Goal: Task Accomplishment & Management: Manage account settings

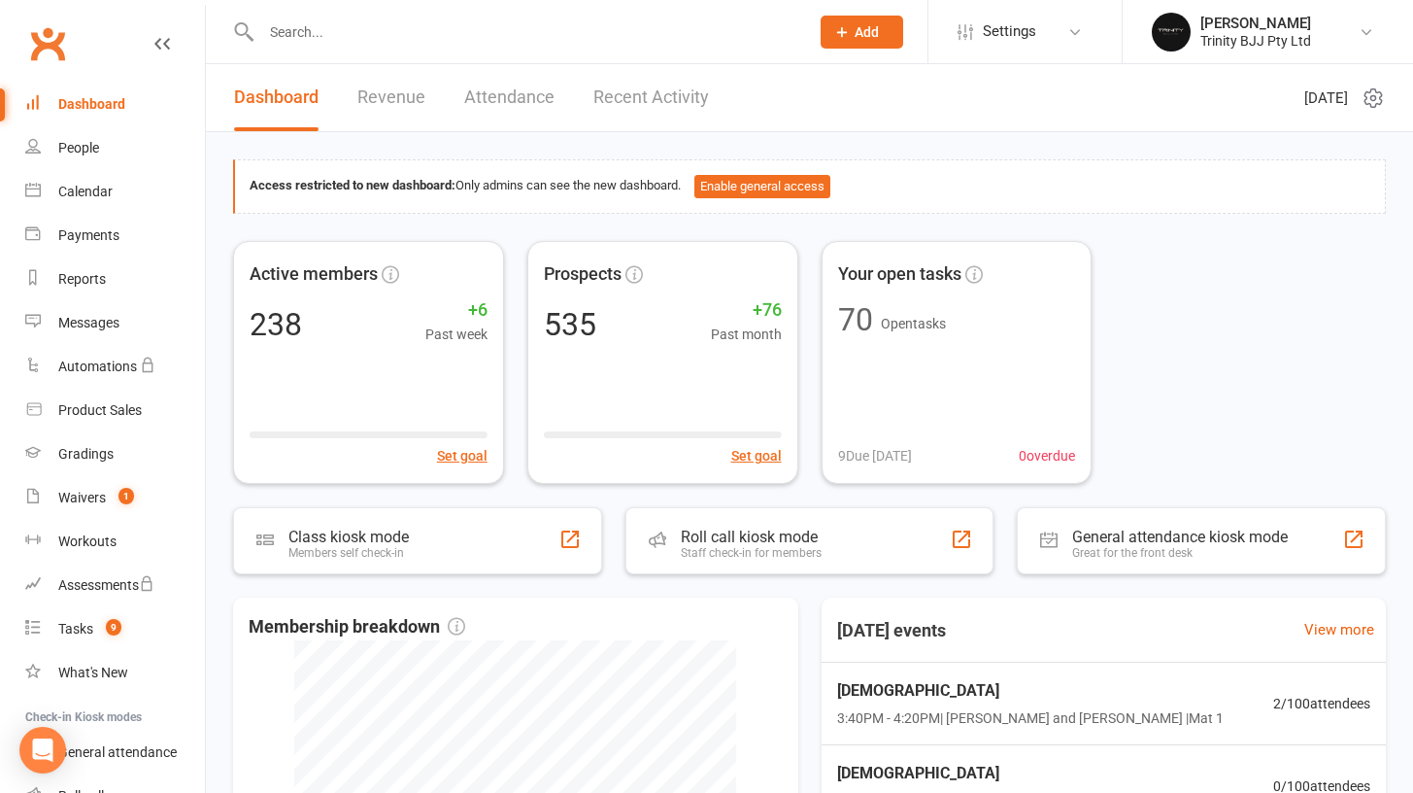
click at [81, 149] on div "People" at bounding box center [78, 148] width 41 height 16
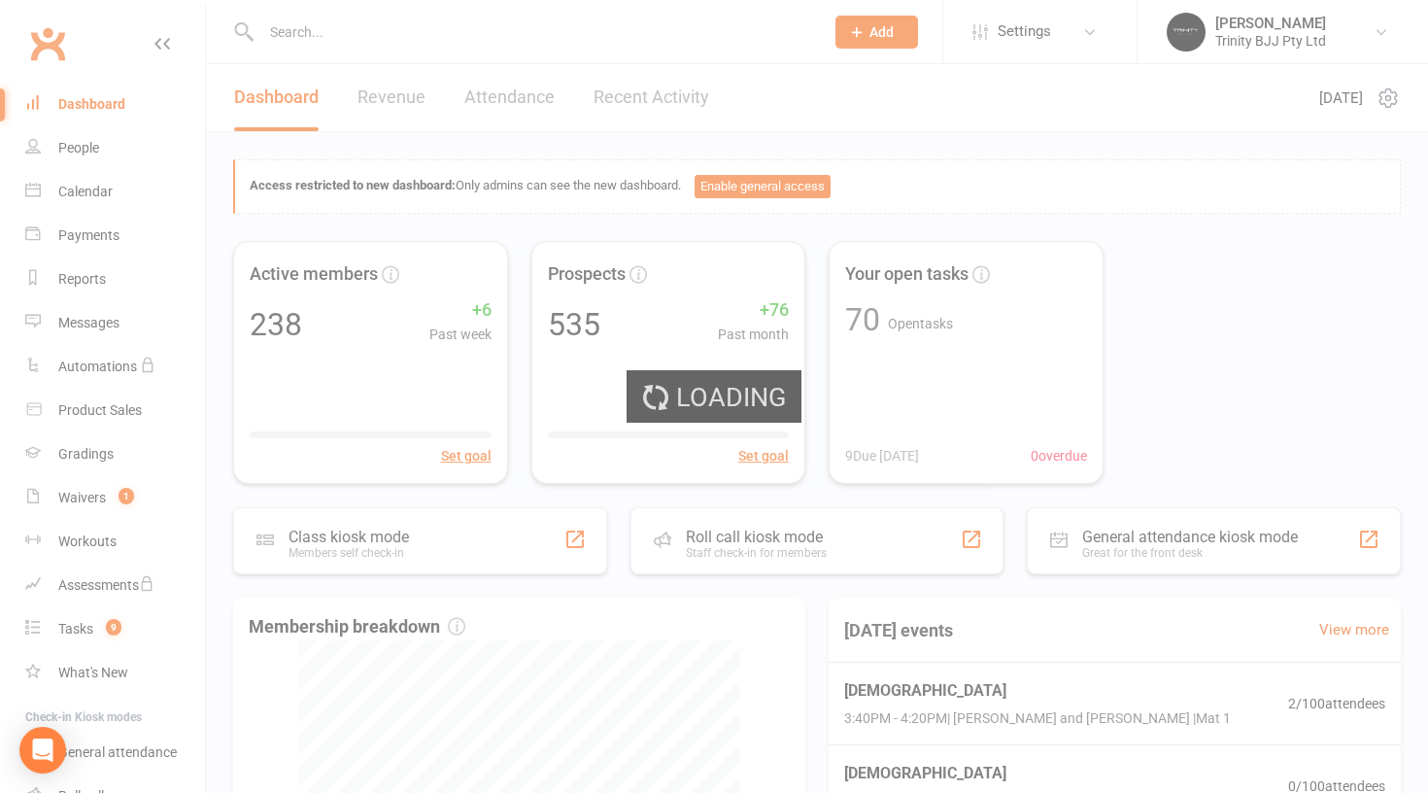
select select "100"
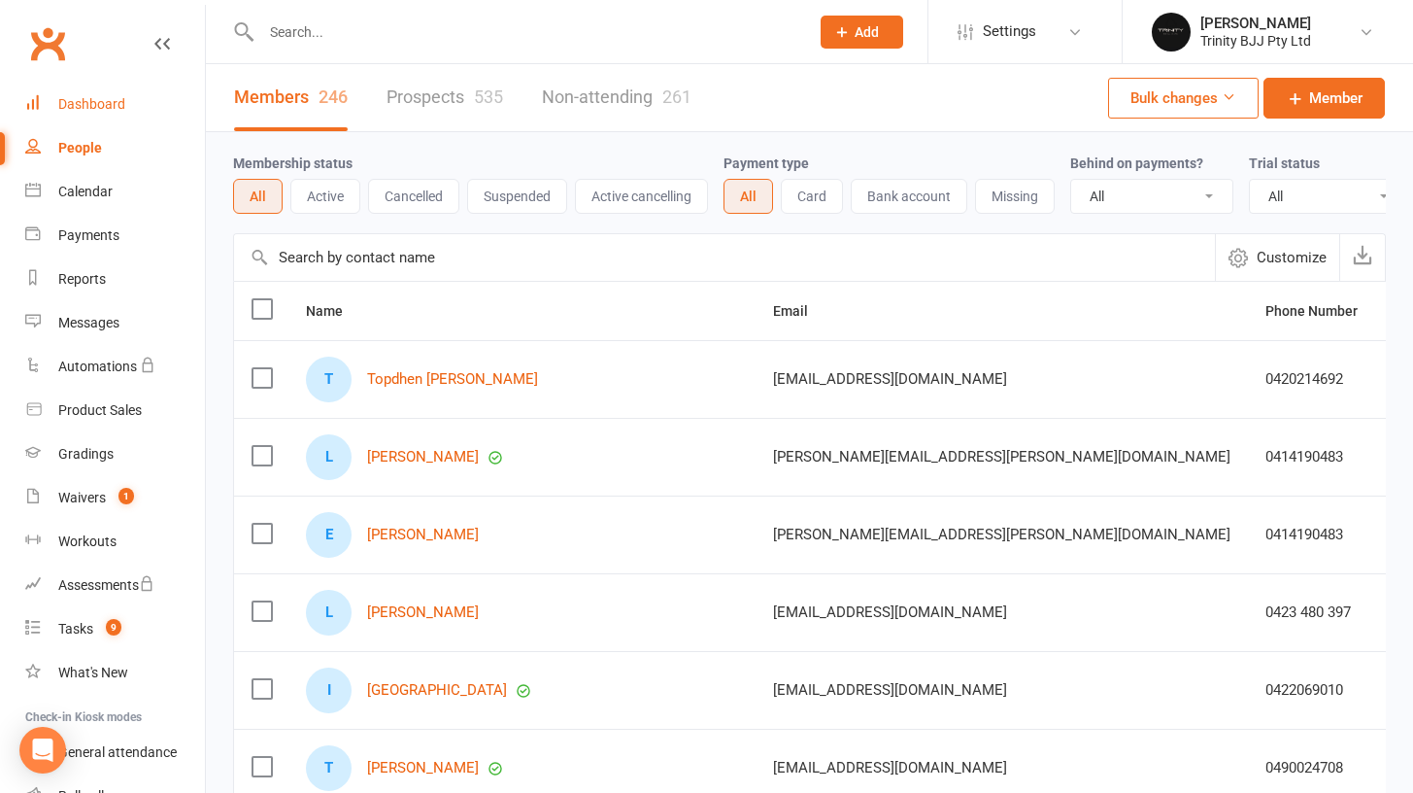
click at [90, 103] on div "Dashboard" at bounding box center [91, 104] width 67 height 16
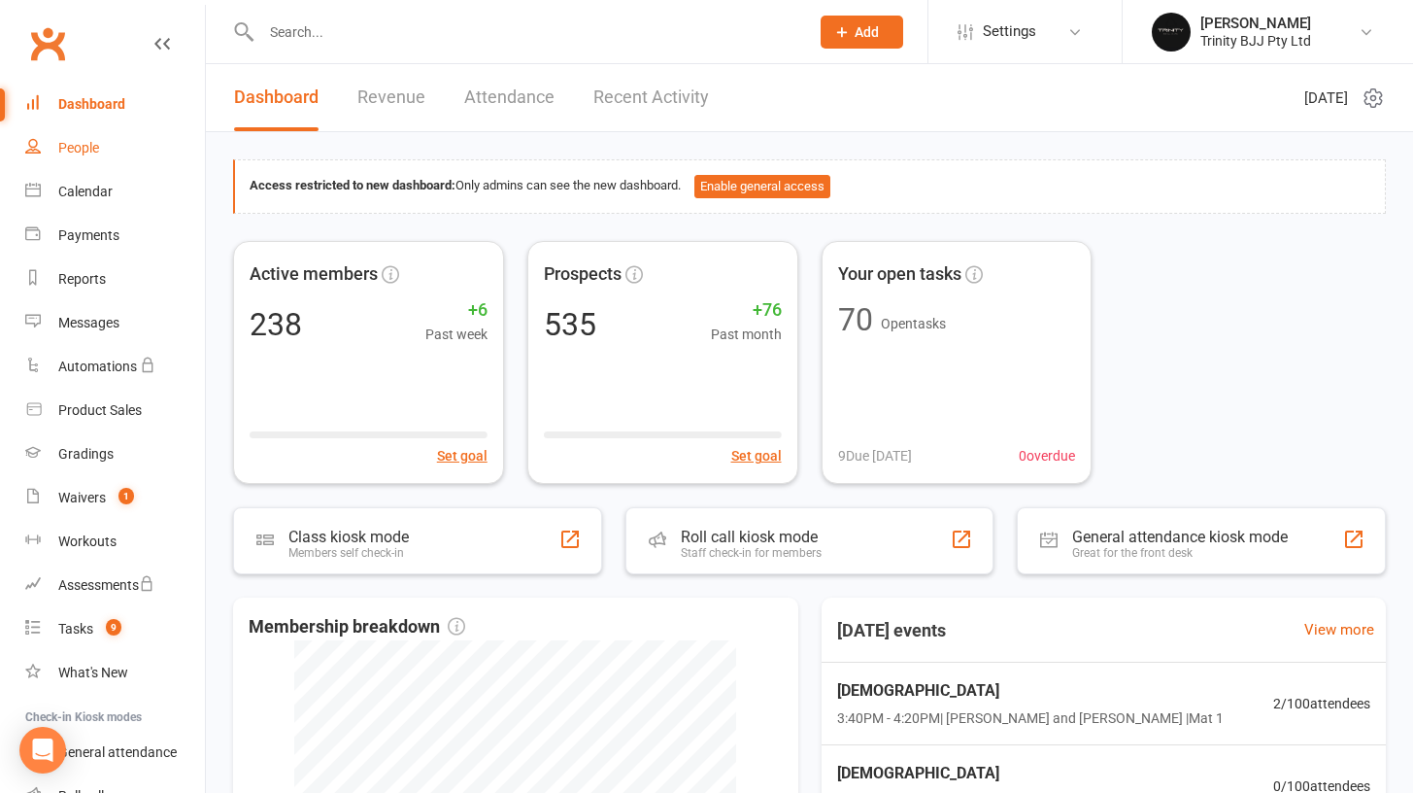
click at [66, 143] on div "People" at bounding box center [78, 148] width 41 height 16
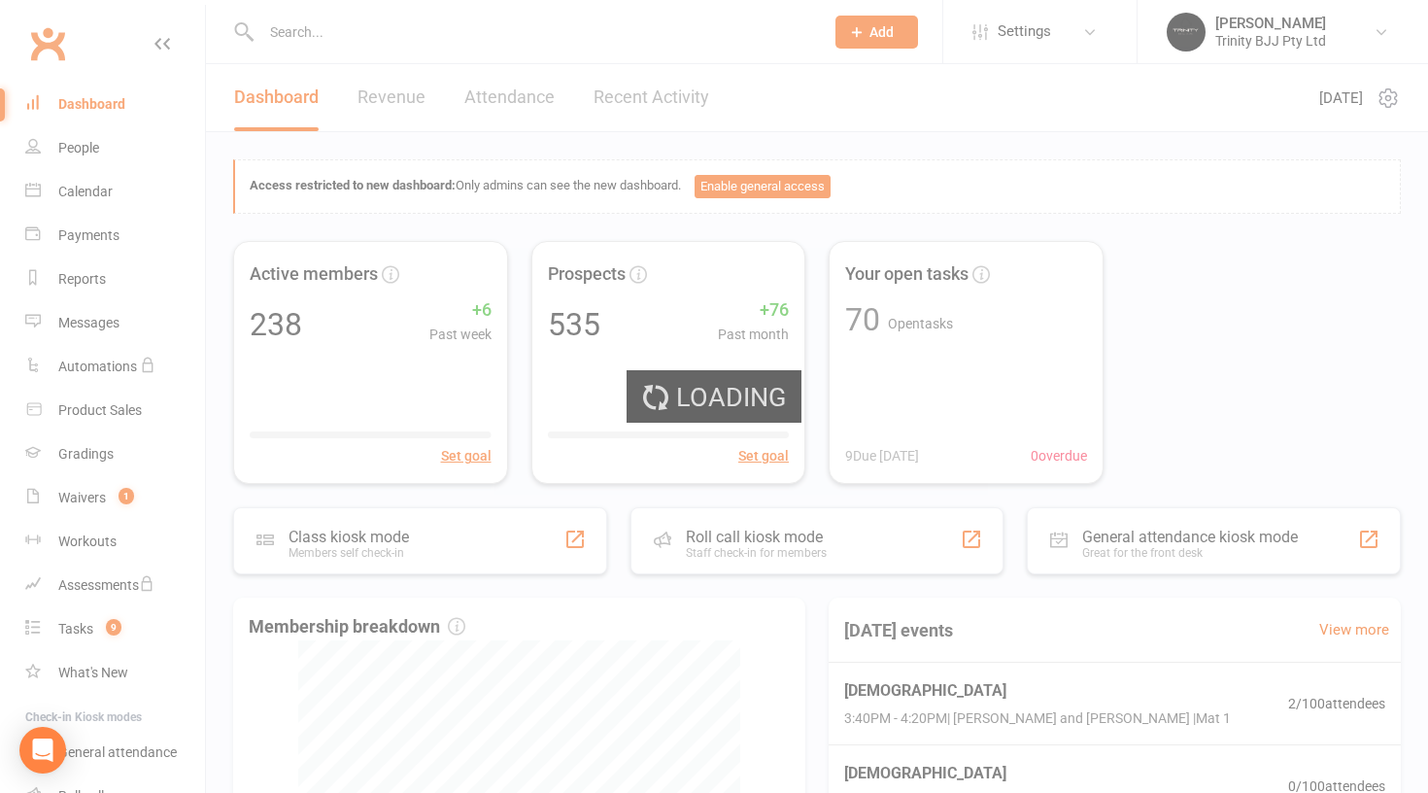
select select "100"
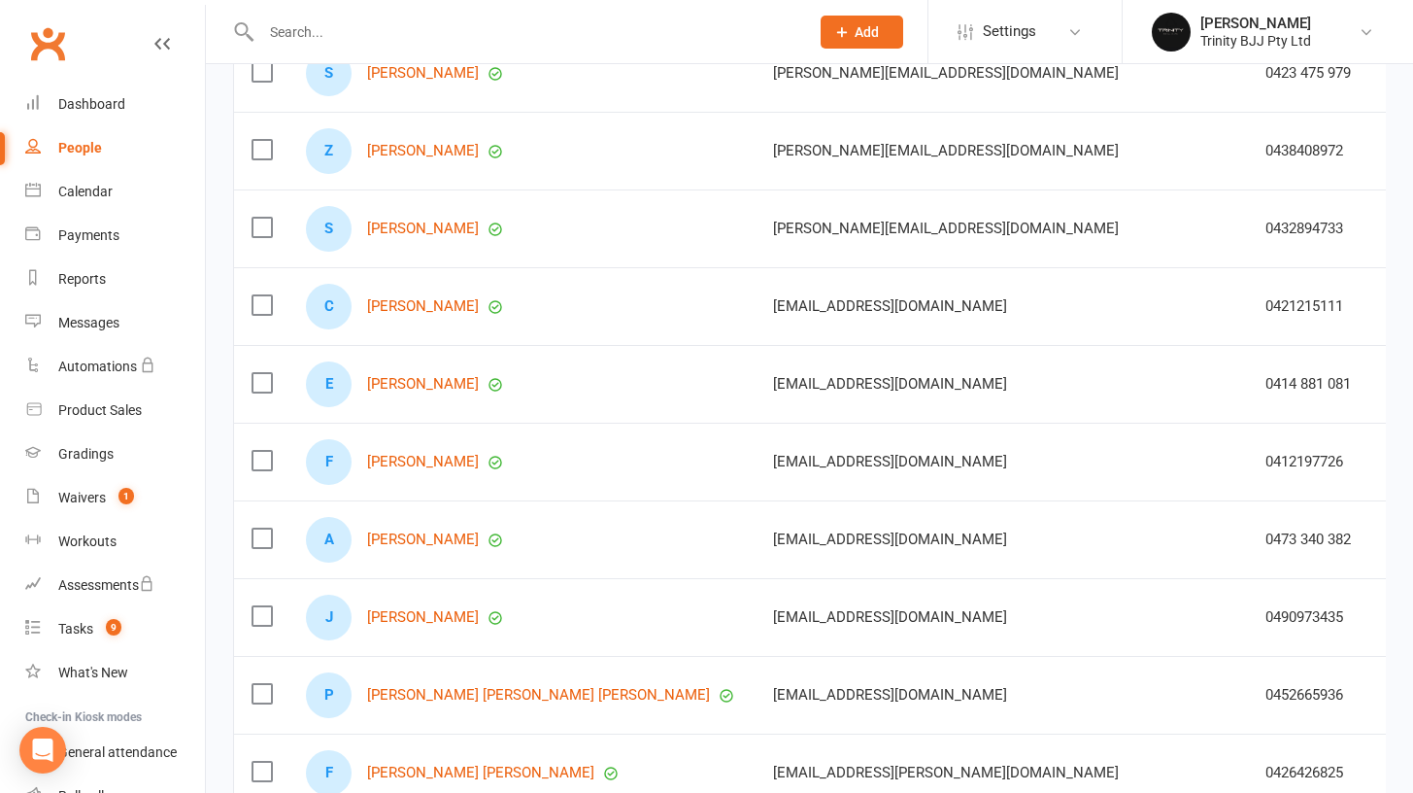
scroll to position [7520, 0]
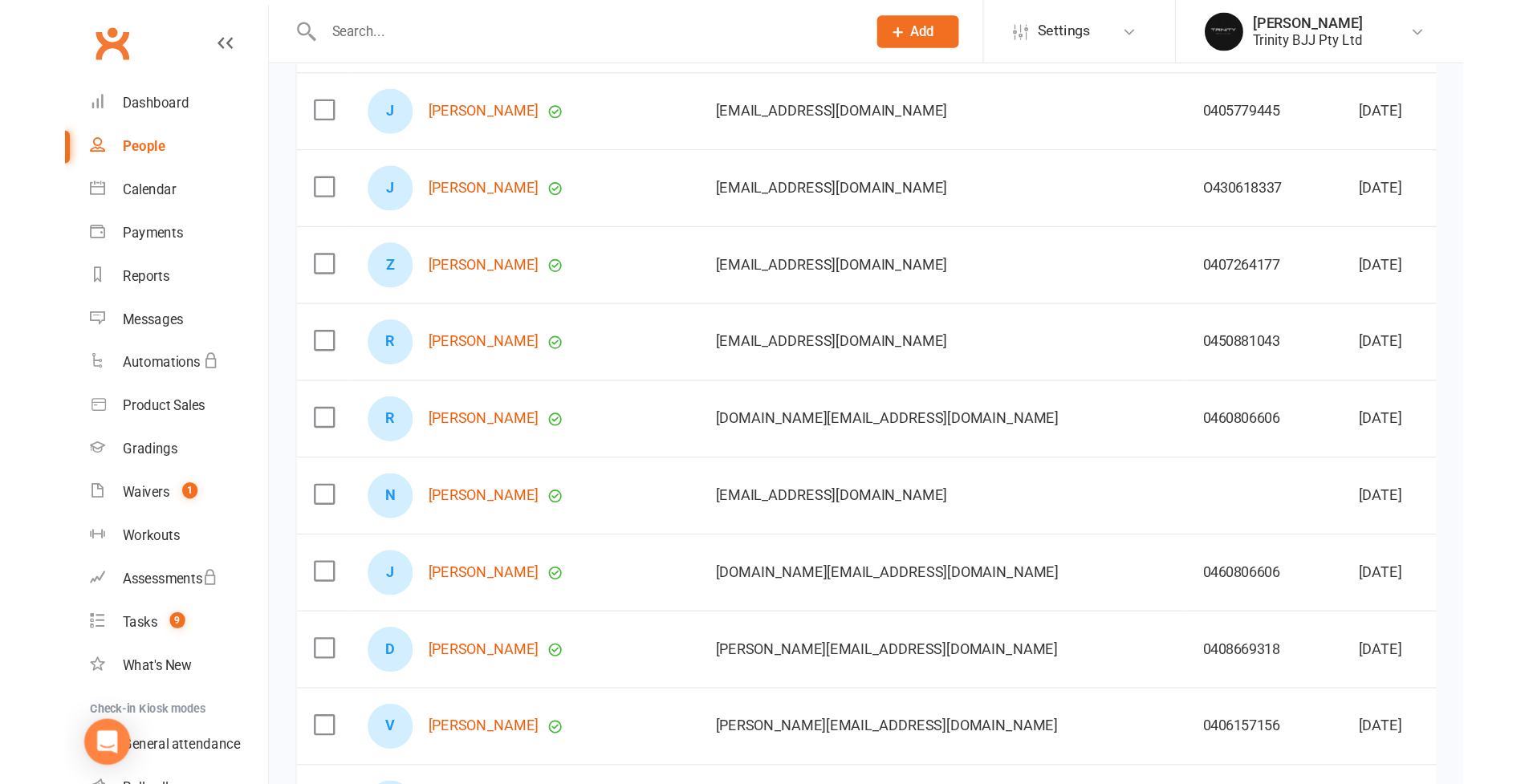
scroll to position [0, 0]
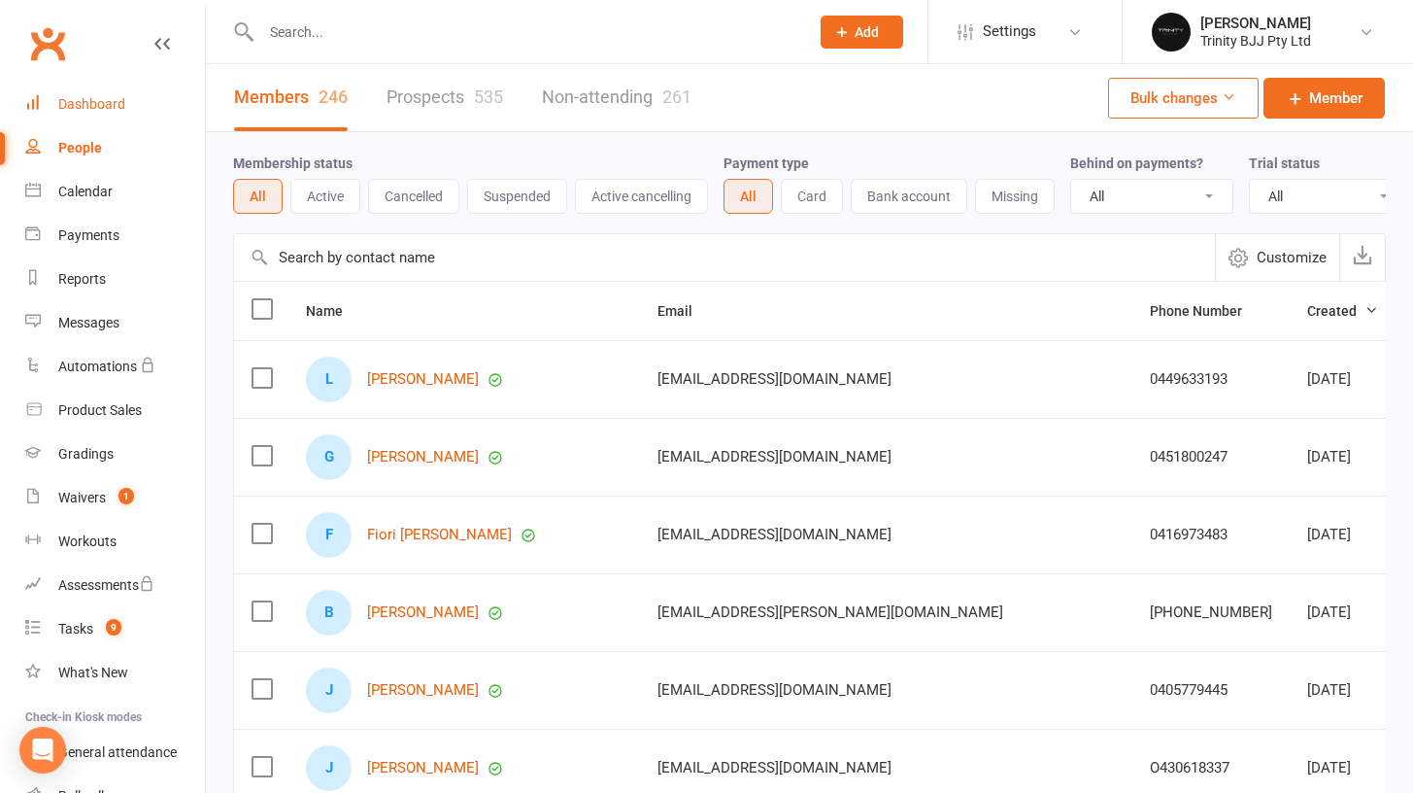
click at [123, 111] on div "Dashboard" at bounding box center [91, 104] width 67 height 16
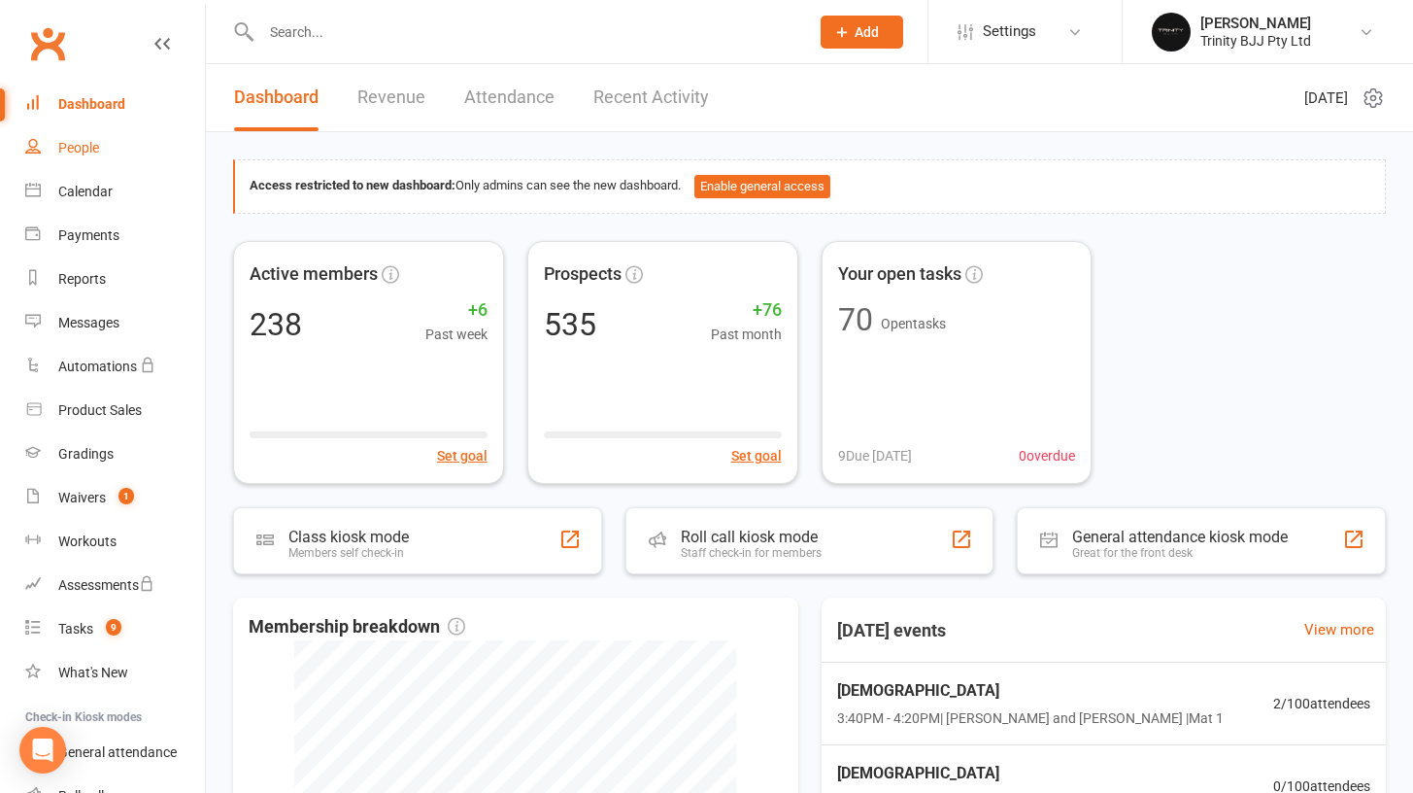
click at [64, 161] on link "People" at bounding box center [115, 148] width 180 height 44
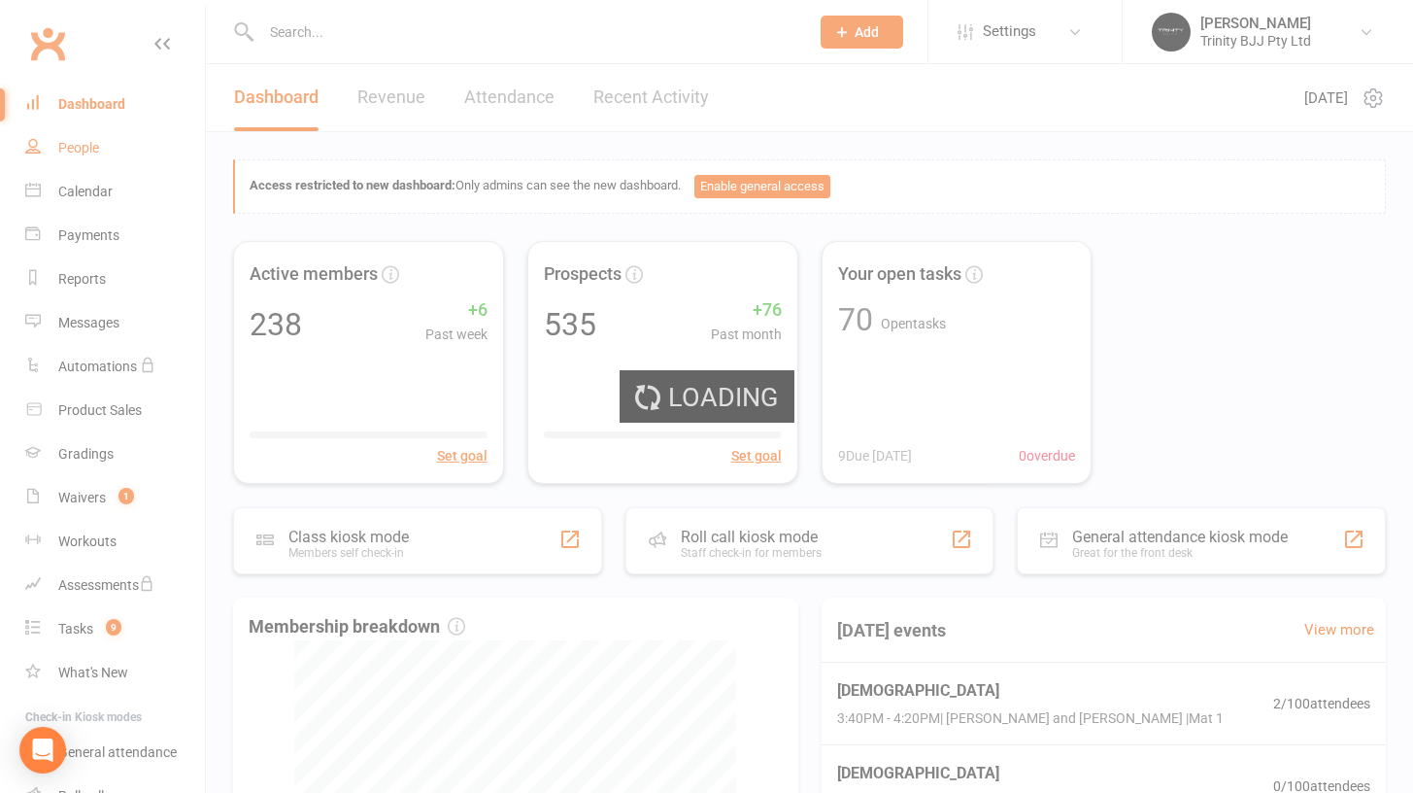
select select "100"
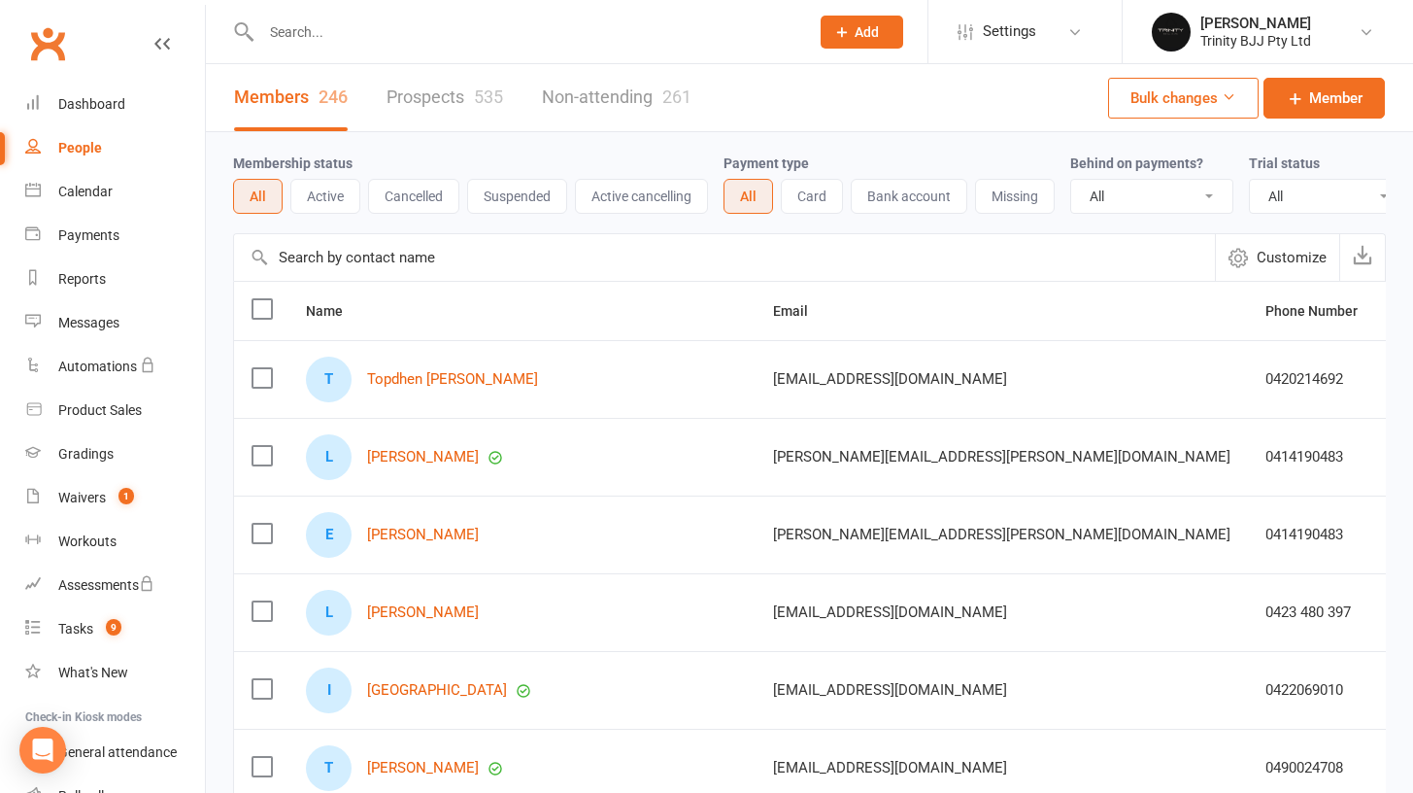
click at [85, 154] on div "People" at bounding box center [80, 148] width 44 height 16
click at [54, 105] on link "Dashboard" at bounding box center [115, 105] width 180 height 44
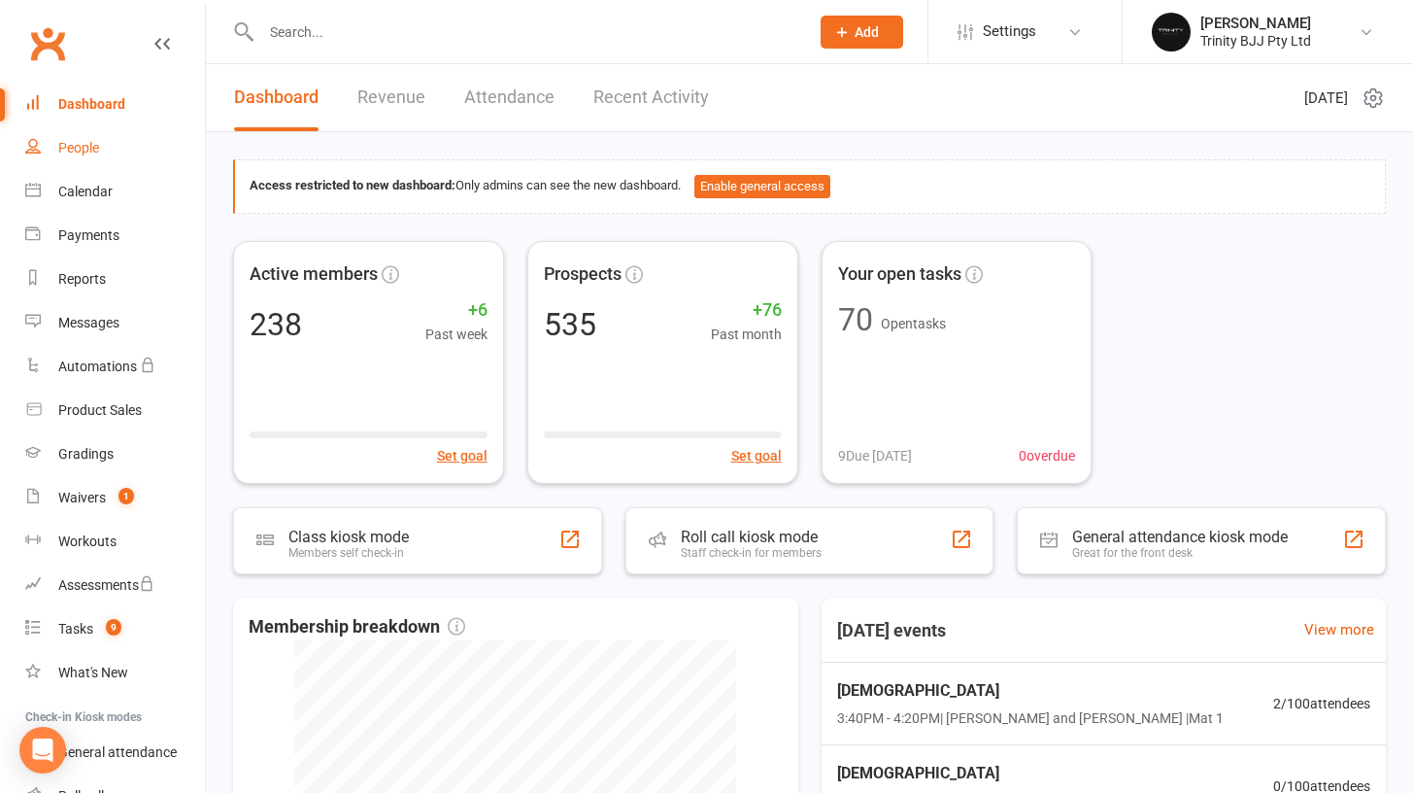
click at [102, 154] on link "People" at bounding box center [115, 148] width 180 height 44
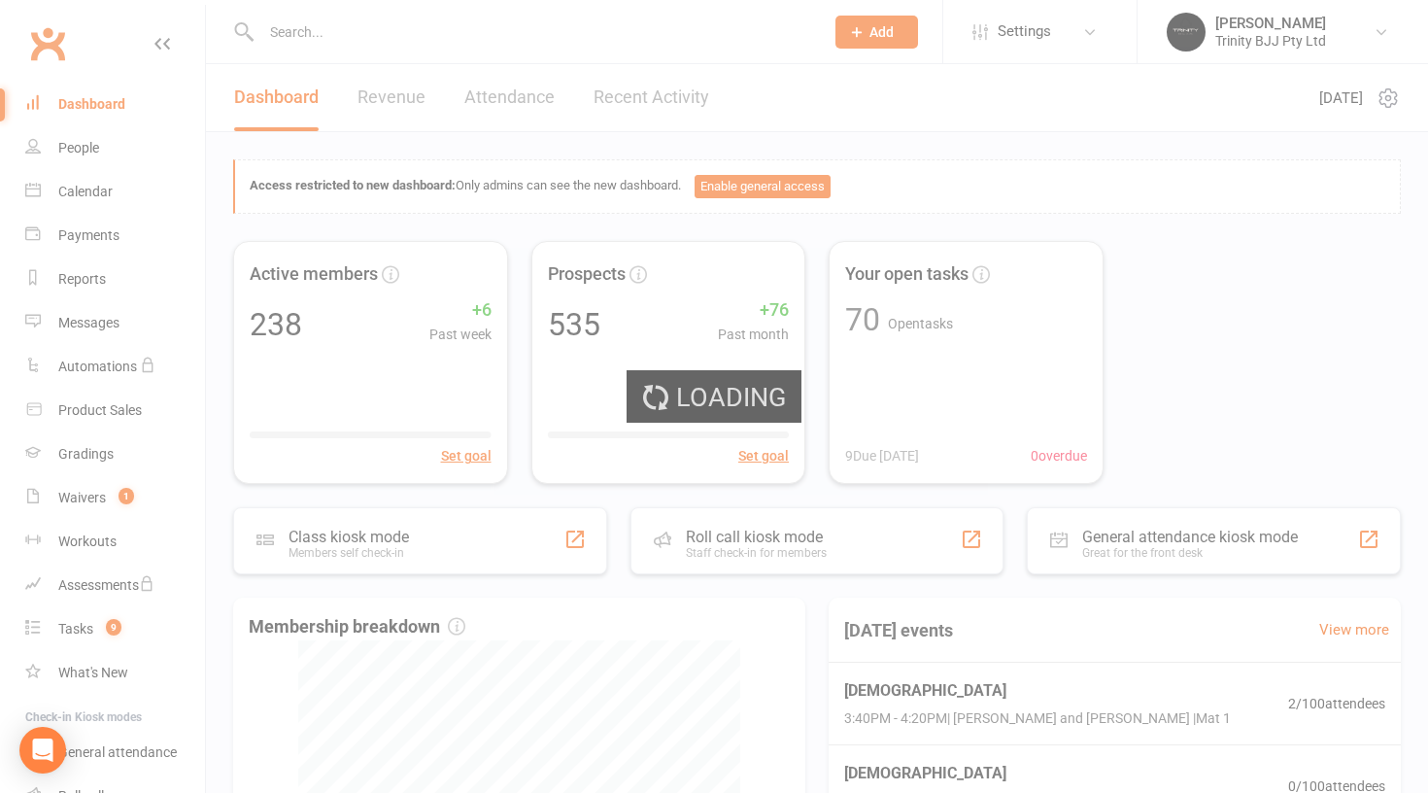
select select "100"
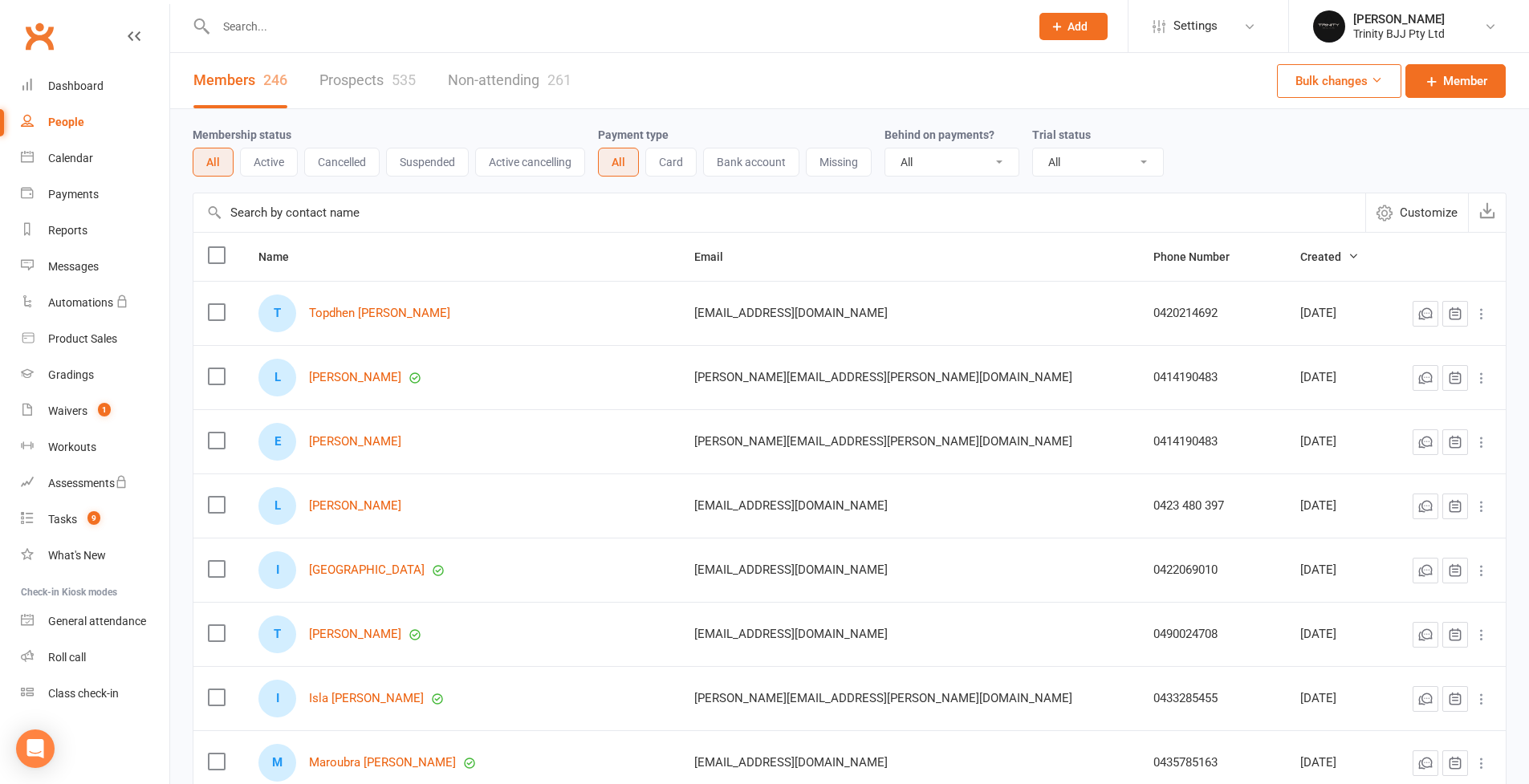
click at [295, 209] on input "text" at bounding box center [779, 212] width 1172 height 39
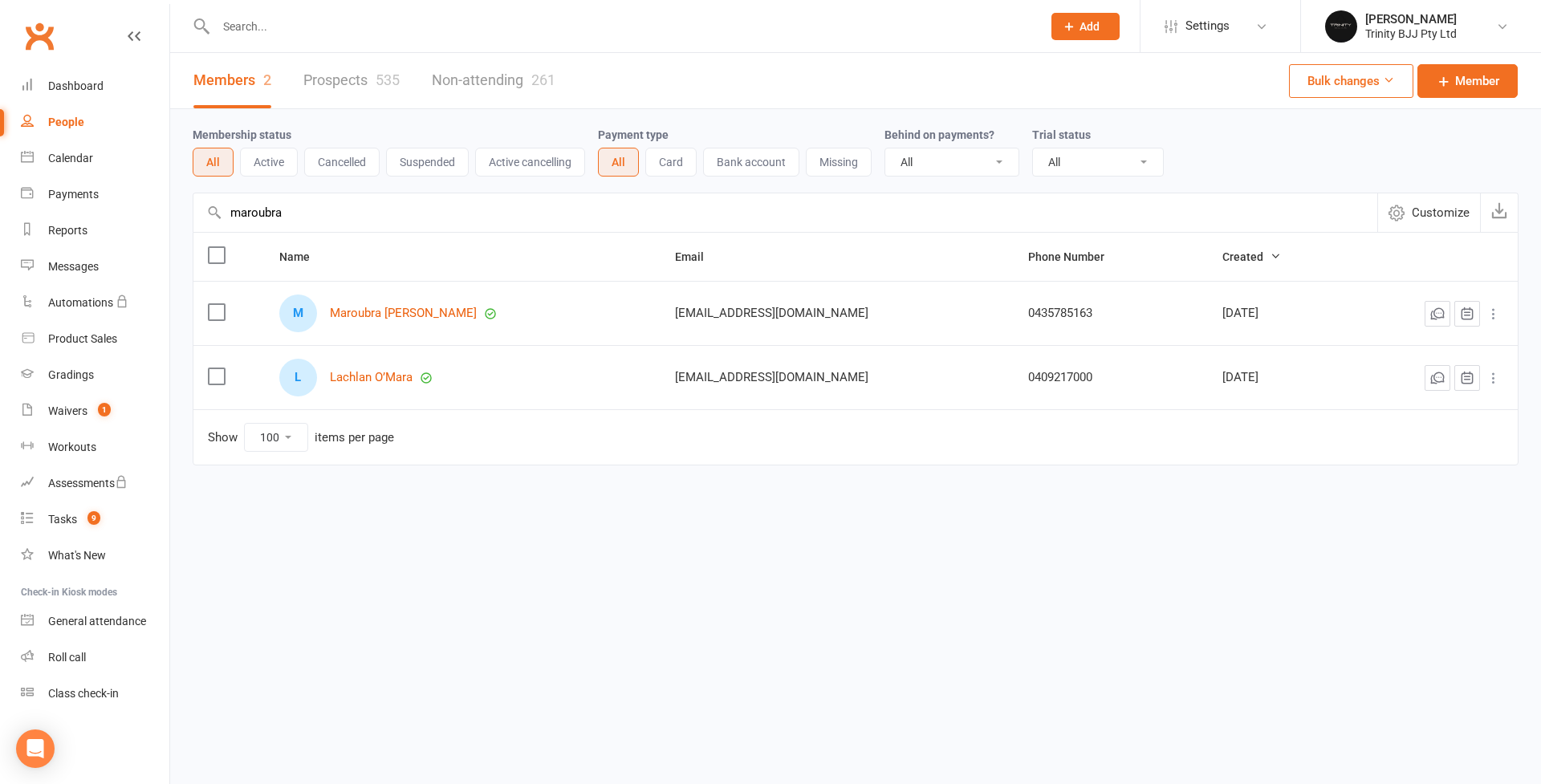
type input "maroubra"
click at [416, 321] on div "M Maroubra Cuneo" at bounding box center [463, 313] width 367 height 38
click at [410, 318] on link "Maroubra Cuneo" at bounding box center [403, 313] width 147 height 14
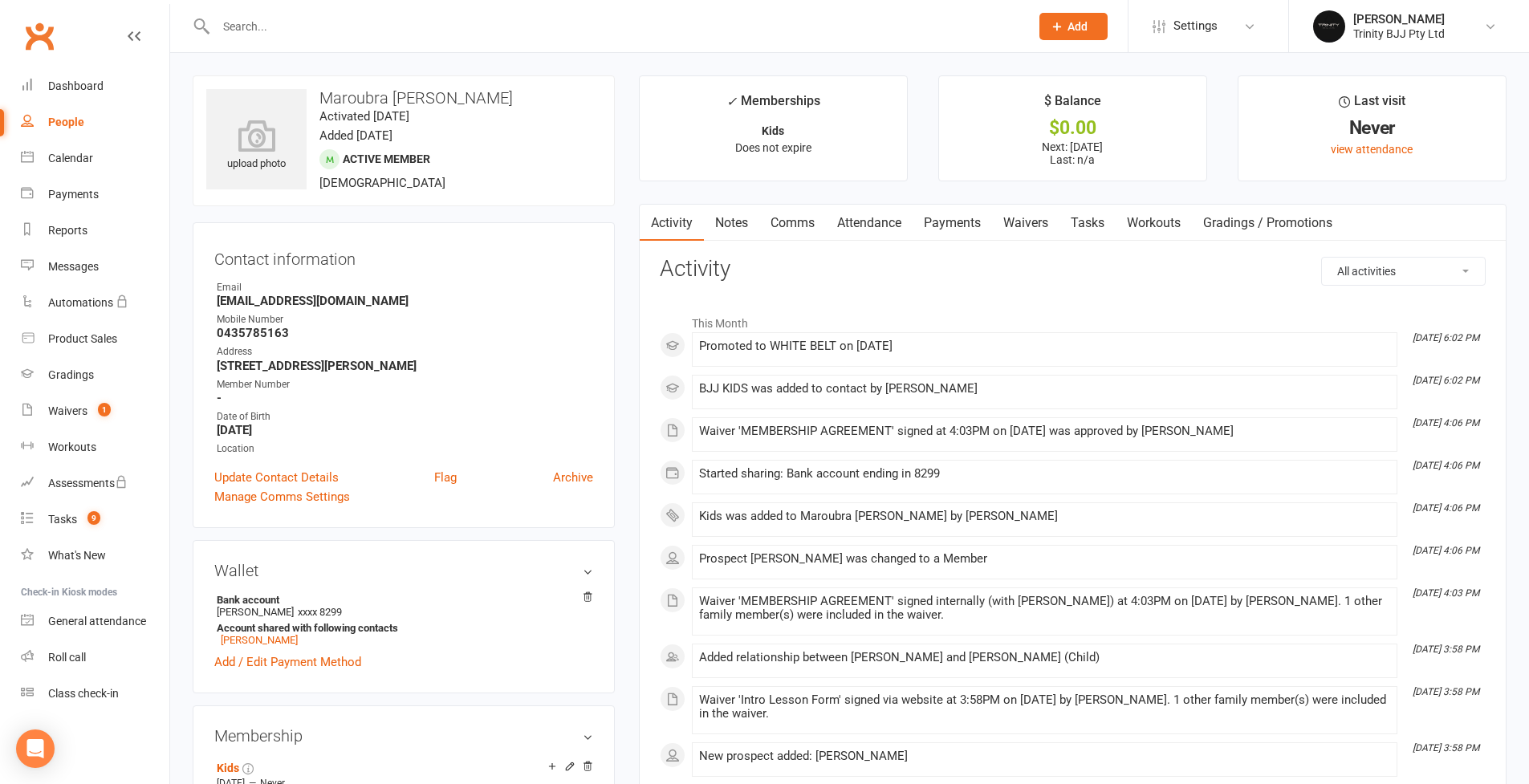
click at [962, 220] on link "Payments" at bounding box center [952, 223] width 79 height 37
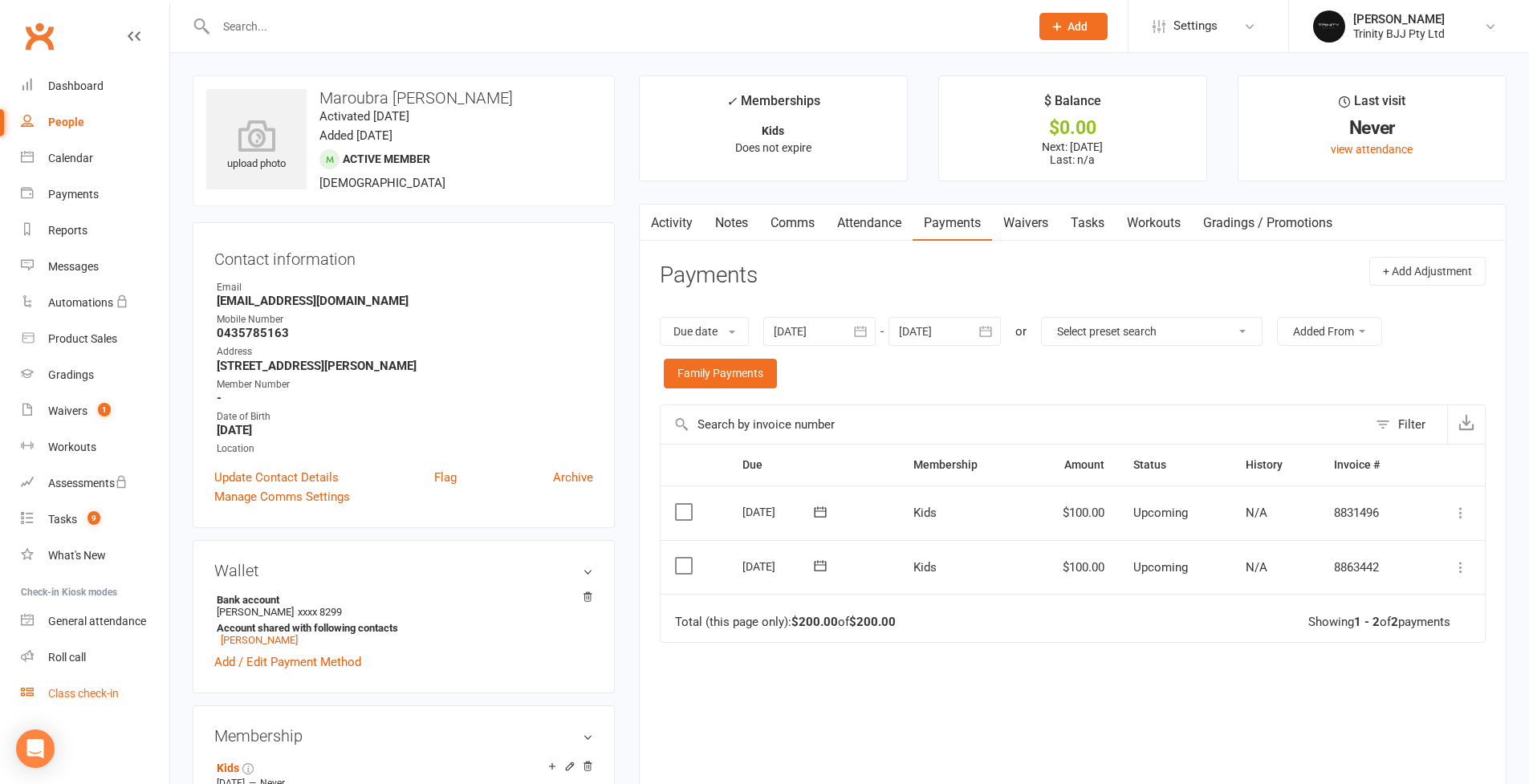
click at [88, 654] on div "Class check-in" at bounding box center [83, 693] width 70 height 13
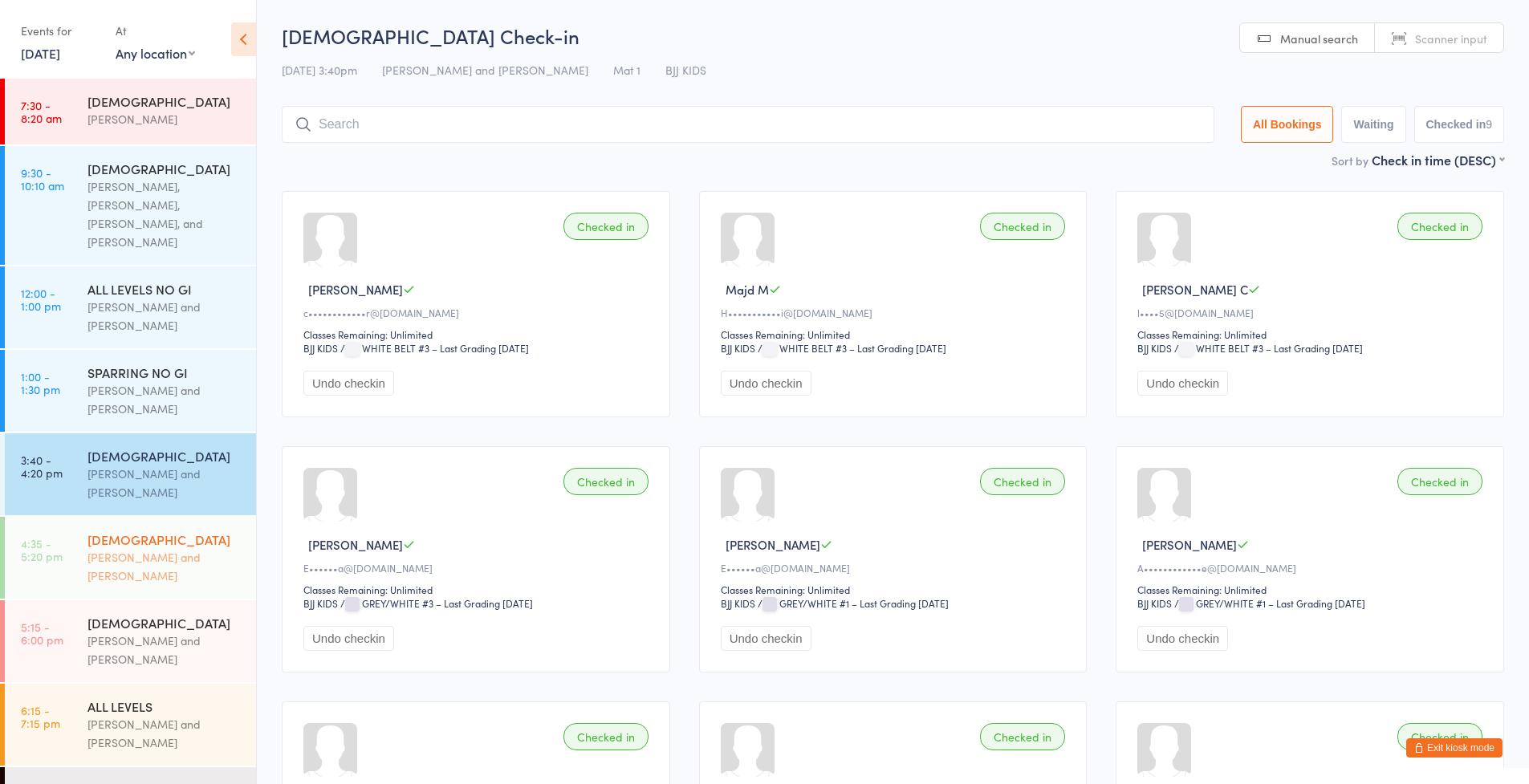
click at [144, 548] on div "[PERSON_NAME] and [PERSON_NAME]" at bounding box center [164, 566] width 155 height 37
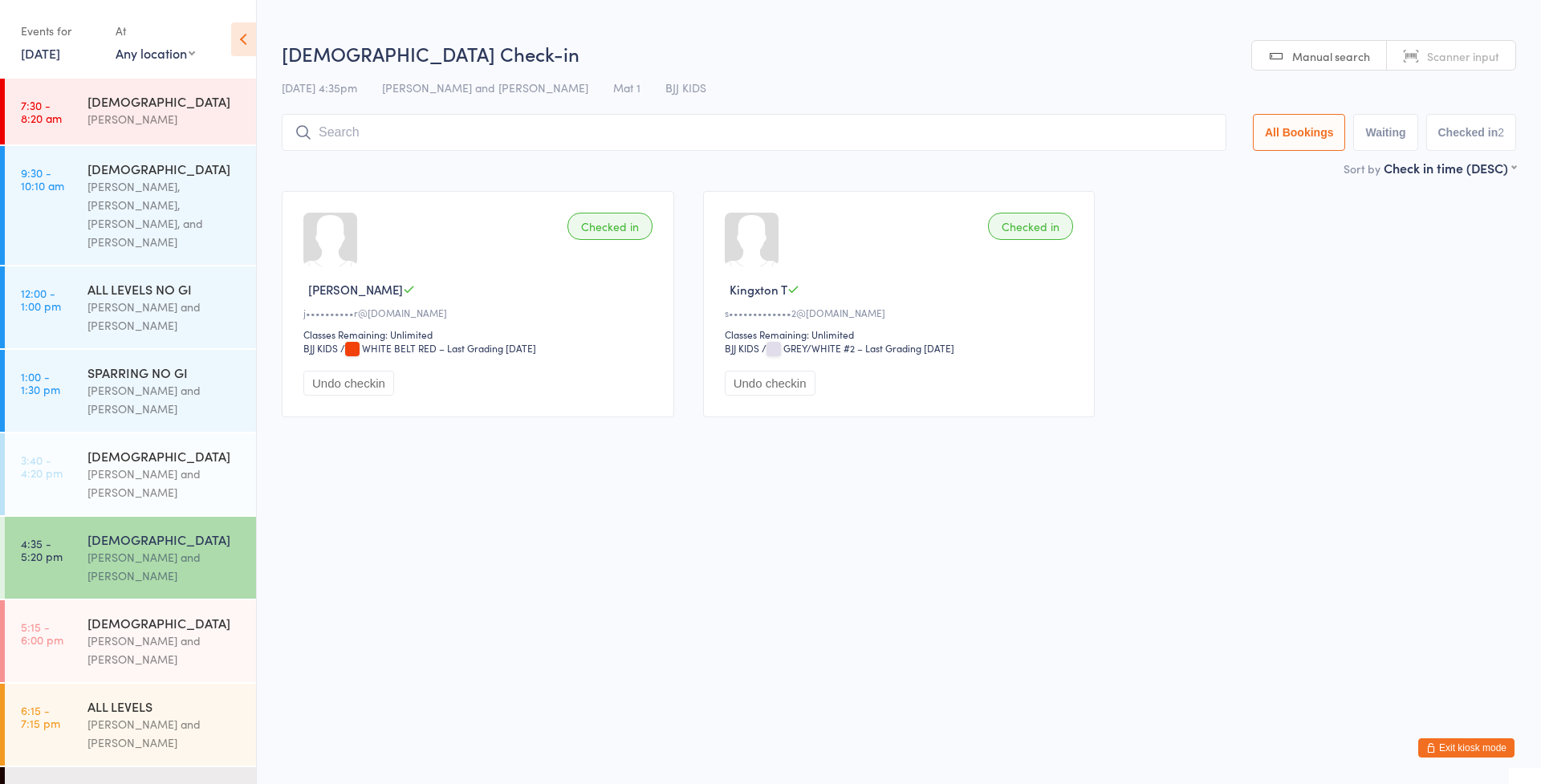
click at [591, 136] on input "search" at bounding box center [754, 132] width 944 height 37
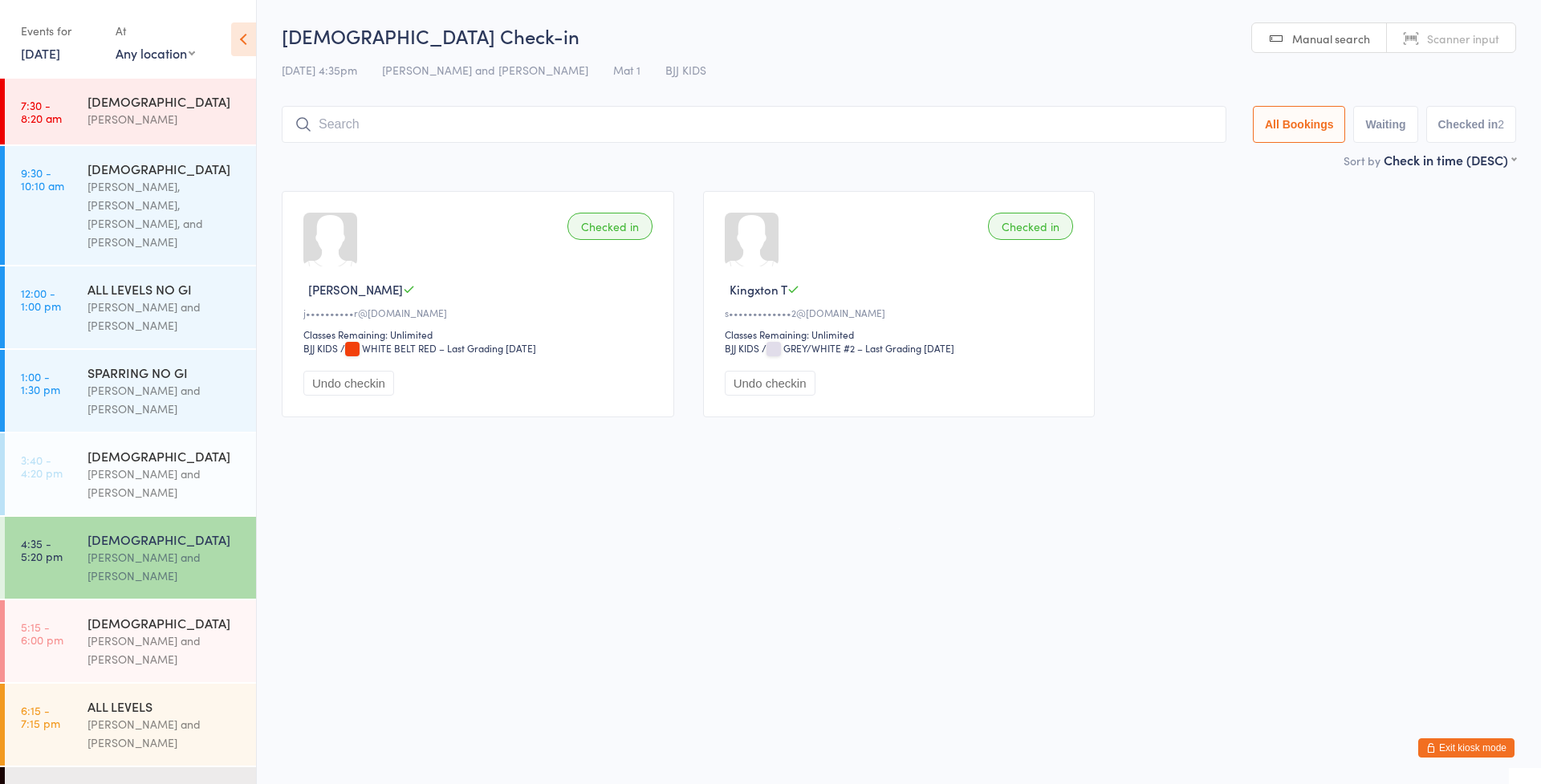
click at [540, 126] on input "search" at bounding box center [754, 124] width 944 height 37
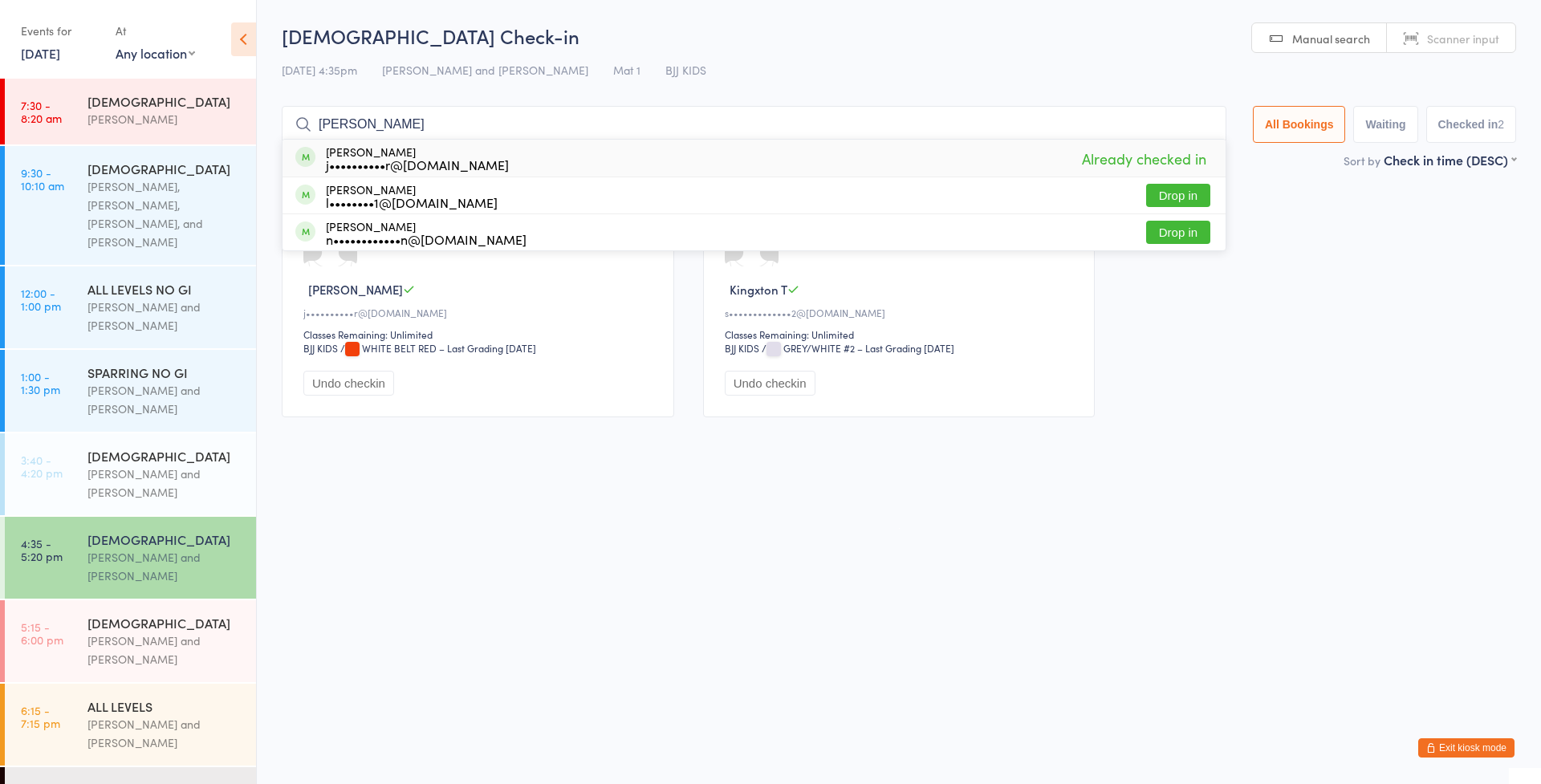
type input "[PERSON_NAME]"
drag, startPoint x: 540, startPoint y: 126, endPoint x: 442, endPoint y: 165, distance: 105.5
click at [442, 165] on div "j••••••••••r@[DOMAIN_NAME]" at bounding box center [416, 164] width 183 height 13
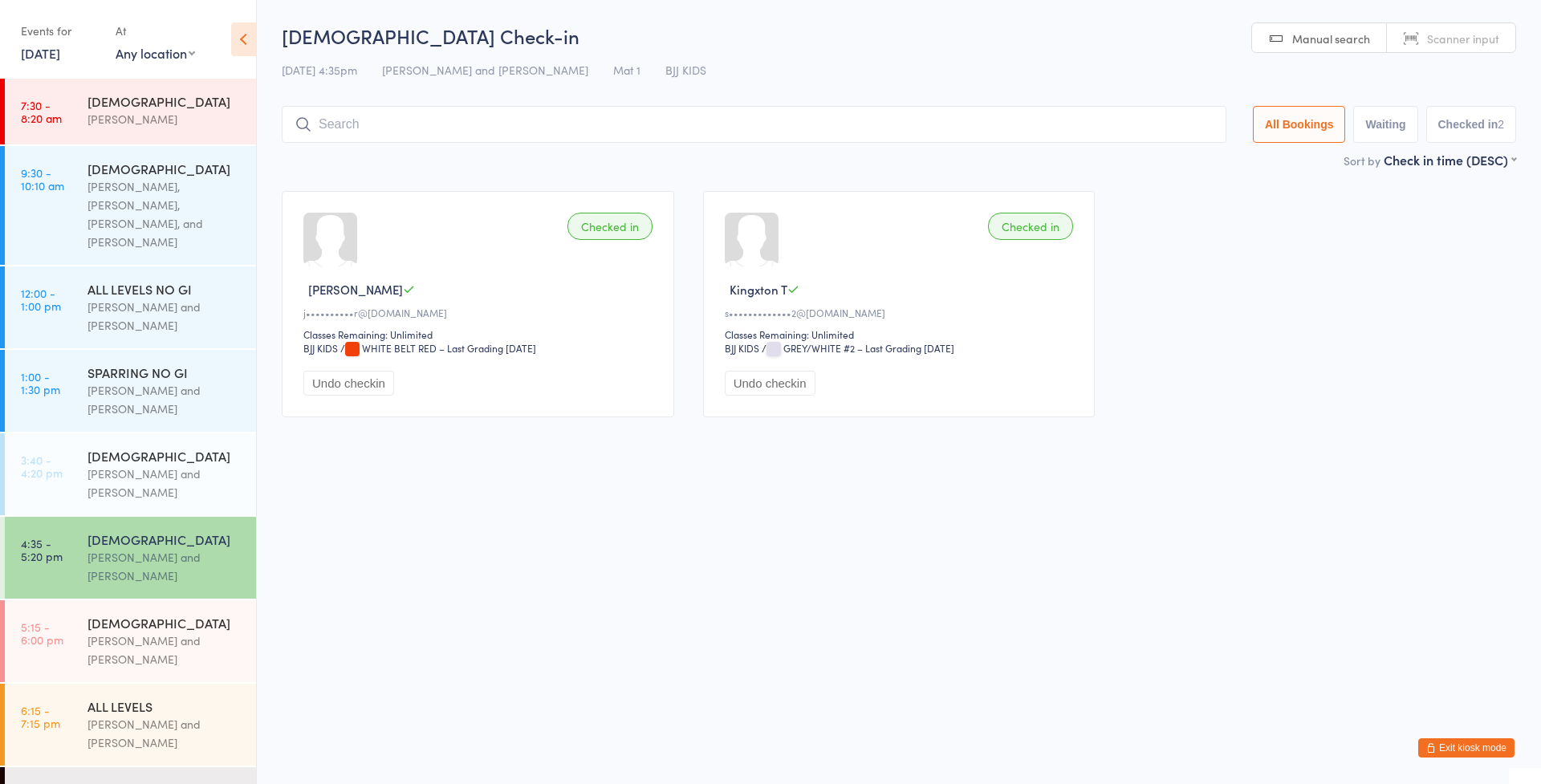
click at [556, 121] on input "search" at bounding box center [754, 124] width 944 height 37
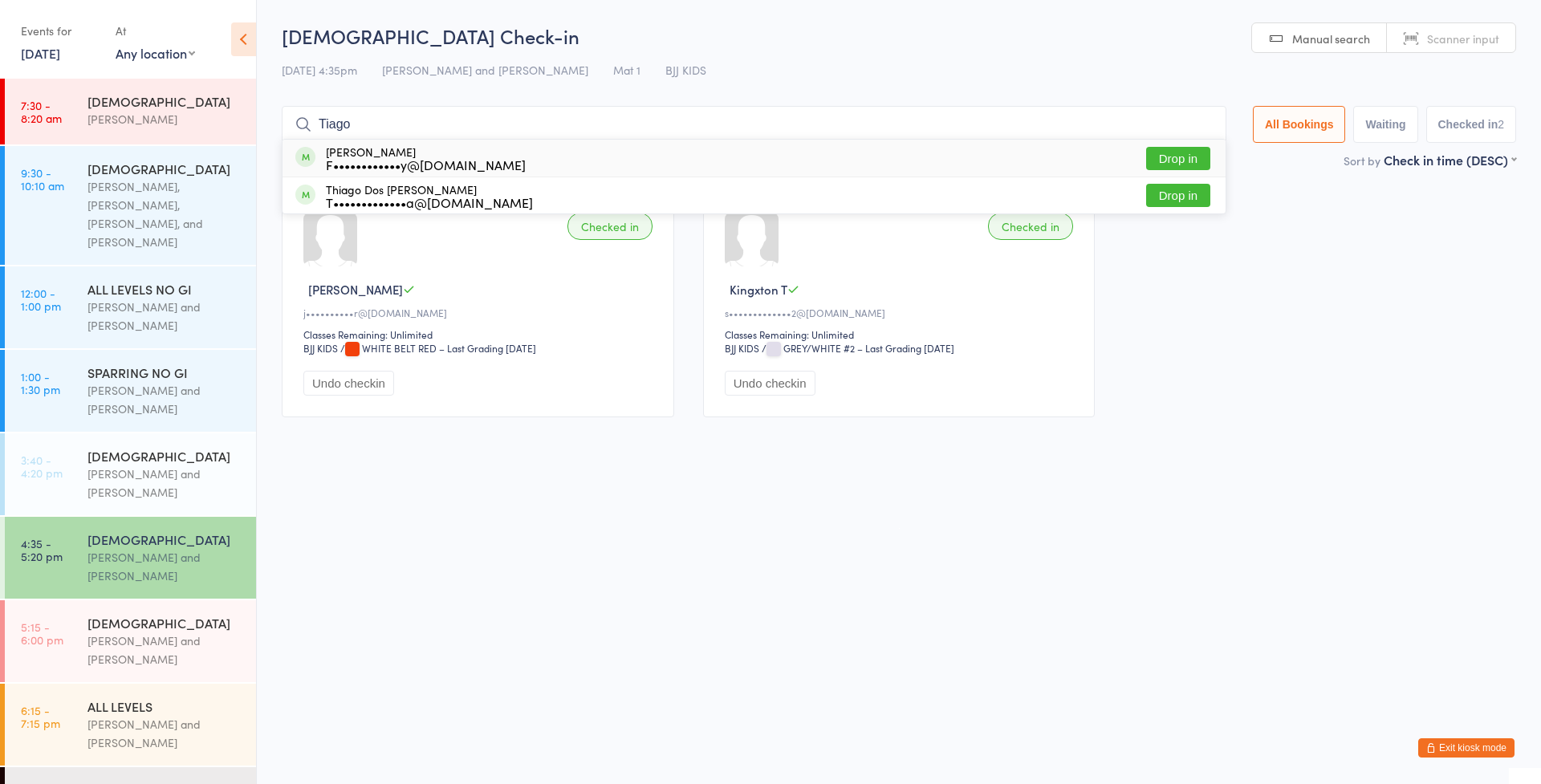
type input "Tiago"
drag, startPoint x: 556, startPoint y: 121, endPoint x: 432, endPoint y: 157, distance: 129.1
click at [432, 158] on div "F••••••••••••y@[DOMAIN_NAME]" at bounding box center [426, 164] width 200 height 13
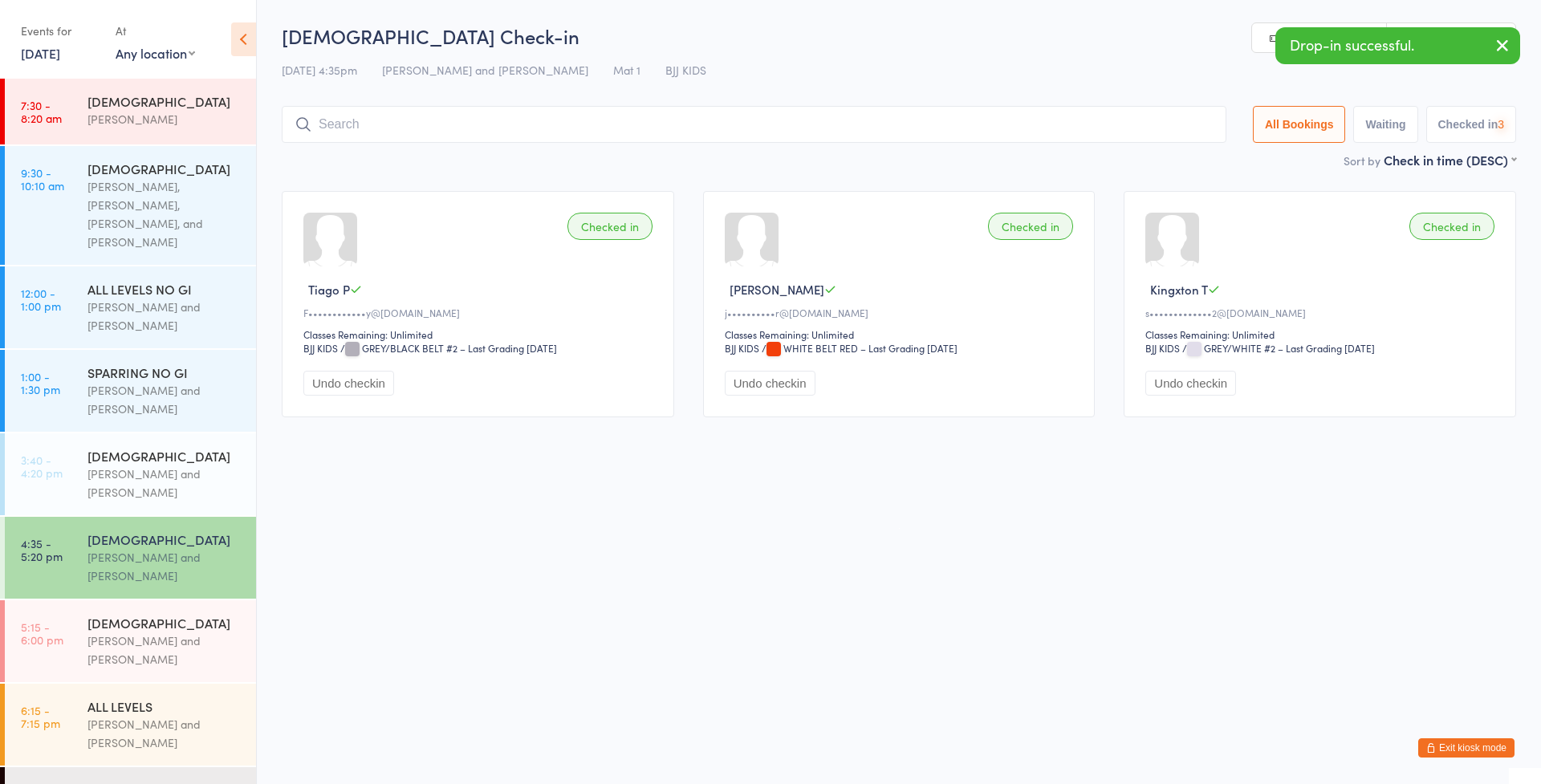
click at [444, 133] on input "search" at bounding box center [754, 124] width 944 height 37
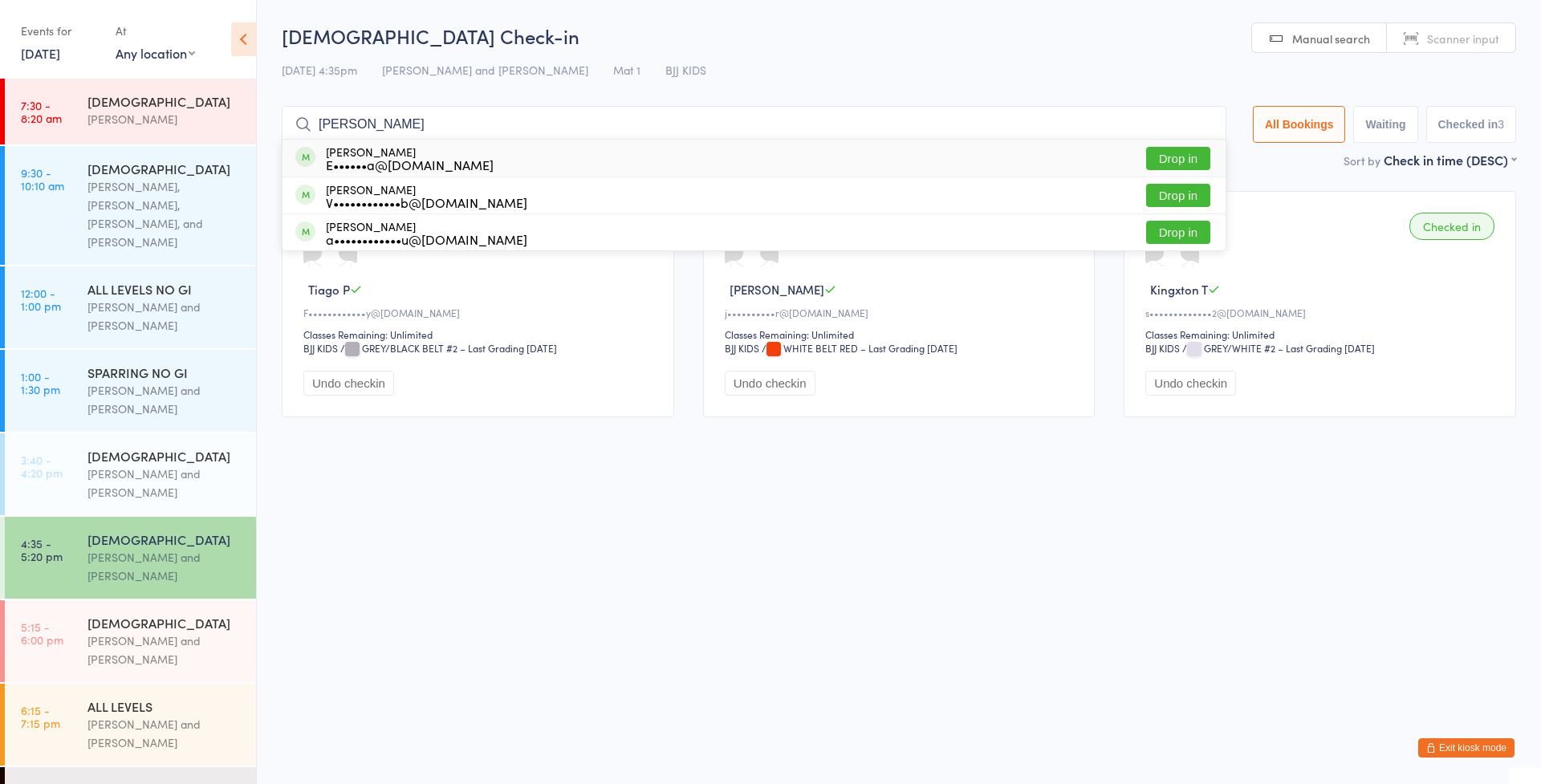
type input "[PERSON_NAME]"
click at [433, 164] on div "E••••••a@[DOMAIN_NAME]" at bounding box center [409, 164] width 168 height 13
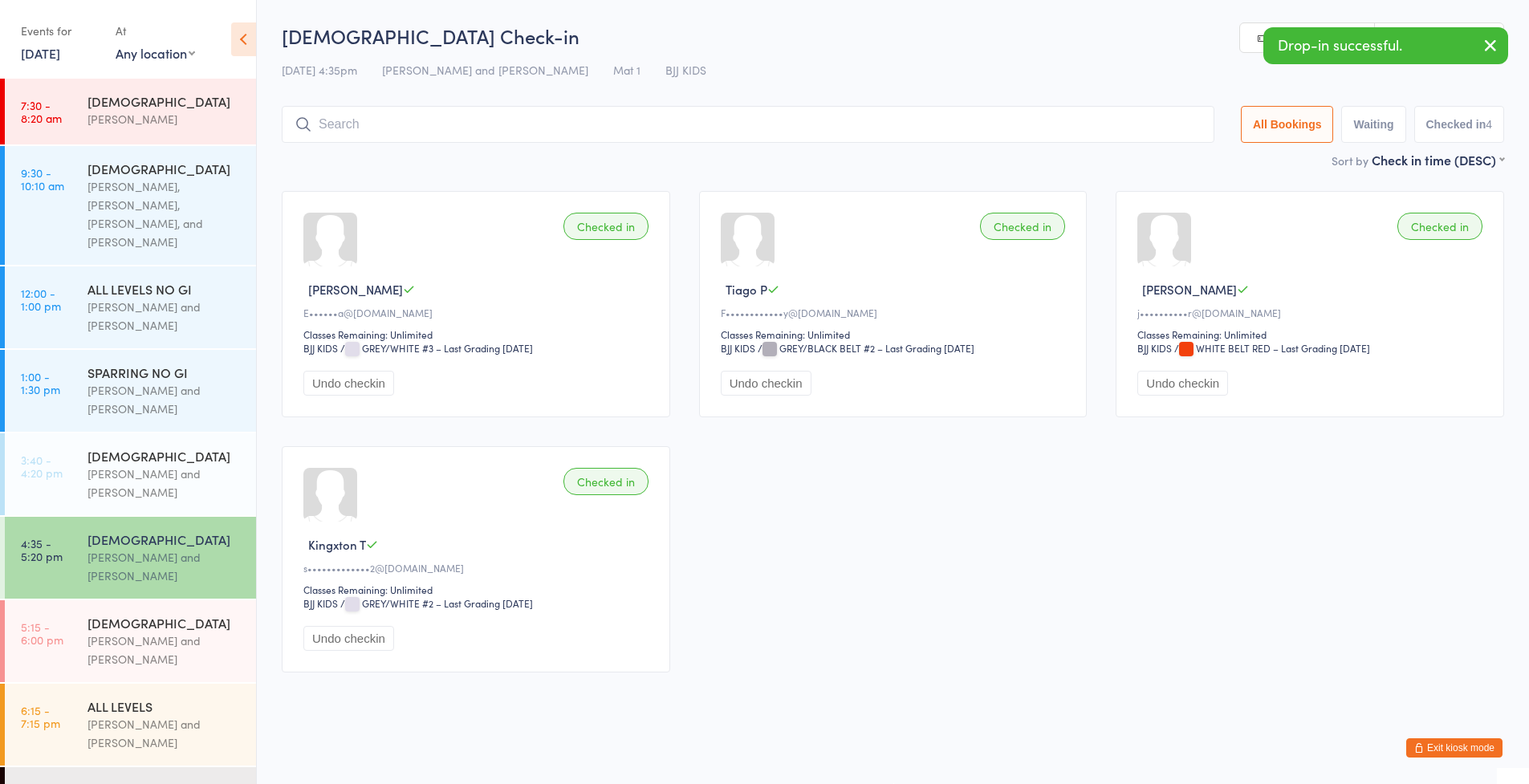
click at [434, 139] on input "search" at bounding box center [748, 124] width 933 height 37
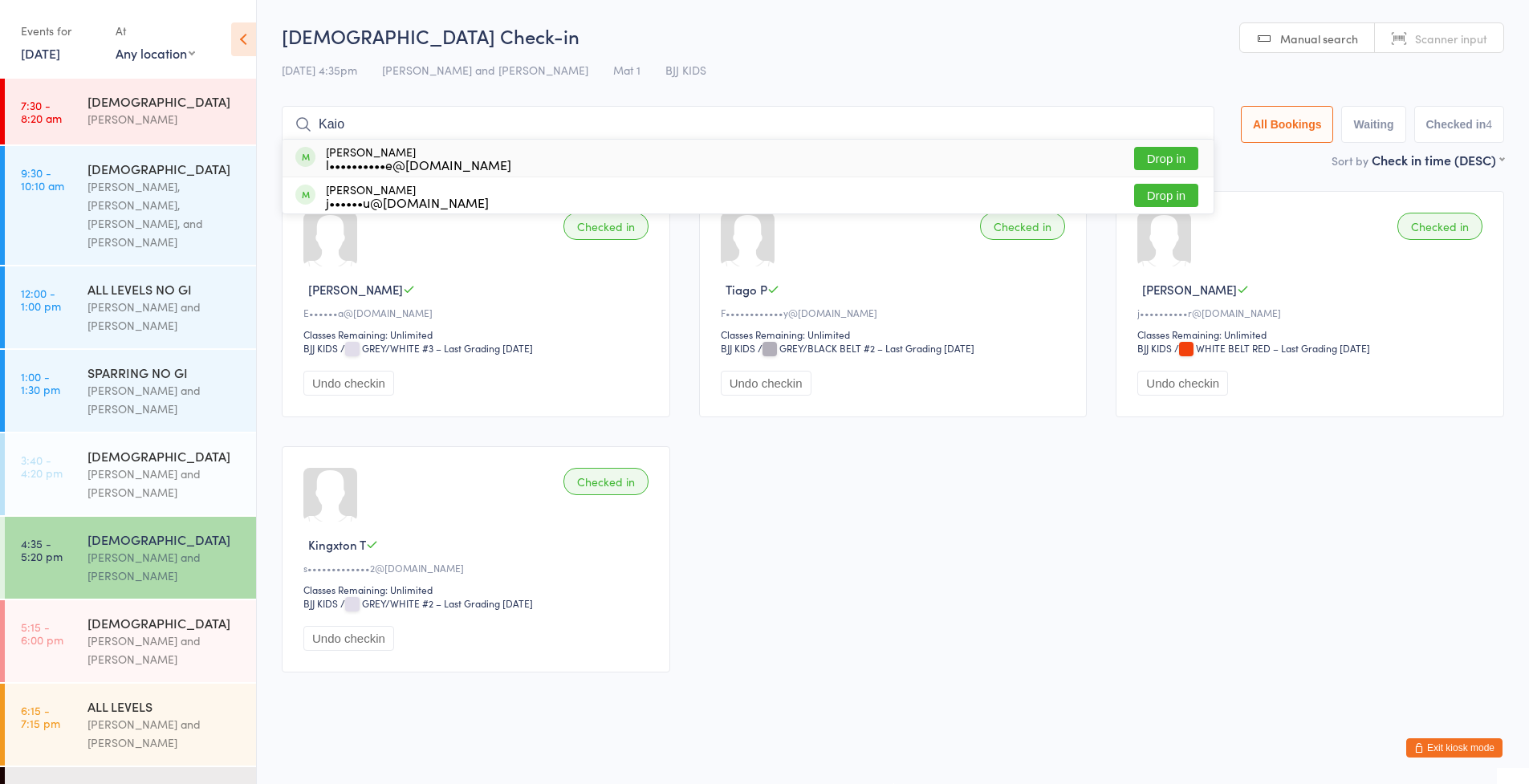
type input "Kaio"
drag, startPoint x: 434, startPoint y: 139, endPoint x: 468, endPoint y: 148, distance: 35.2
click at [468, 158] on div "l••••••••••e@[DOMAIN_NAME]" at bounding box center [418, 164] width 185 height 13
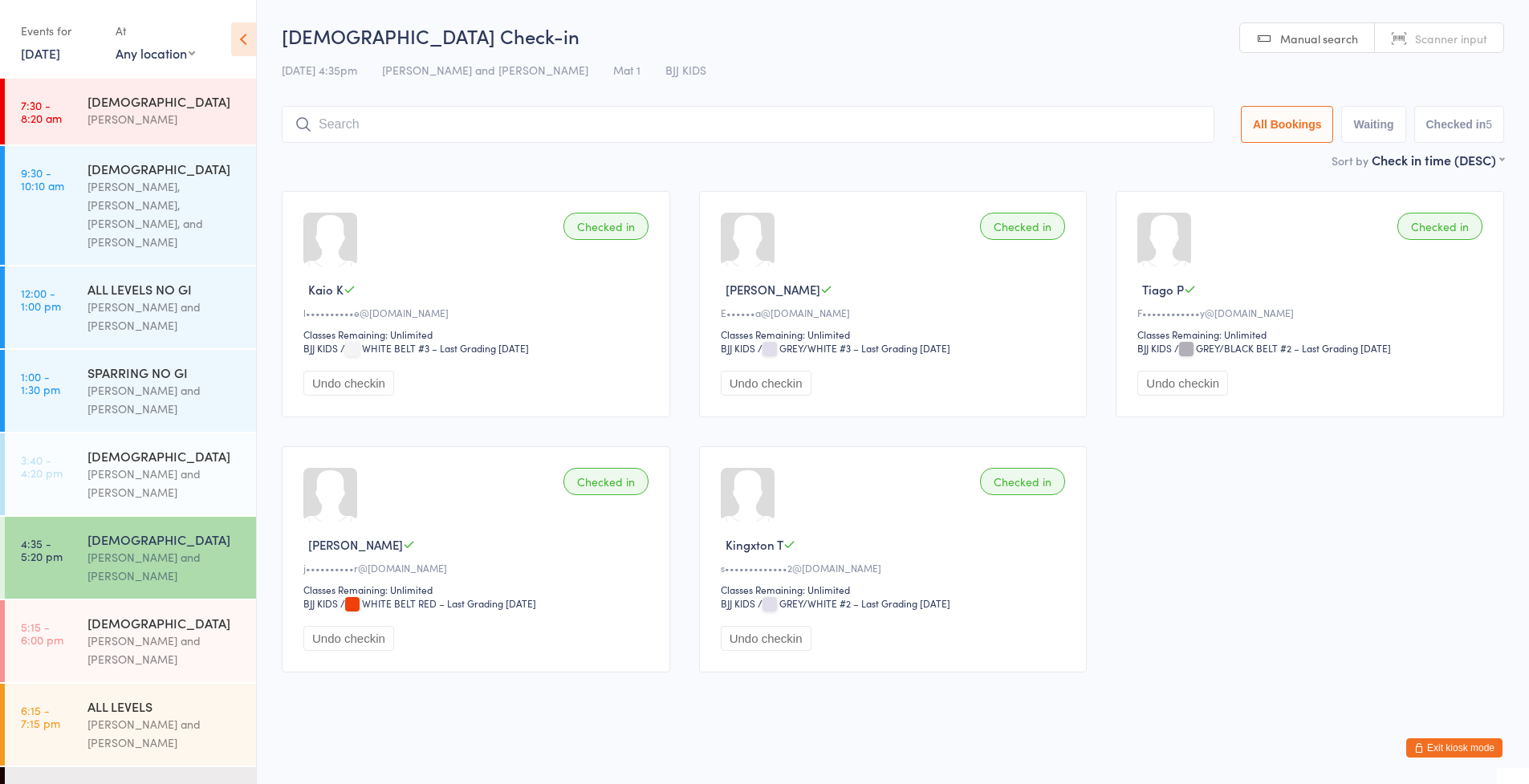
click at [572, 111] on input "search" at bounding box center [748, 124] width 933 height 37
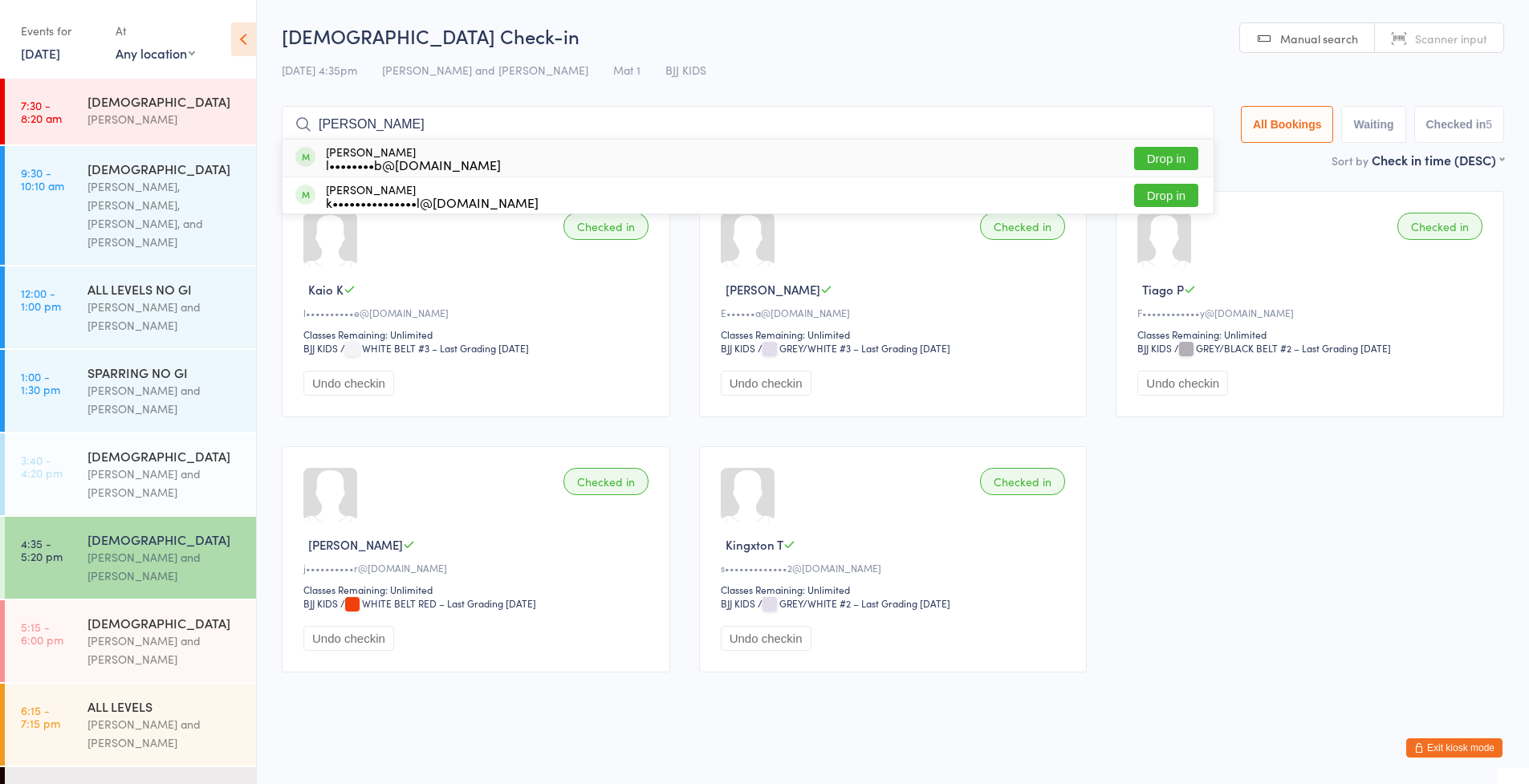
type input "[PERSON_NAME]"
drag, startPoint x: 572, startPoint y: 111, endPoint x: 1165, endPoint y: 145, distance: 594.0
click at [1165, 147] on button "Drop in" at bounding box center [1166, 159] width 64 height 23
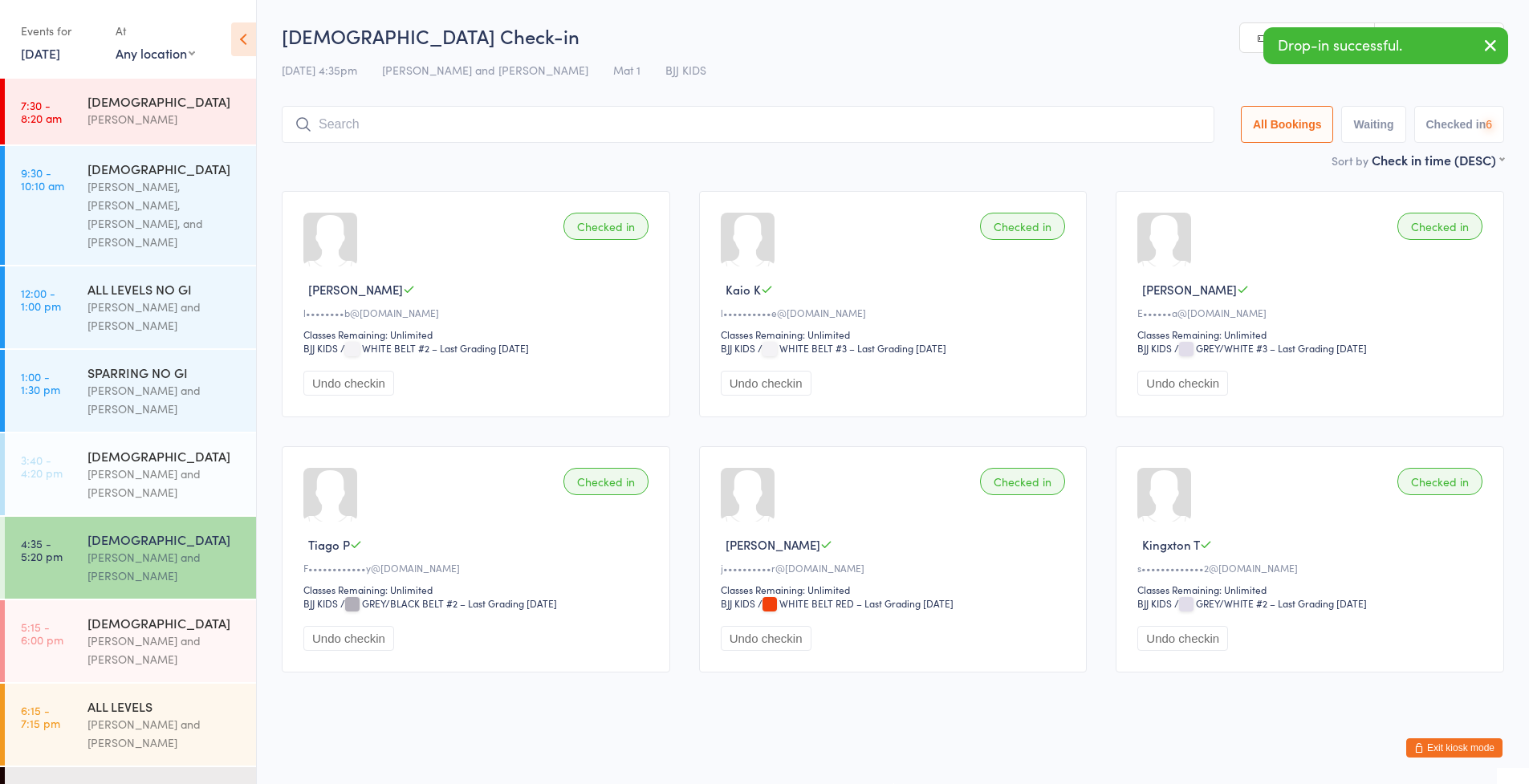
click at [1047, 114] on input "search" at bounding box center [748, 124] width 933 height 37
click at [487, 110] on input "search" at bounding box center [748, 124] width 933 height 37
click at [588, 116] on input "search" at bounding box center [748, 124] width 933 height 37
click at [522, 106] on input "search" at bounding box center [748, 124] width 933 height 37
click at [655, 110] on input "search" at bounding box center [748, 124] width 933 height 37
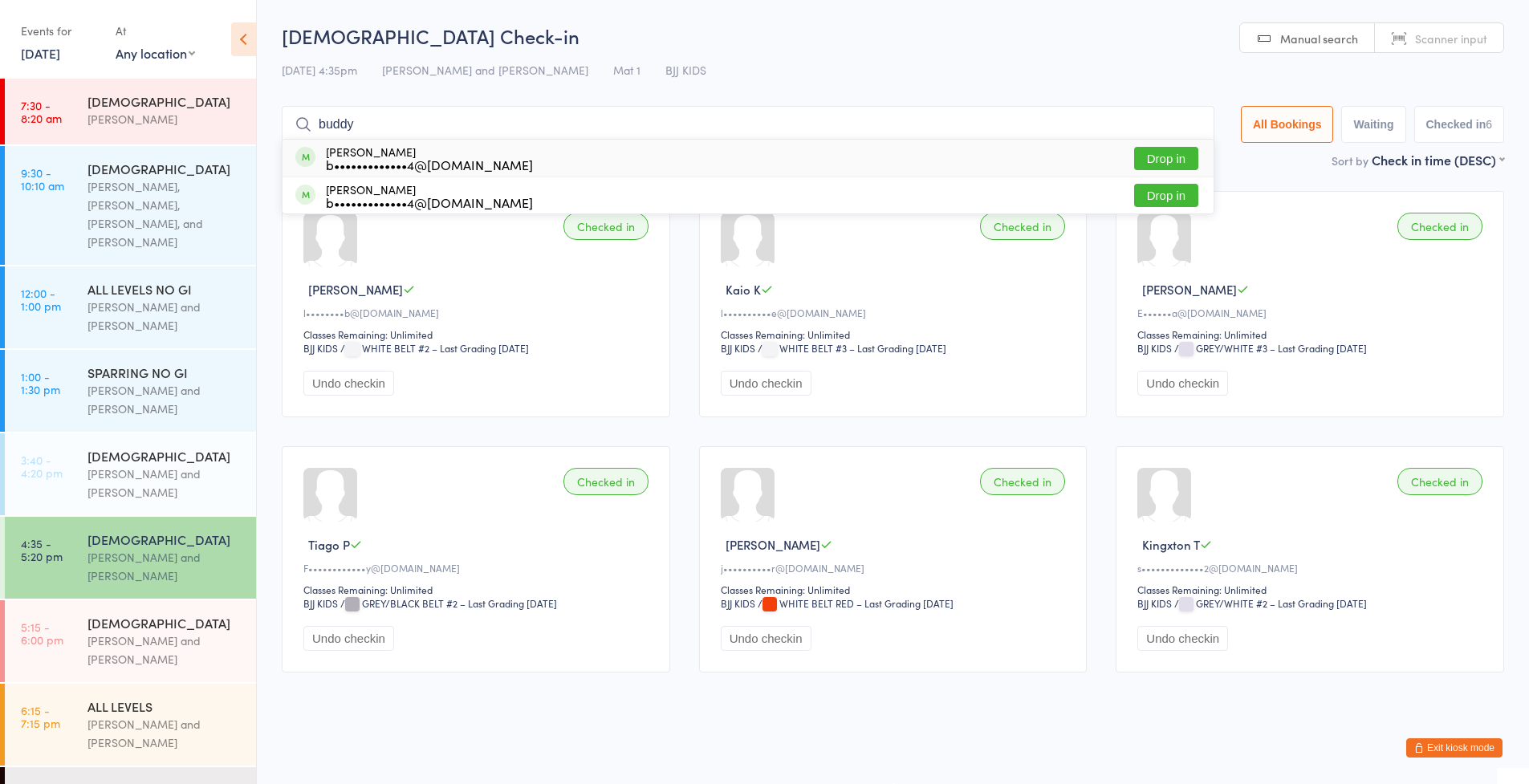
type input "buddy"
drag, startPoint x: 655, startPoint y: 110, endPoint x: 495, endPoint y: 150, distance: 164.9
click at [495, 150] on div "[PERSON_NAME] b•••••••••••••4@[DOMAIN_NAME] Drop in" at bounding box center [748, 158] width 931 height 37
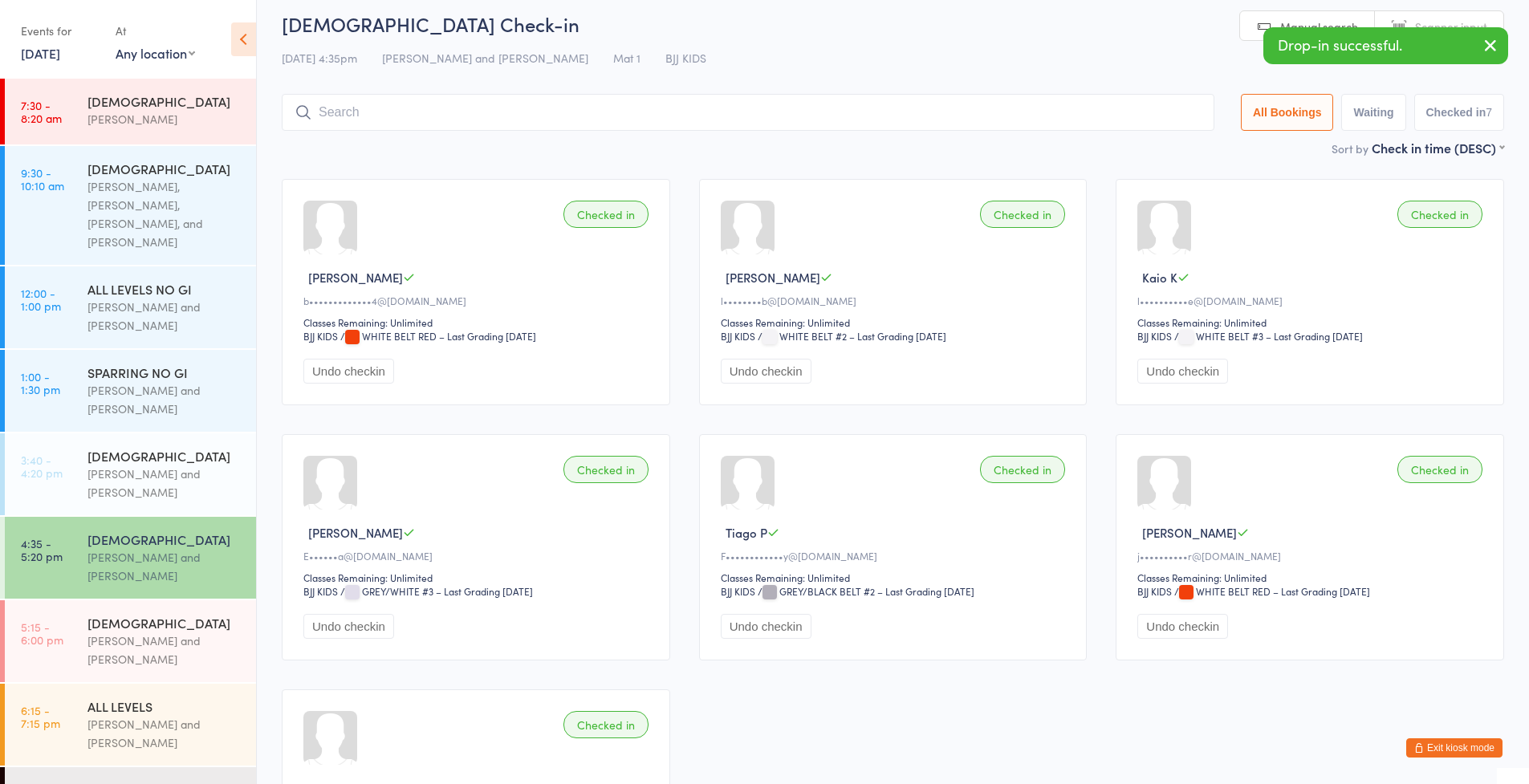
click at [531, 118] on input "search" at bounding box center [748, 112] width 933 height 37
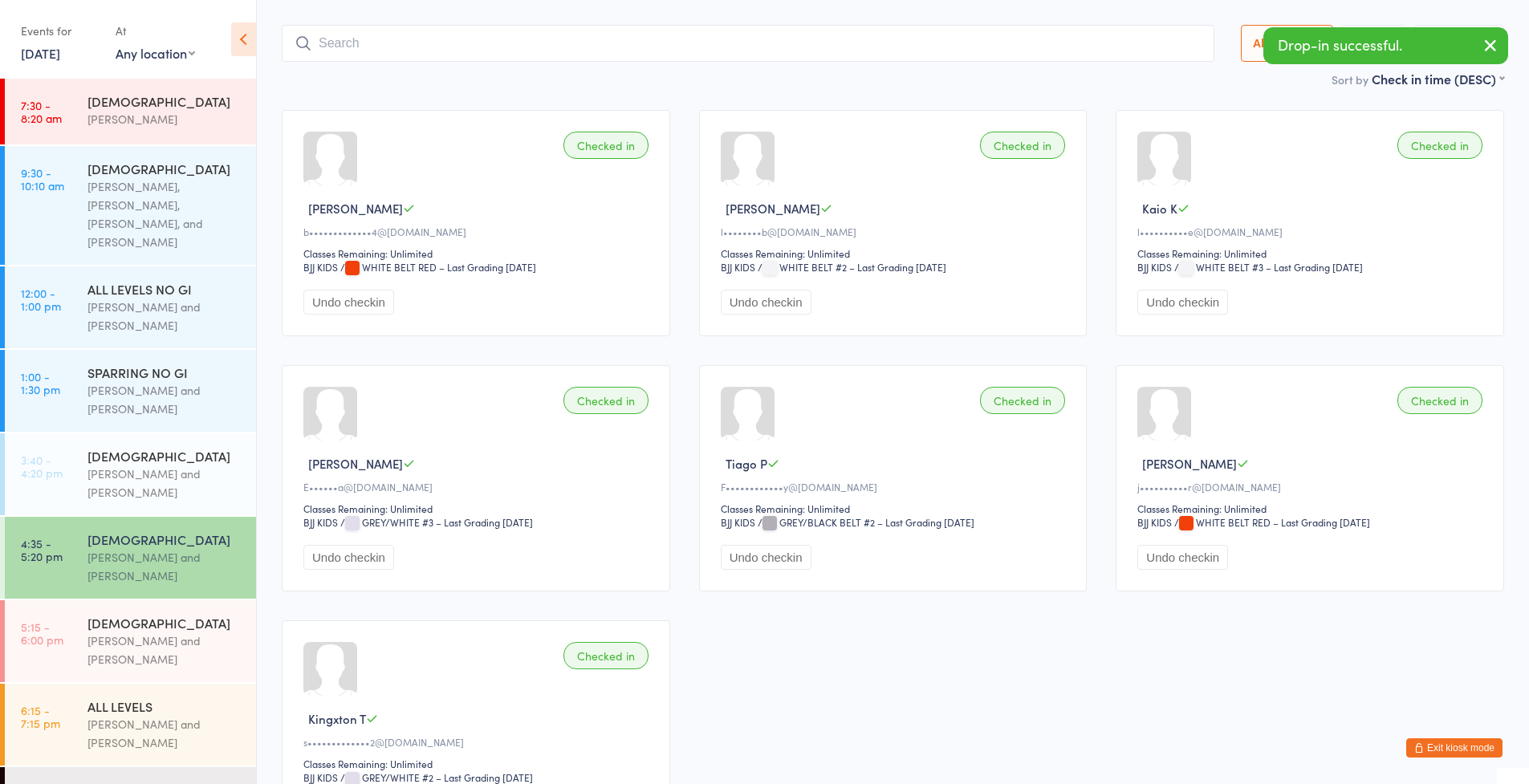
scroll to position [106, 0]
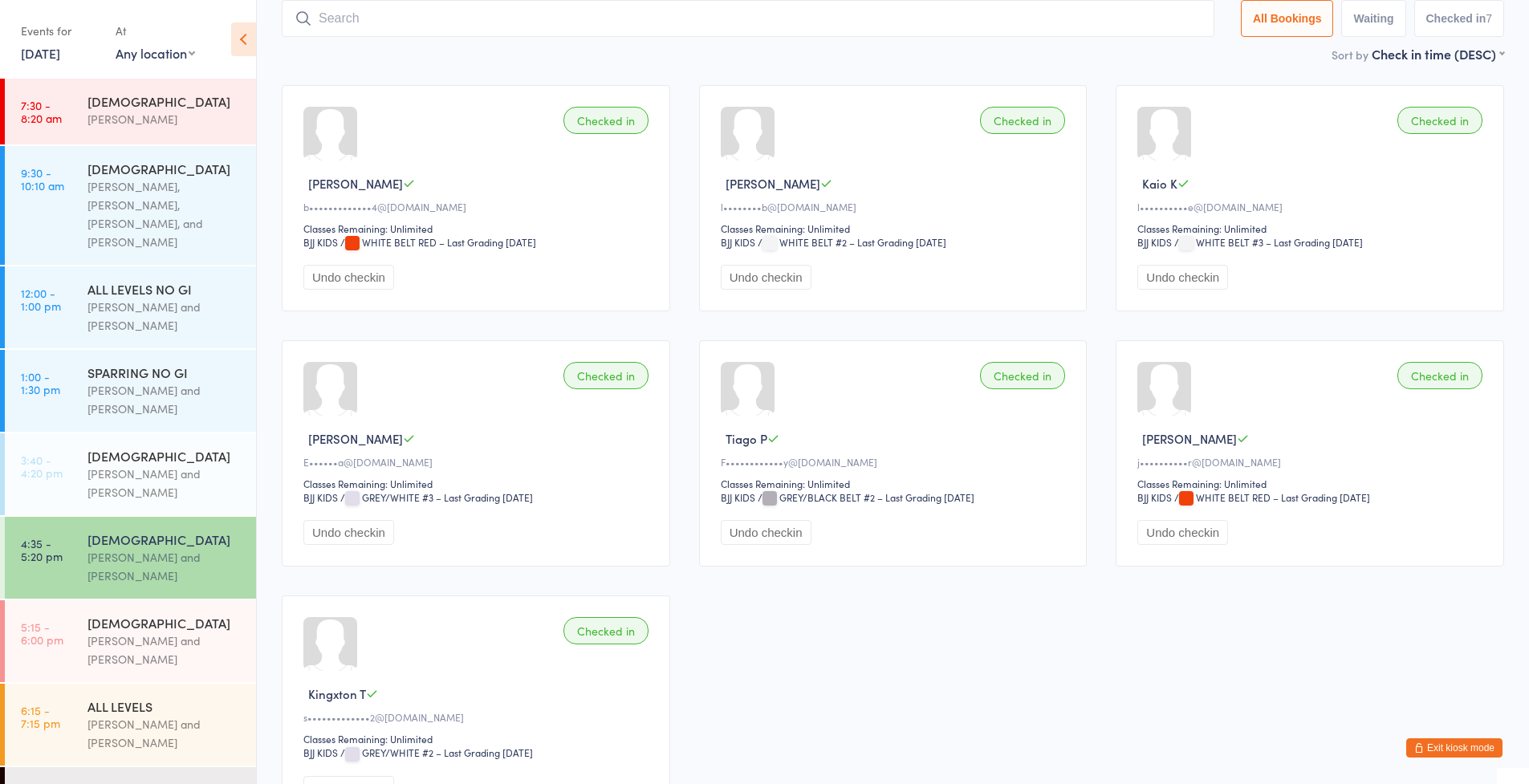
click at [1468, 746] on button "Exit kiosk mode" at bounding box center [1455, 748] width 97 height 19
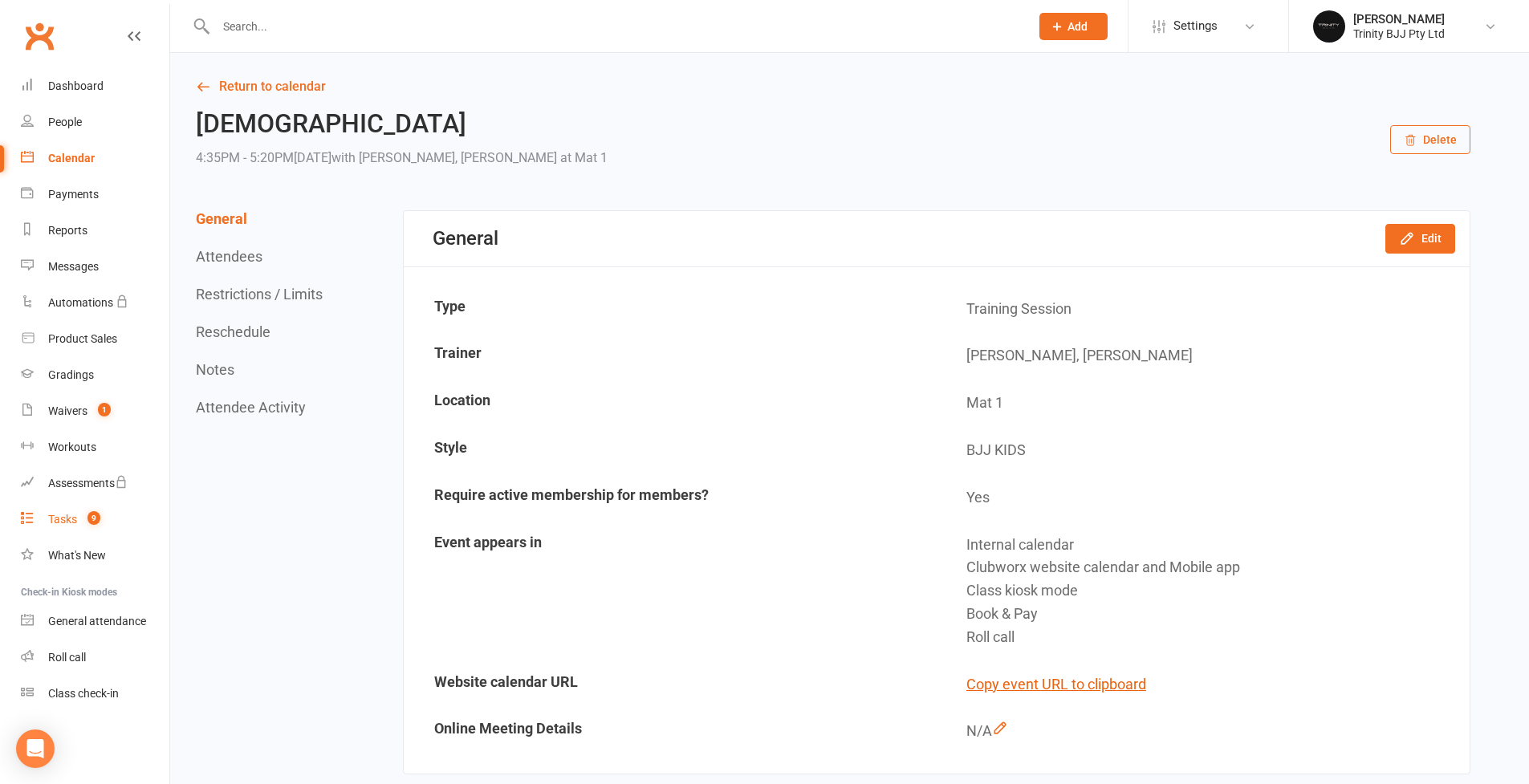
click at [55, 520] on div "Tasks" at bounding box center [62, 520] width 29 height 13
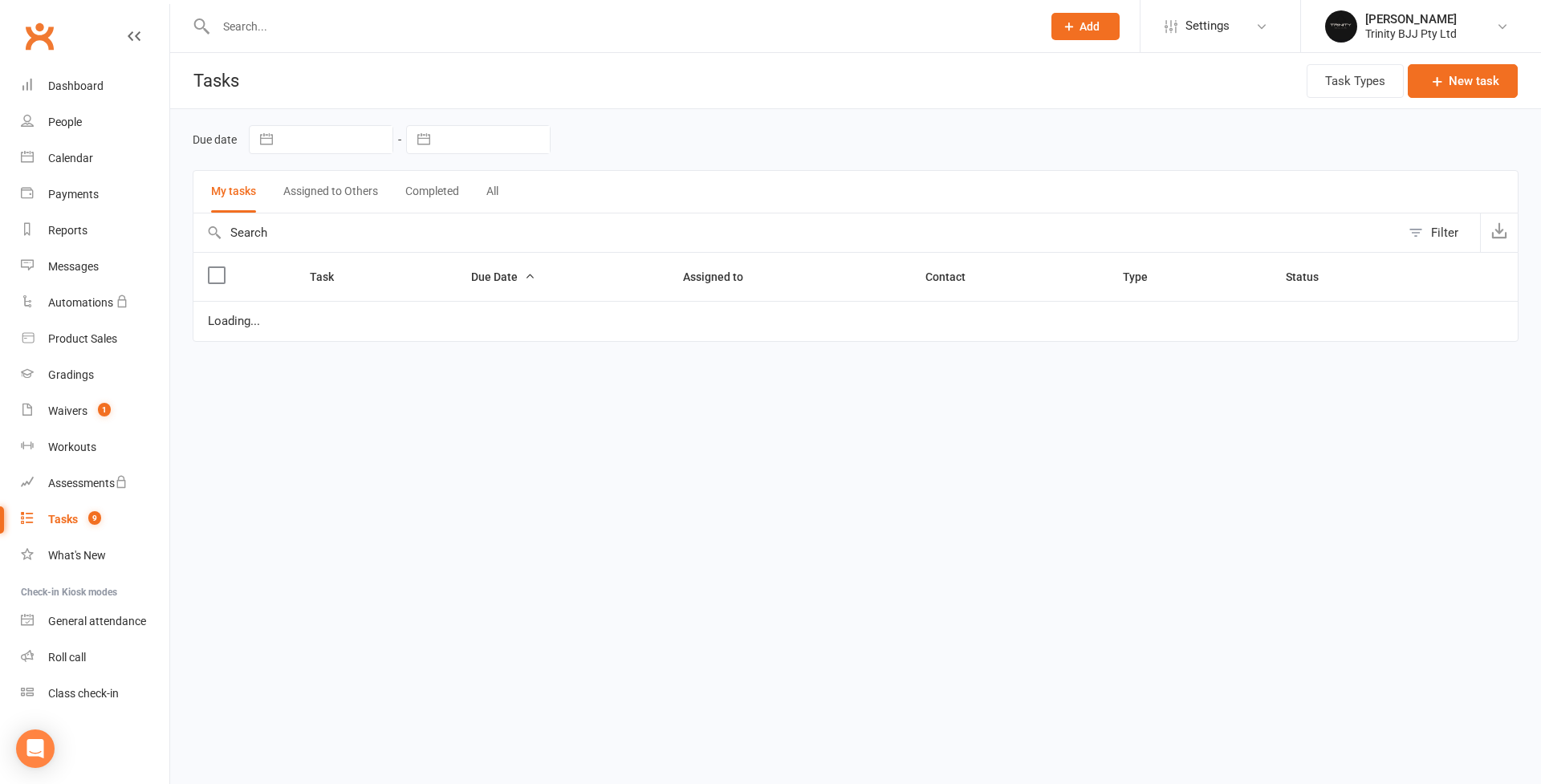
select select "started"
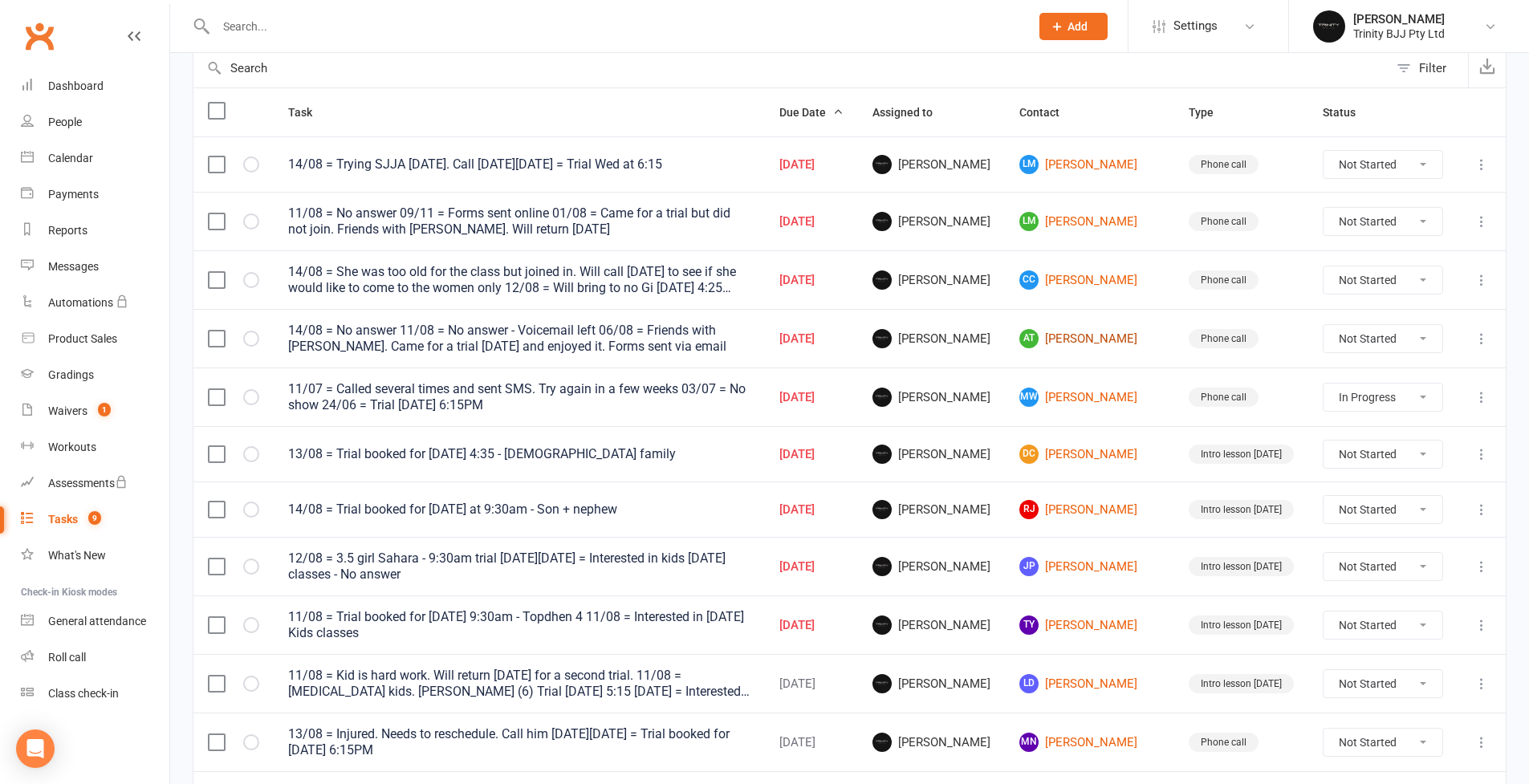
scroll to position [147, 0]
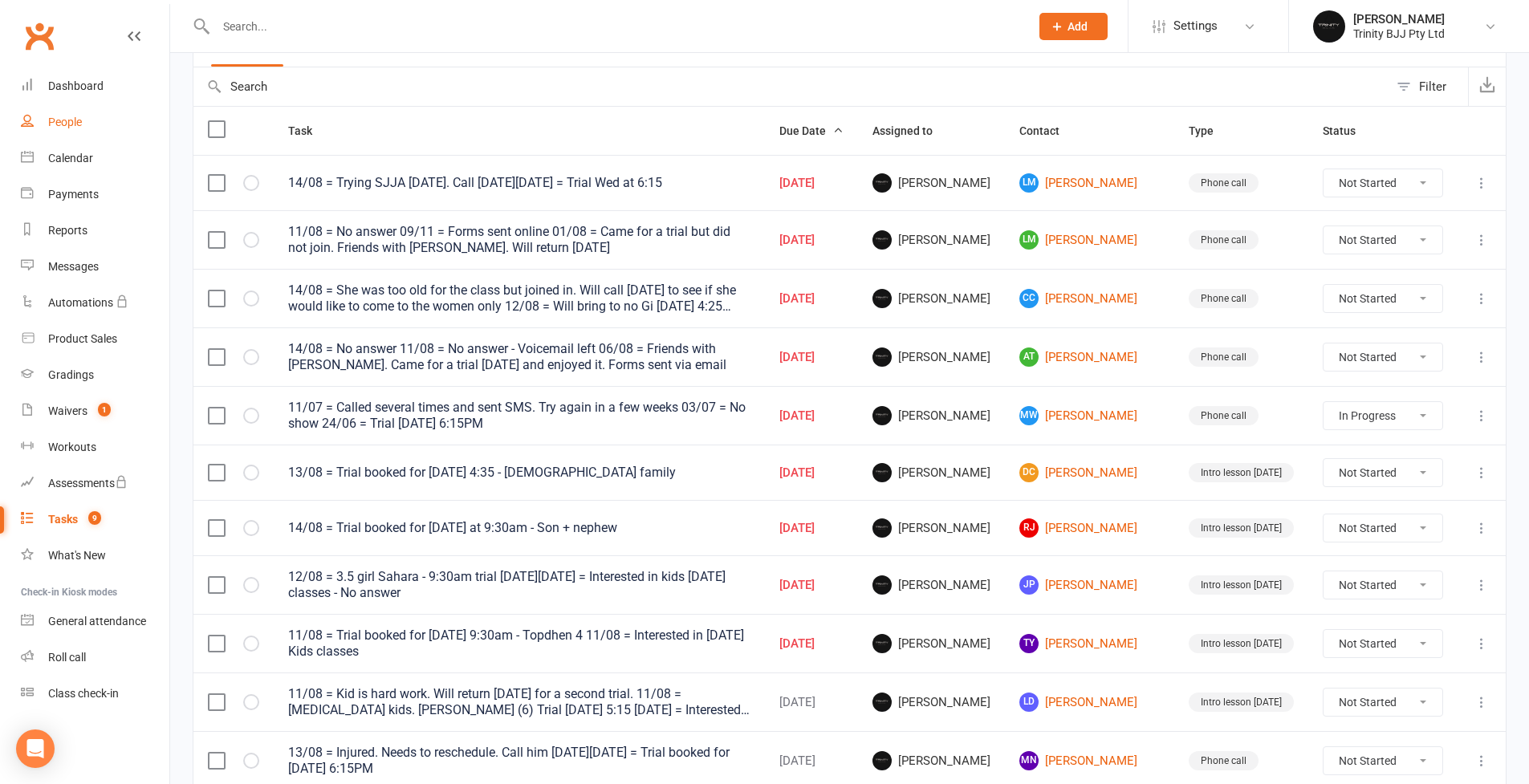
click at [72, 126] on div "People" at bounding box center [64, 122] width 34 height 13
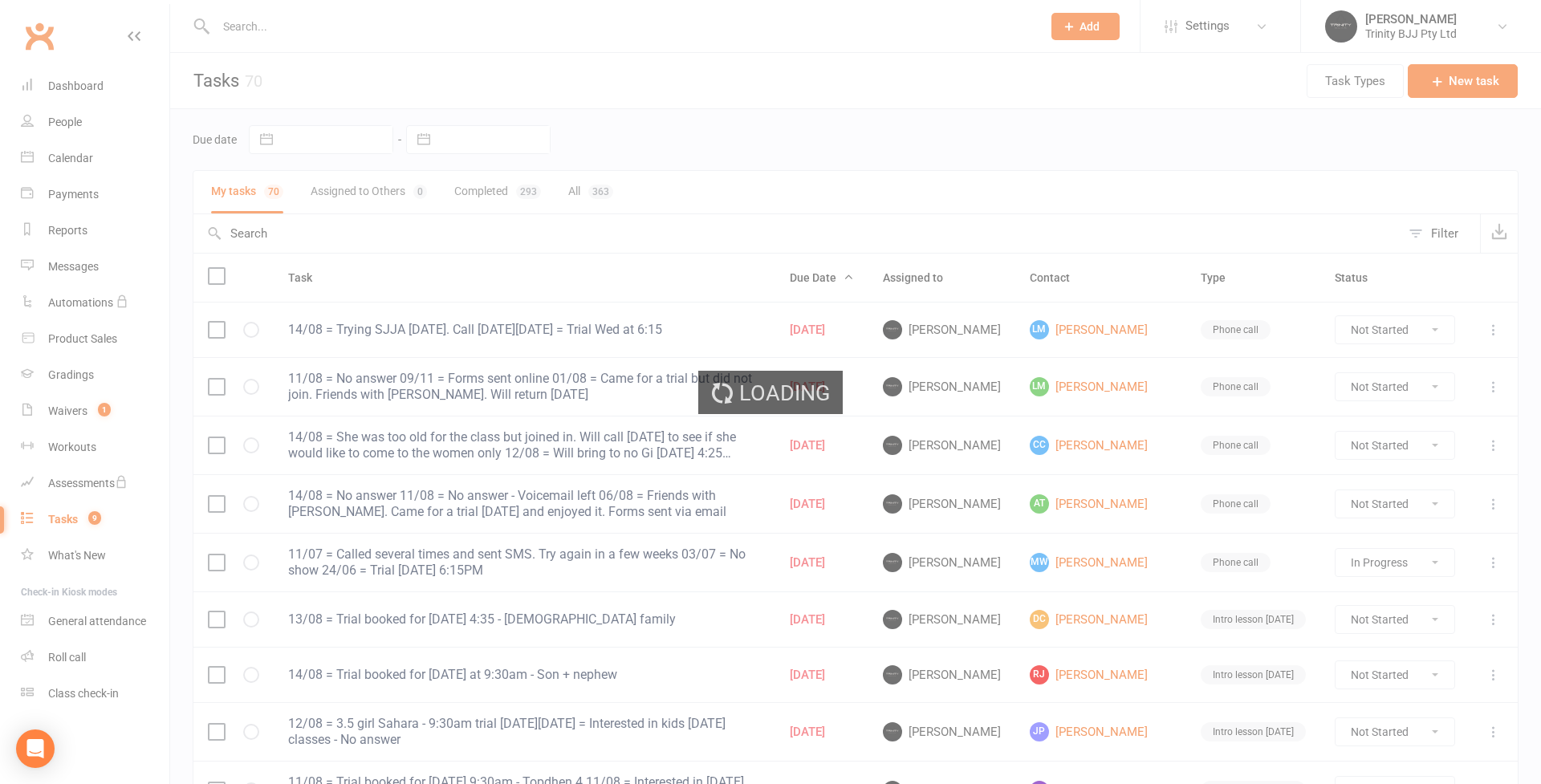
select select "100"
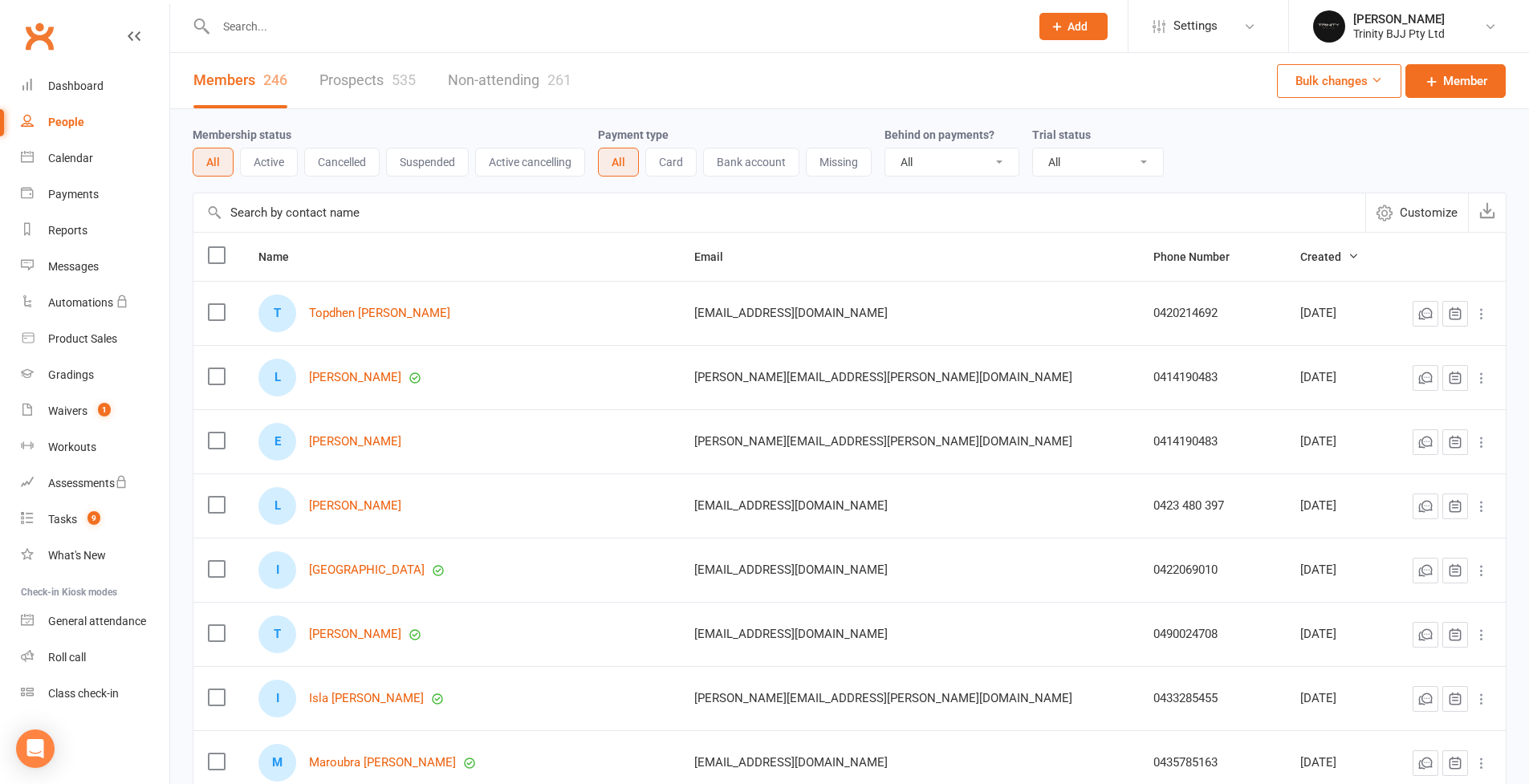
click at [326, 221] on input "text" at bounding box center [779, 212] width 1172 height 39
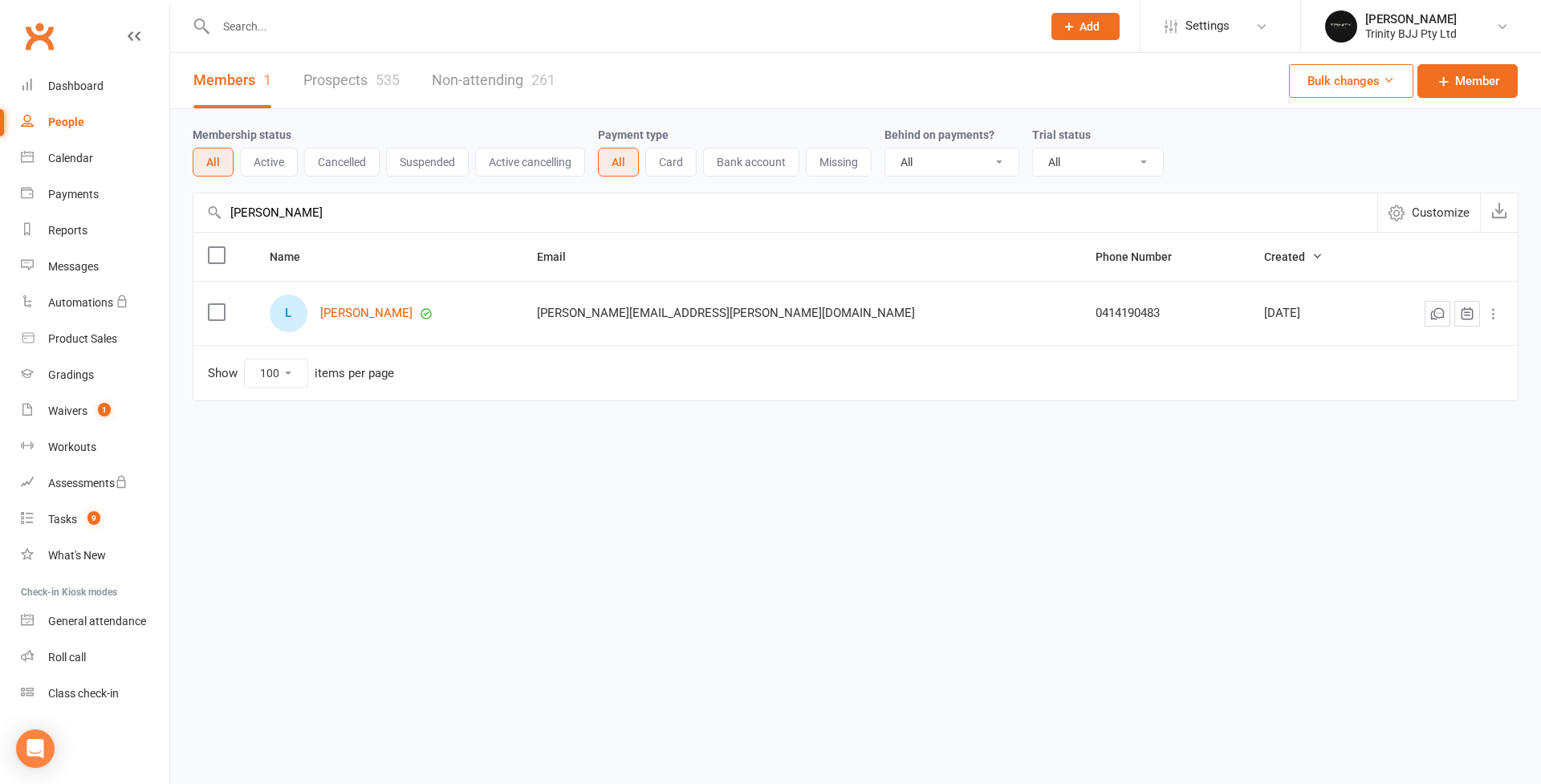
type input "lola"
click at [353, 79] on link "Prospects 535" at bounding box center [351, 80] width 97 height 55
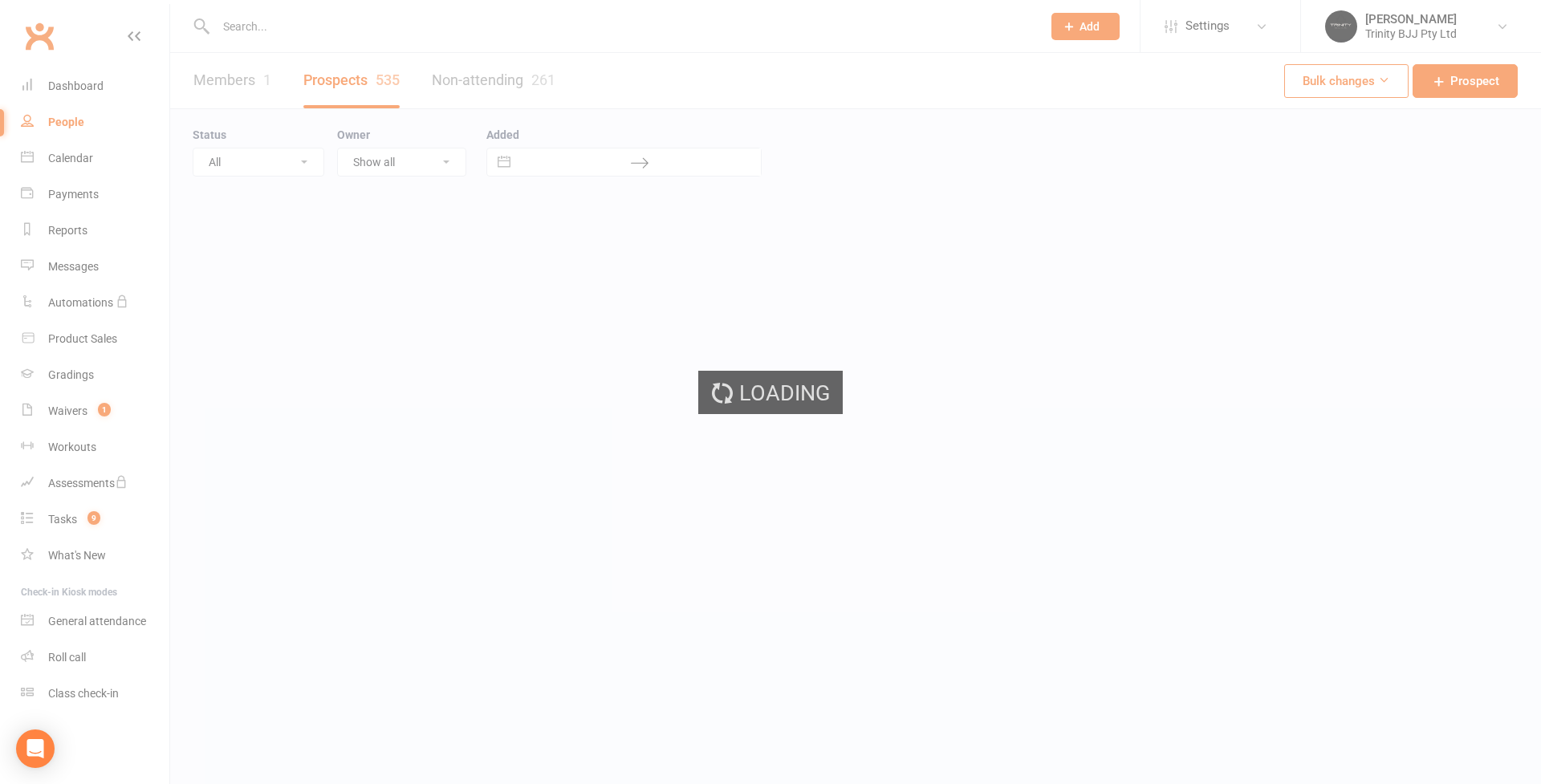
select select "100"
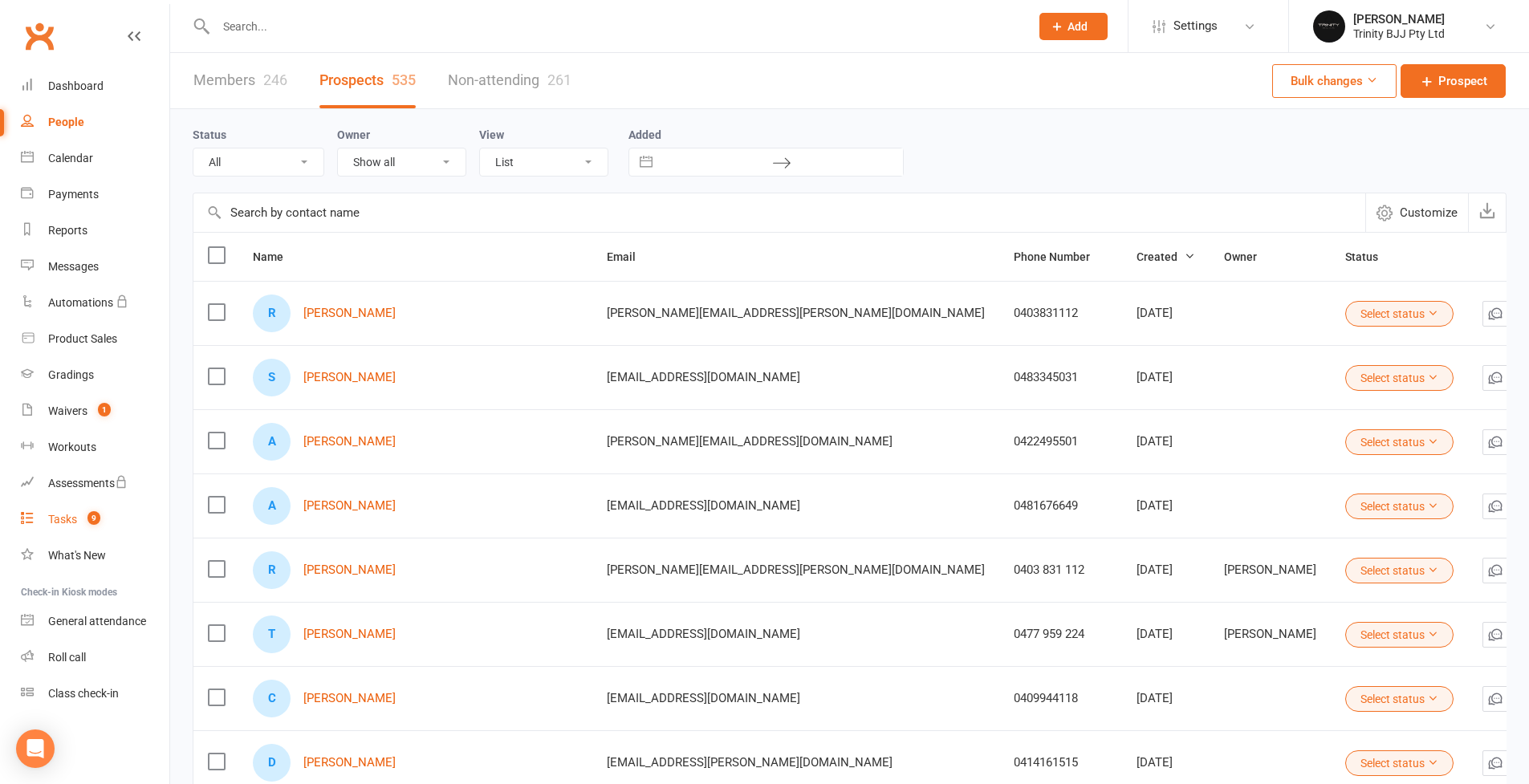
click at [54, 520] on div "Tasks" at bounding box center [62, 520] width 29 height 13
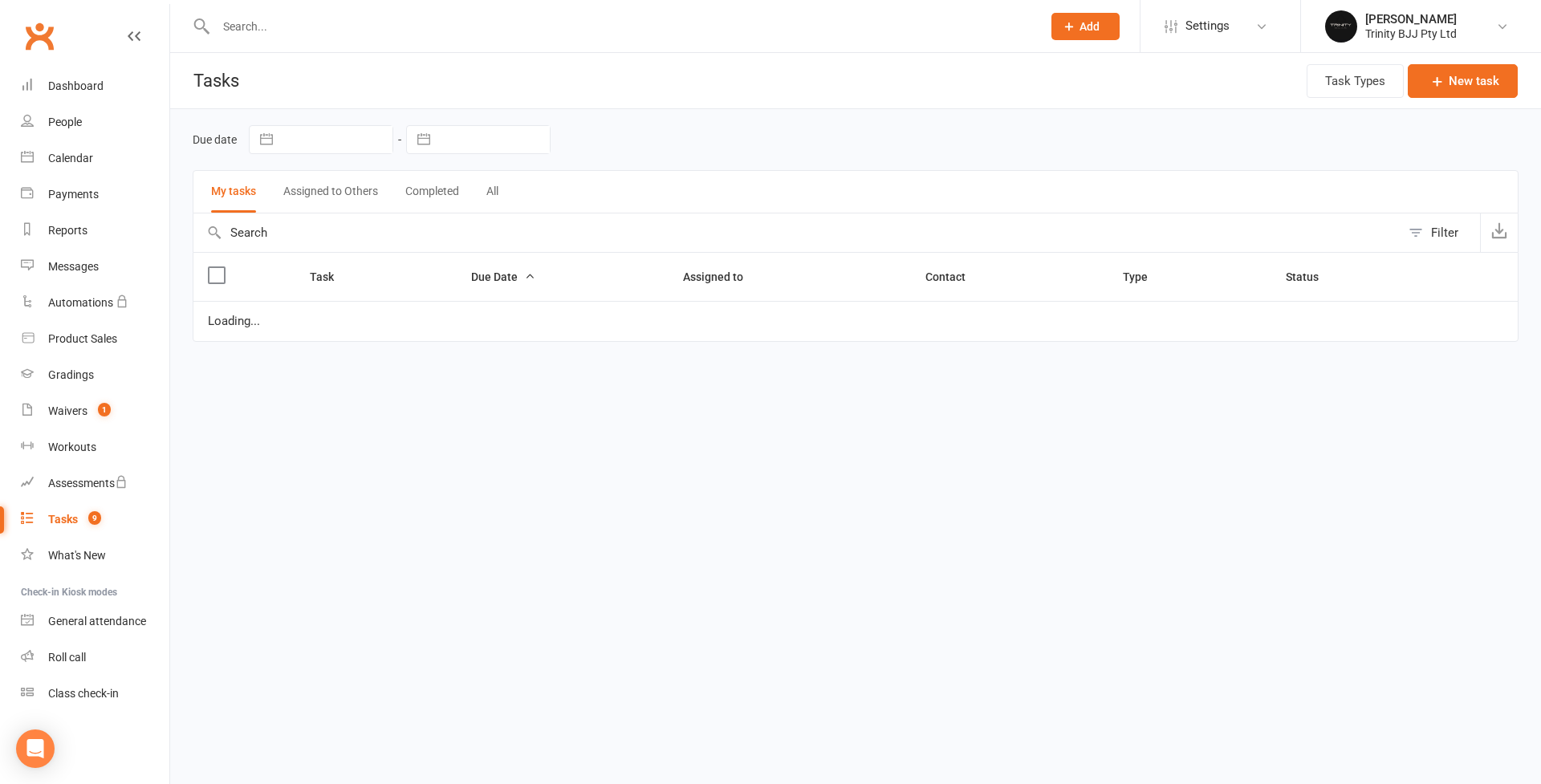
select select "started"
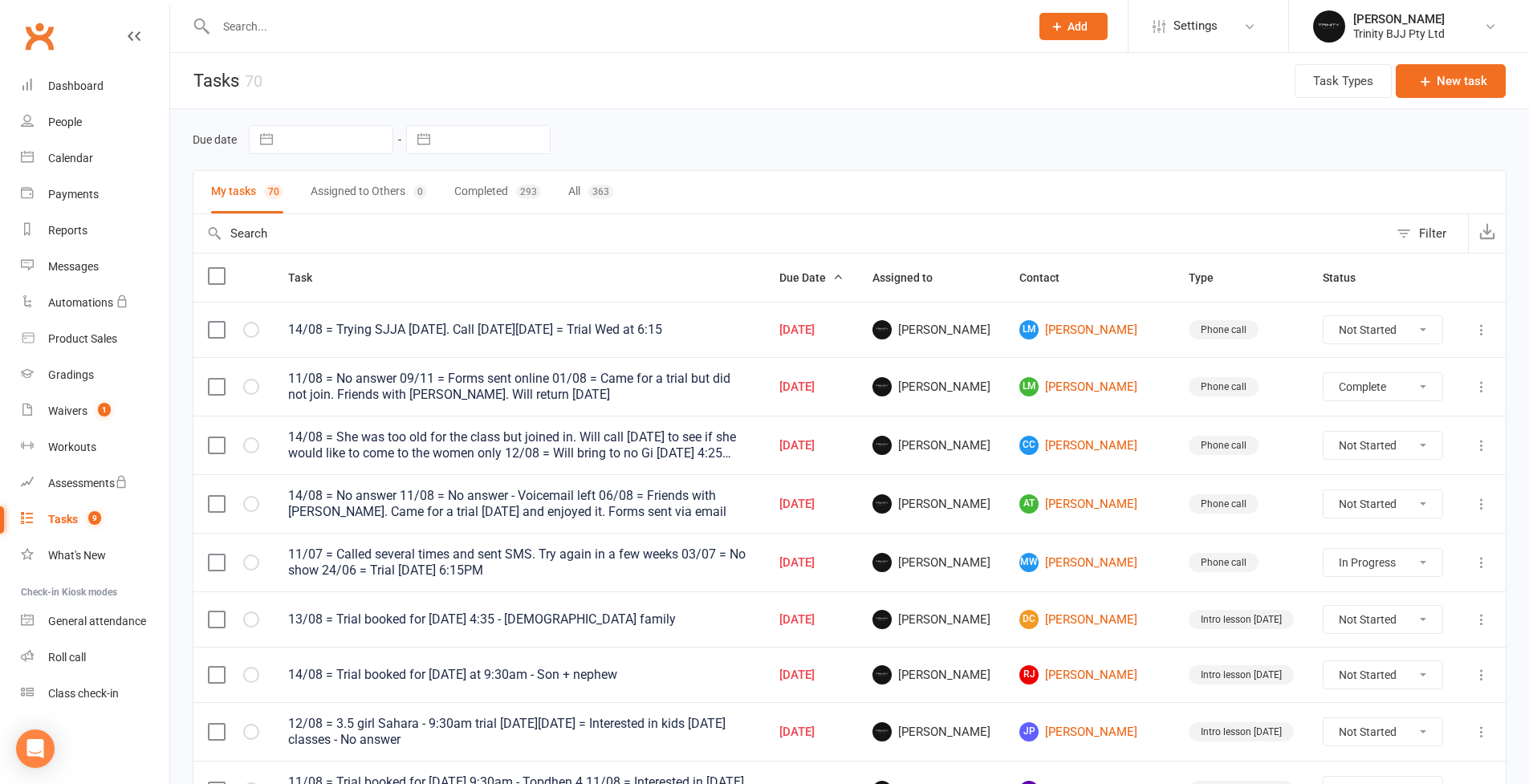
select select "unstarted"
select select "started"
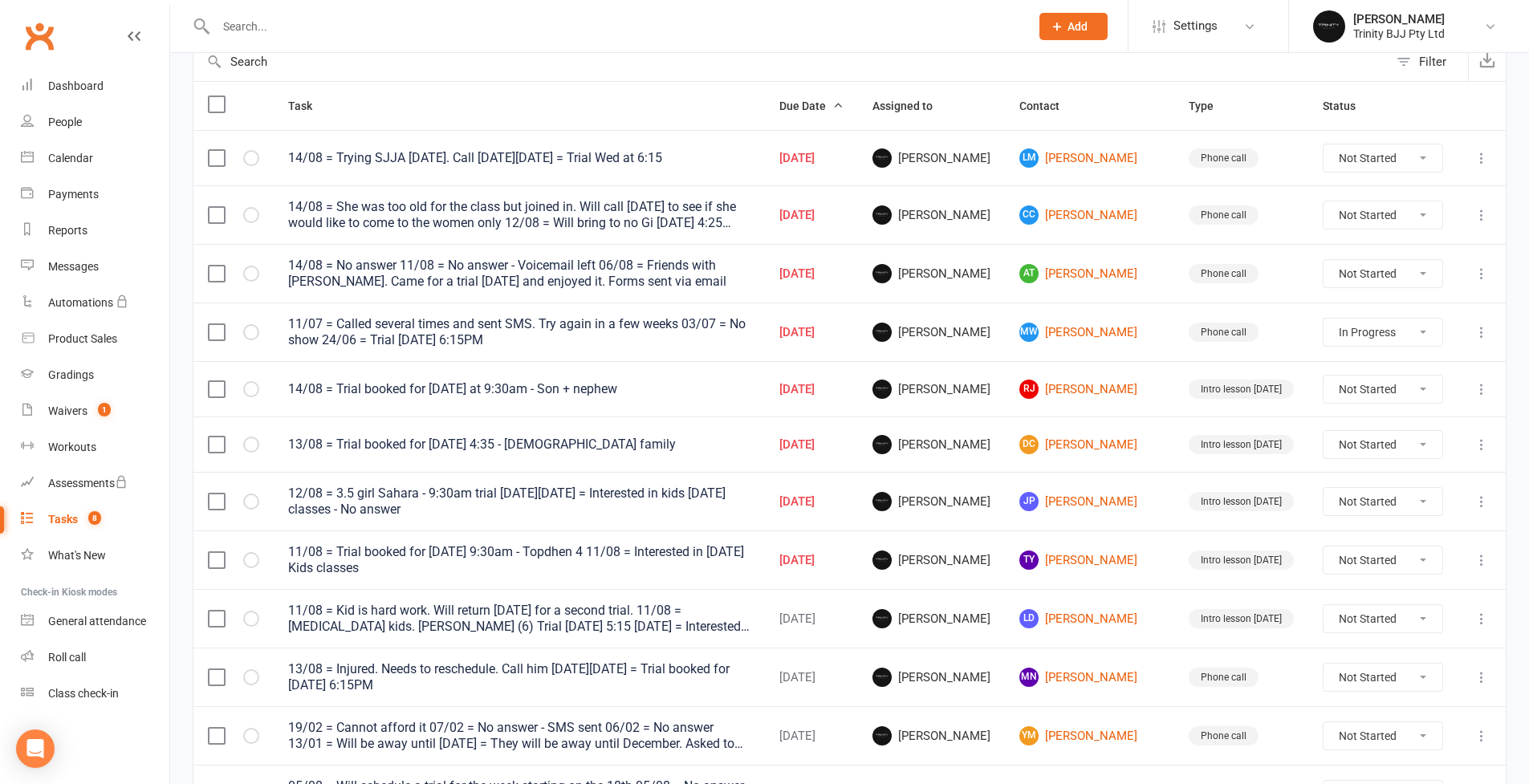
scroll to position [231, 0]
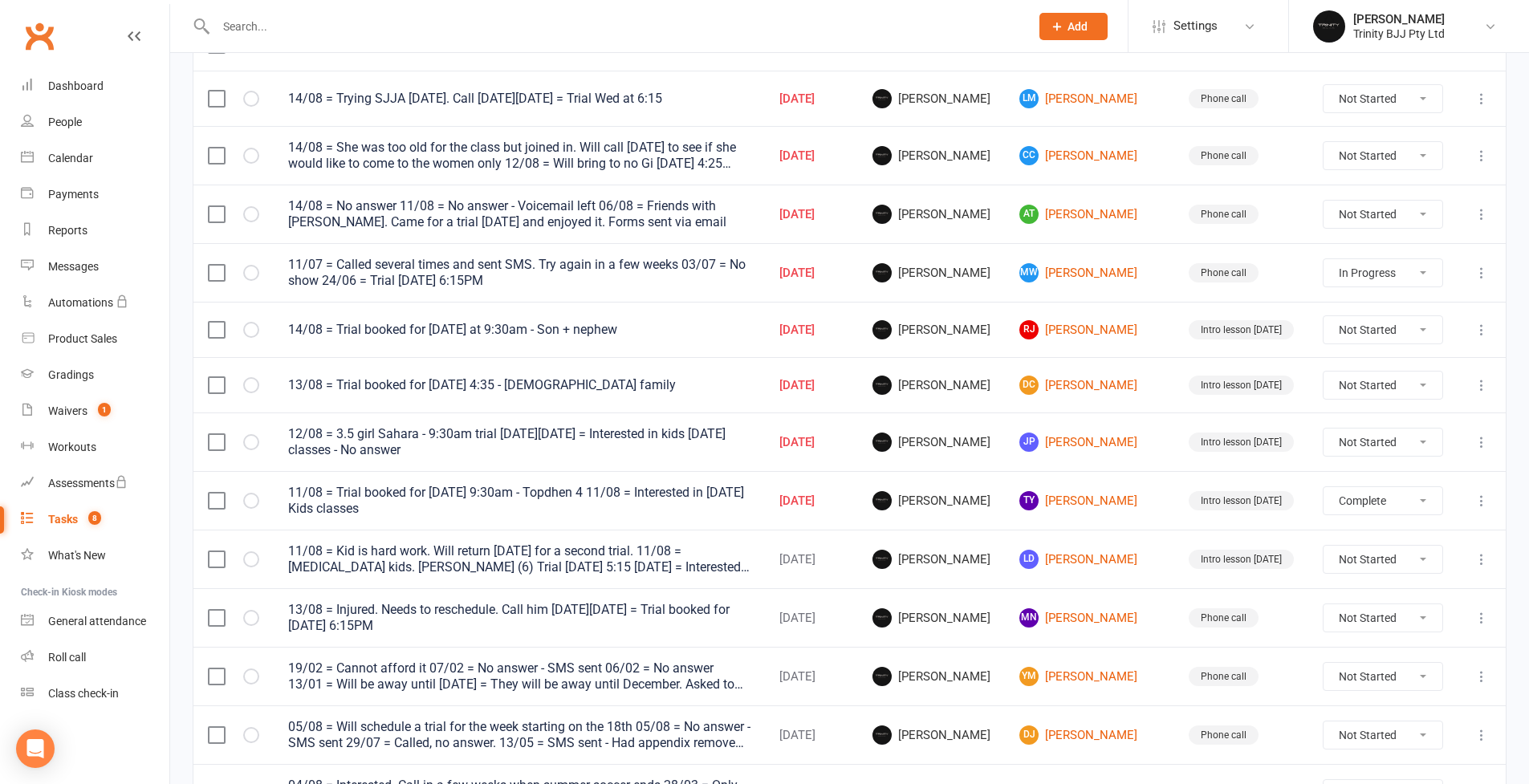
select select "unstarted"
select select "started"
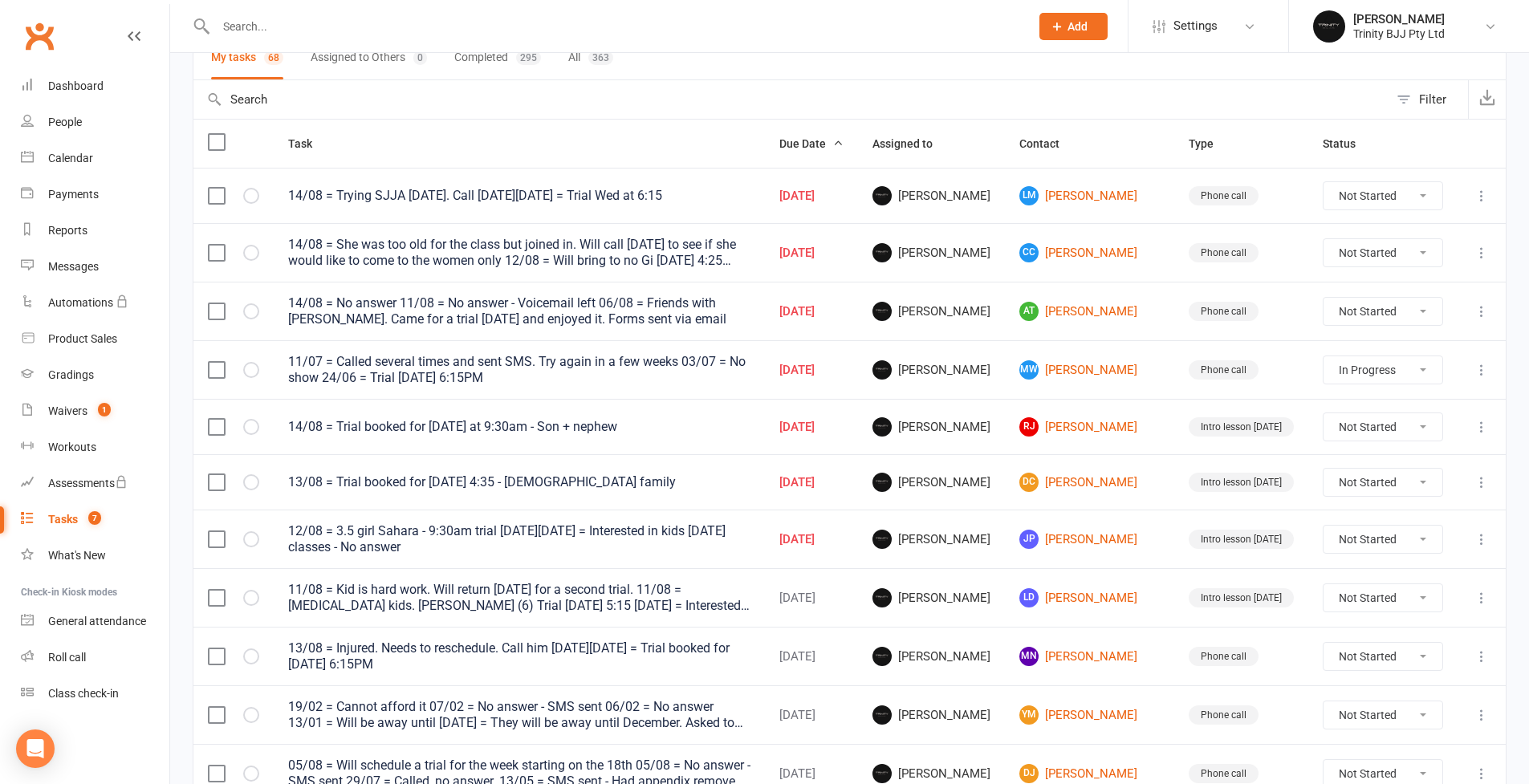
scroll to position [0, 0]
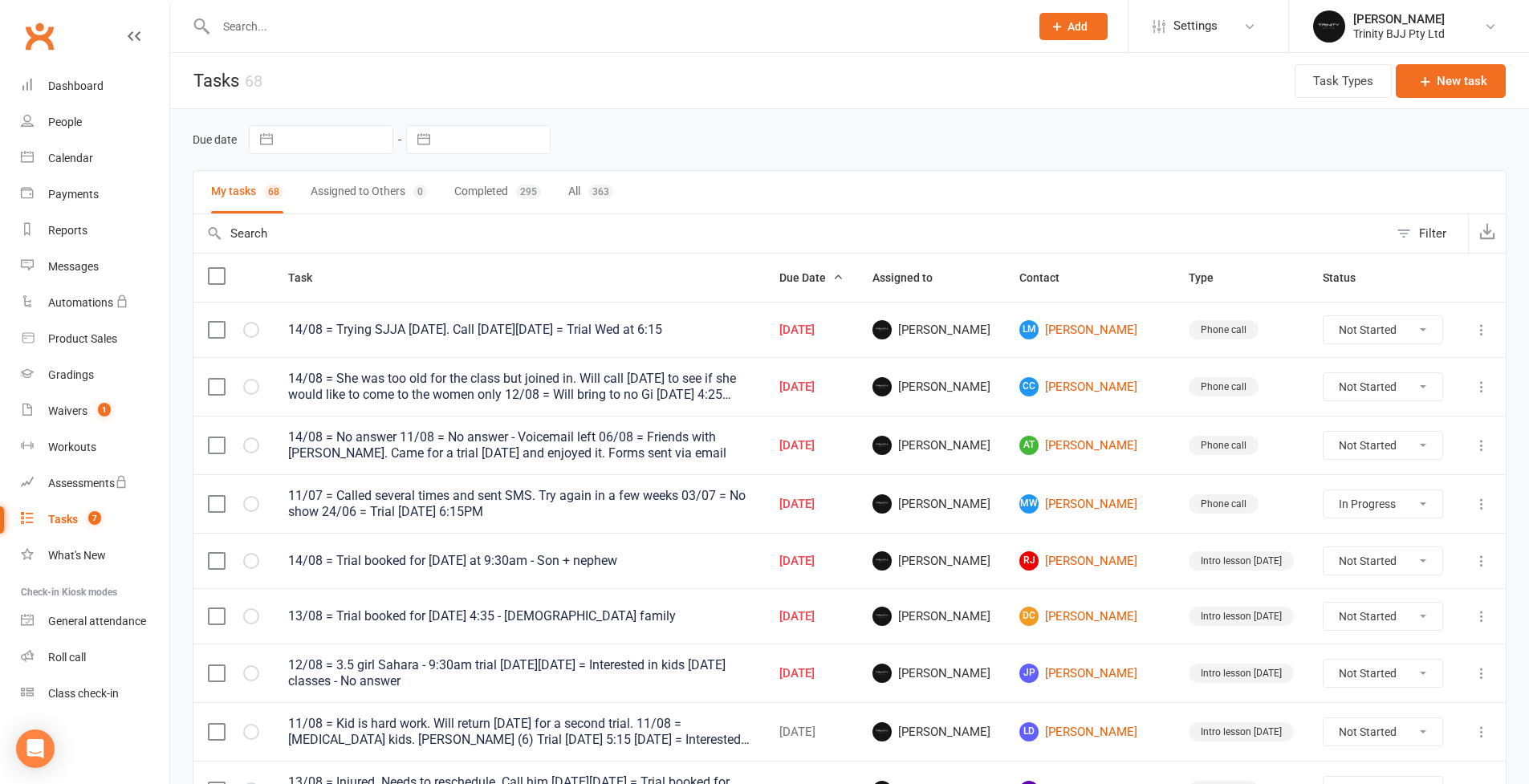
click at [427, 141] on button "button" at bounding box center [423, 139] width 29 height 27
select select "6"
select select "2025"
select select "7"
select select "2025"
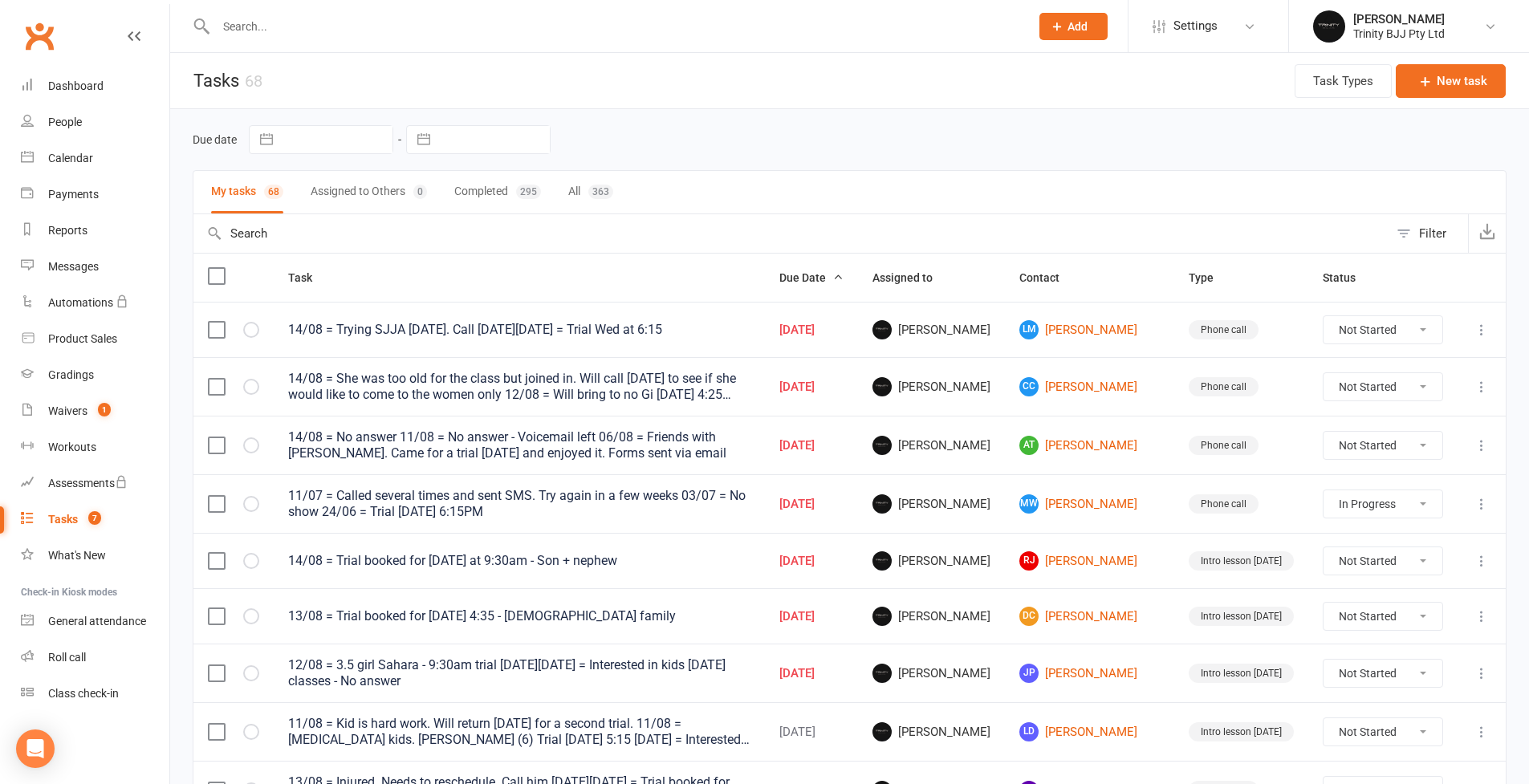
select select "8"
select select "2025"
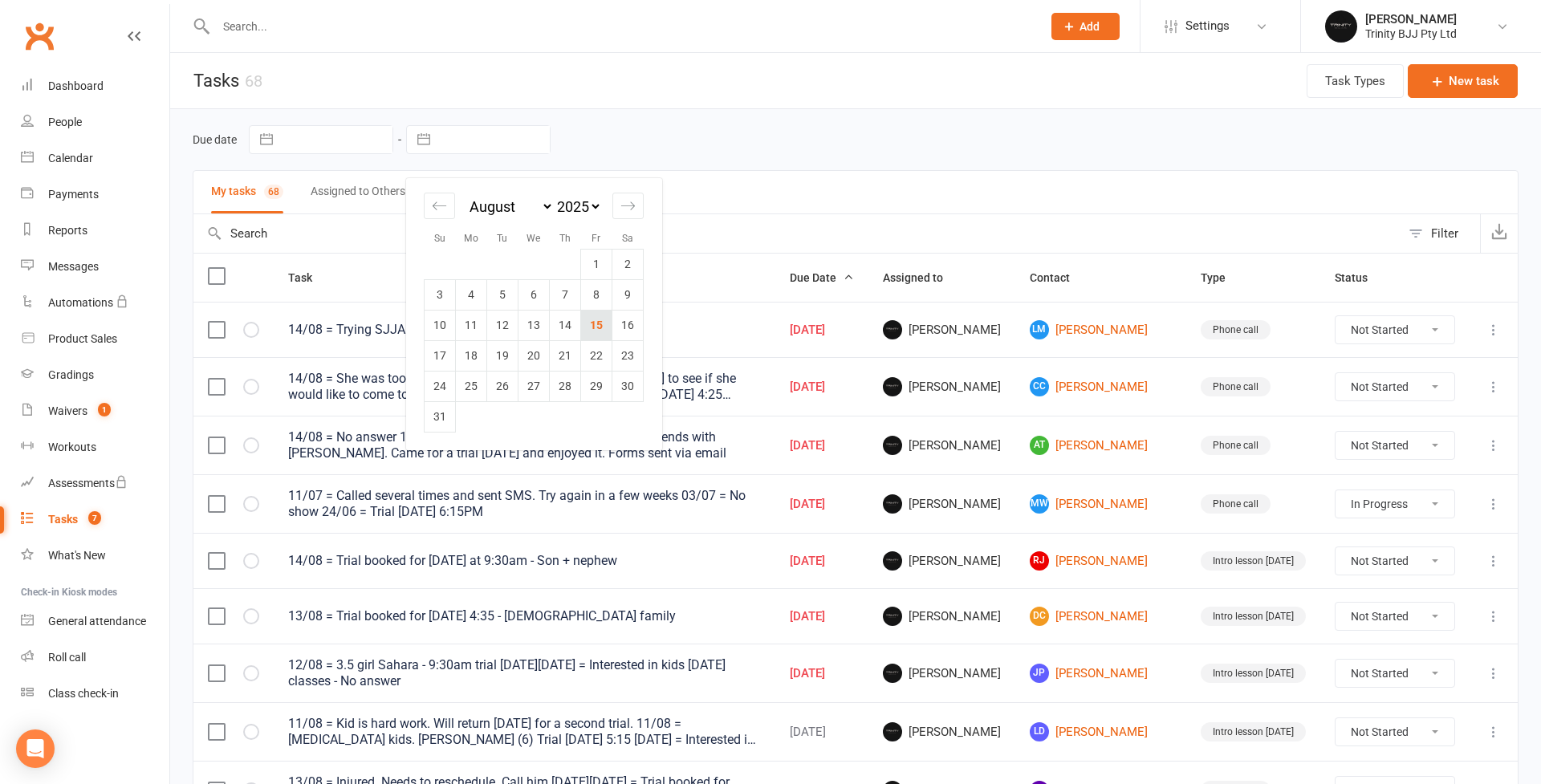
click at [591, 321] on td "15" at bounding box center [597, 325] width 31 height 31
type input "15 Aug 2025"
select select "started"
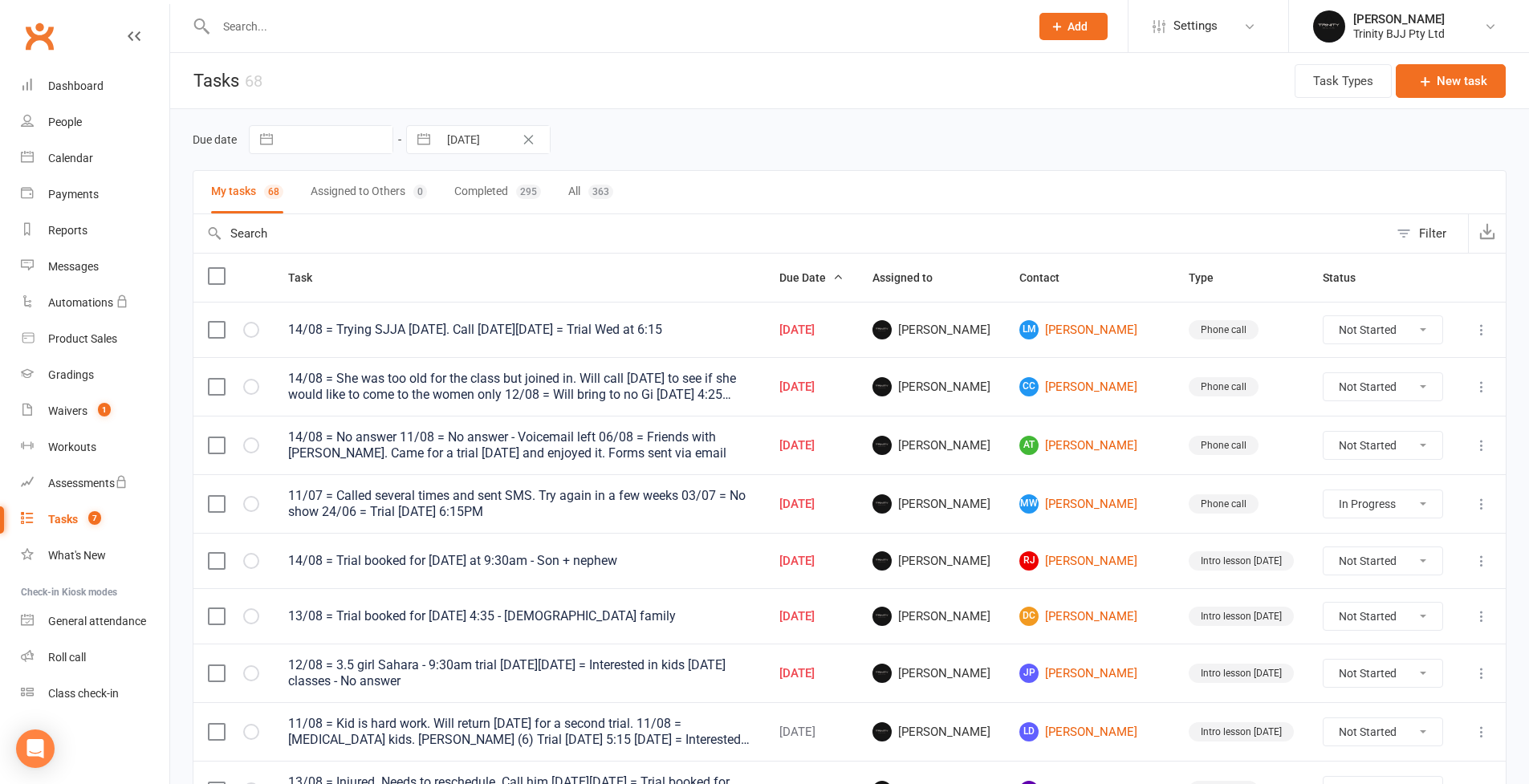
select select "started"
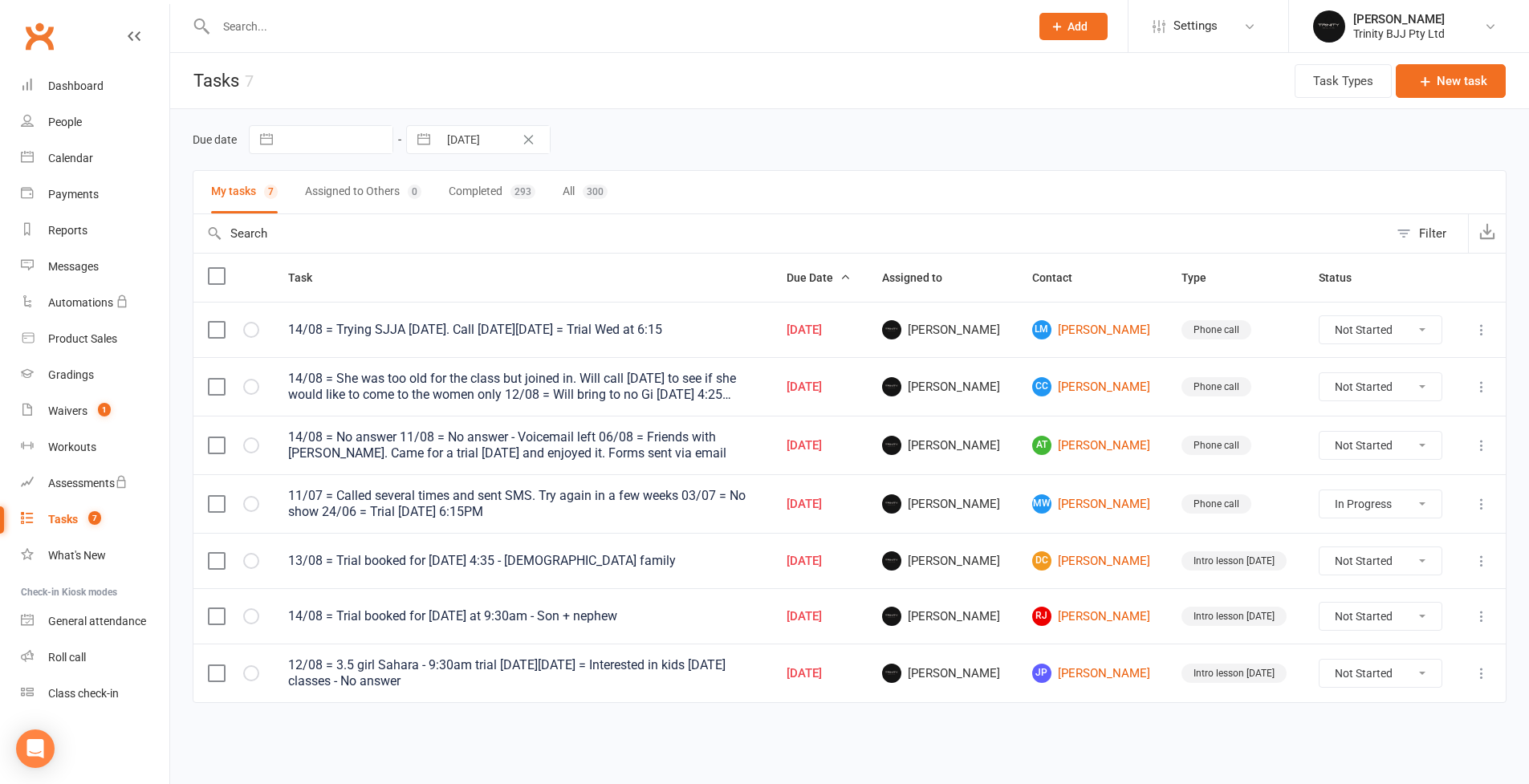
click at [64, 127] on div "People" at bounding box center [64, 122] width 34 height 13
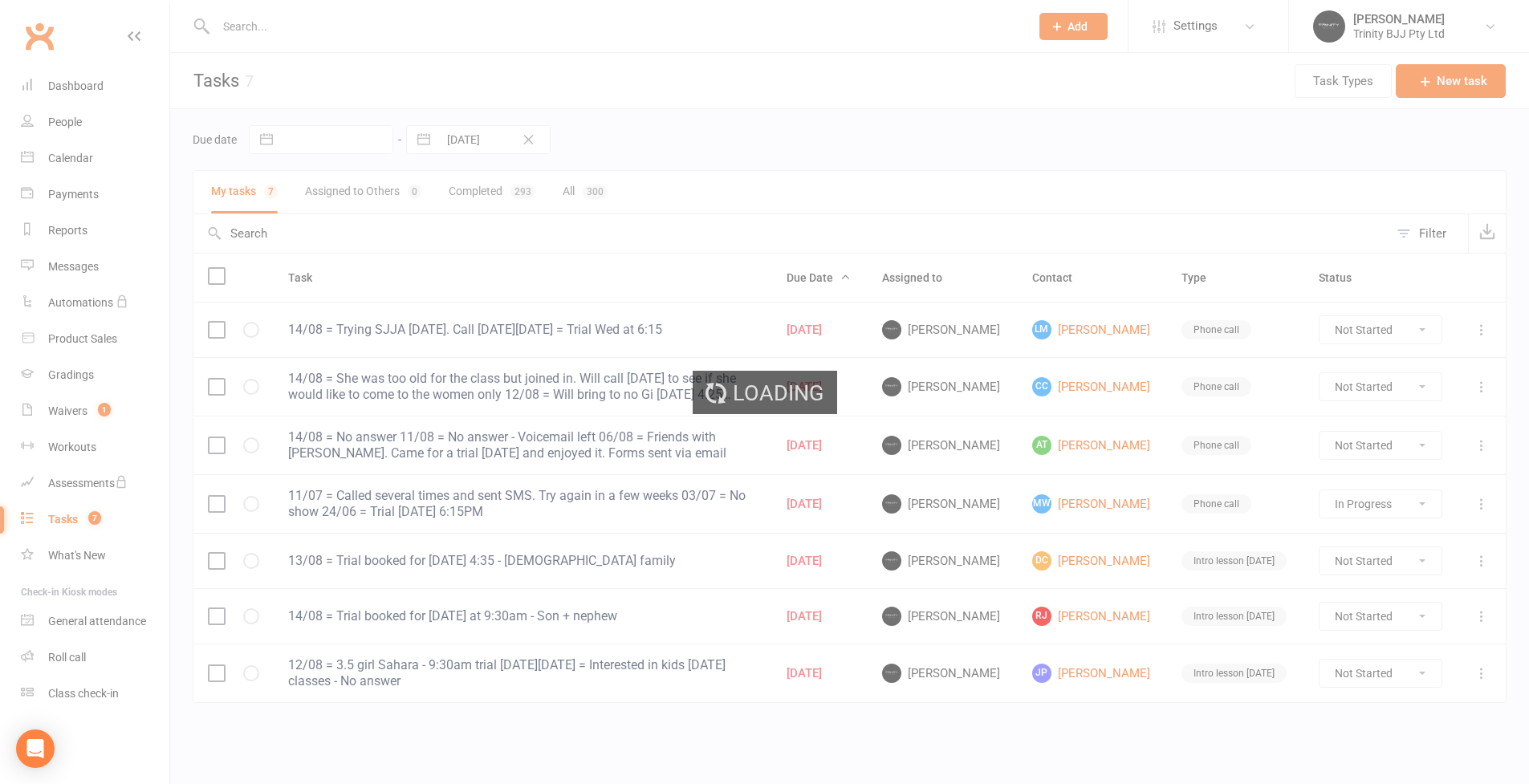
select select "100"
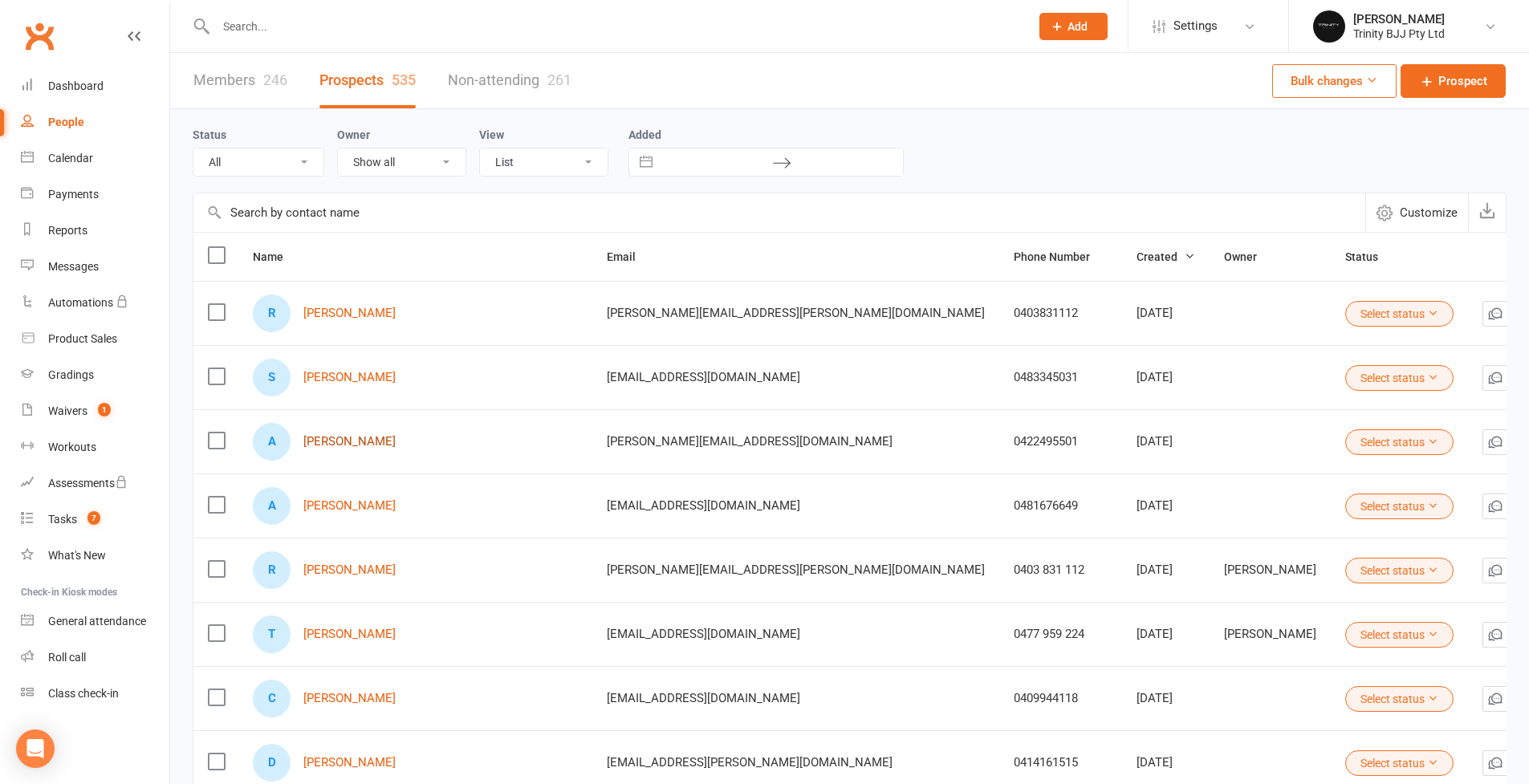
click at [364, 446] on link "Augie Dawe" at bounding box center [350, 441] width 93 height 14
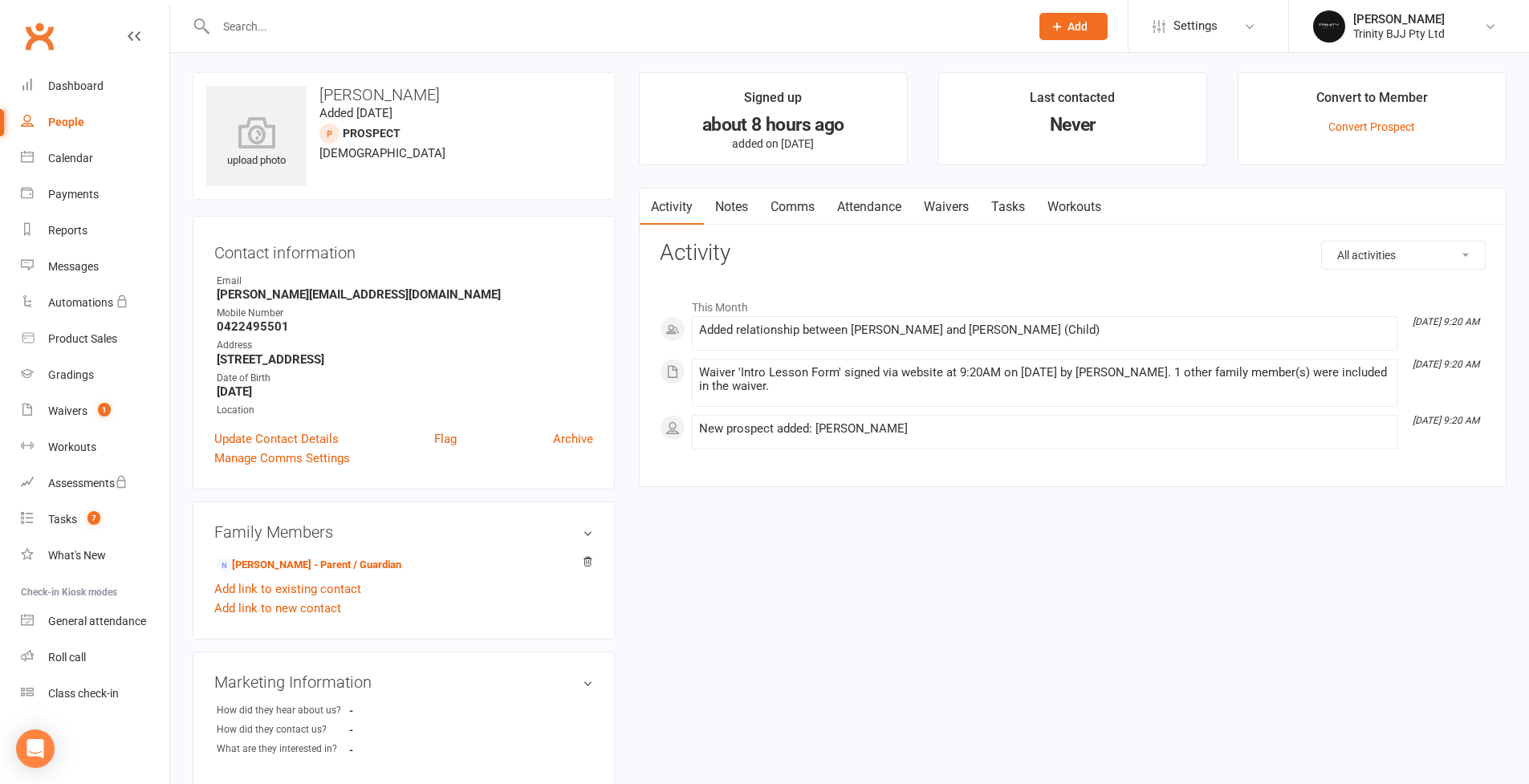
scroll to position [7, 0]
click at [295, 560] on link "Nicola Johnson - Parent / Guardian" at bounding box center [308, 562] width 184 height 17
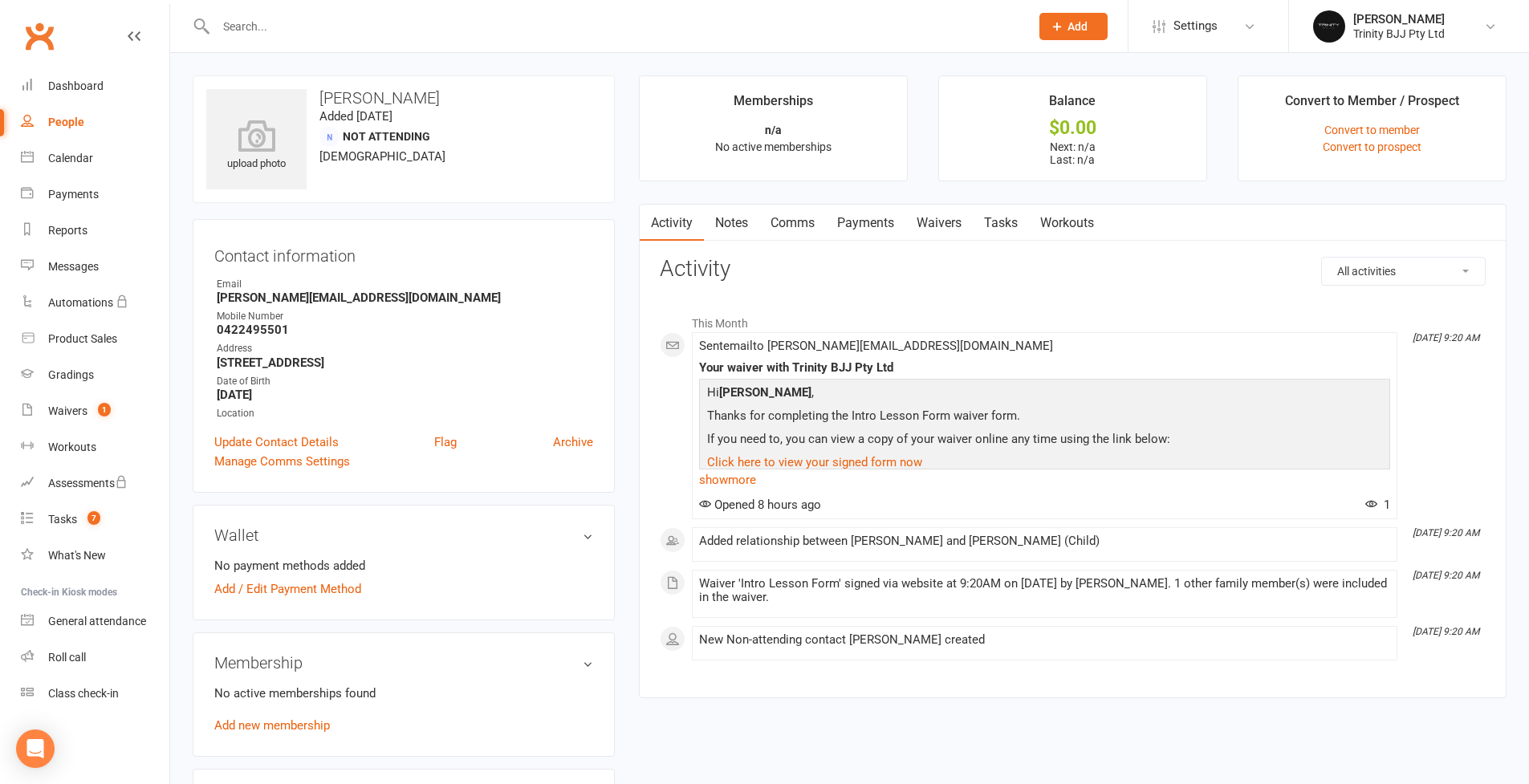
click at [1005, 217] on link "Tasks" at bounding box center [1001, 223] width 56 height 37
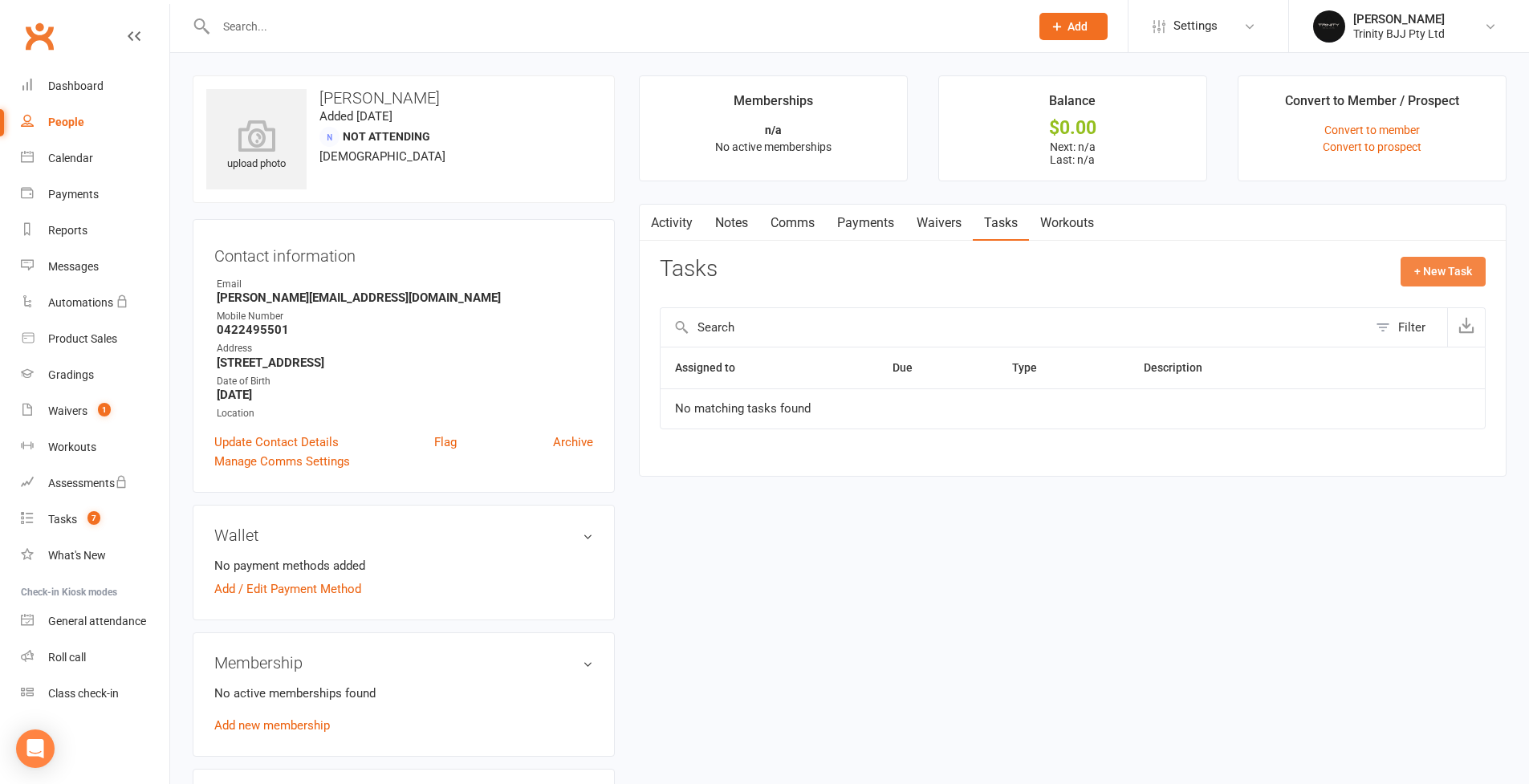
click at [1453, 271] on button "+ New Task" at bounding box center [1443, 271] width 85 height 29
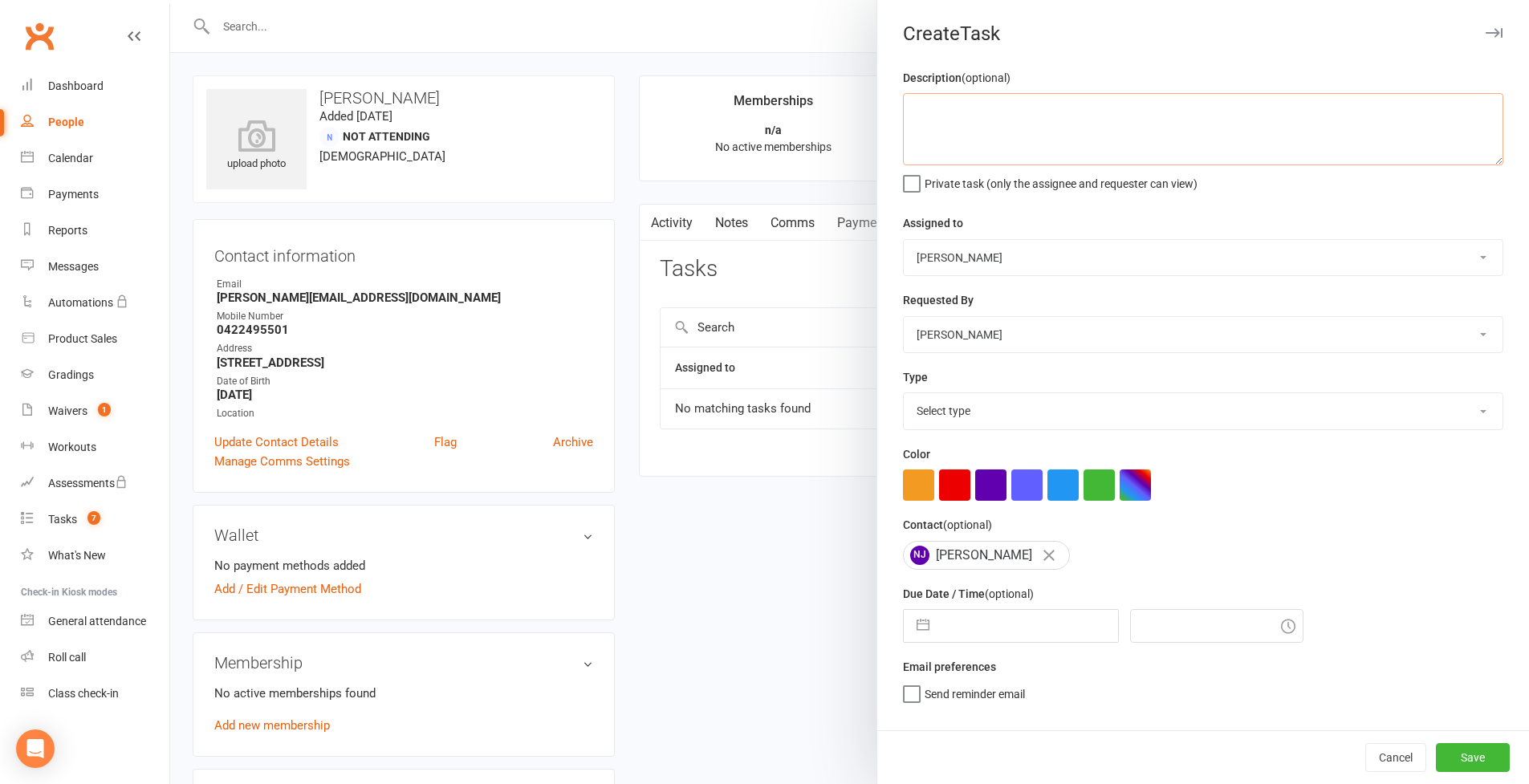
click at [993, 140] on textarea at bounding box center [1203, 129] width 600 height 72
type textarea "15/08 = Came for a trial today and enjoyed. Reggies cousing"
select select "28721"
click at [921, 625] on button "button" at bounding box center [922, 625] width 29 height 32
select select "6"
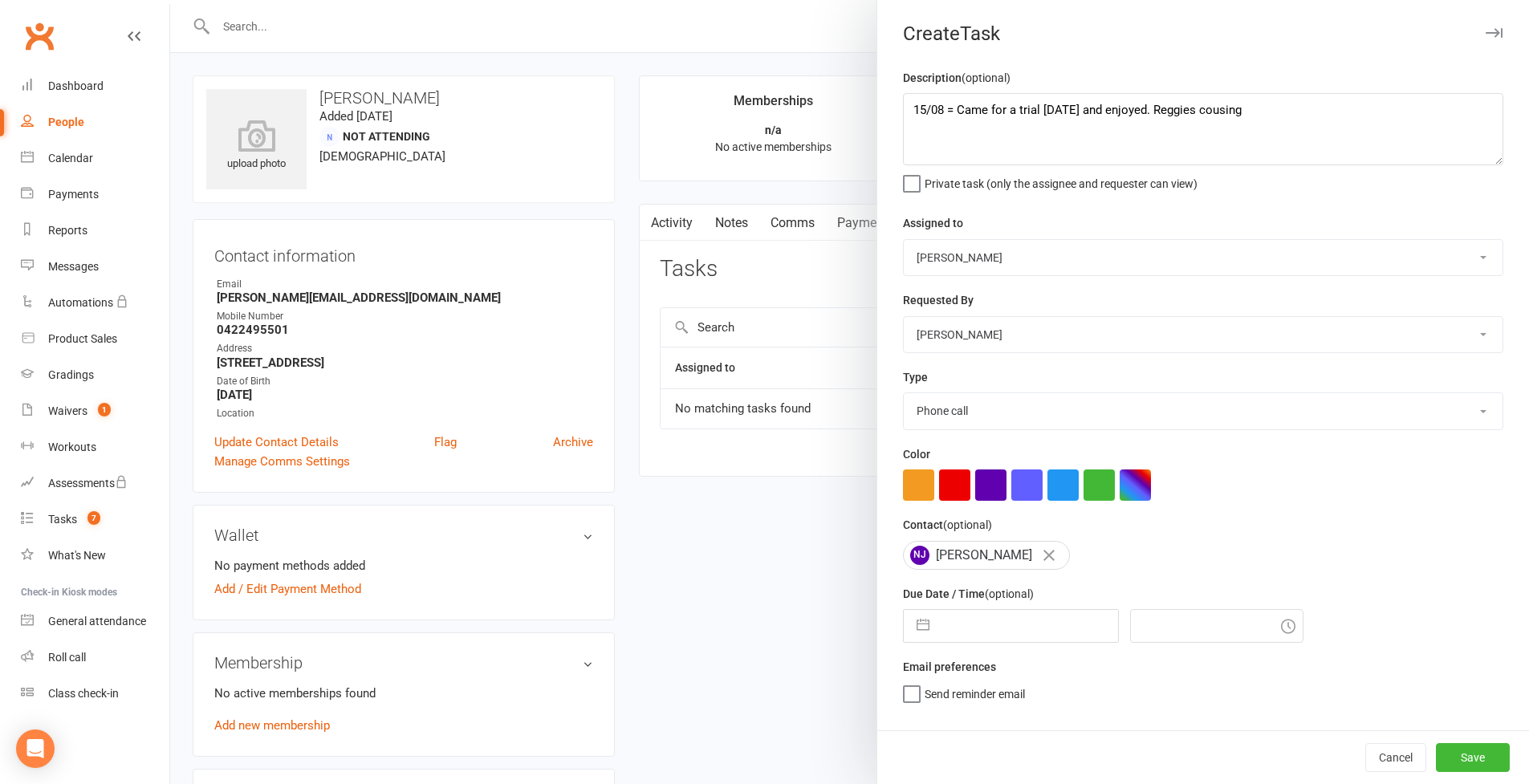
select select "2025"
select select "7"
select select "2025"
select select "8"
select select "2025"
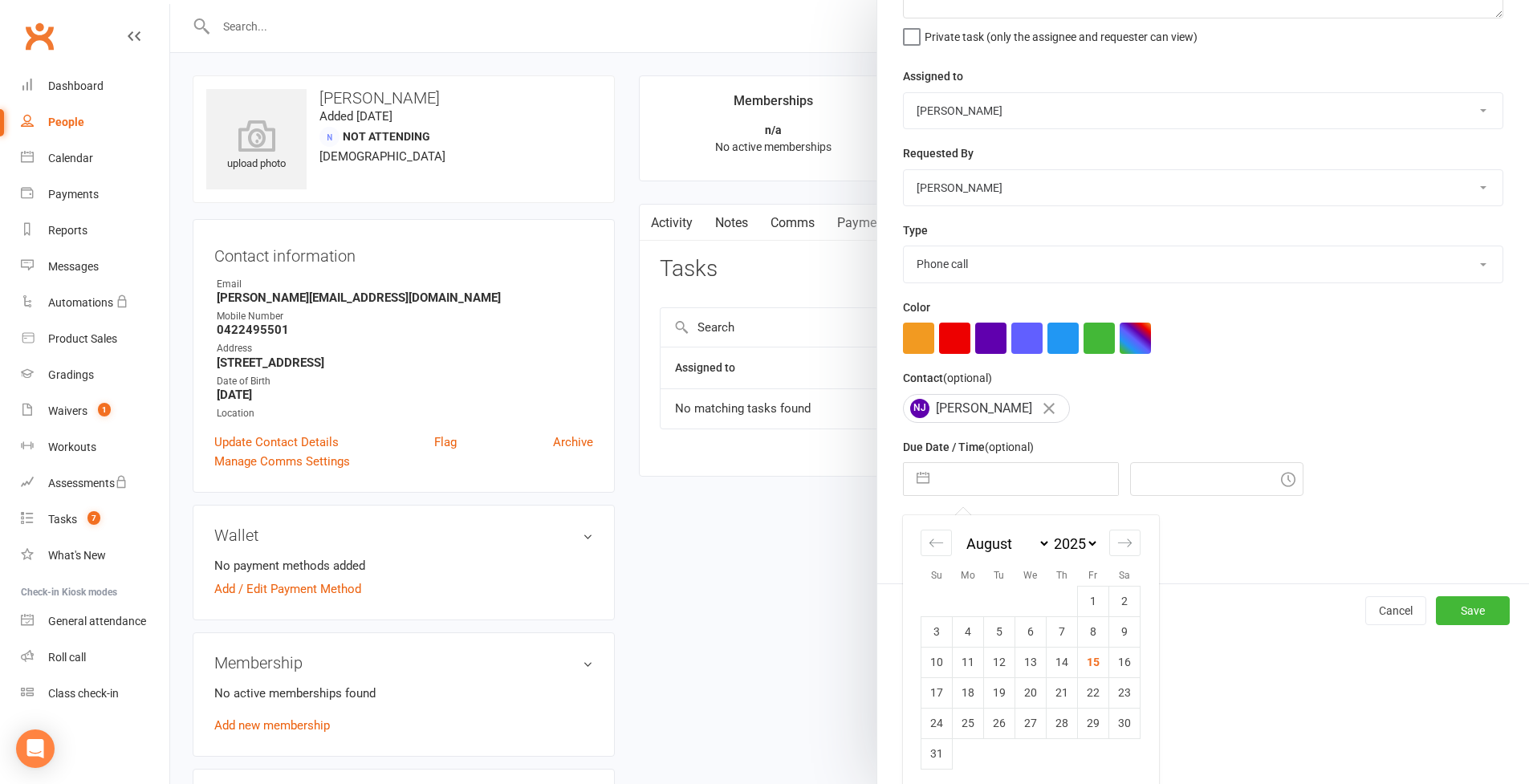
scroll to position [293, 0]
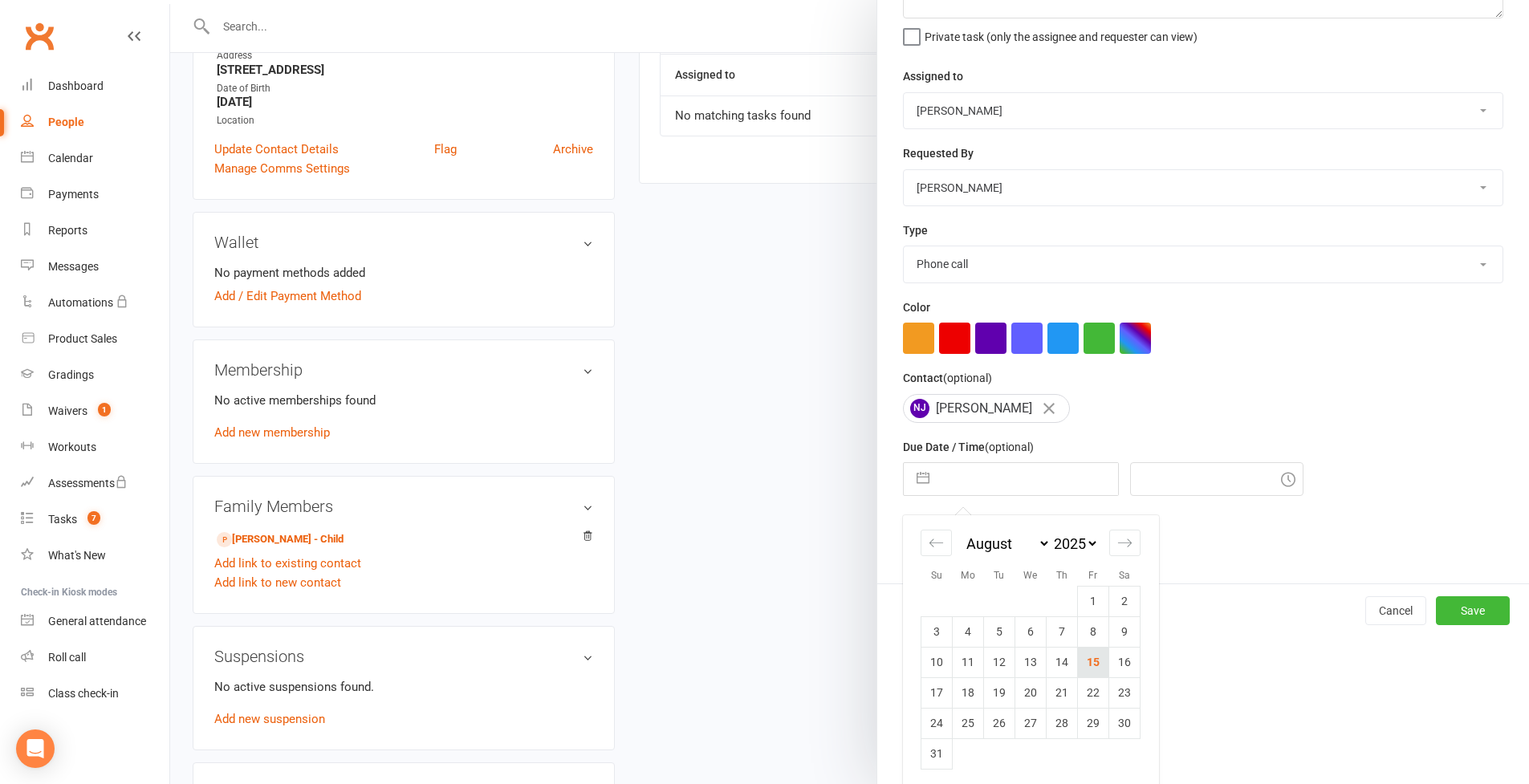
click at [1088, 661] on td "15" at bounding box center [1093, 662] width 31 height 31
type input "15 Aug 2025"
type input "5:00pm"
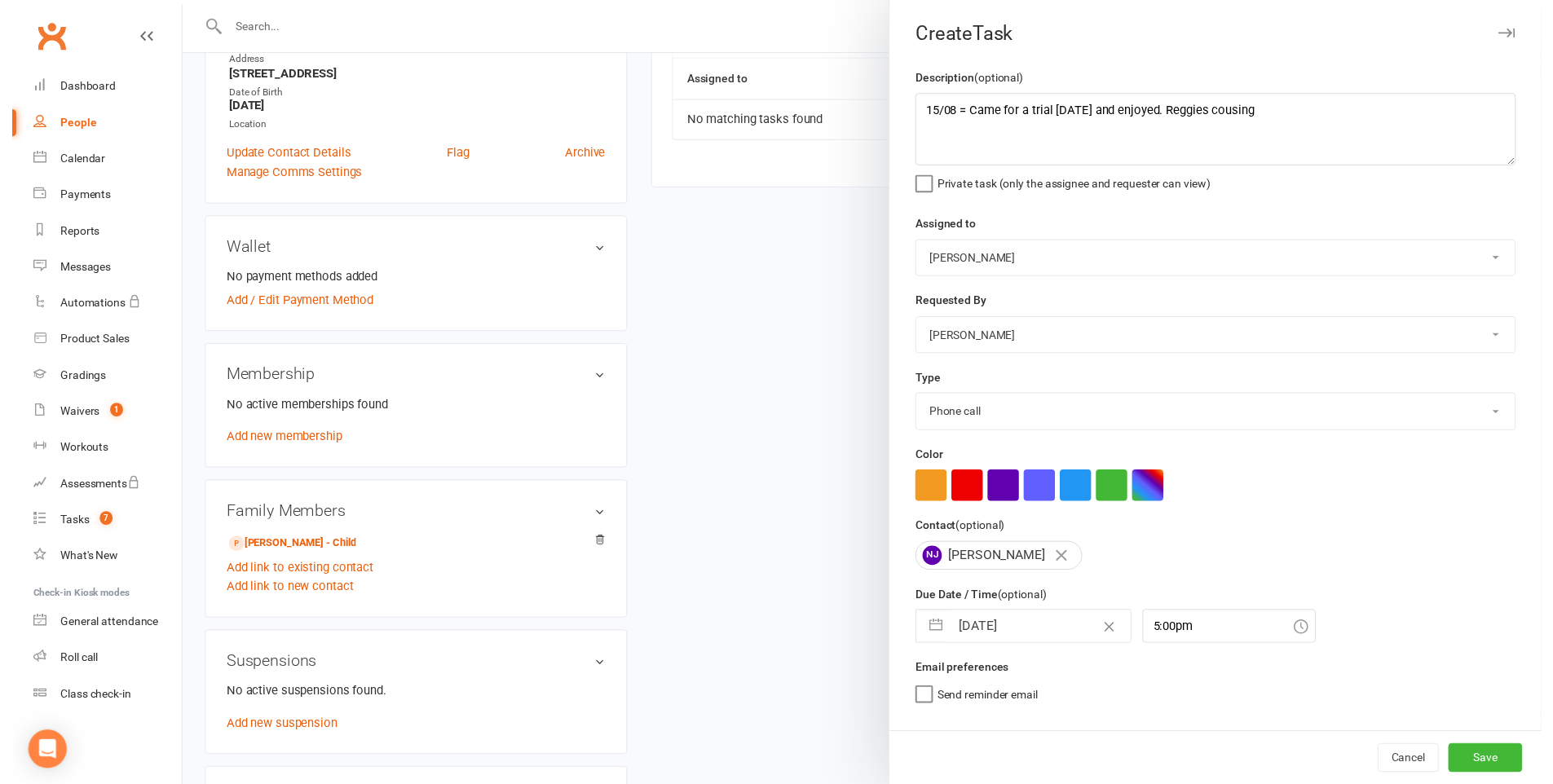
scroll to position [291, 0]
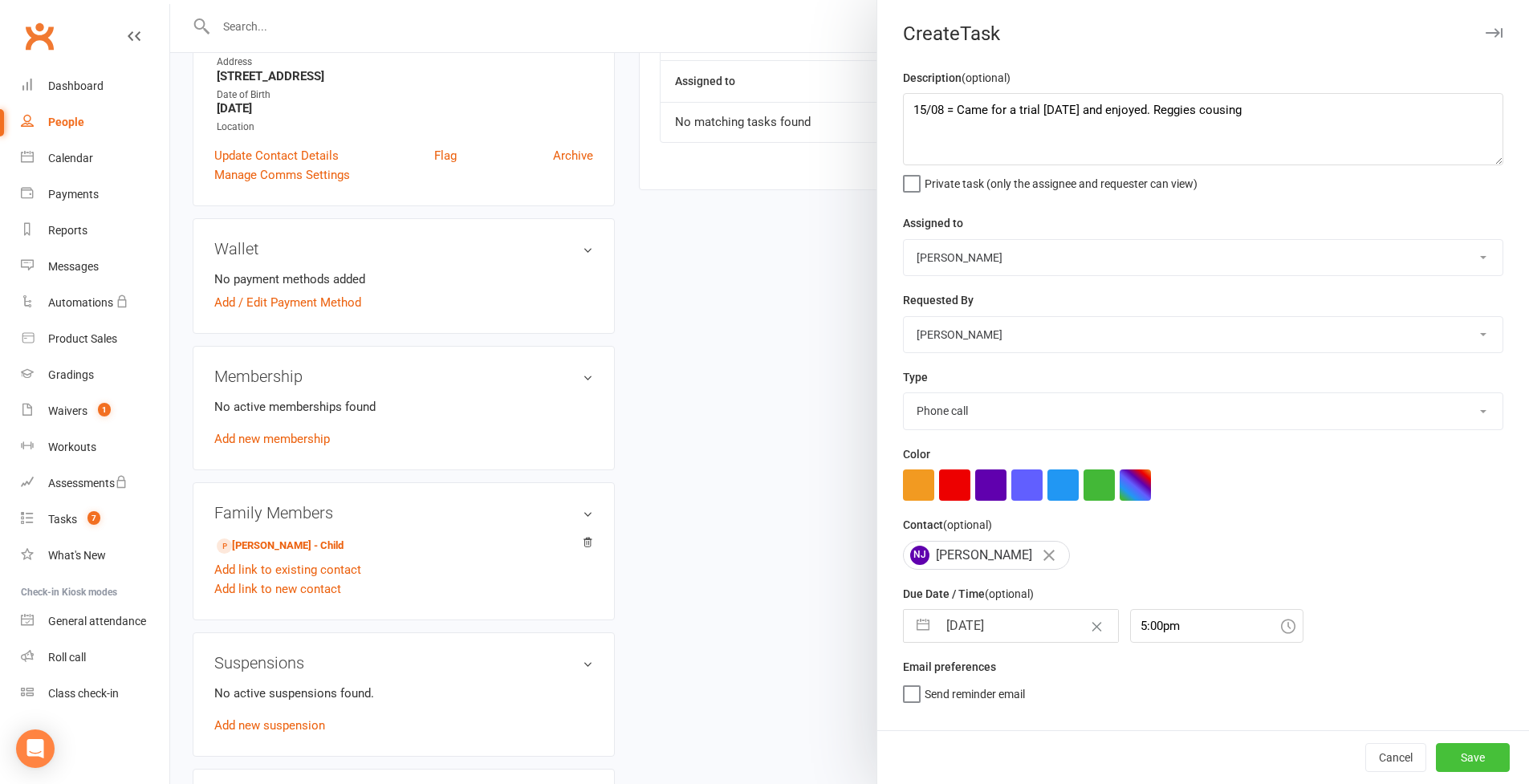
click at [1455, 753] on button "Save" at bounding box center [1473, 757] width 74 height 29
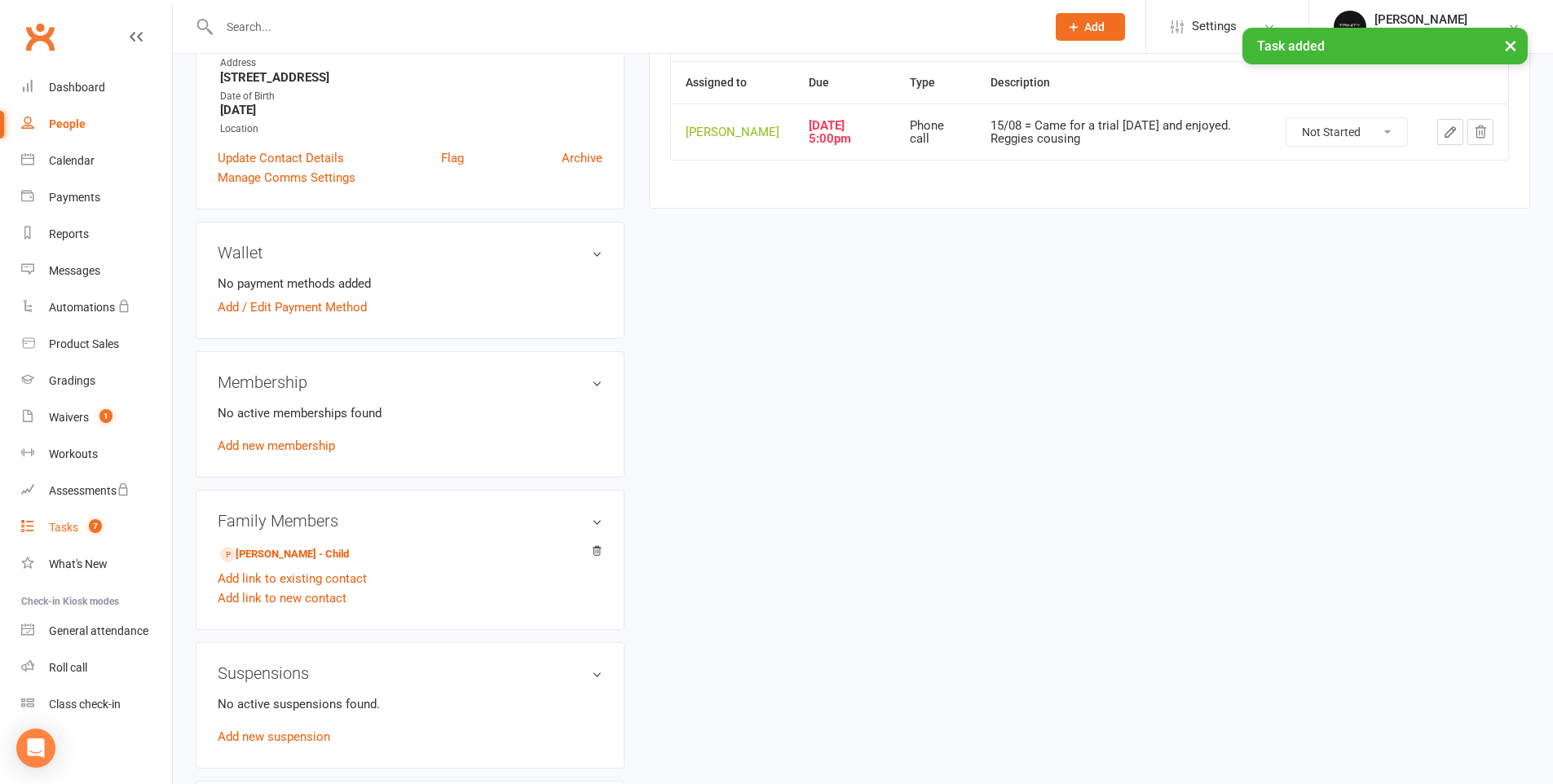
click at [64, 530] on div "Tasks" at bounding box center [63, 528] width 29 height 13
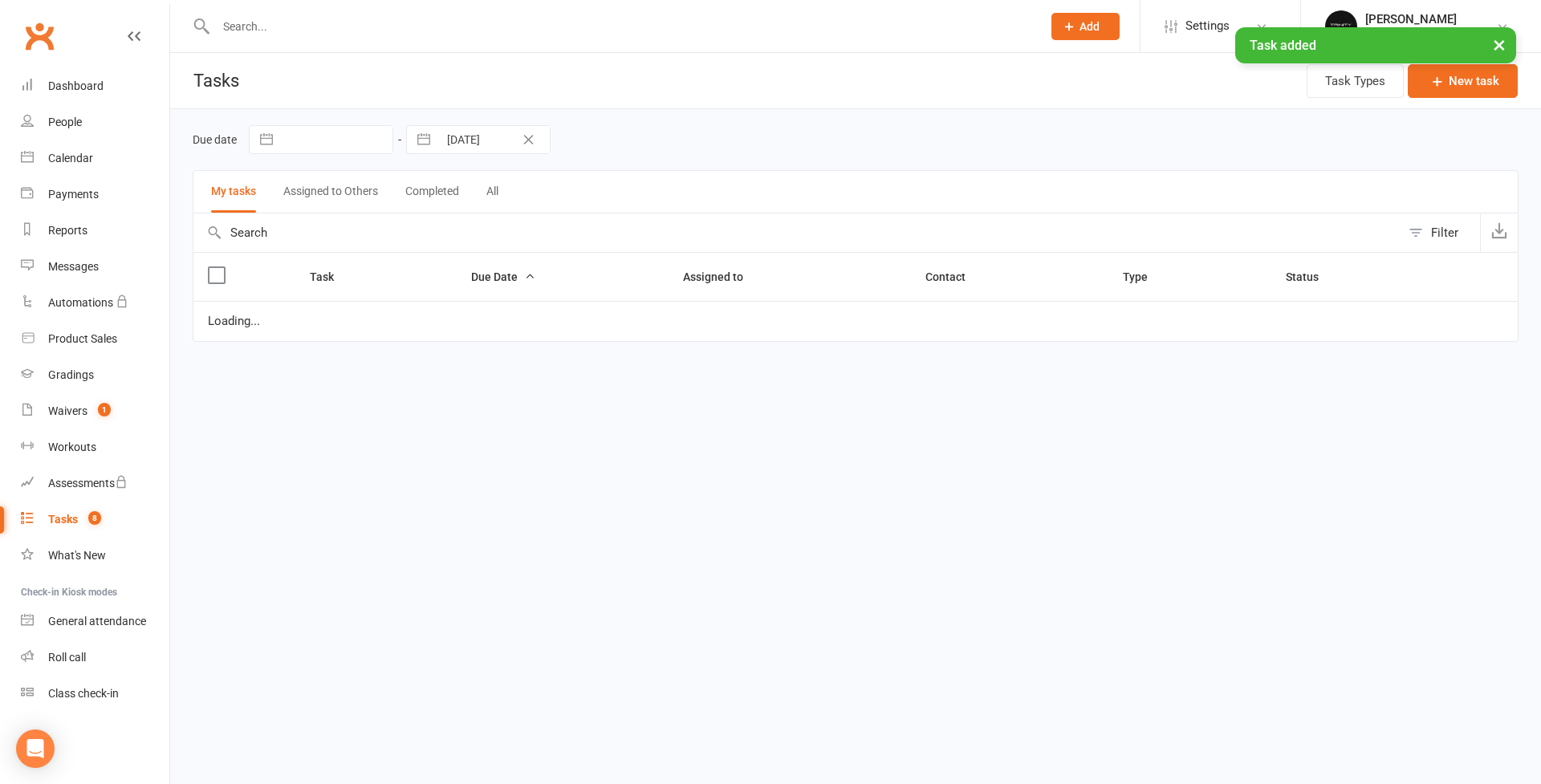
select select "started"
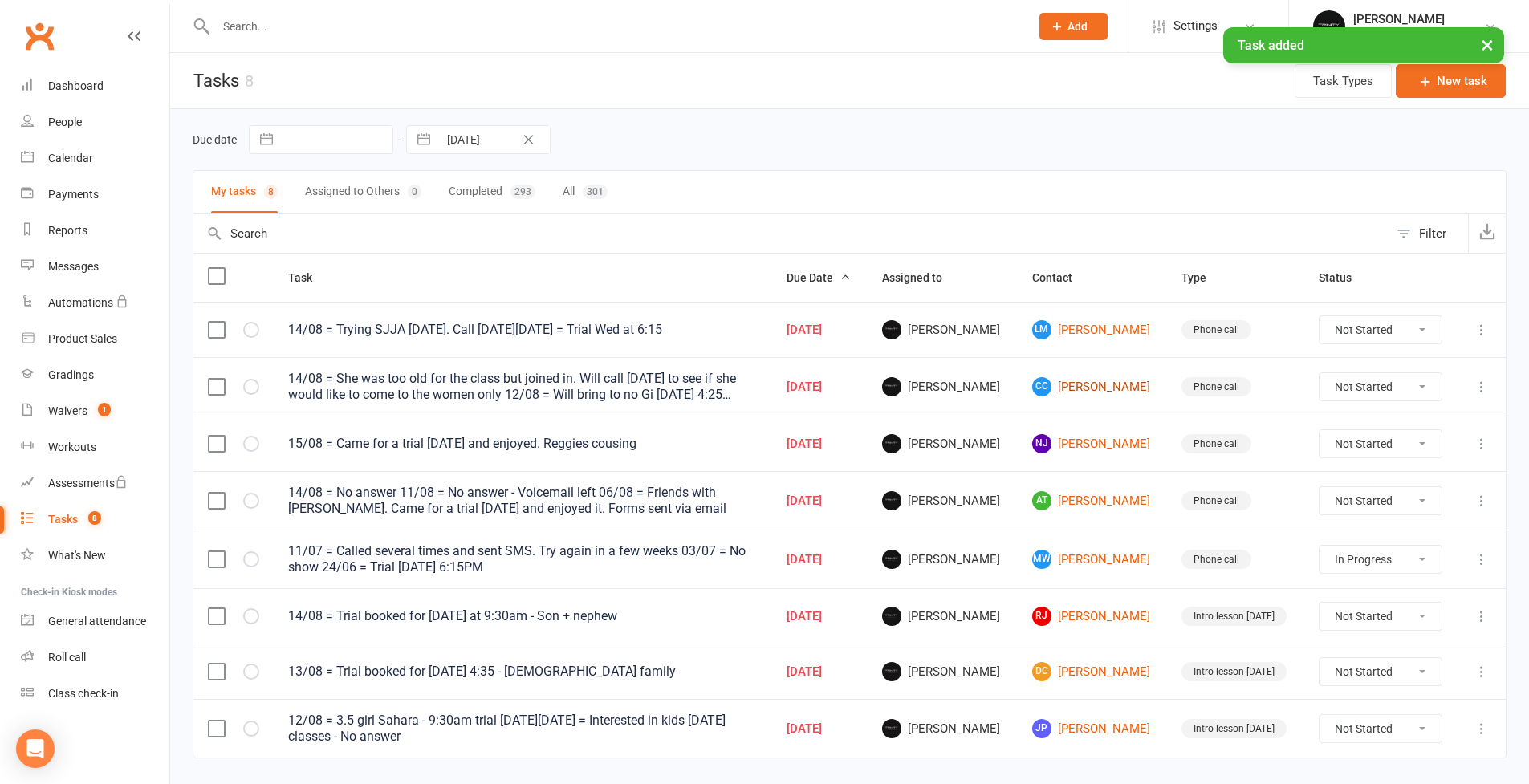
click at [1066, 392] on link "CC Clementine Crewe-Brown" at bounding box center [1093, 386] width 121 height 19
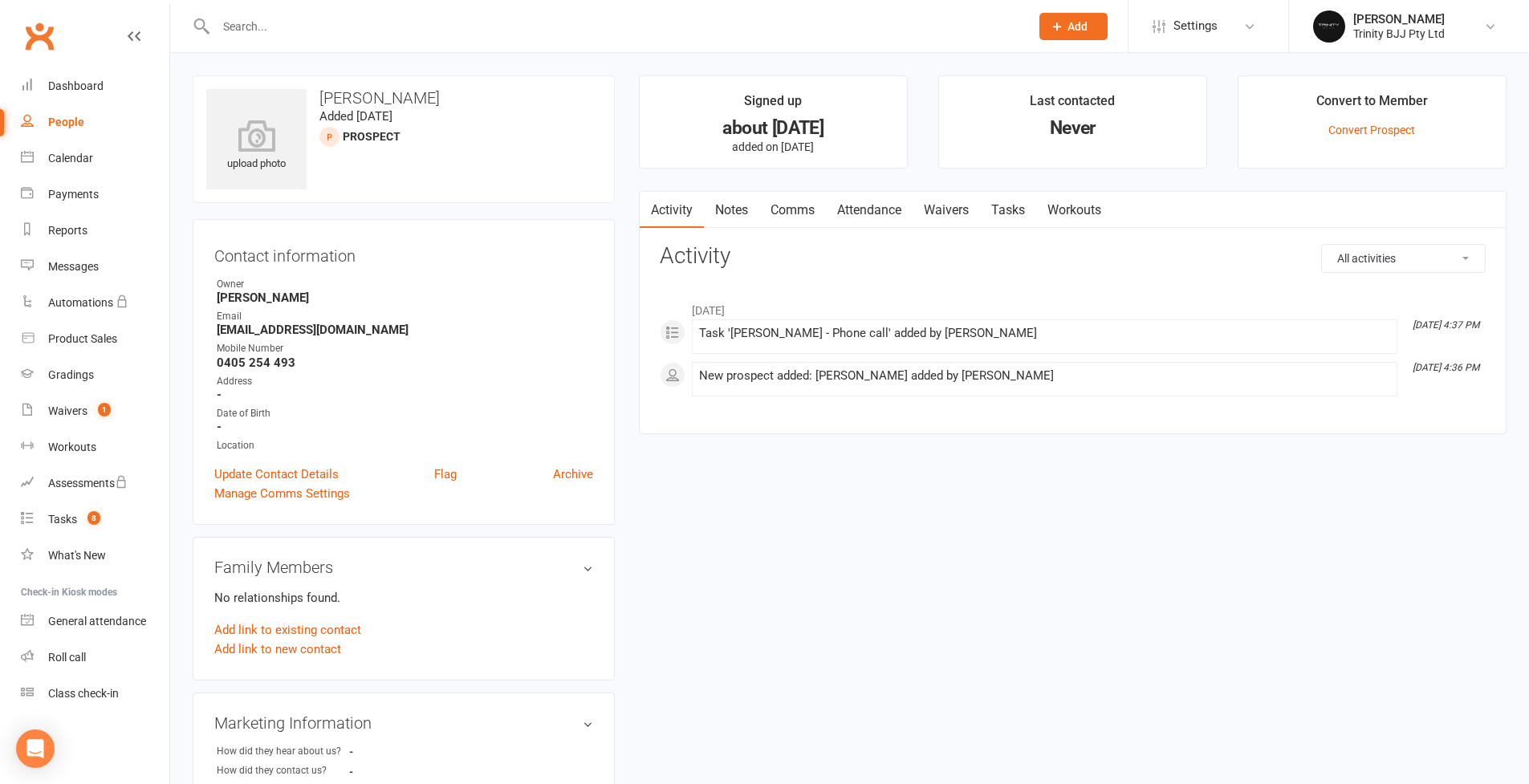
click at [1002, 210] on link "Tasks" at bounding box center [1008, 210] width 56 height 37
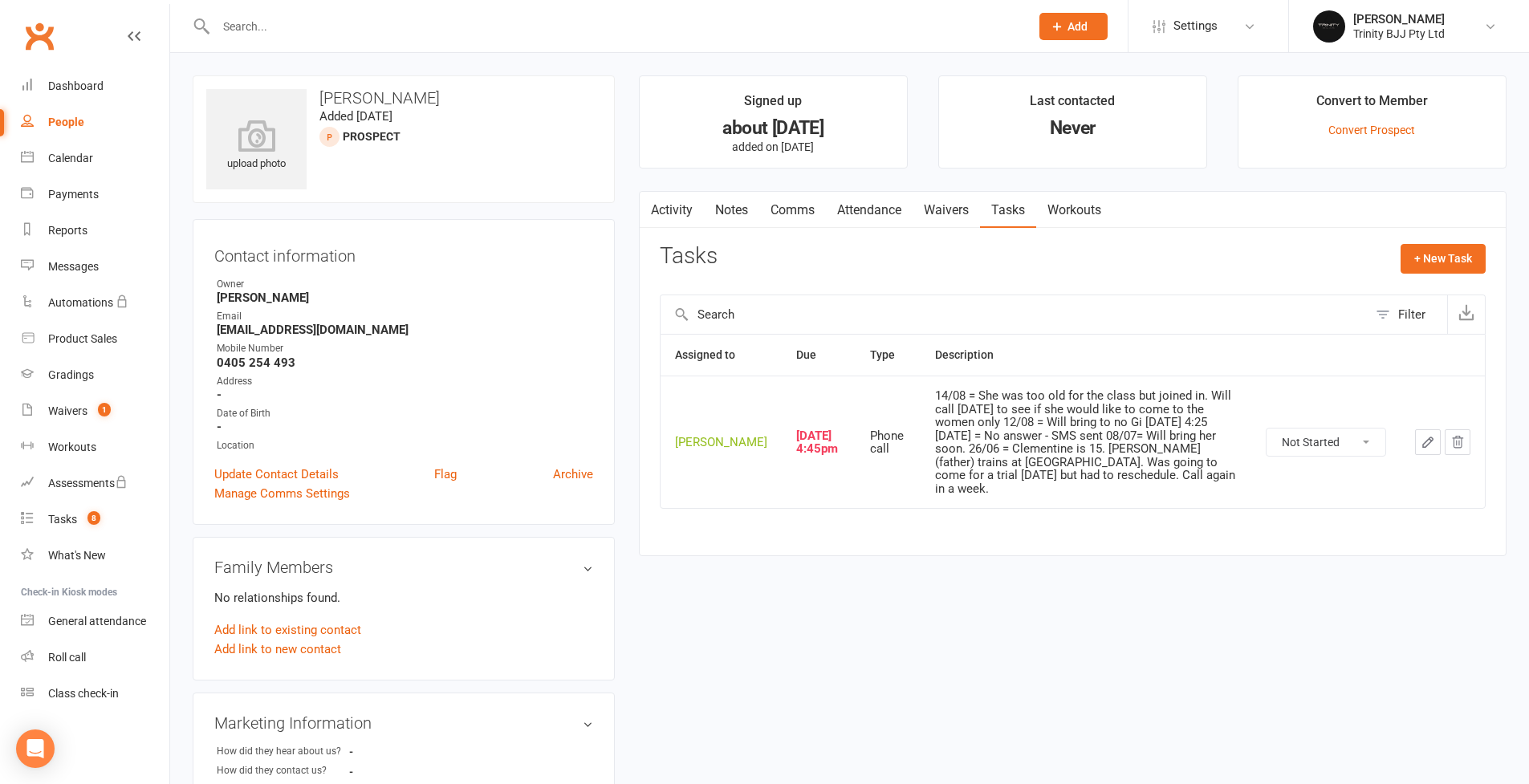
click at [1432, 443] on icon "button" at bounding box center [1427, 441] width 14 height 14
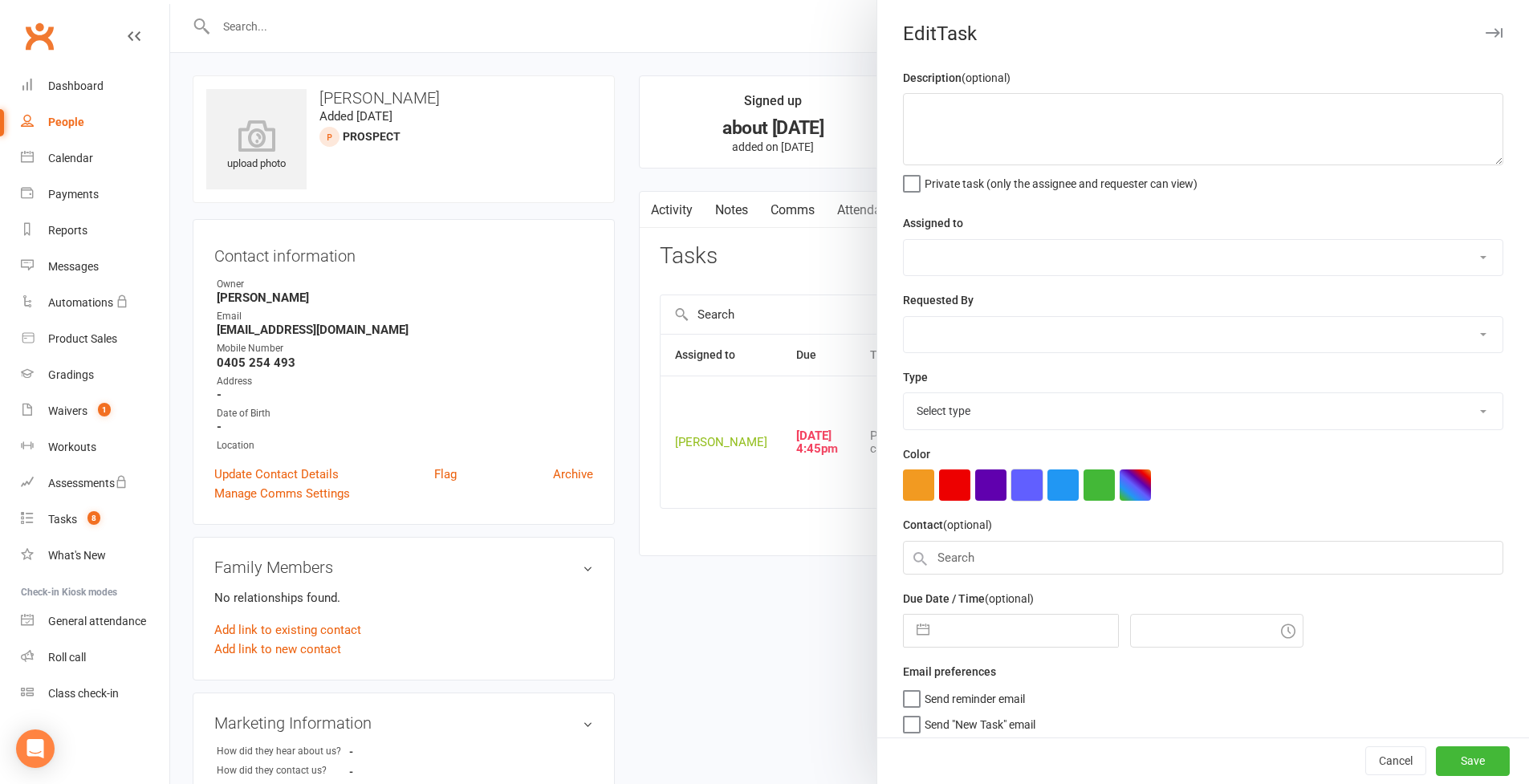
type textarea "14/08 = She was too old for the class but joined in. Will call tomorrow to see …"
select select "49772"
type input "15 Aug 2025"
type input "4:45pm"
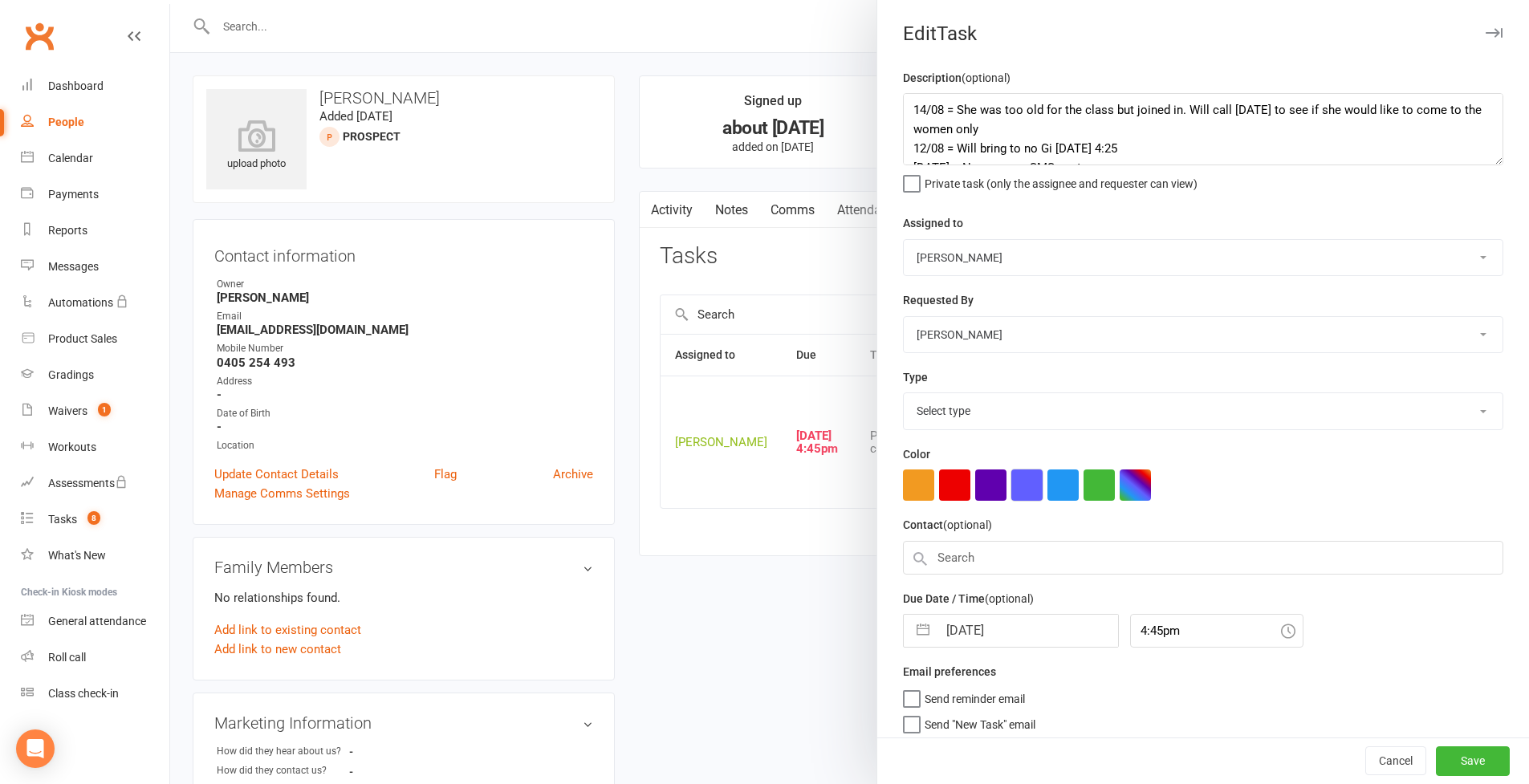
select select "28721"
click at [903, 105] on textarea "14/08 = She was too old for the class but joined in. Will call tomorrow to see …" at bounding box center [1203, 129] width 600 height 72
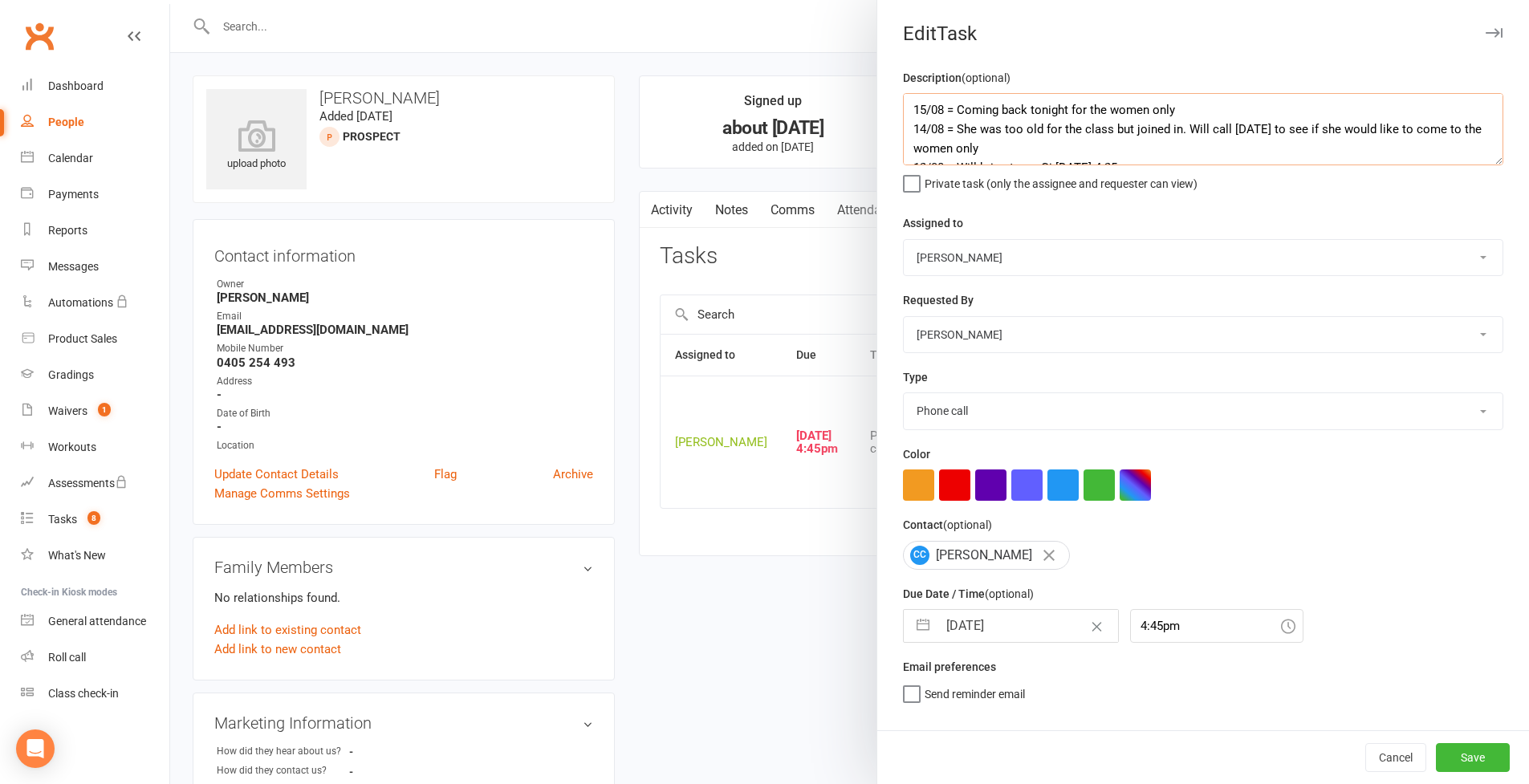
type textarea "15/08 = Coming back tonight for the women only 14/08 = She was too old for the …"
select select "30477"
click at [1463, 748] on button "Save" at bounding box center [1473, 757] width 74 height 29
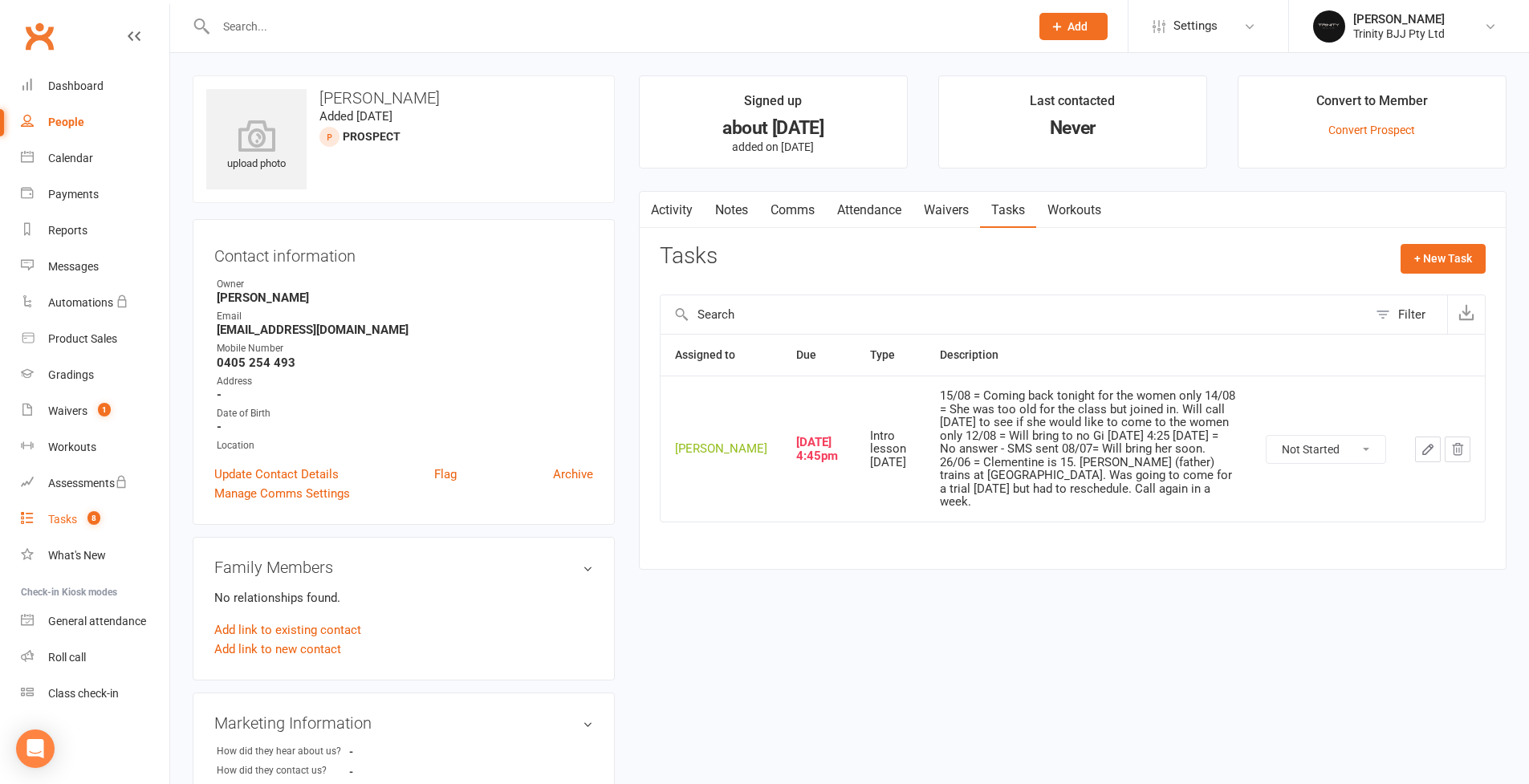
click at [69, 530] on link "Tasks 8" at bounding box center [95, 520] width 149 height 36
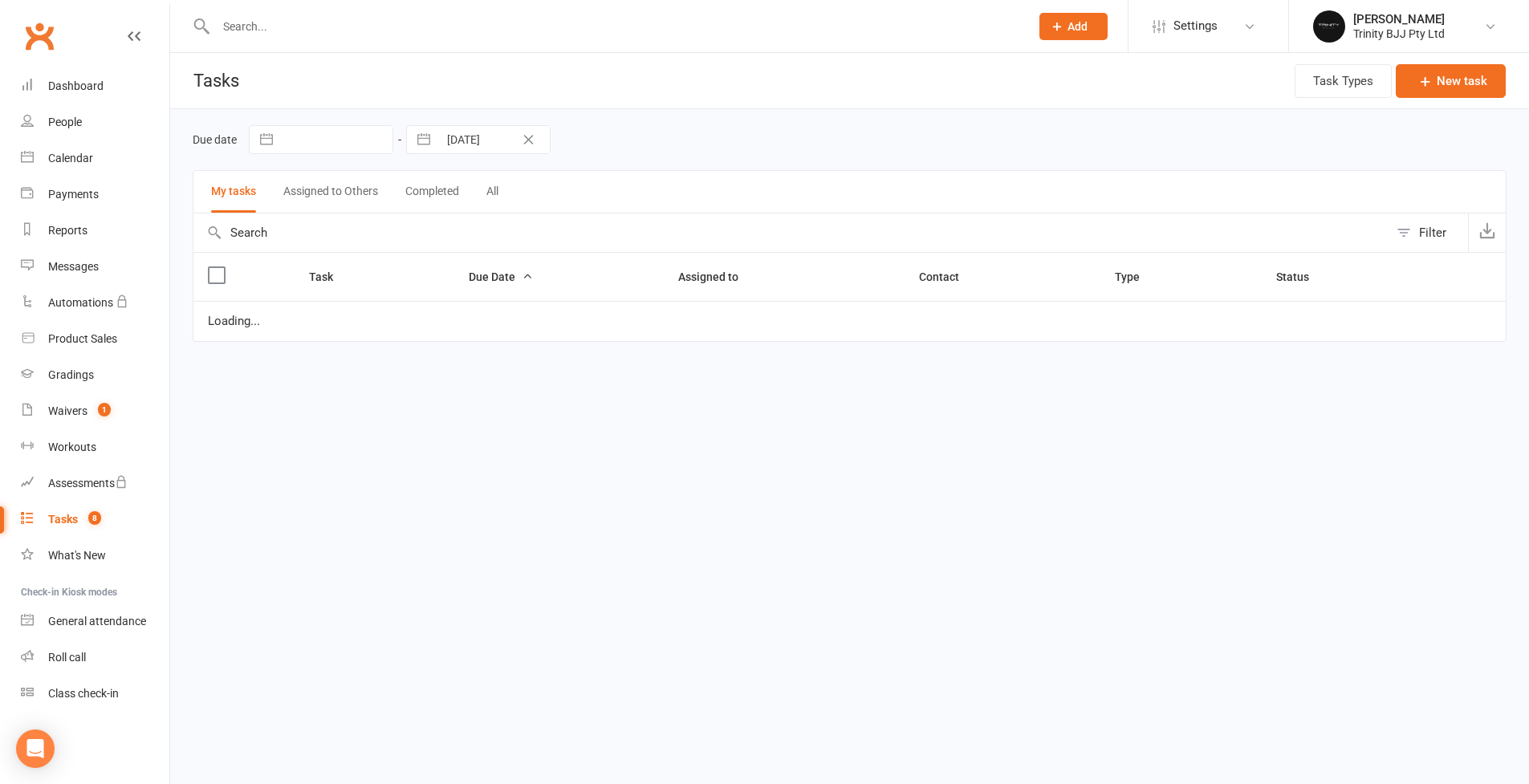
select select "started"
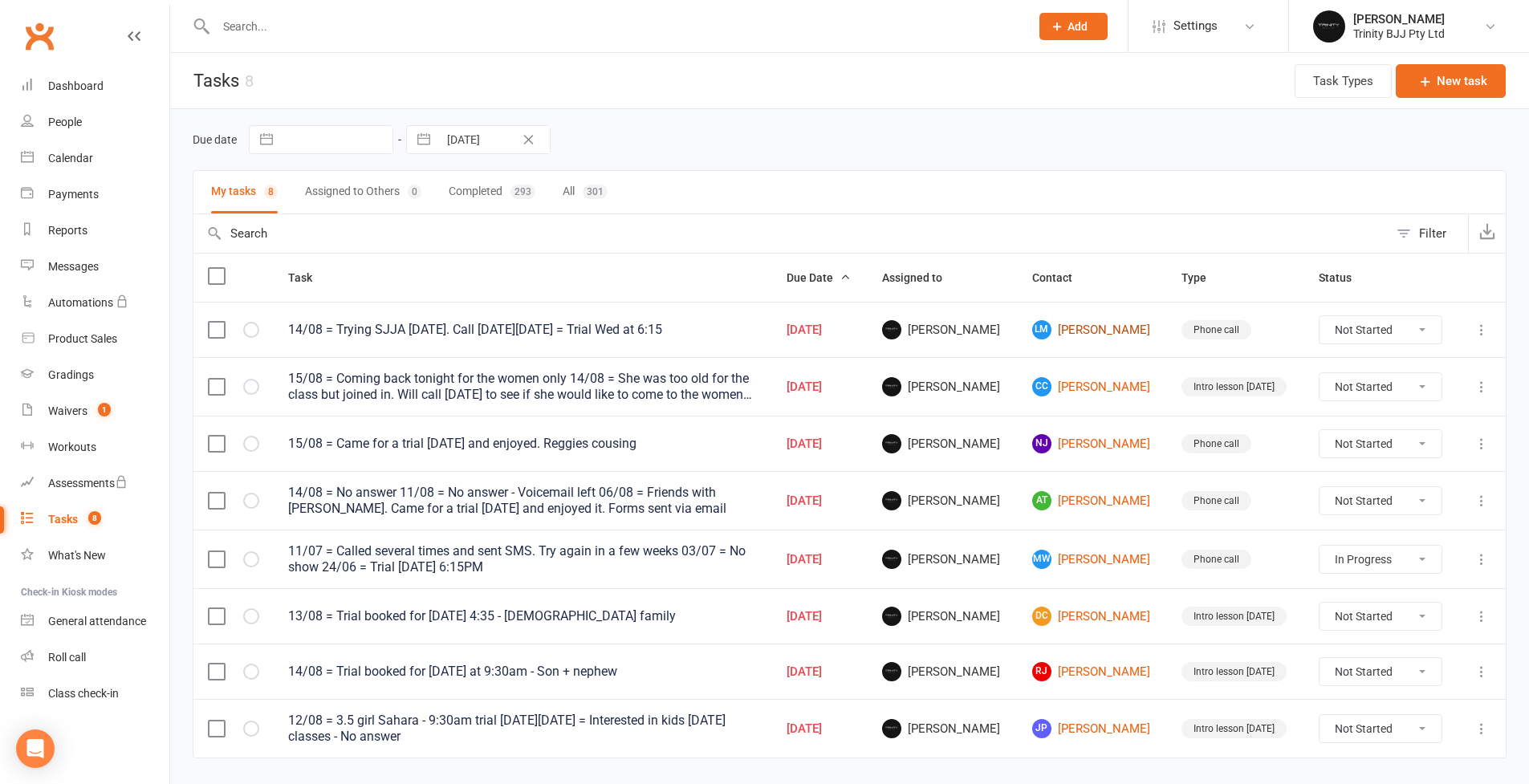
click at [1095, 328] on link "LM Leticia Martinez" at bounding box center [1093, 330] width 121 height 19
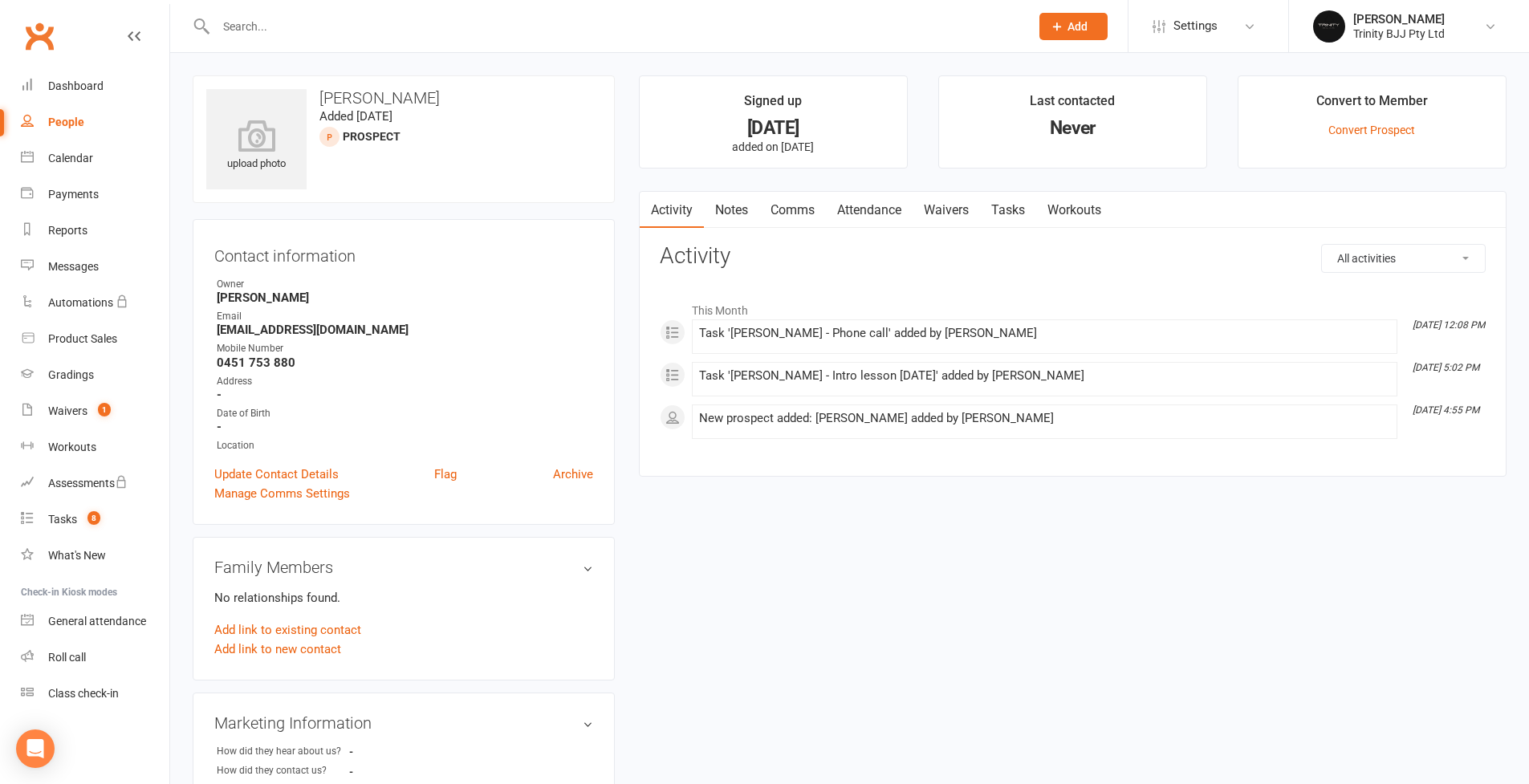
click at [999, 206] on link "Tasks" at bounding box center [1008, 210] width 56 height 37
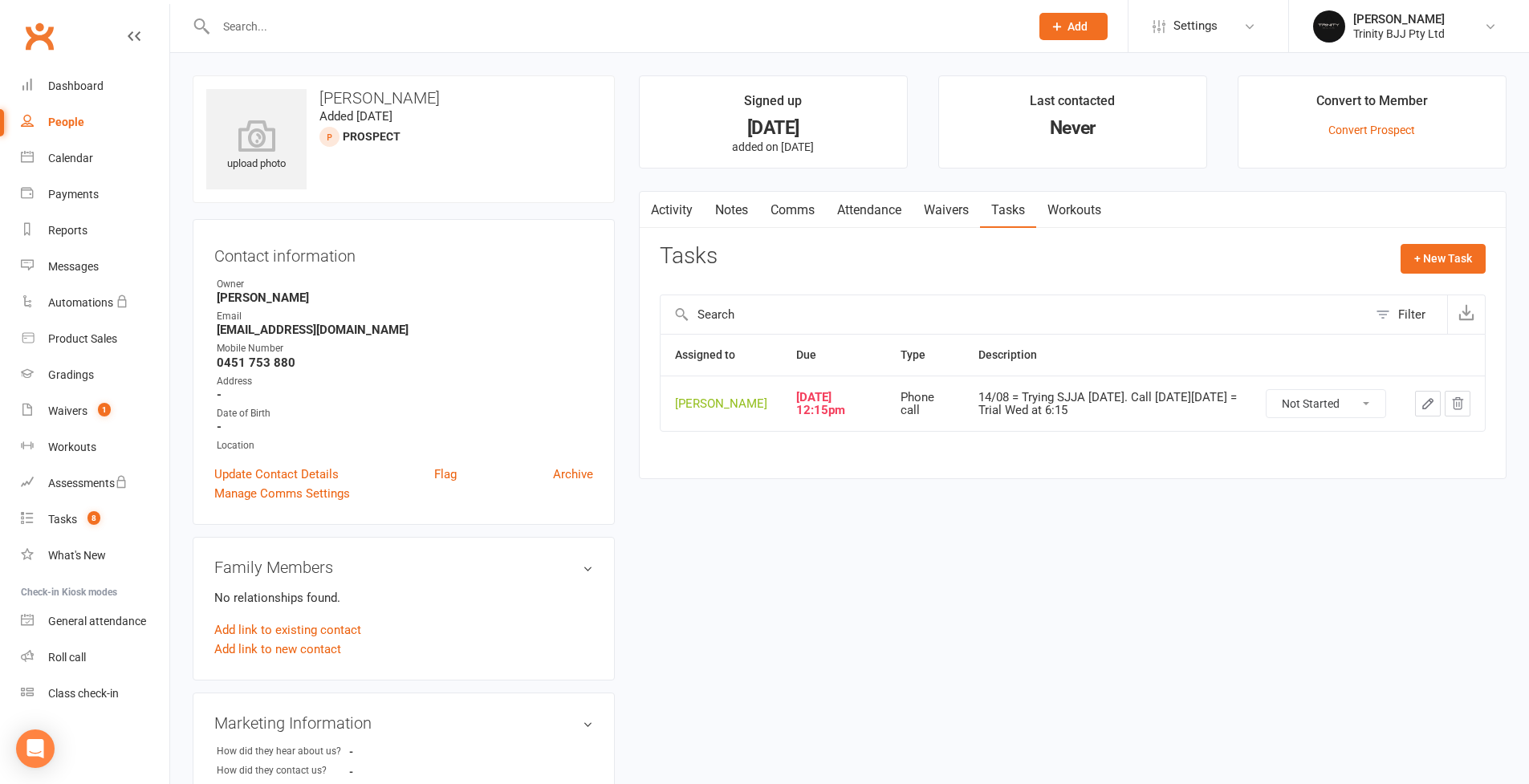
click at [1425, 405] on icon "button" at bounding box center [1427, 403] width 14 height 14
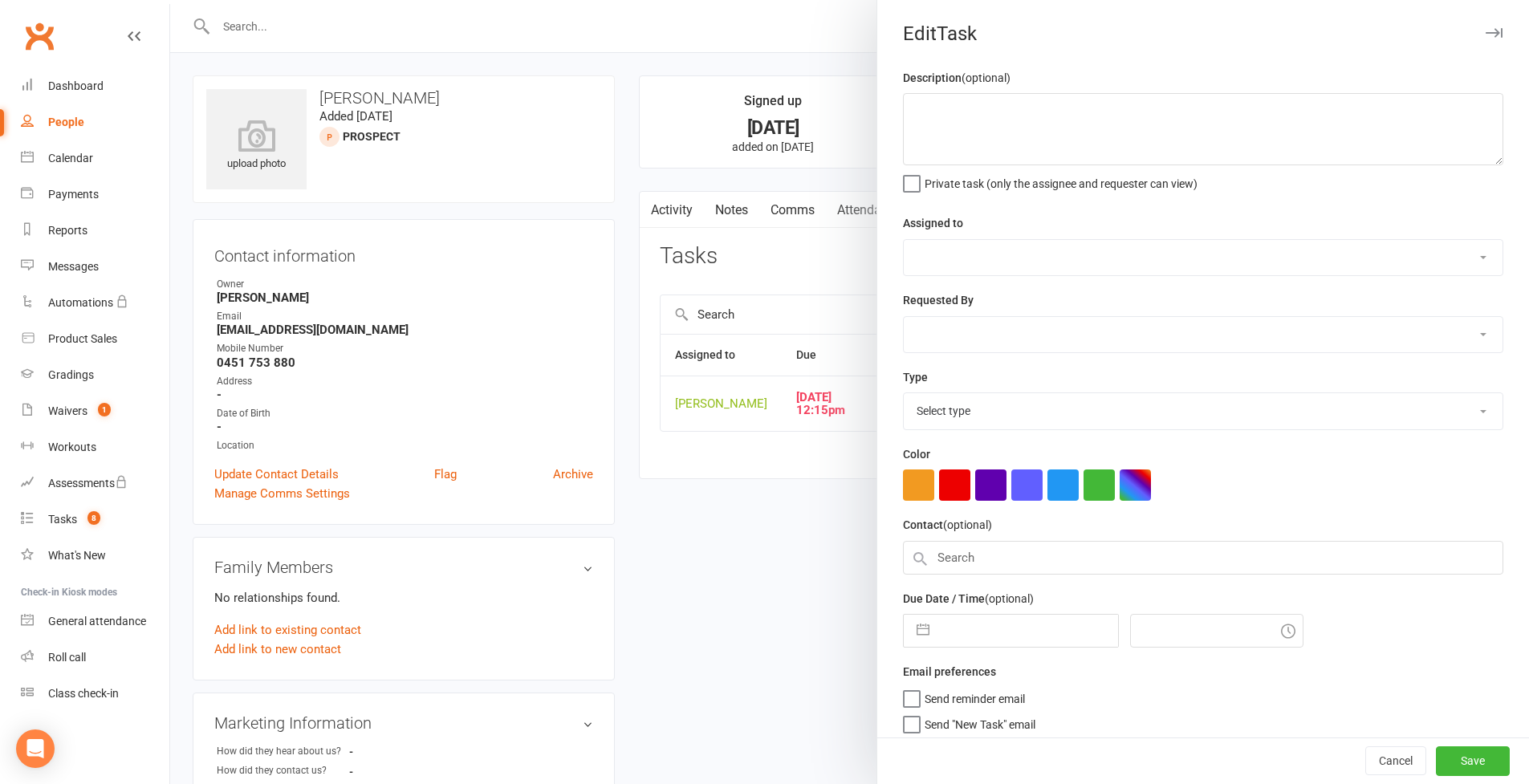
type textarea "14/08 = Trying SJJA today. Call on Friday 13/08 = Trial Wed at 6:15"
select select "49772"
type input "15 Aug 2025"
type input "12:15pm"
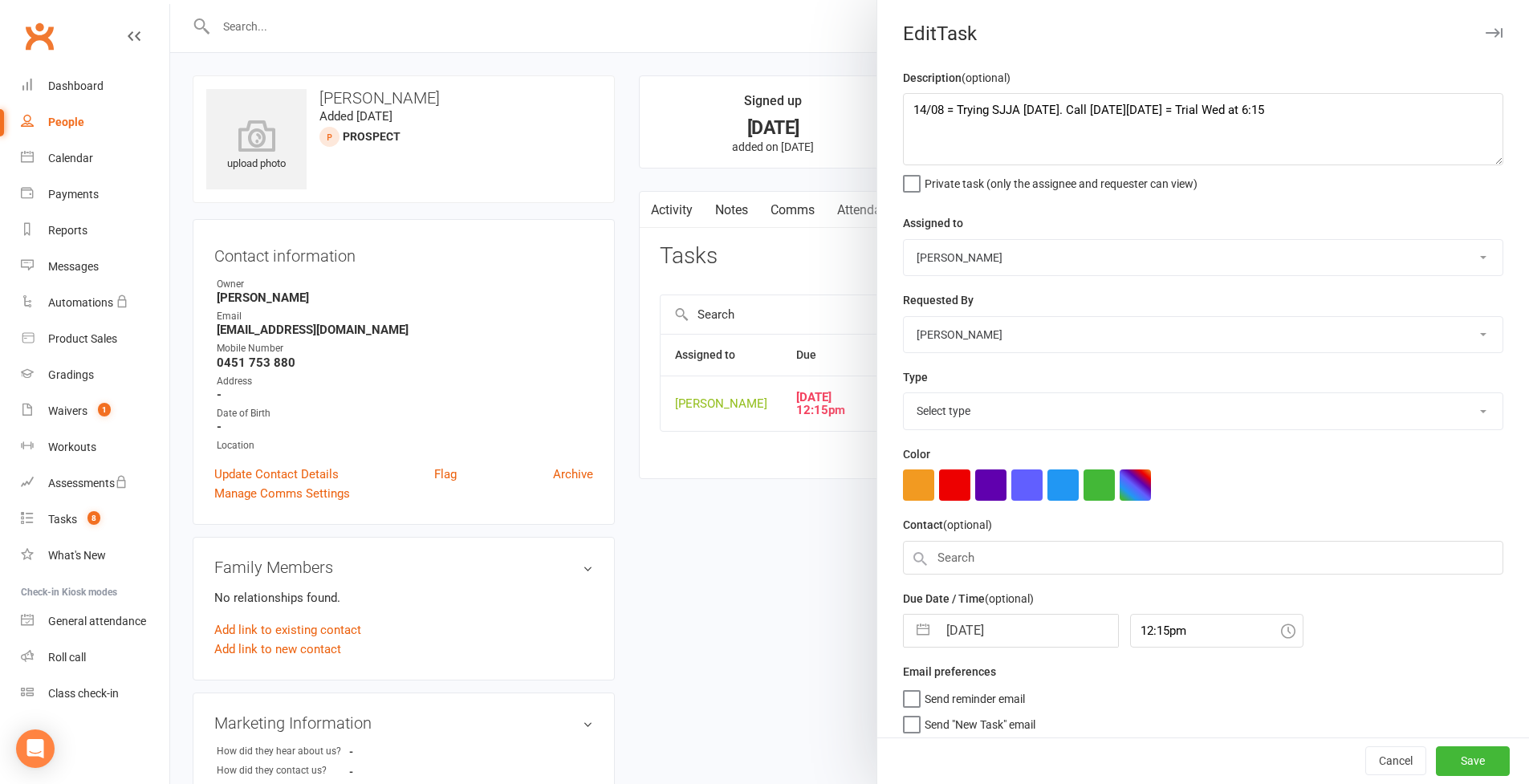
select select "28721"
click at [907, 113] on textarea "14/08 = Trying SJJA today. Call on Friday 13/08 = Trial Wed at 6:15" at bounding box center [1203, 129] width 600 height 72
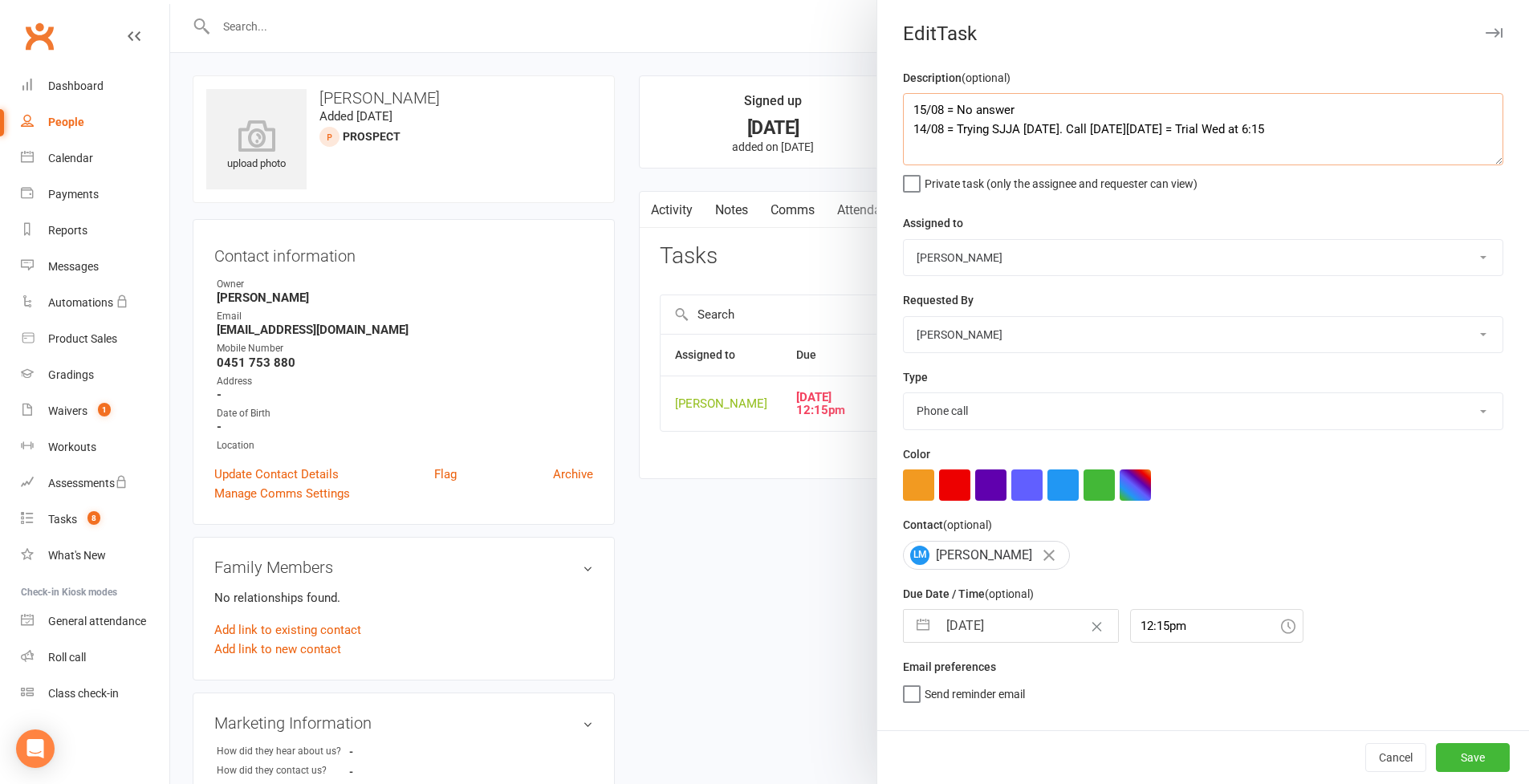
type textarea "15/08 = No answer 14/08 = Trying SJJA today. Call on Friday 13/08 = Trial Wed a…"
click at [920, 620] on button "button" at bounding box center [922, 625] width 29 height 32
select select "6"
select select "2025"
select select "7"
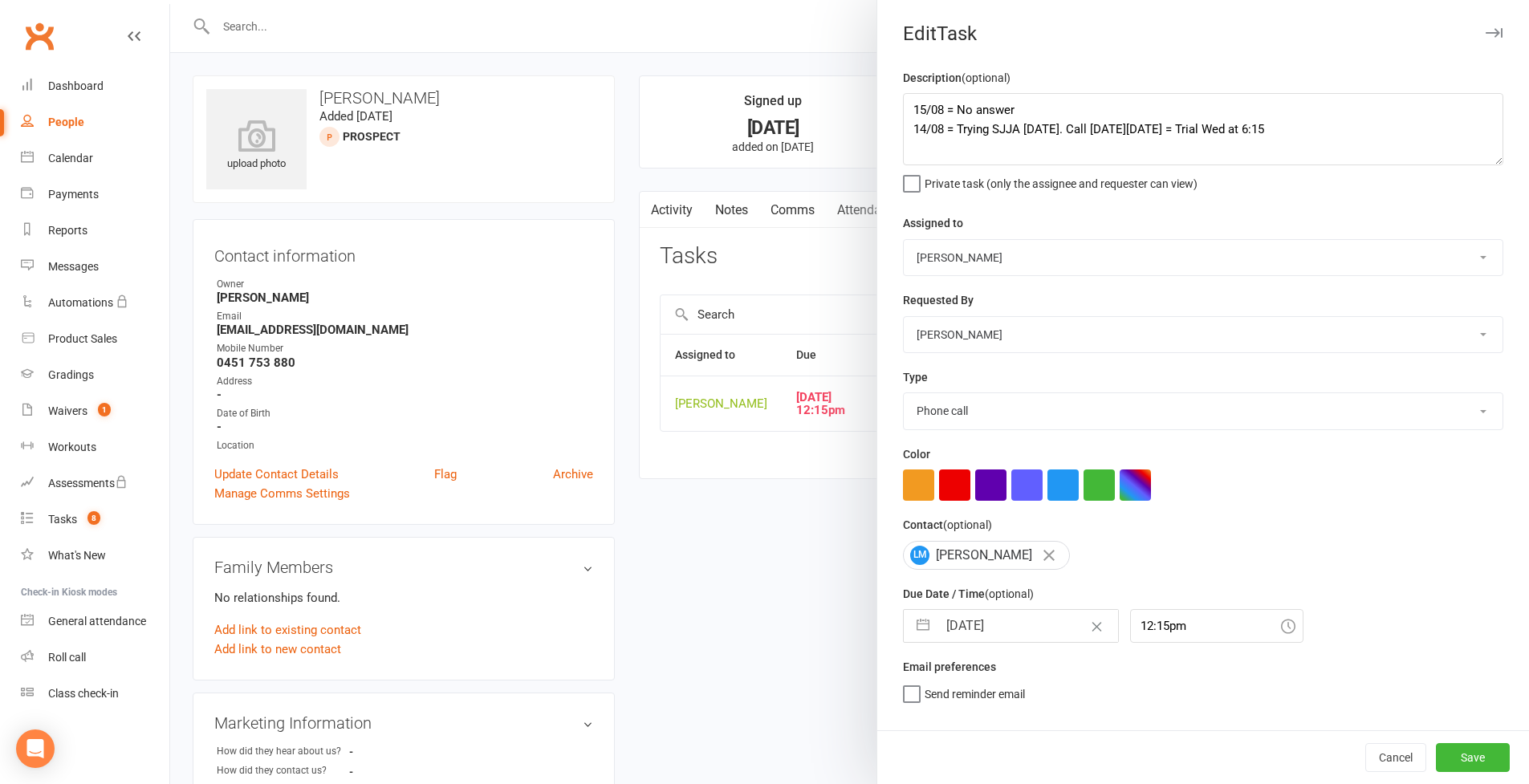
select select "2025"
select select "8"
select select "2025"
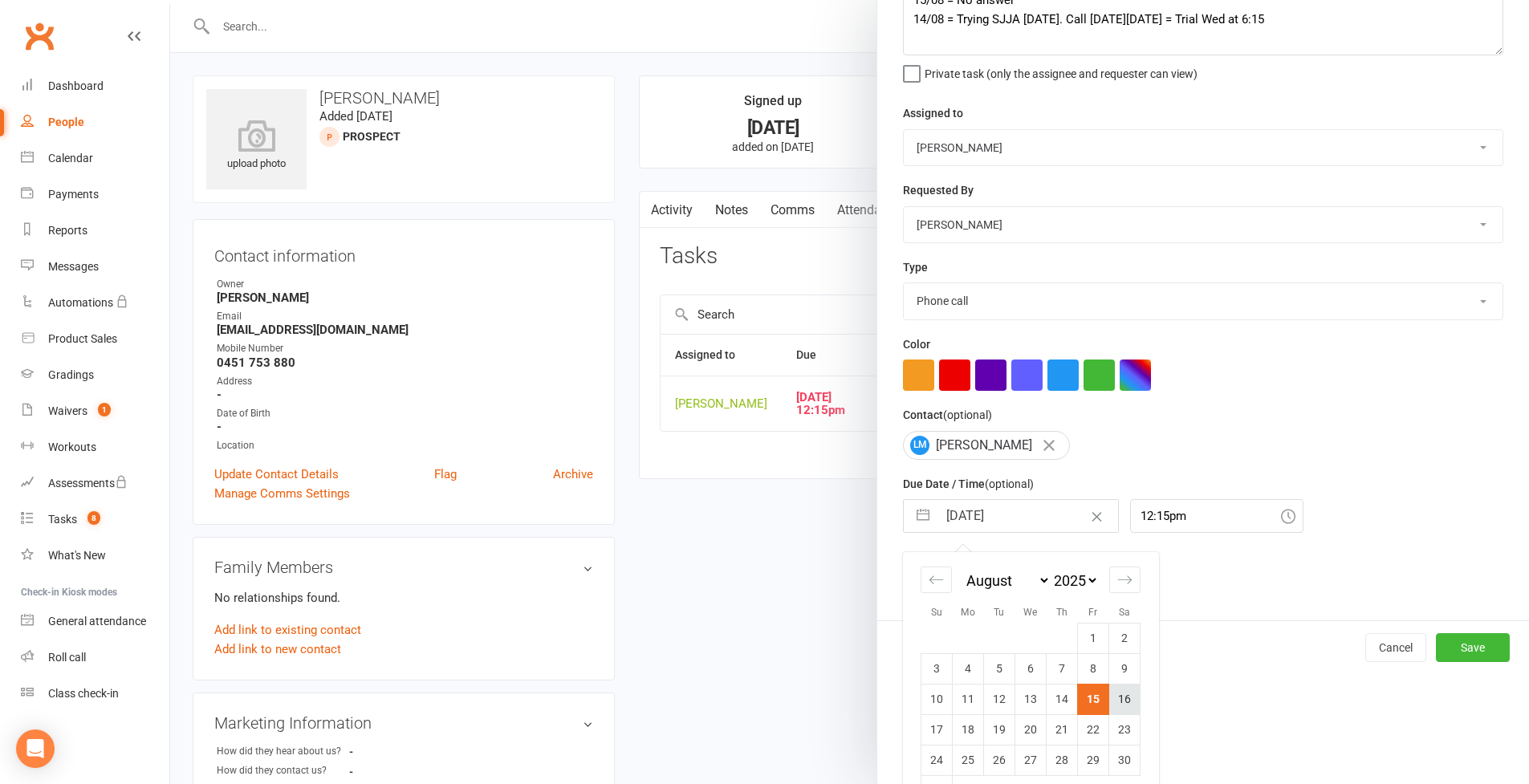
click at [1112, 706] on td "16" at bounding box center [1125, 698] width 31 height 31
type input "16 Aug 2025"
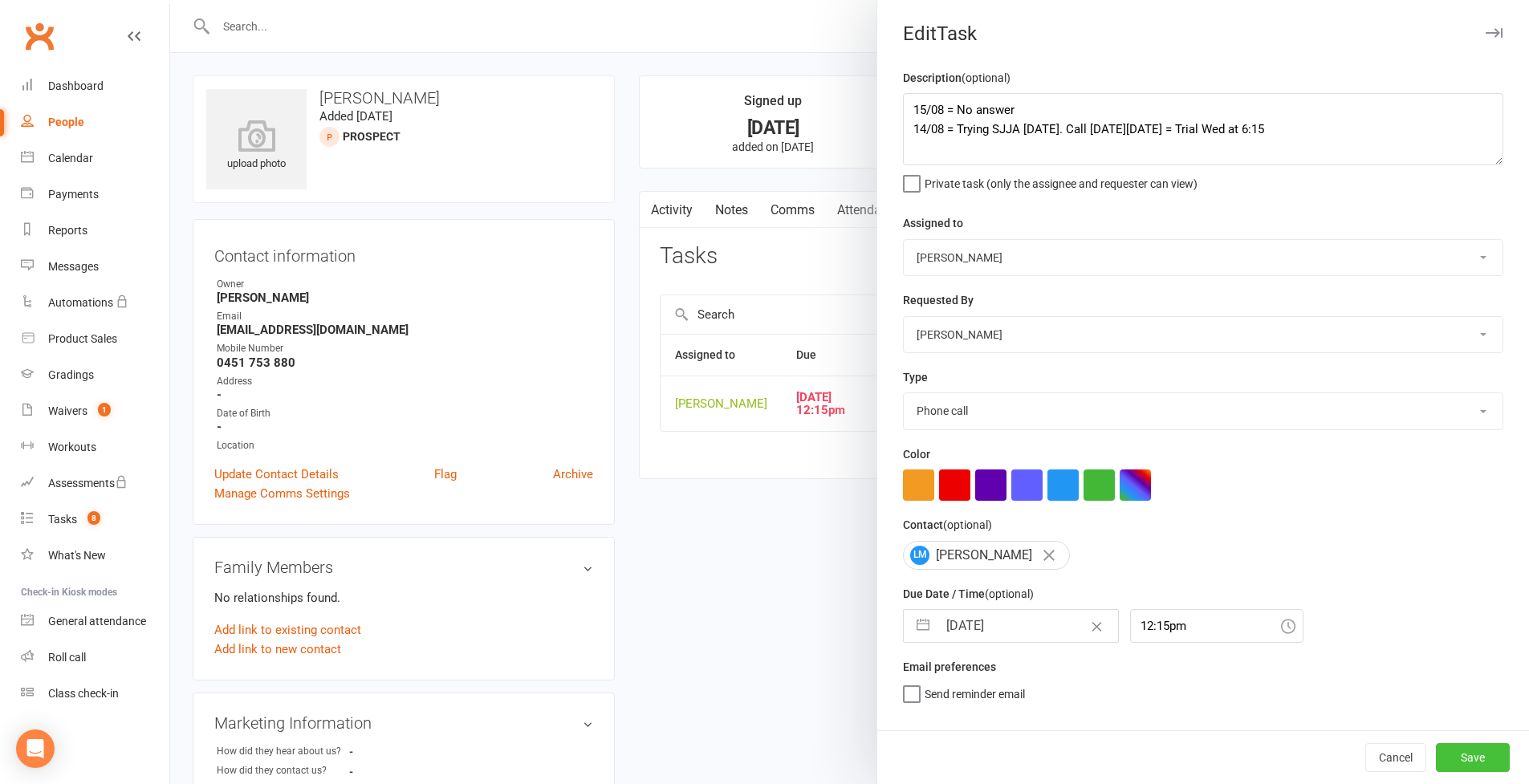
click at [1458, 758] on button "Save" at bounding box center [1473, 757] width 74 height 29
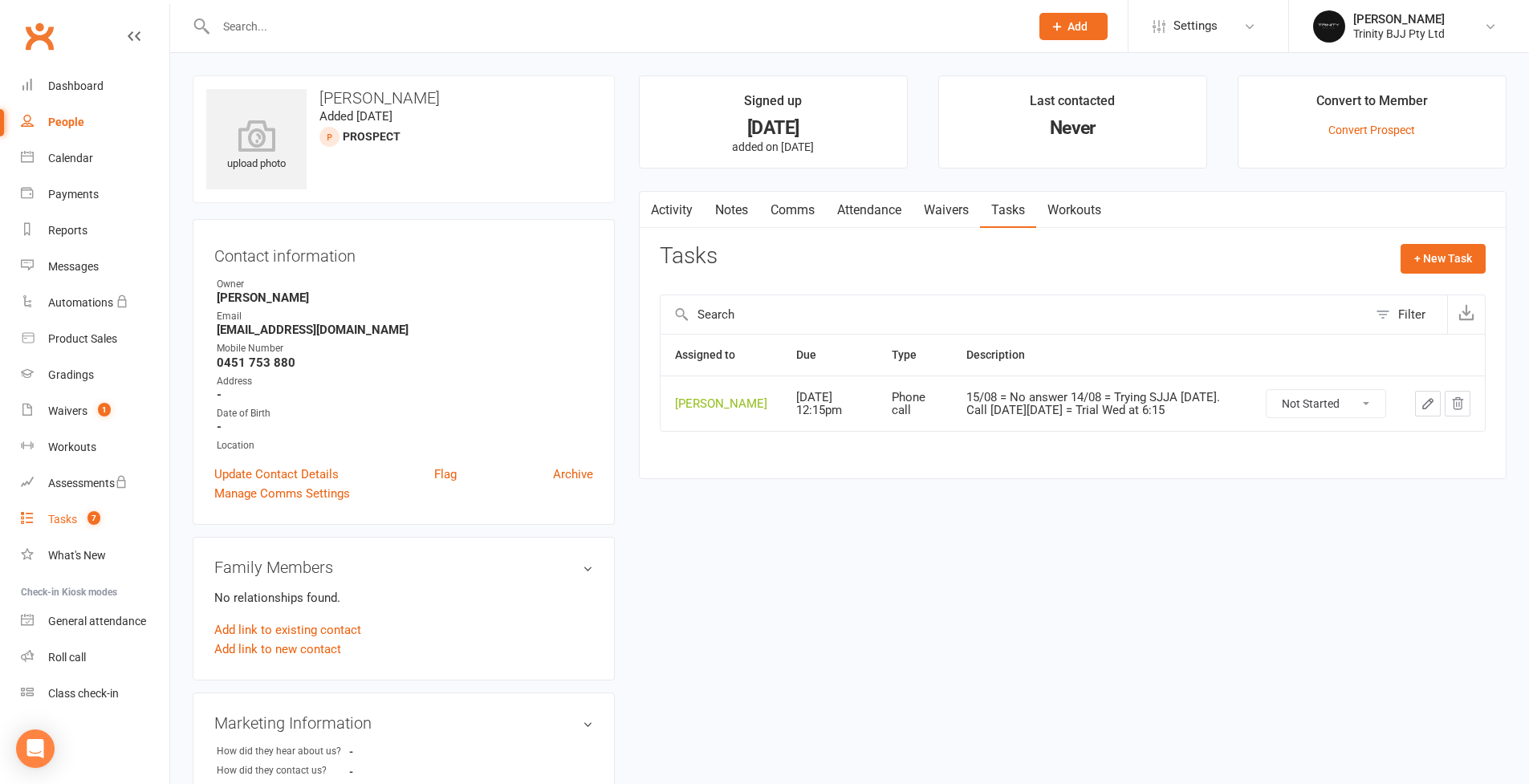
click at [69, 524] on div "Tasks" at bounding box center [62, 520] width 29 height 13
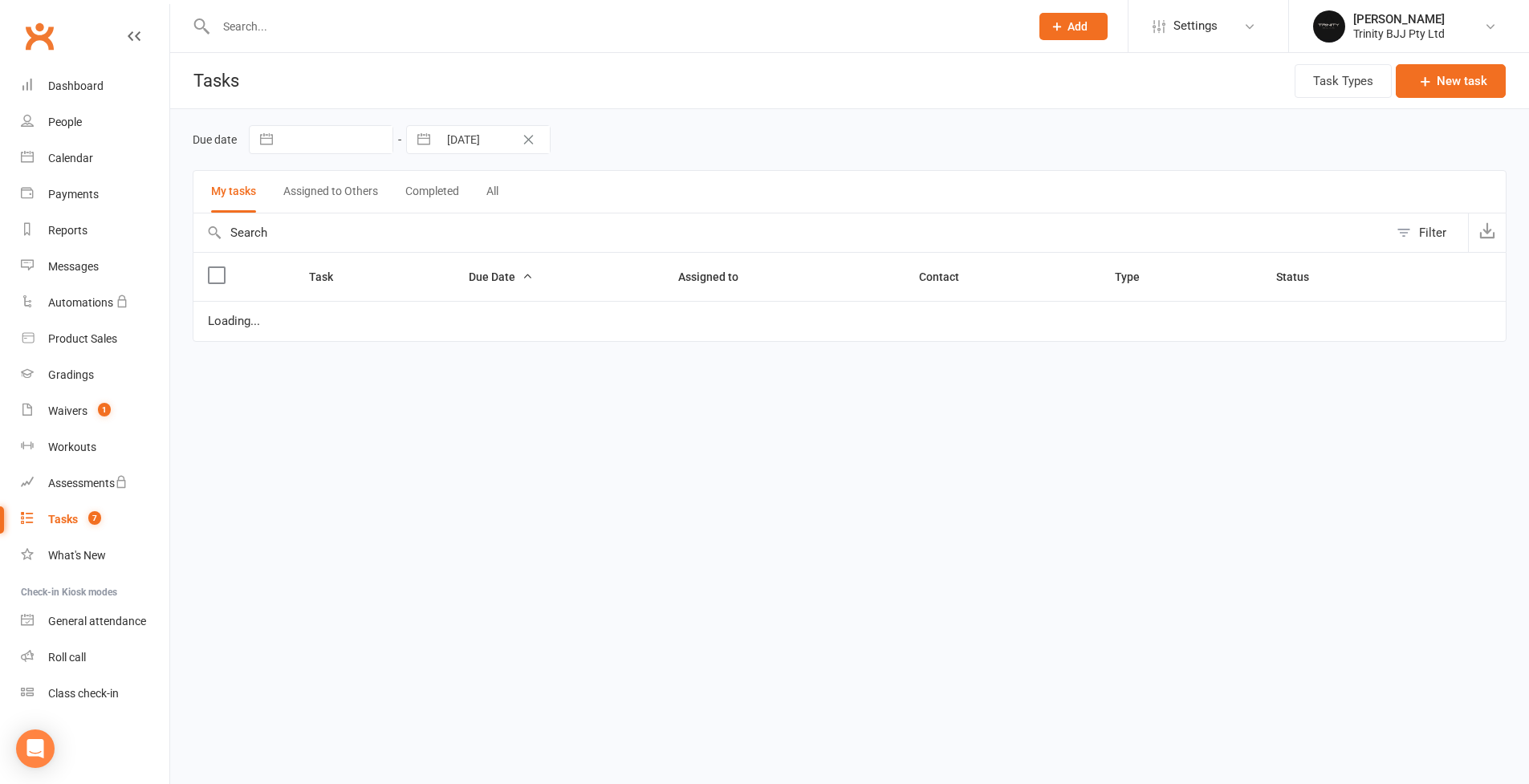
select select "started"
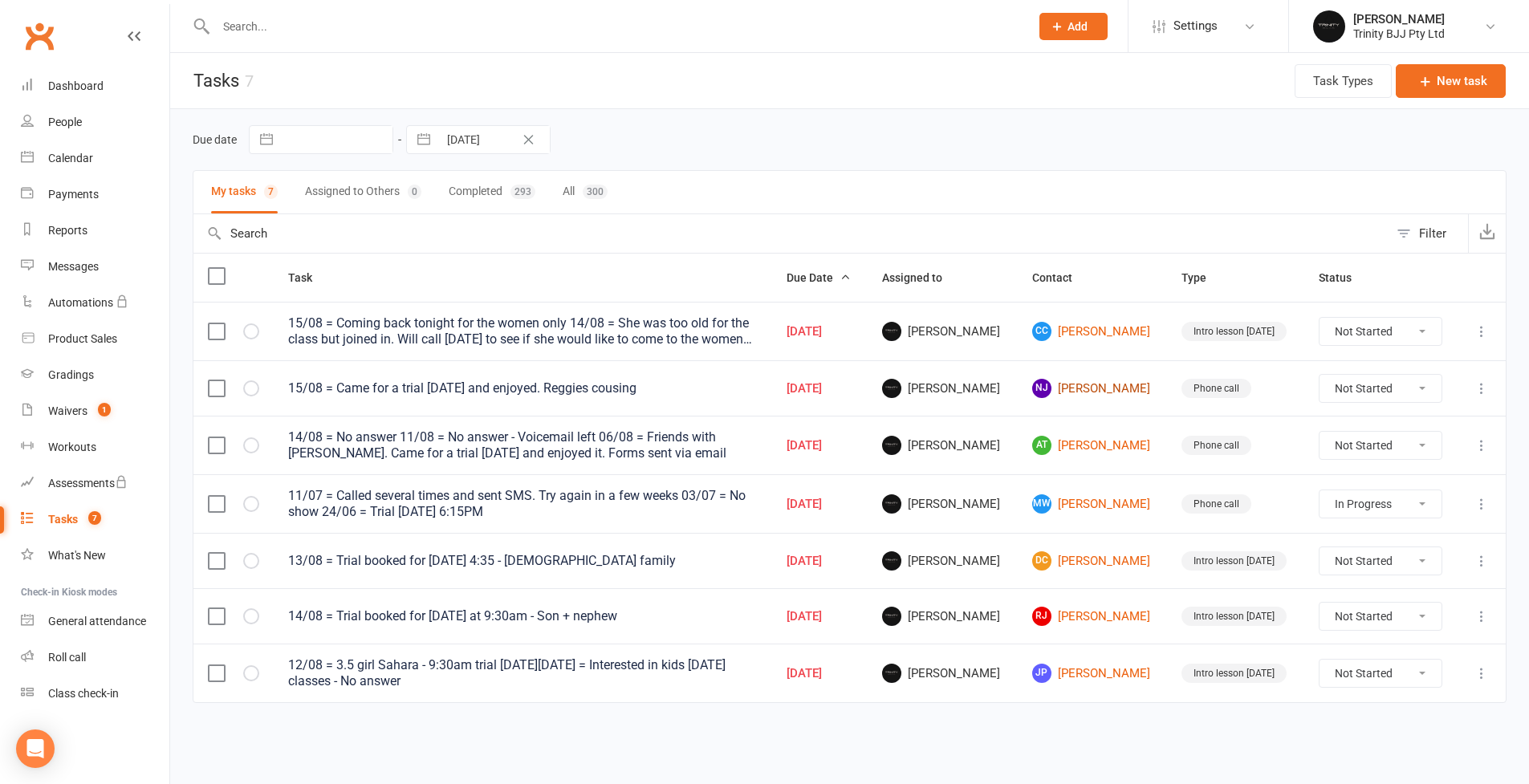
click at [1100, 385] on link "NJ Nicola Johnson" at bounding box center [1093, 387] width 121 height 19
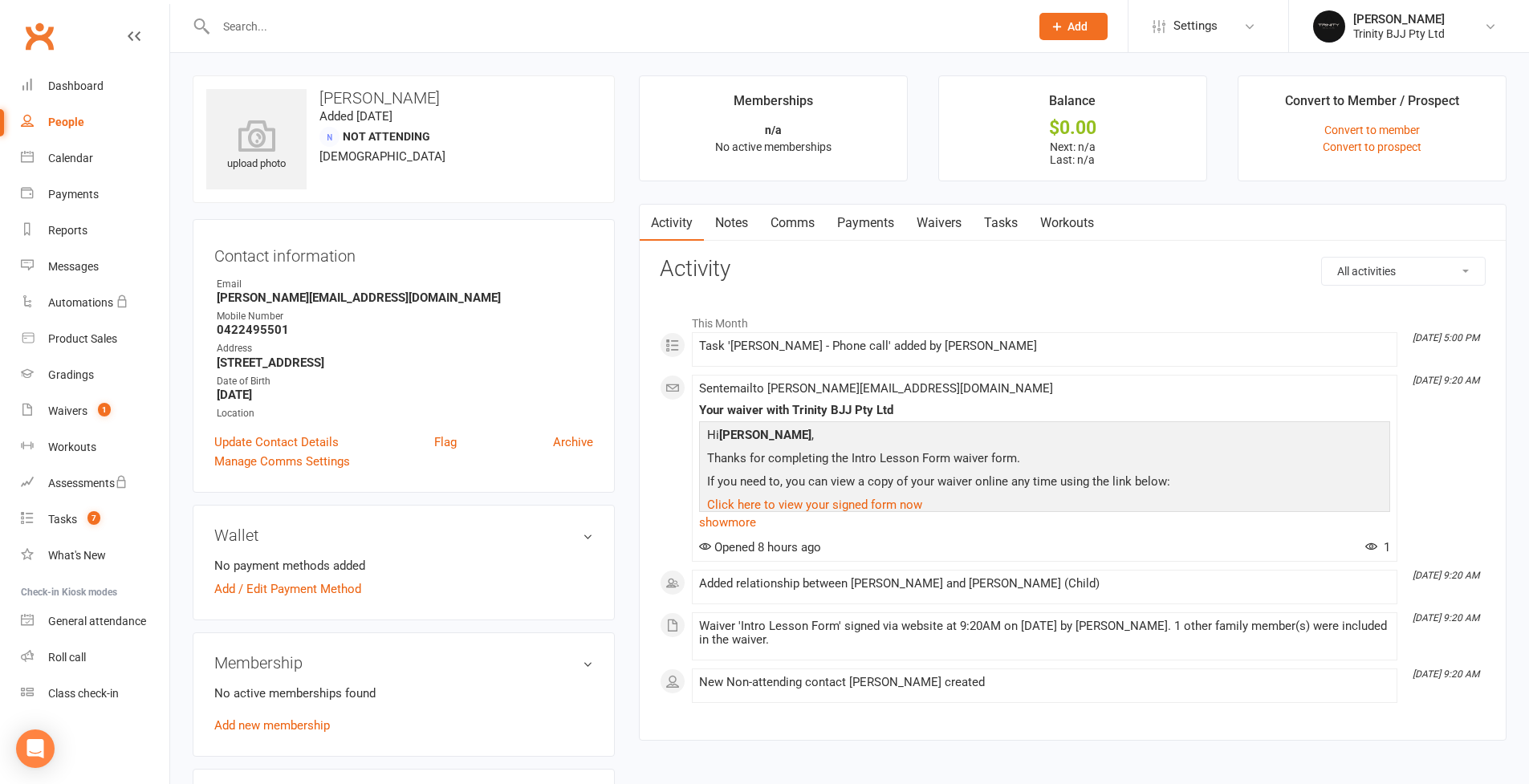
click at [1006, 225] on link "Tasks" at bounding box center [1001, 223] width 56 height 37
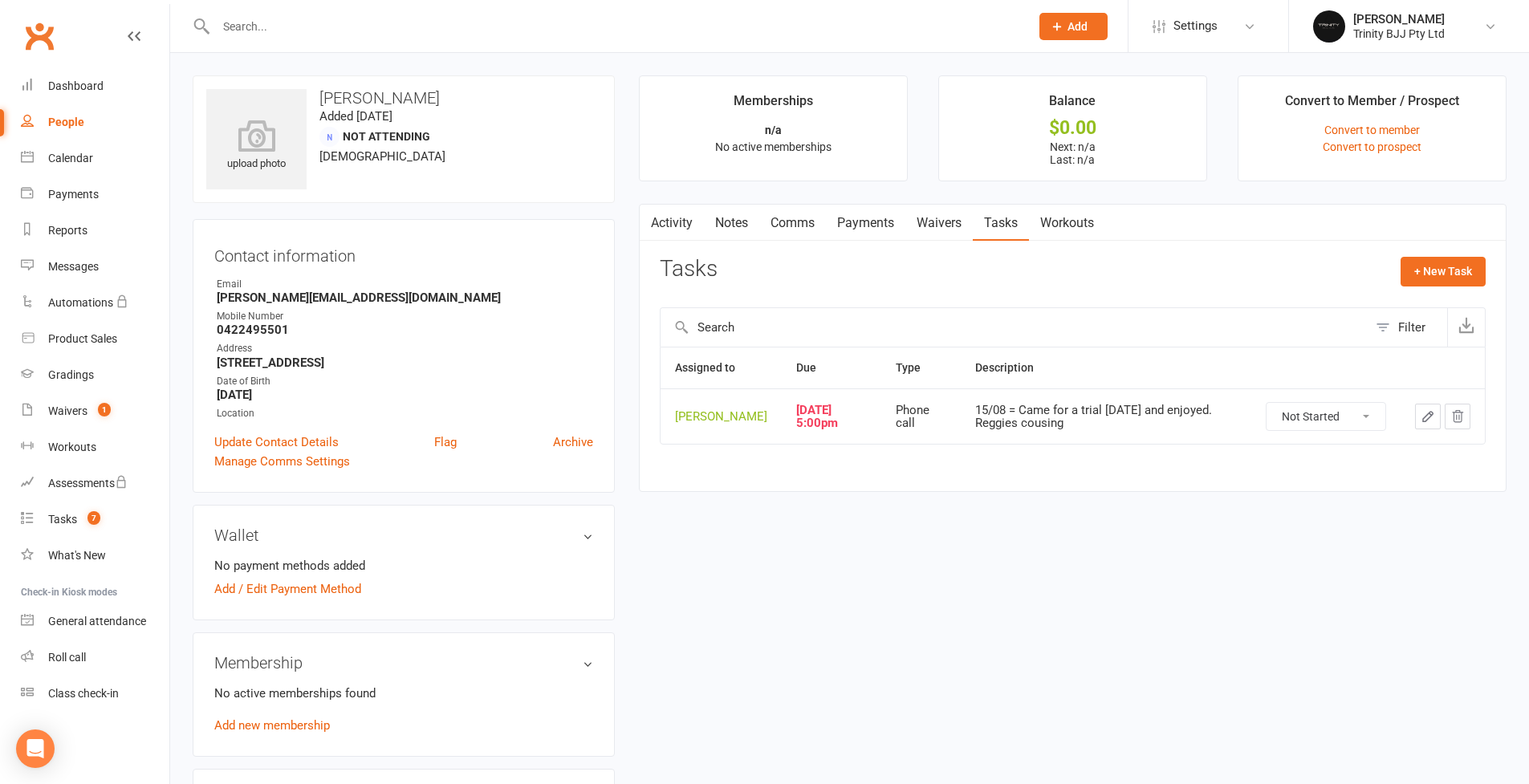
click at [1429, 420] on icon "button" at bounding box center [1427, 416] width 14 height 14
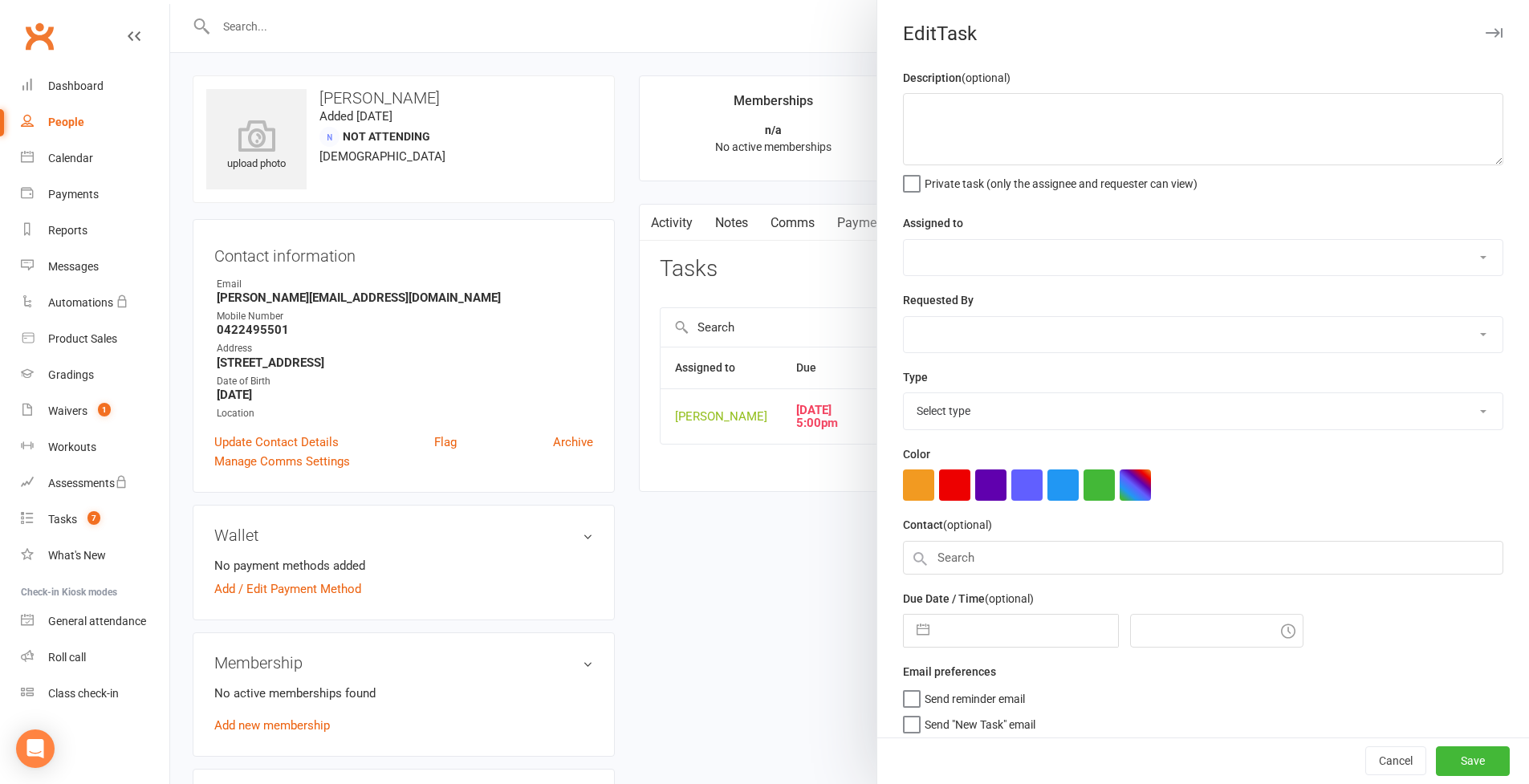
type textarea "15/08 = Came for a trial today and enjoyed. Reggies cousing"
select select "49772"
type input "15 Aug 2025"
type input "5:00pm"
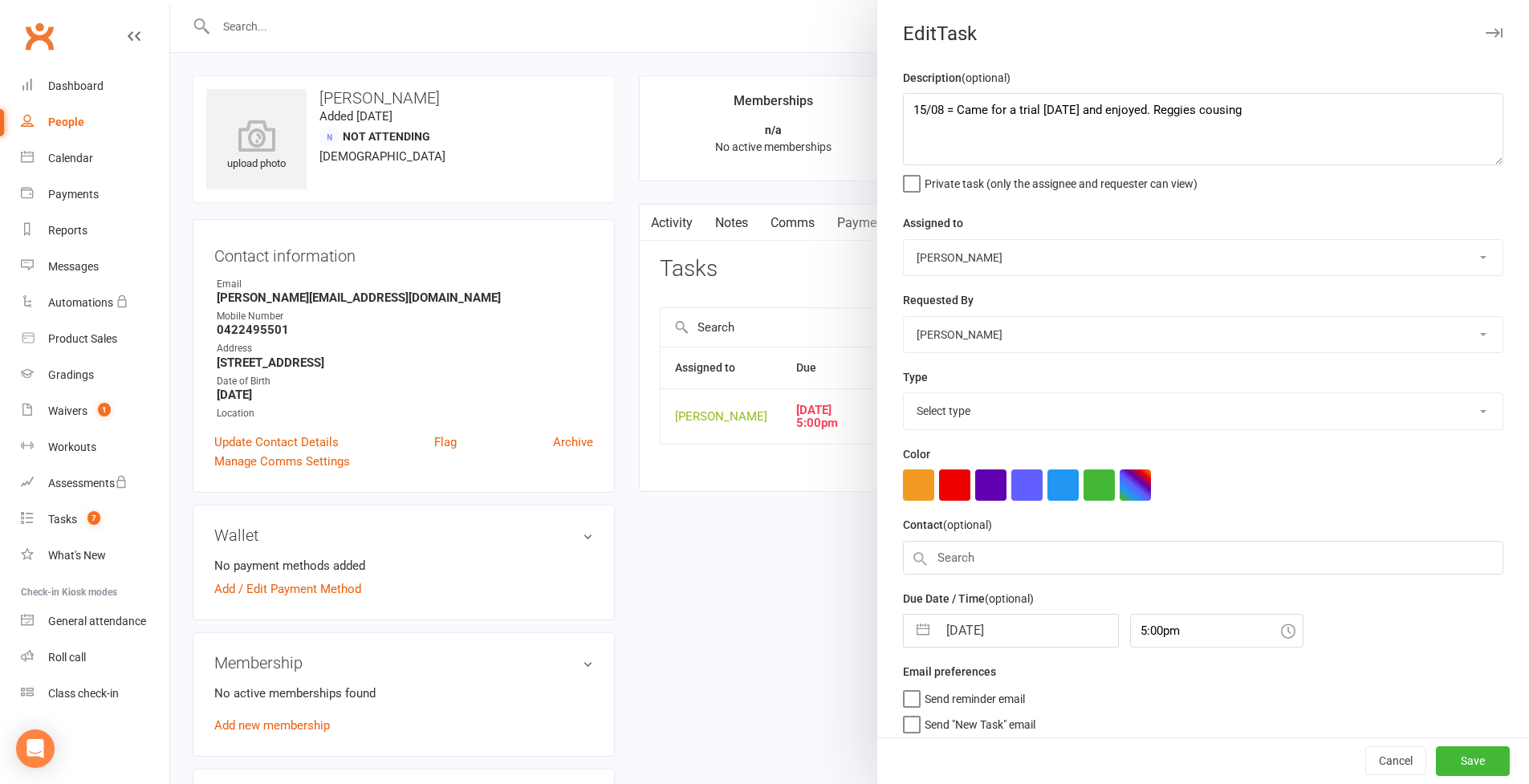
select select "28721"
click at [1482, 165] on textarea "15/08 = Came for a trial today and enjoyed. Reggies cousing" at bounding box center [1203, 129] width 600 height 72
click at [907, 109] on textarea "15/08 = Came for a trial today and enjoyed. Reggies cousing" at bounding box center [1203, 129] width 600 height 72
click at [1185, 165] on textarea "15/08 = Came for a trial today and enjoyed. Reggies cousing" at bounding box center [1203, 129] width 600 height 72
click at [906, 110] on textarea "15/08 = Came for a trial today and enjoyed. Reggies cousin" at bounding box center [1203, 129] width 600 height 72
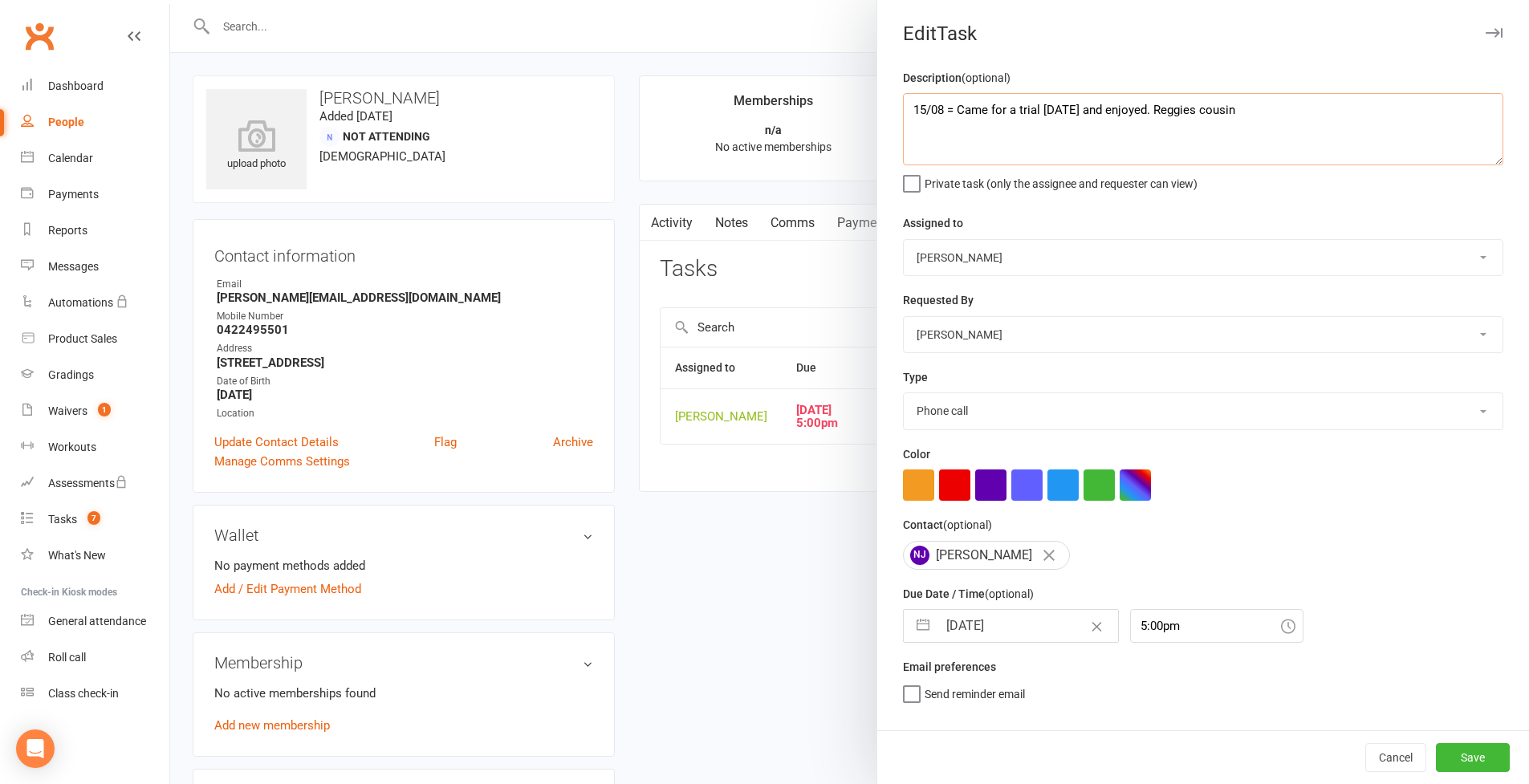
click at [1272, 112] on textarea "15/08 = Came for a trial today and enjoyed. Reggies cousin" at bounding box center [1203, 129] width 600 height 72
click at [909, 109] on textarea "15/08 = Came for a trial today and enjoyed. Reggies cousin" at bounding box center [1203, 129] width 600 height 72
click at [1249, 112] on textarea "15/08 = Came for a trial today and enjoyed. Reggies cousin" at bounding box center [1203, 129] width 600 height 72
click at [906, 107] on textarea "15/08 = Came for a trial today and enjoyed. Reggies cousin" at bounding box center [1203, 129] width 600 height 72
click at [224, 398] on div at bounding box center [850, 392] width 1359 height 784
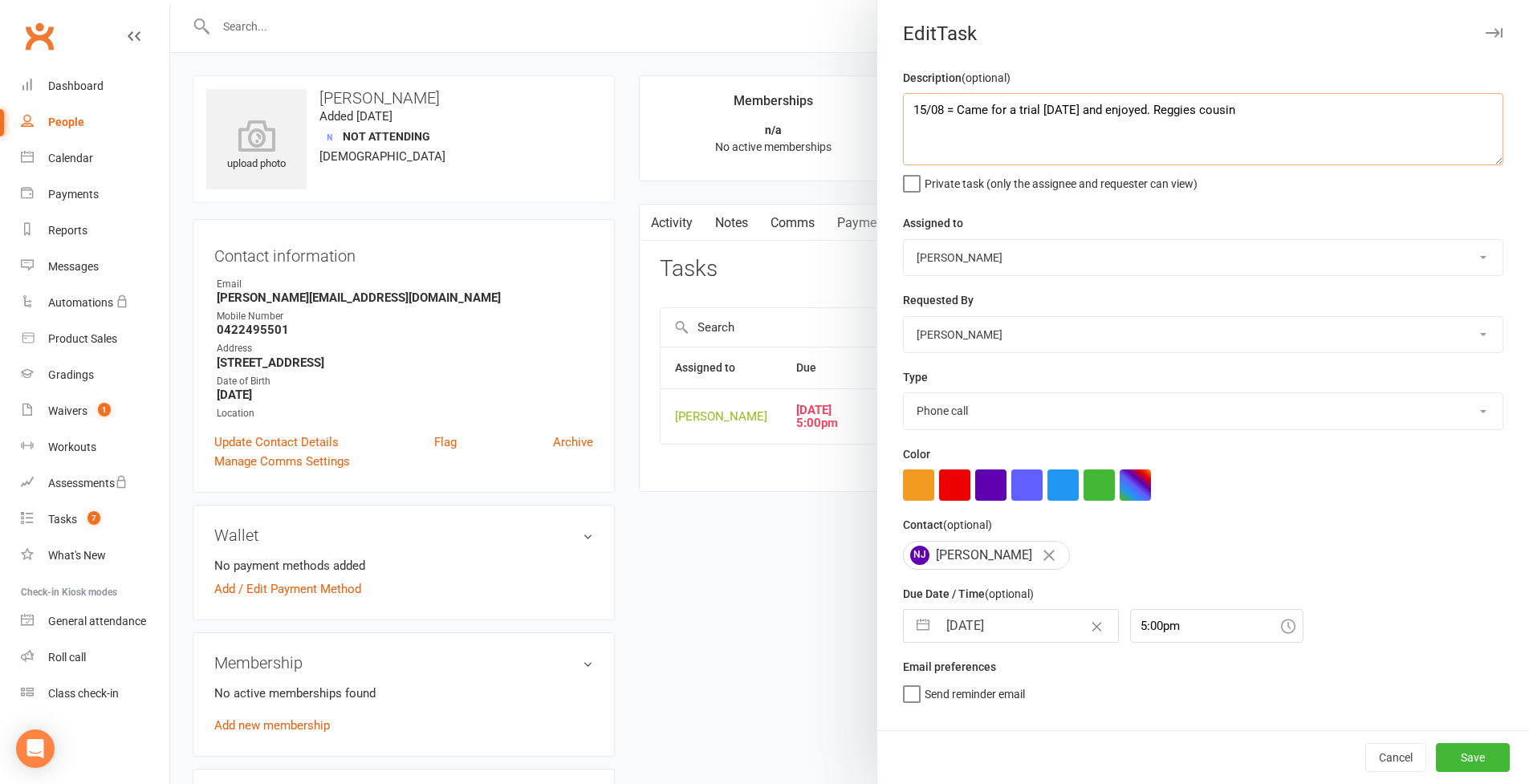
click at [932, 108] on textarea "15/08 = Came for a trial today and enjoyed. Reggies cousin" at bounding box center [1203, 129] width 600 height 72
click at [1245, 115] on textarea "15/08 = Came for a trial today and enjoyed. Reggies cousin" at bounding box center [1203, 129] width 600 height 72
click at [907, 104] on textarea "15/08 = Came for a trial today and enjoyed. Reggies cousin" at bounding box center [1203, 129] width 600 height 72
type textarea "15/08 = Loved it. Will return next week 15/08 = Came for a trial today and enjo…"
click at [914, 642] on button "button" at bounding box center [922, 625] width 29 height 32
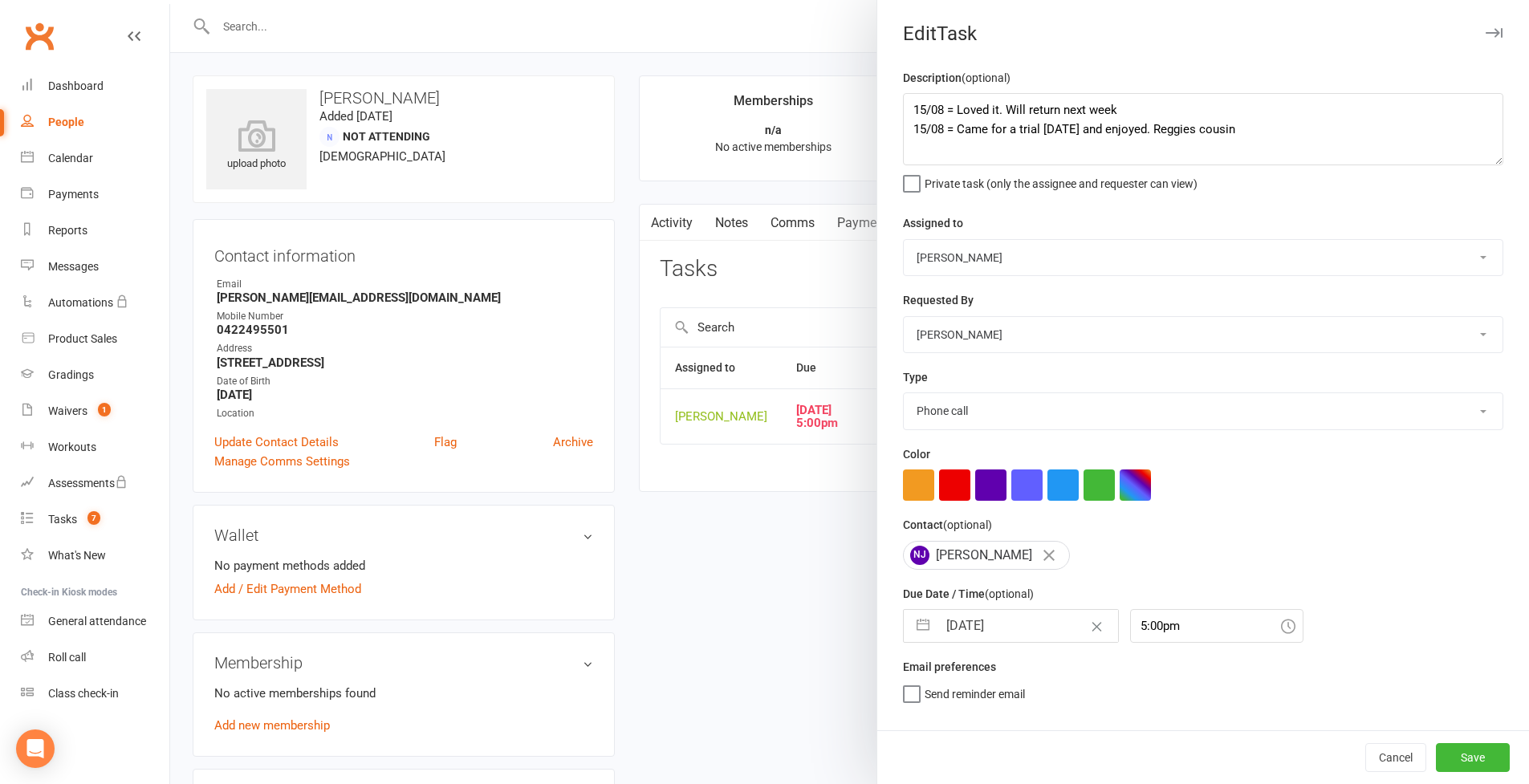
select select "6"
select select "2025"
select select "7"
select select "2025"
select select "8"
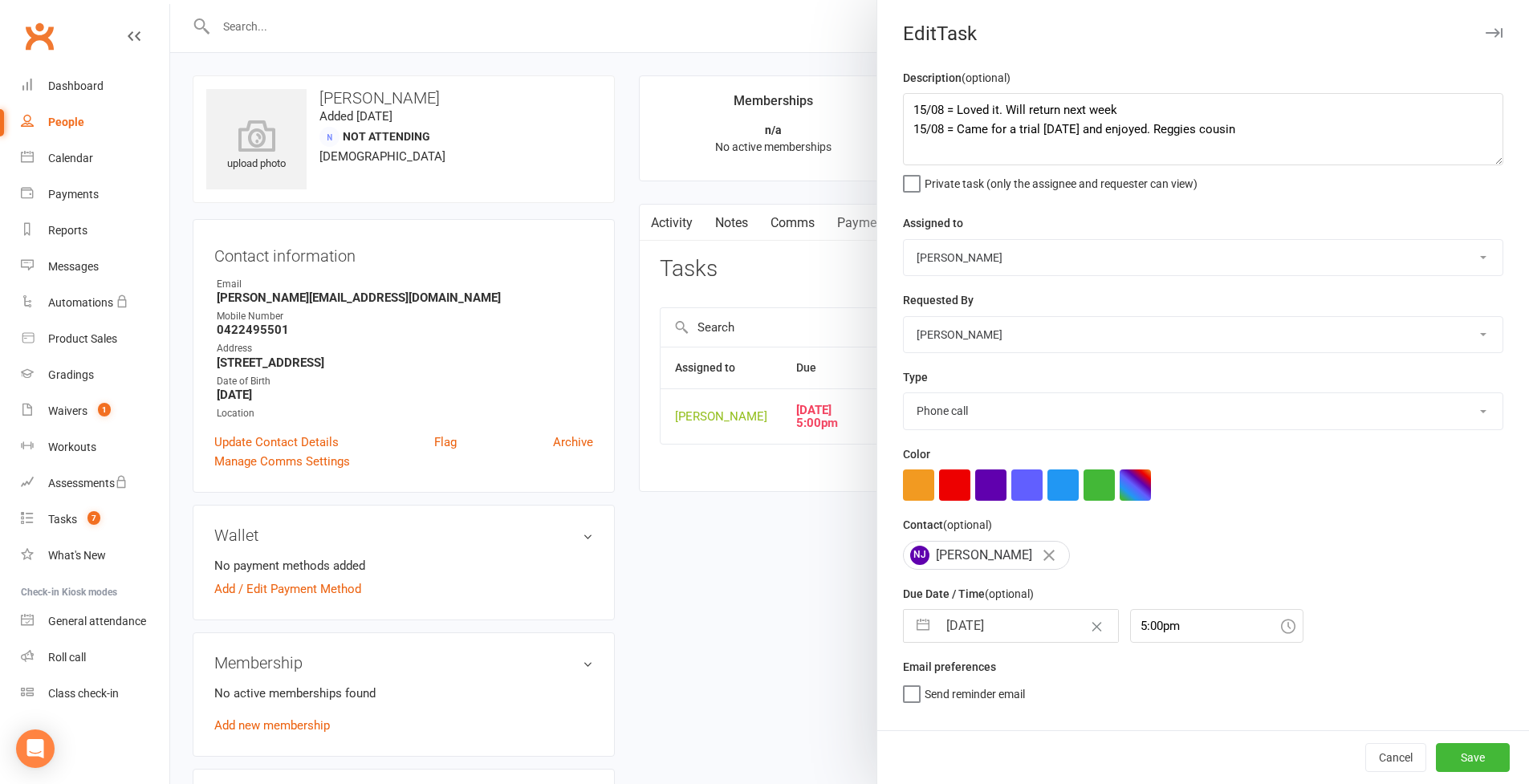
select select "2025"
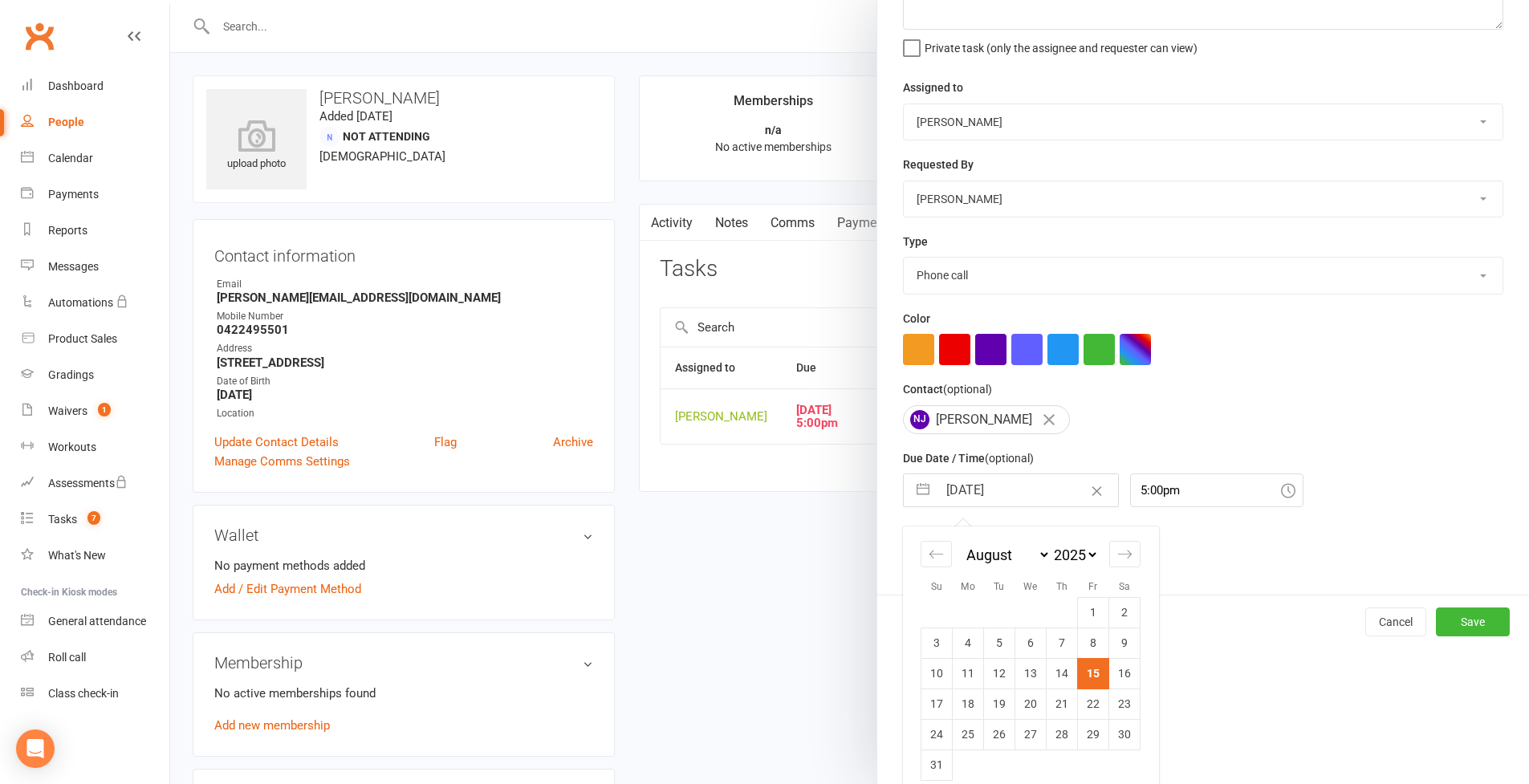
scroll to position [192, 0]
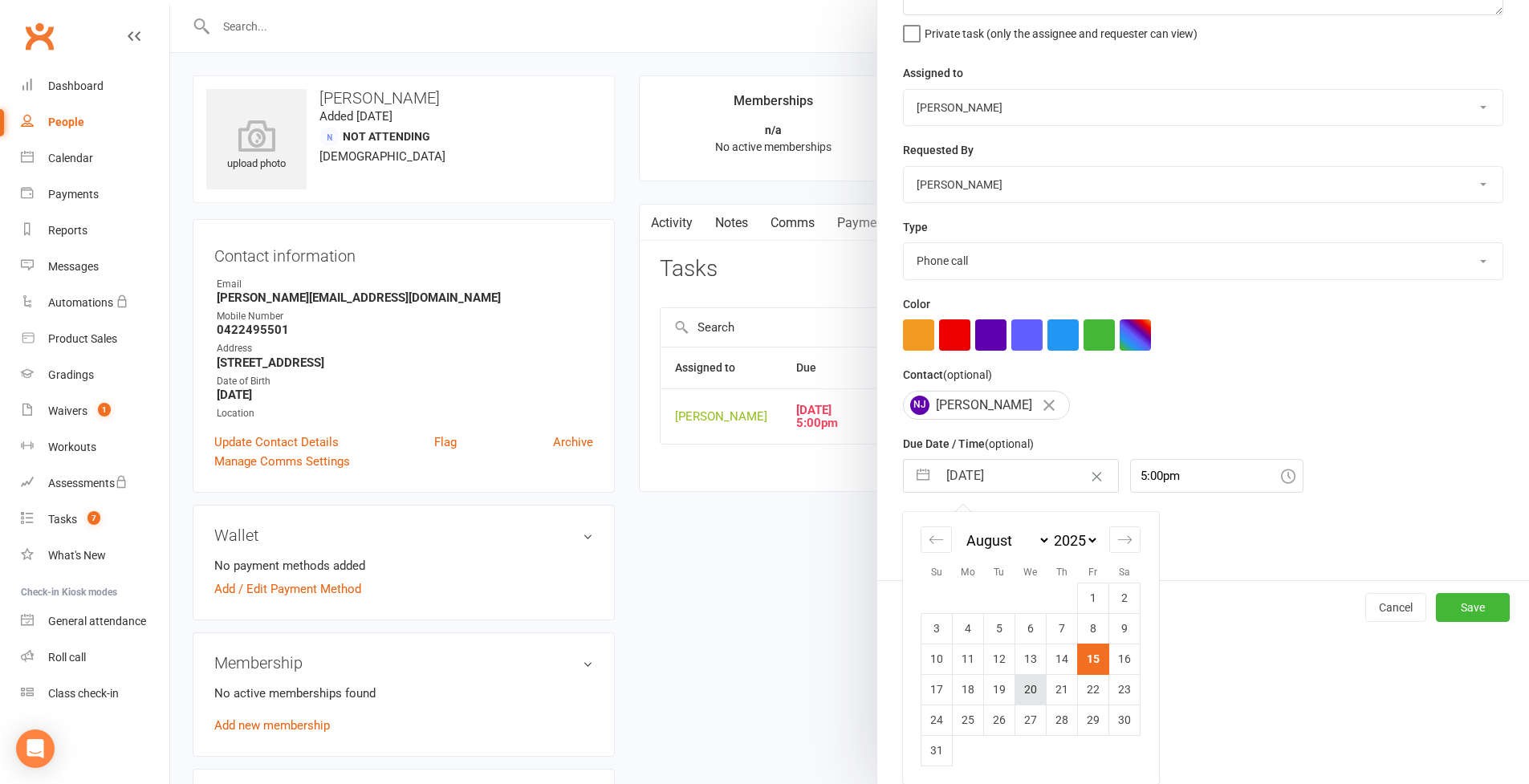
click at [1025, 697] on td "20" at bounding box center [1031, 689] width 31 height 31
type input "20 Aug 2025"
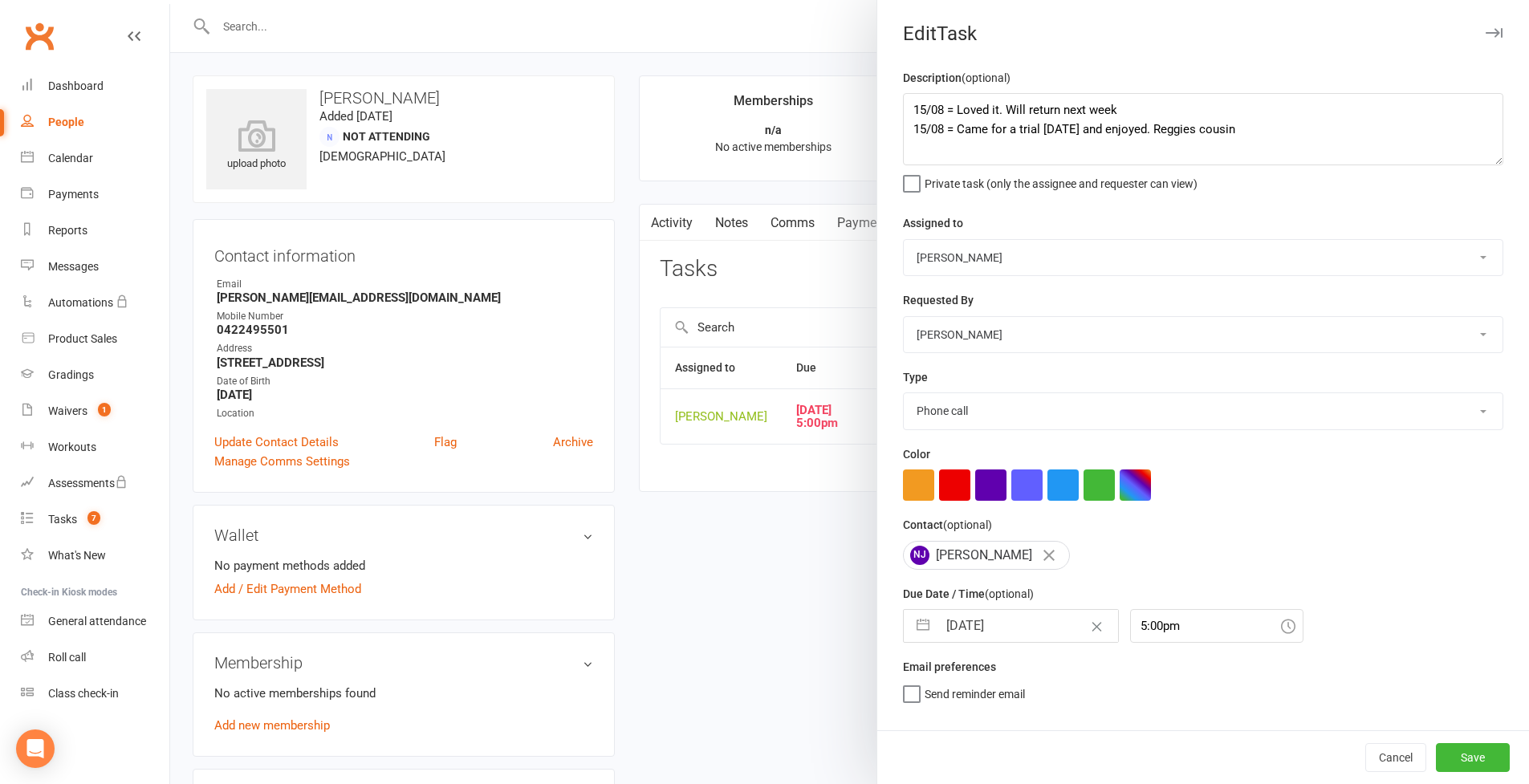
click at [1444, 756] on button "Save" at bounding box center [1473, 757] width 74 height 29
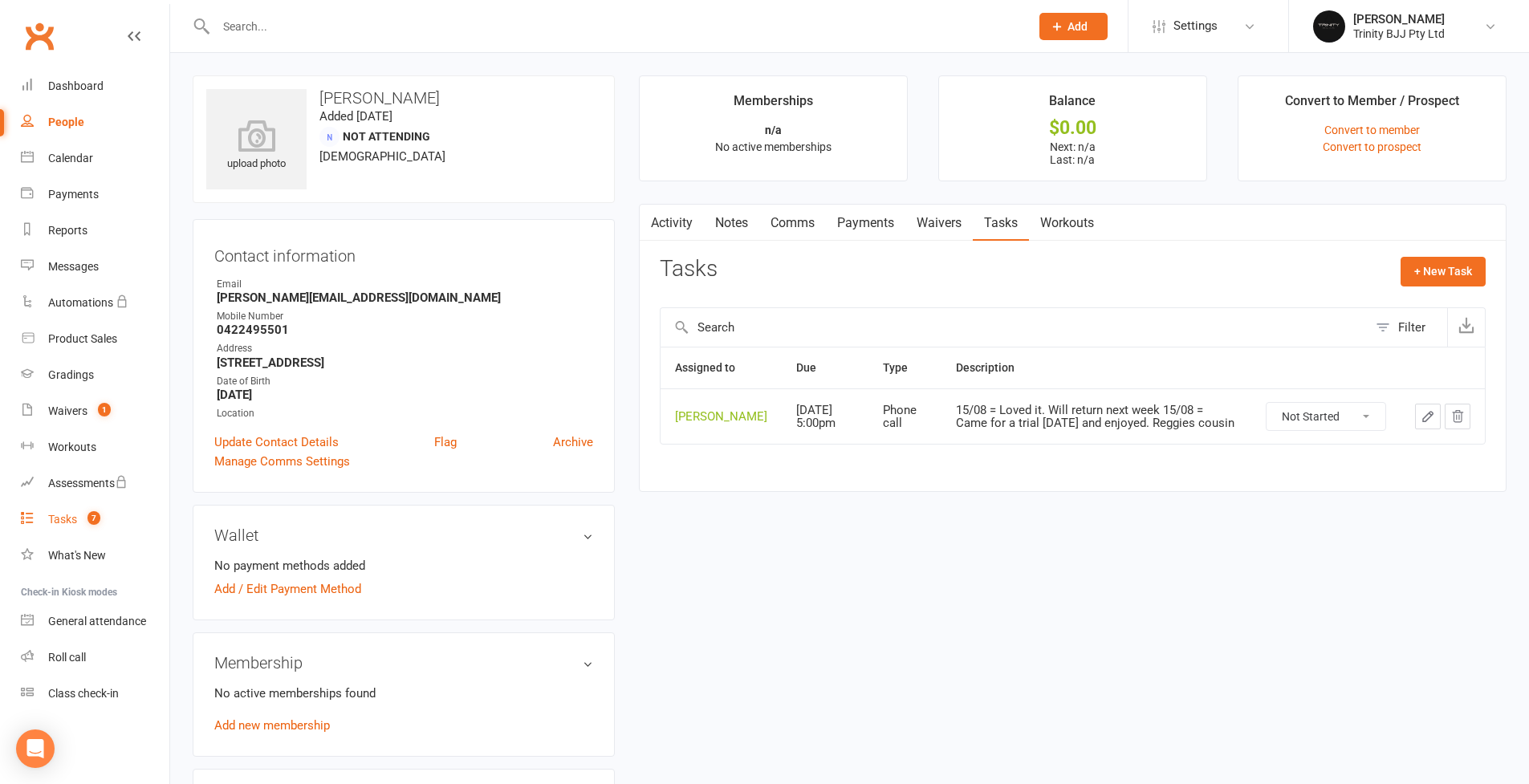
click at [64, 521] on div "Tasks" at bounding box center [62, 520] width 29 height 13
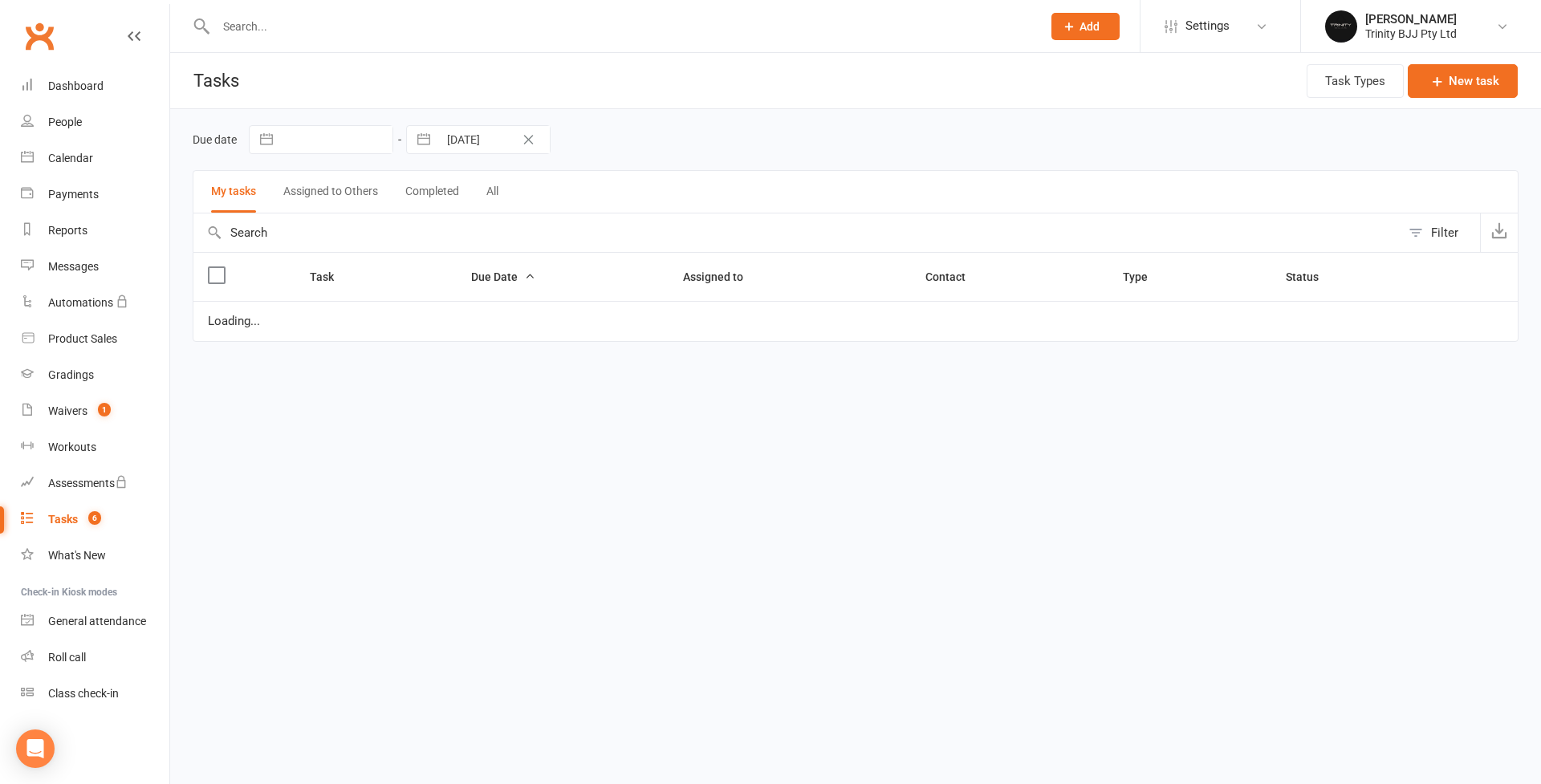
select select "started"
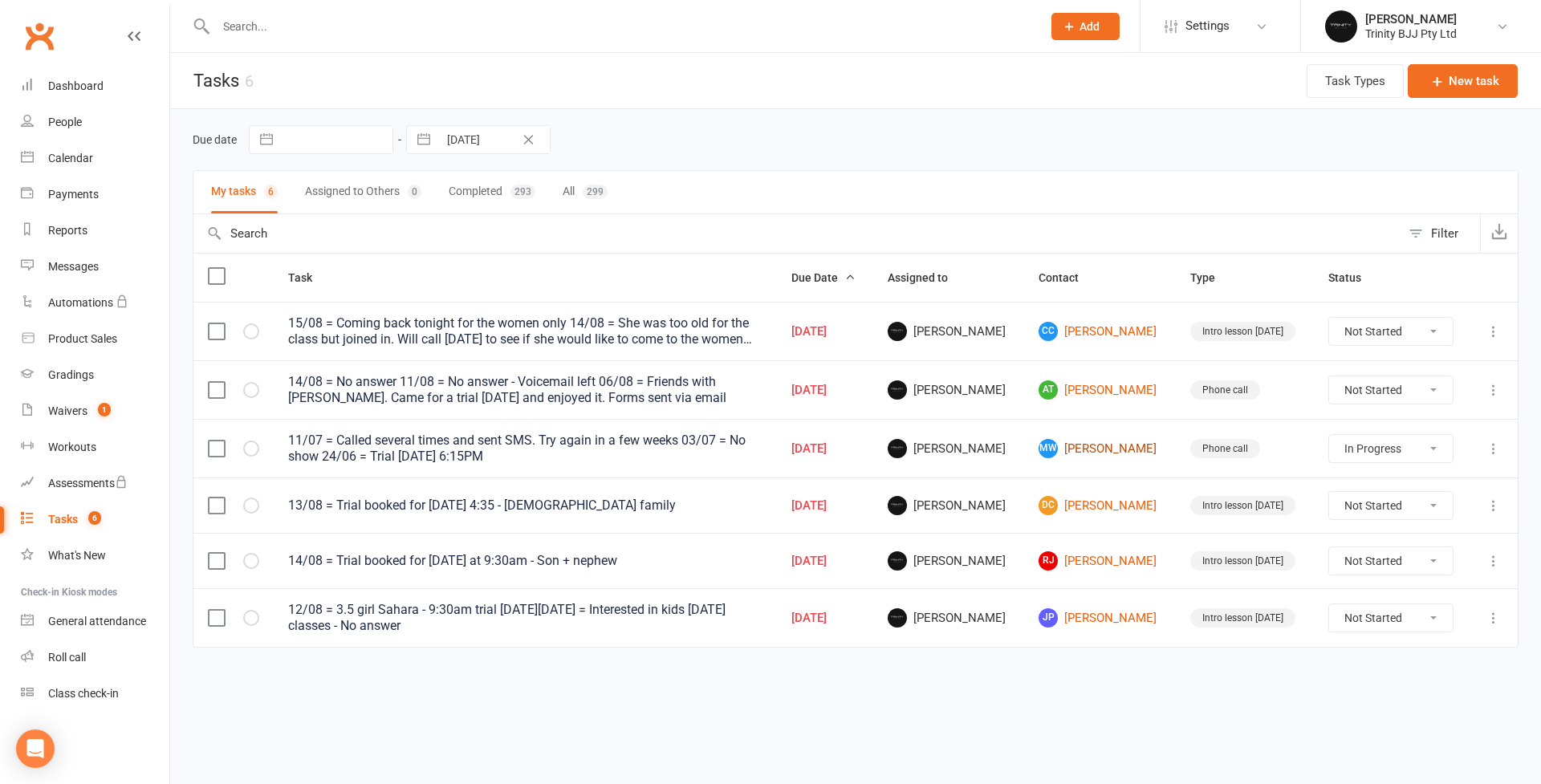
click at [1100, 447] on link "MW Madi Weidenhofer" at bounding box center [1100, 448] width 123 height 19
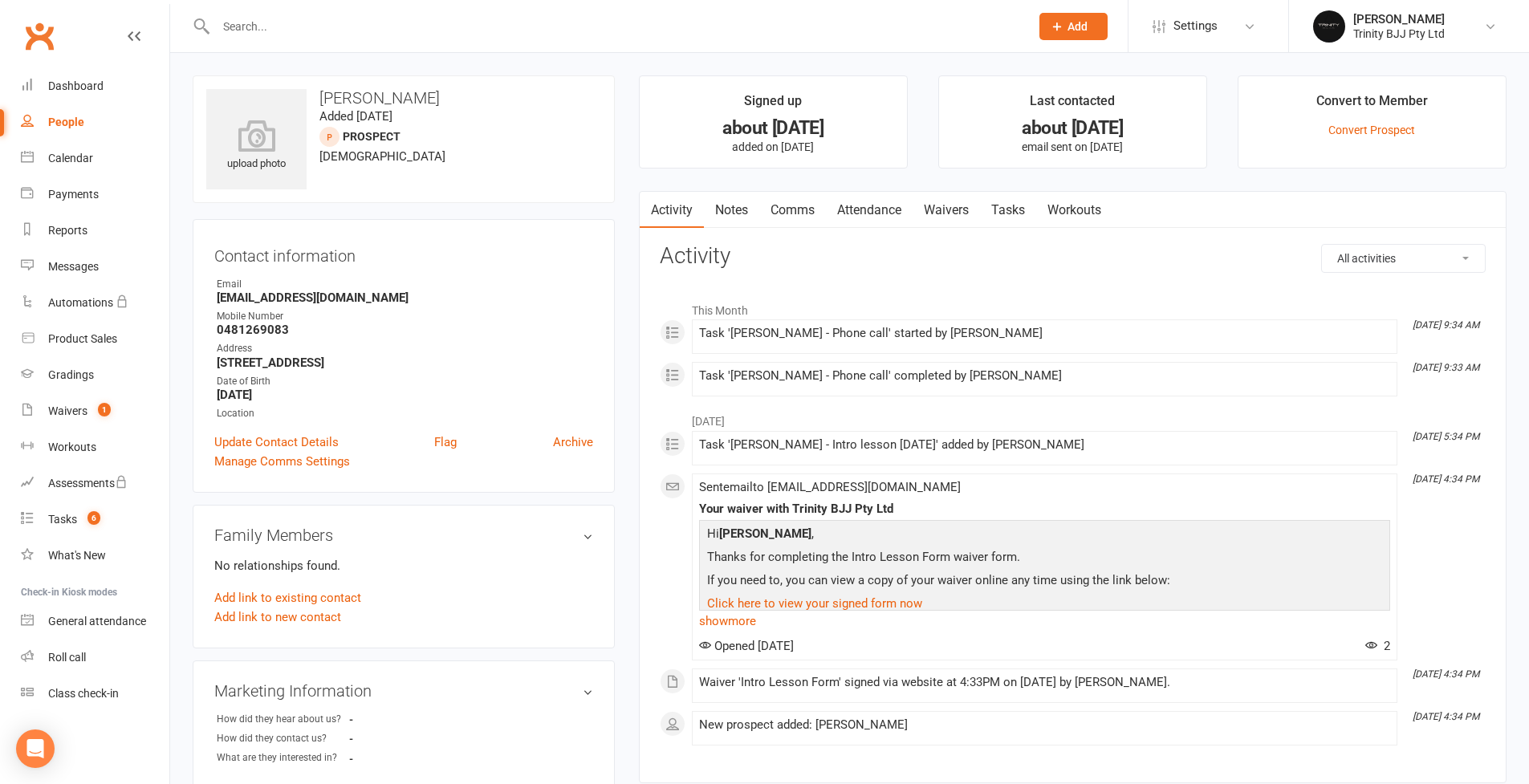
click at [1016, 208] on link "Tasks" at bounding box center [1008, 210] width 56 height 37
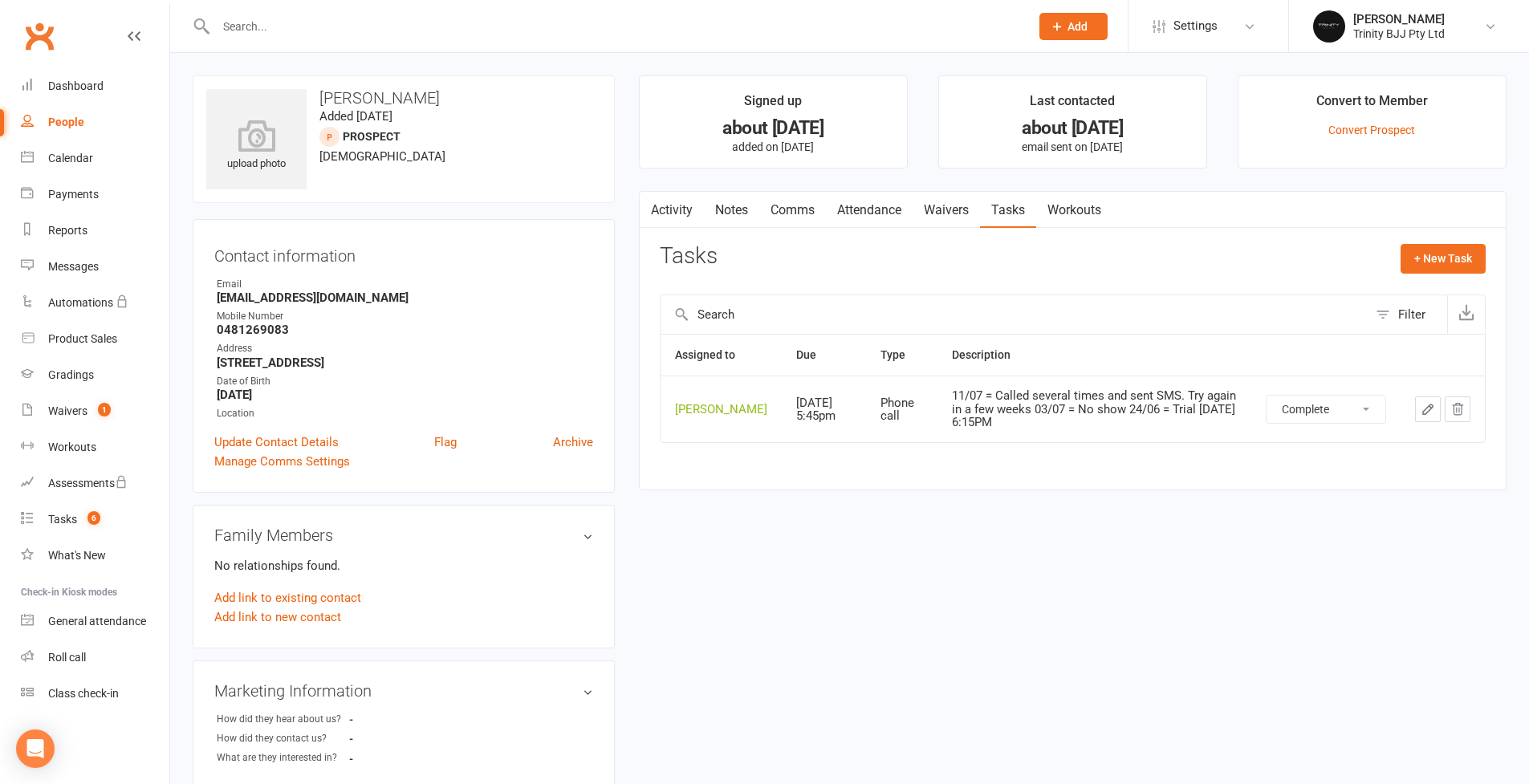
select select "started"
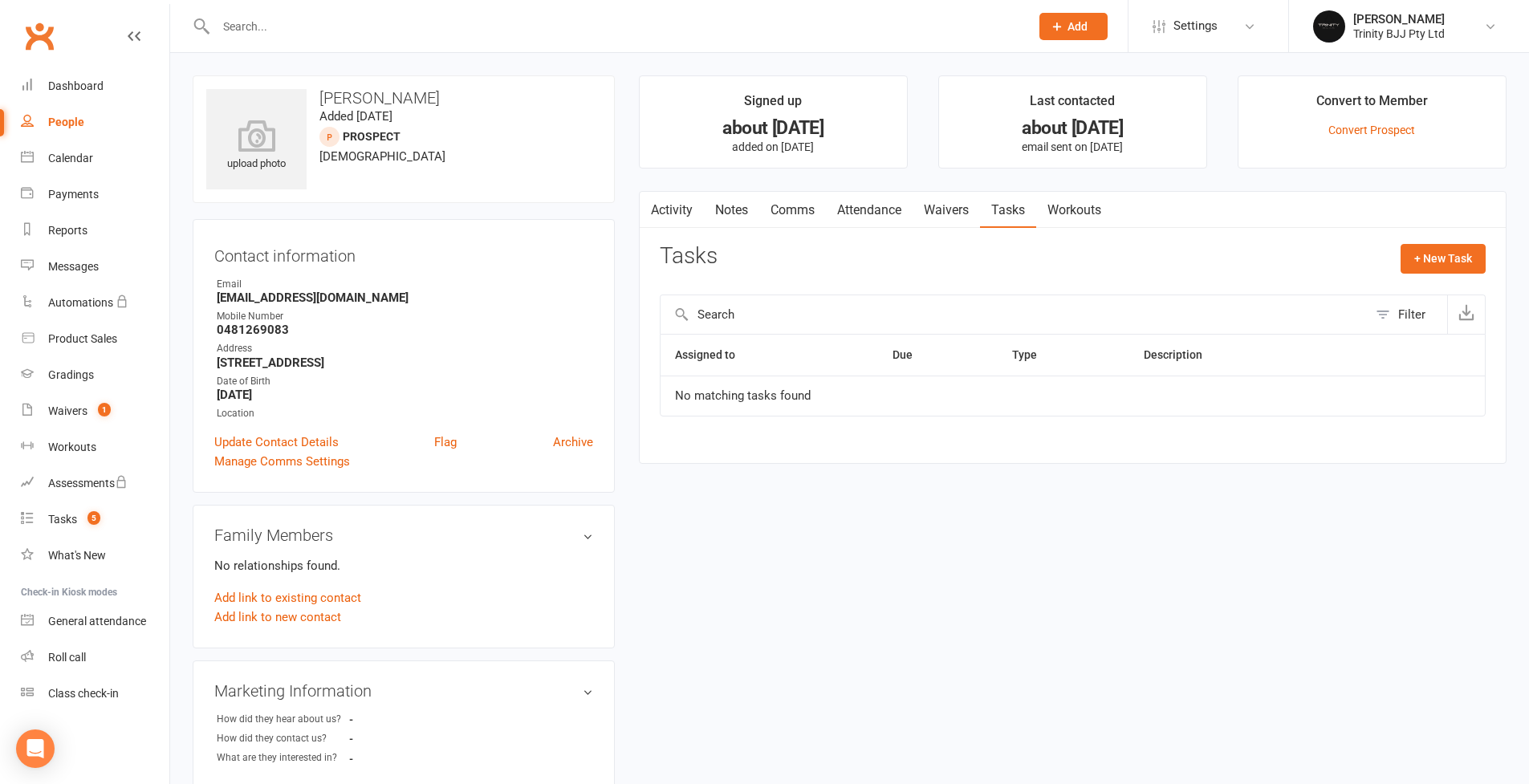
click at [60, 126] on div "People" at bounding box center [66, 122] width 36 height 13
select select "100"
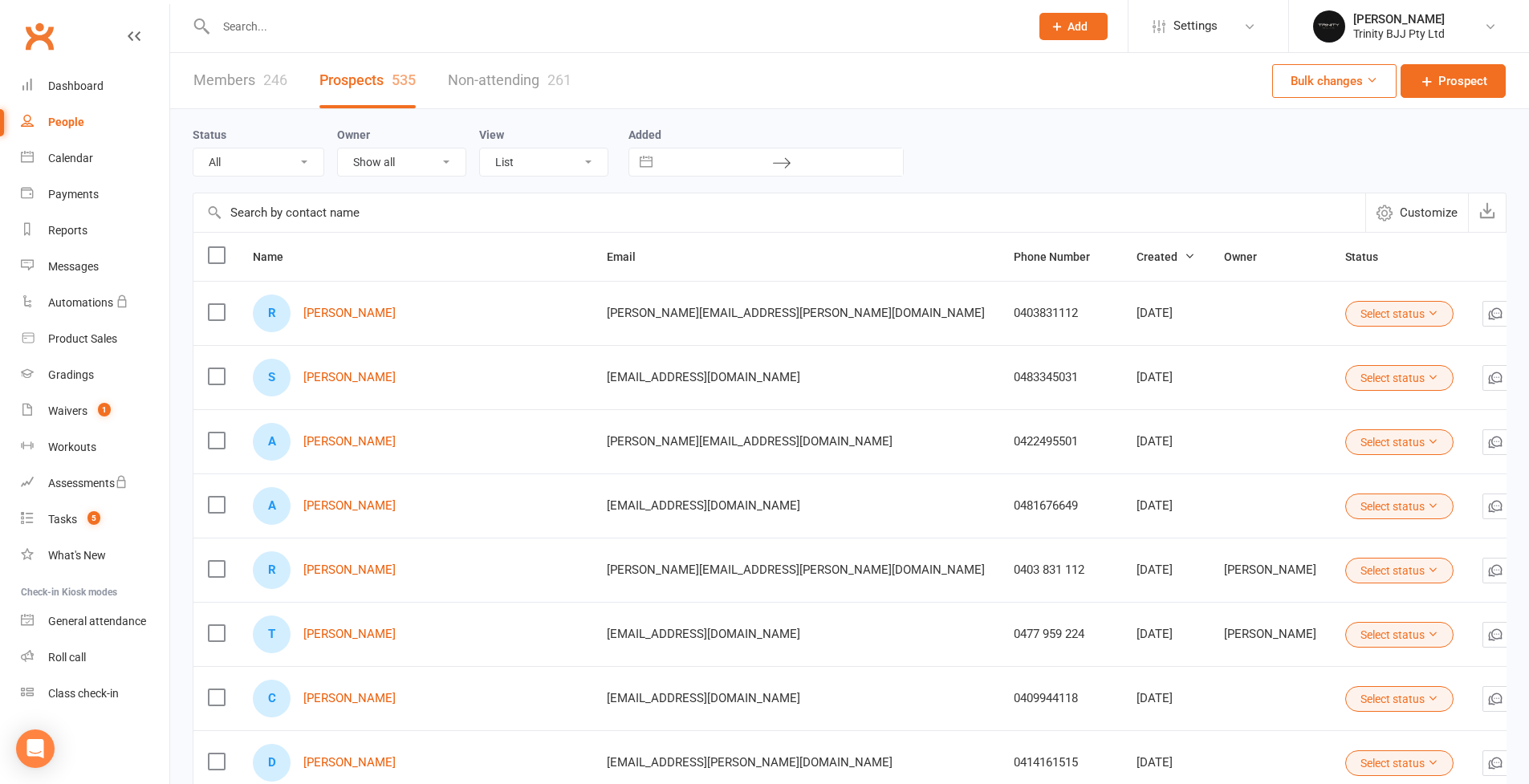
drag, startPoint x: 296, startPoint y: 203, endPoint x: 316, endPoint y: 231, distance: 34.4
click at [296, 204] on input "text" at bounding box center [779, 212] width 1172 height 39
click at [69, 511] on link "Tasks 5" at bounding box center [95, 520] width 149 height 36
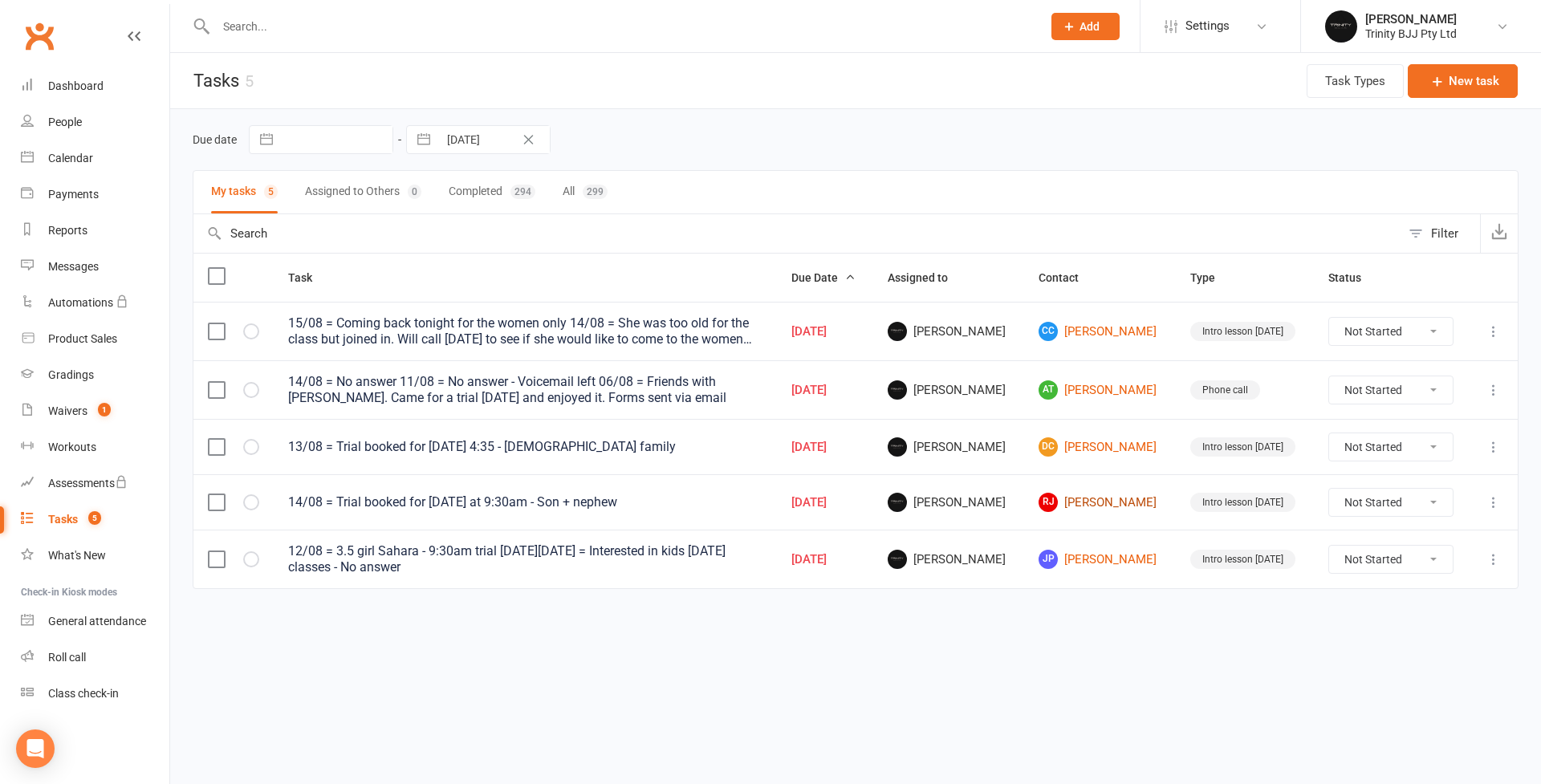
click at [1068, 500] on link "RJ Reggie Jordan" at bounding box center [1100, 501] width 123 height 19
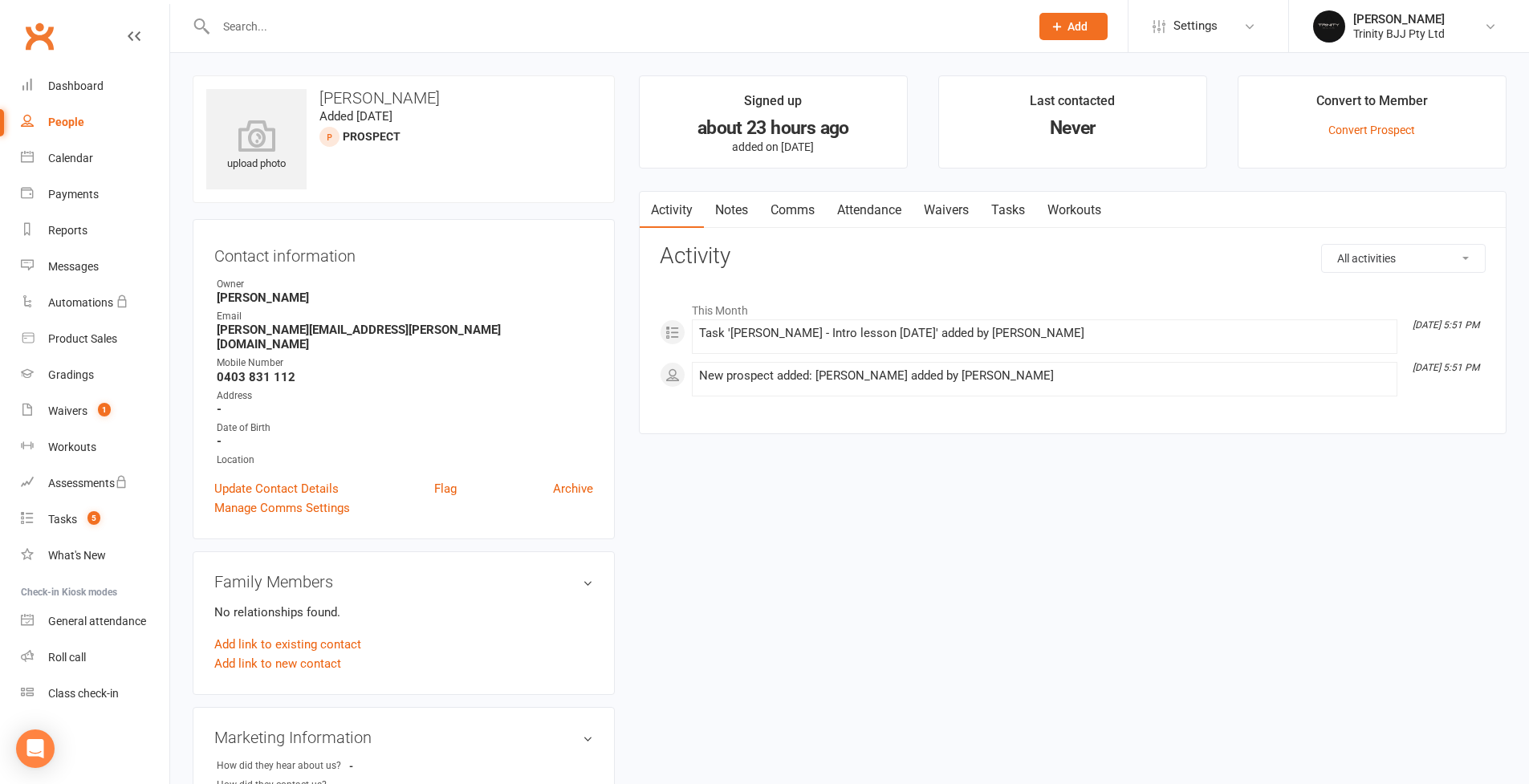
click at [1019, 210] on link "Tasks" at bounding box center [1008, 210] width 56 height 37
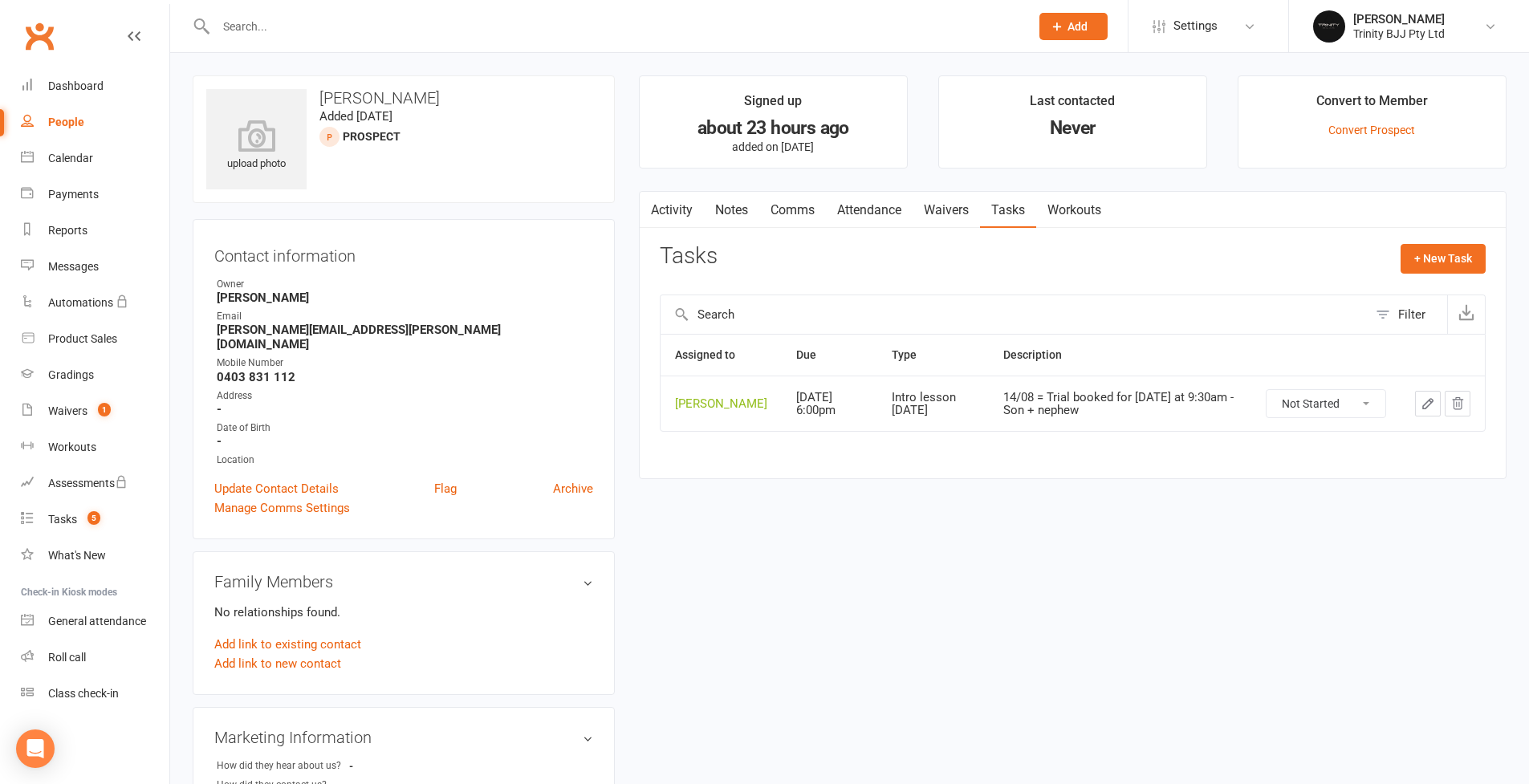
click at [1418, 406] on button "button" at bounding box center [1427, 403] width 26 height 26
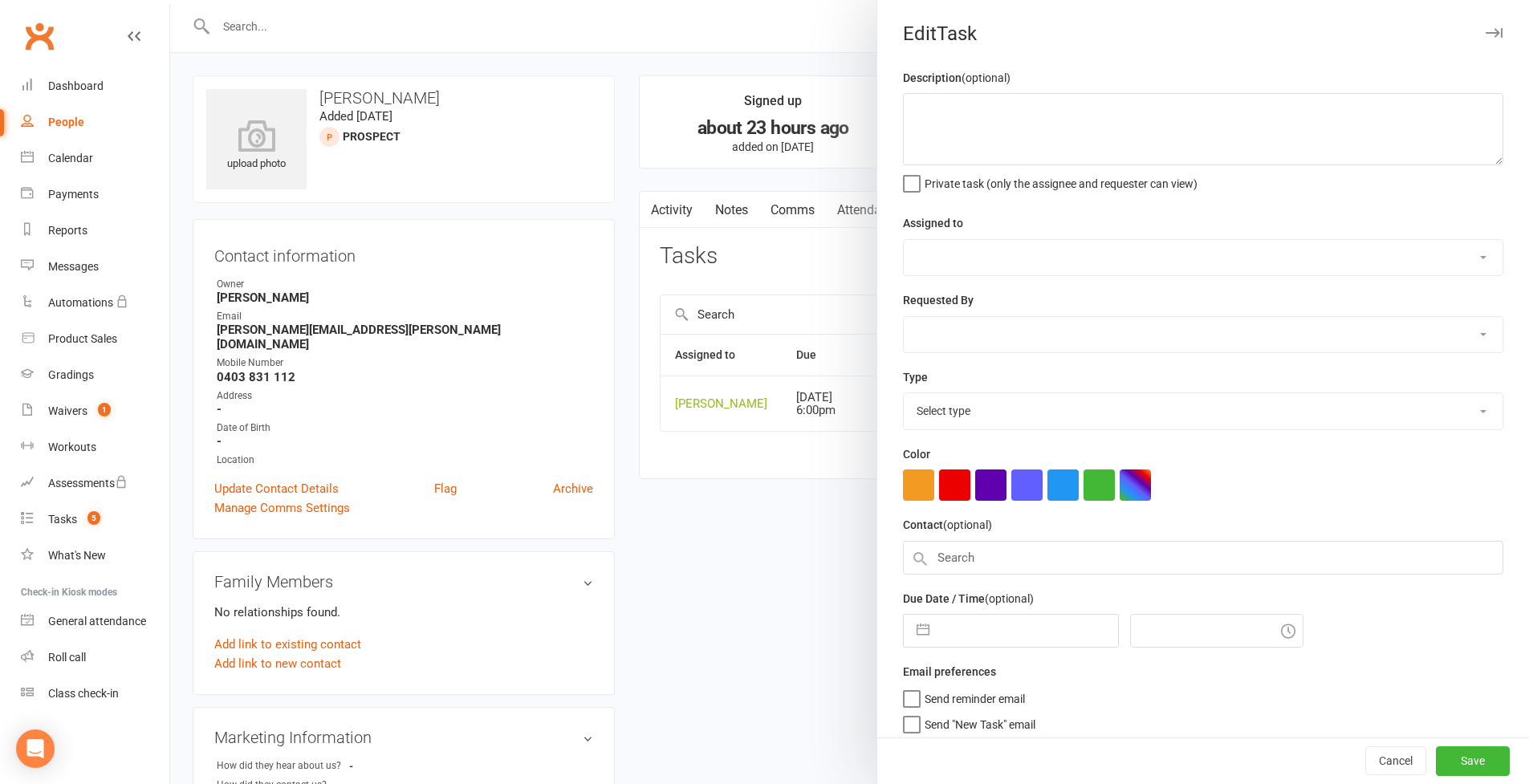
type textarea "14/08 = Trial booked for Friday at 9:30am - Son + nephew"
select select "49772"
type input "15 Aug 2025"
type input "6:00pm"
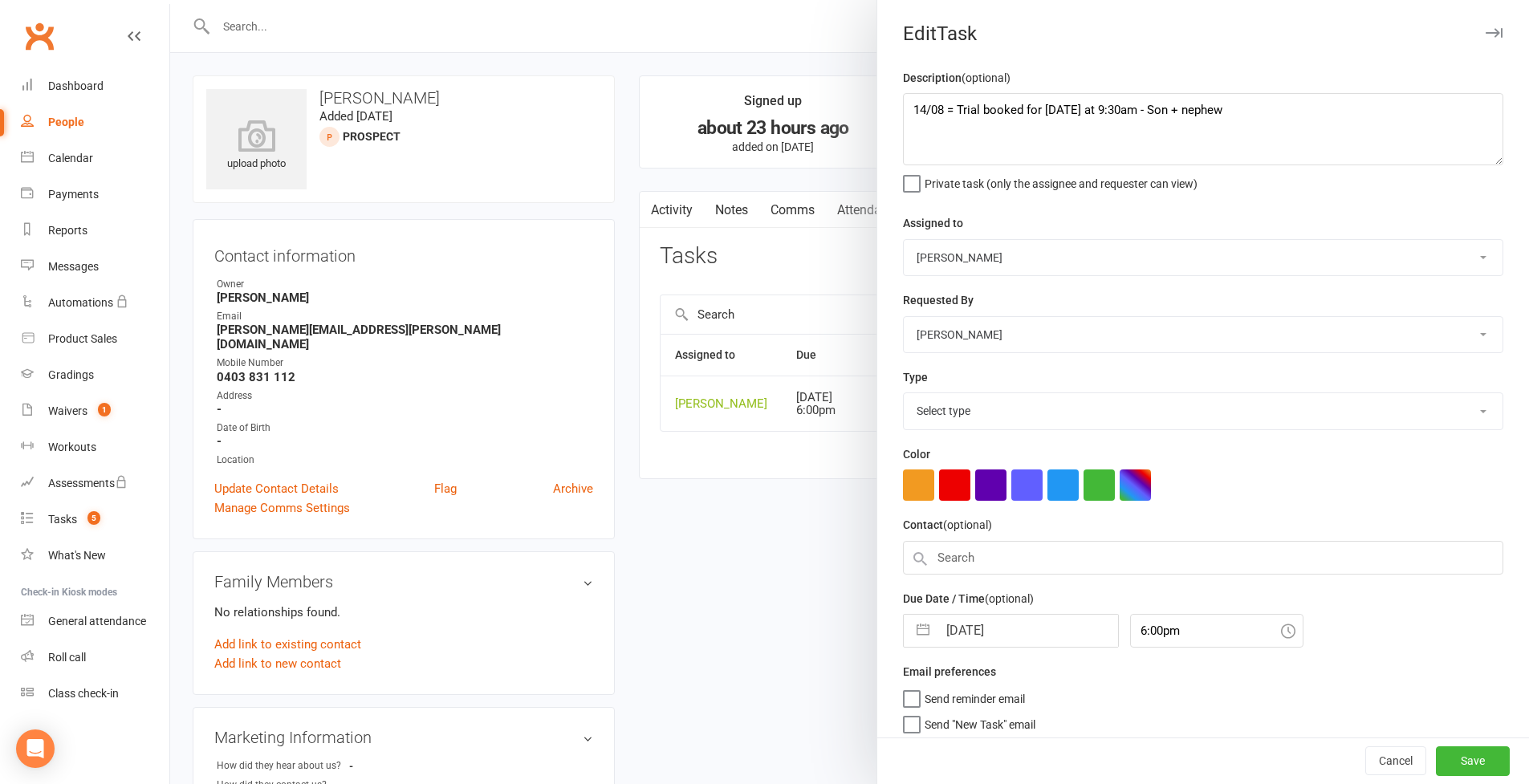
select select "30477"
click at [907, 106] on textarea "14/08 = Trial booked for Friday at 9:30am - Son + nephew" at bounding box center [1203, 129] width 600 height 72
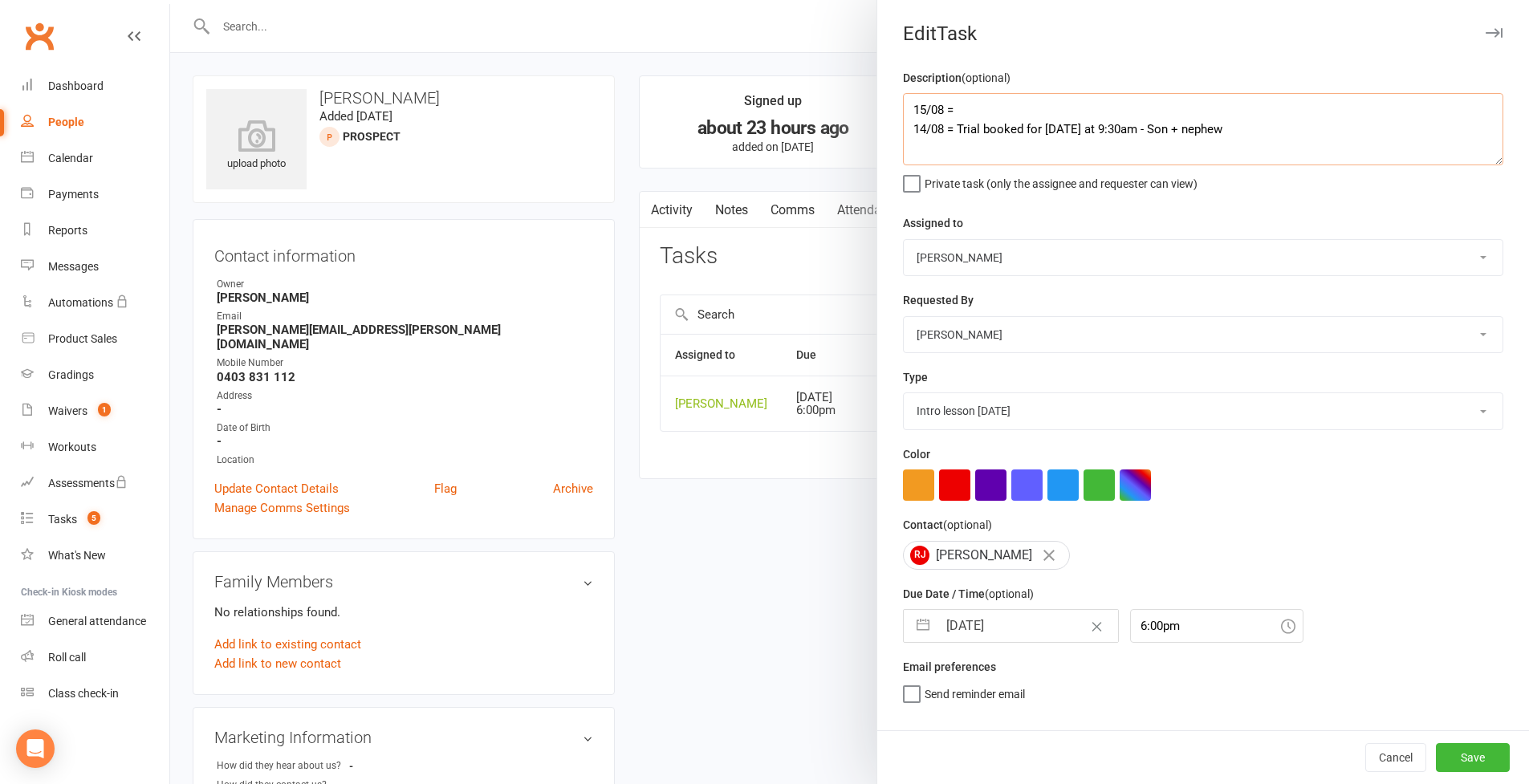
click at [1076, 111] on textarea "15/08 = 14/08 = Trial booked for Friday at 9:30am - Son + nephew" at bounding box center [1203, 129] width 600 height 72
type textarea "15/08 = Did not join but will persist. 14/08 = Trial booked for Friday at 9:30a…"
click at [924, 623] on button "button" at bounding box center [922, 625] width 29 height 32
select select "6"
select select "2025"
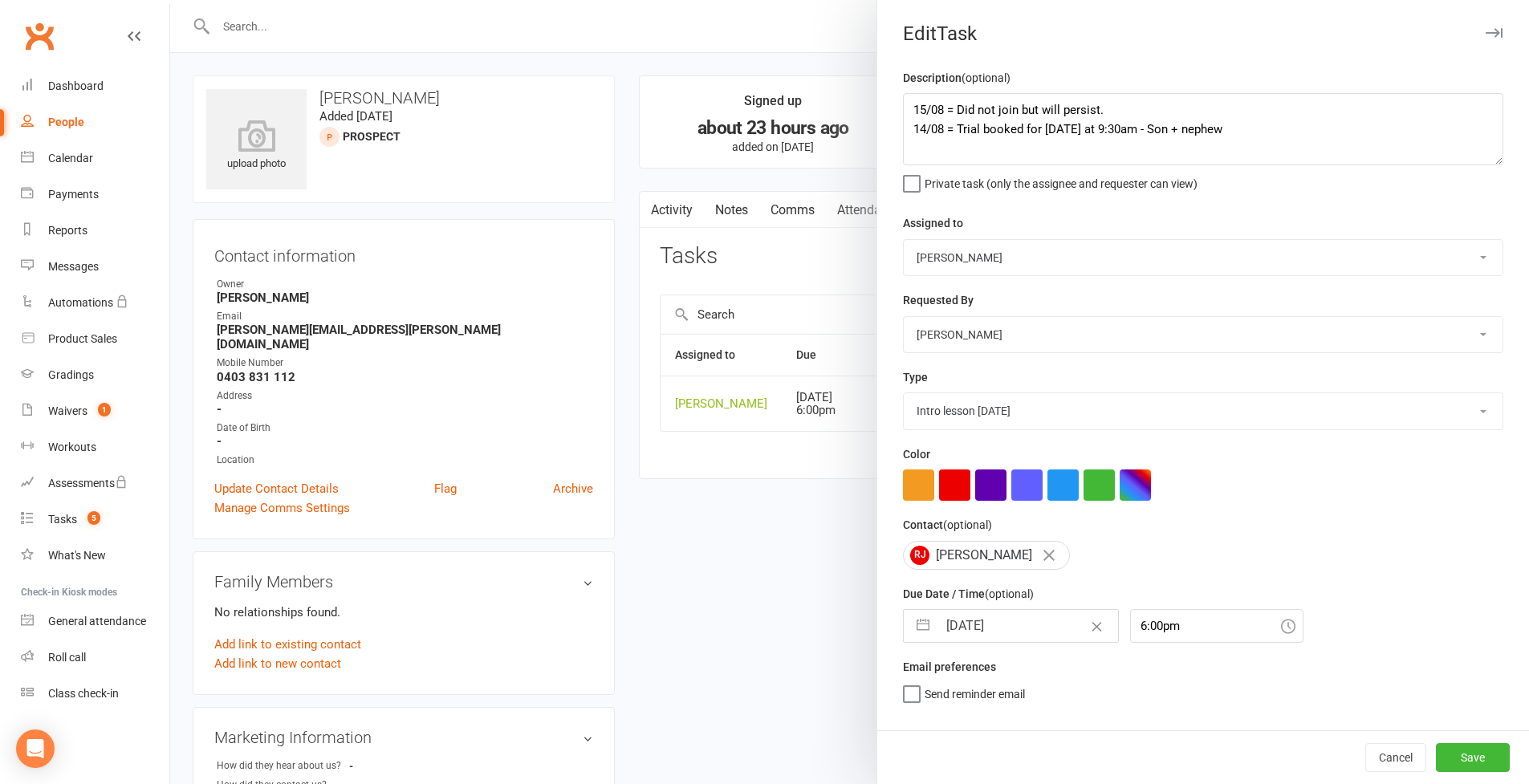
select select "7"
select select "2025"
select select "8"
select select "2025"
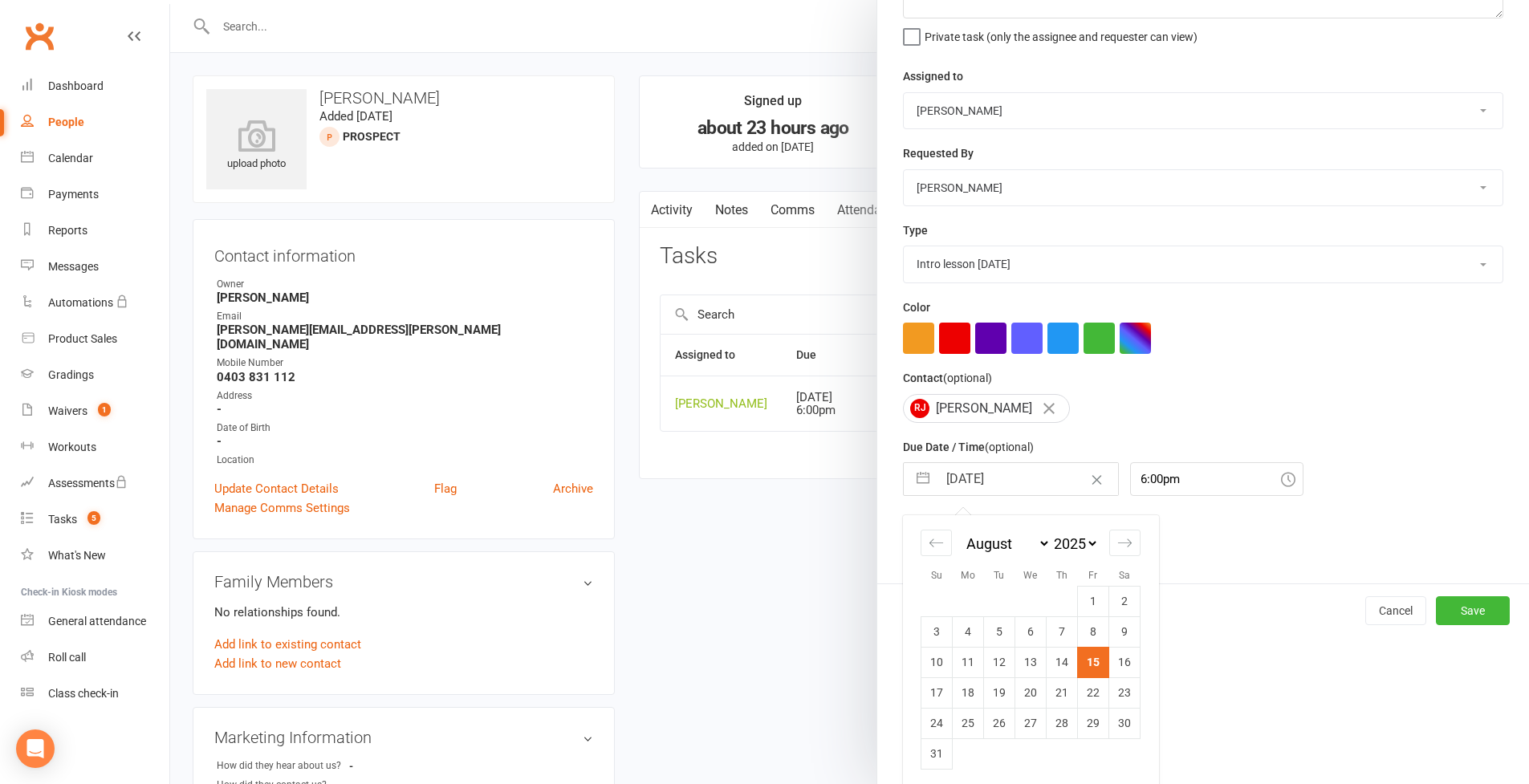
scroll to position [88, 0]
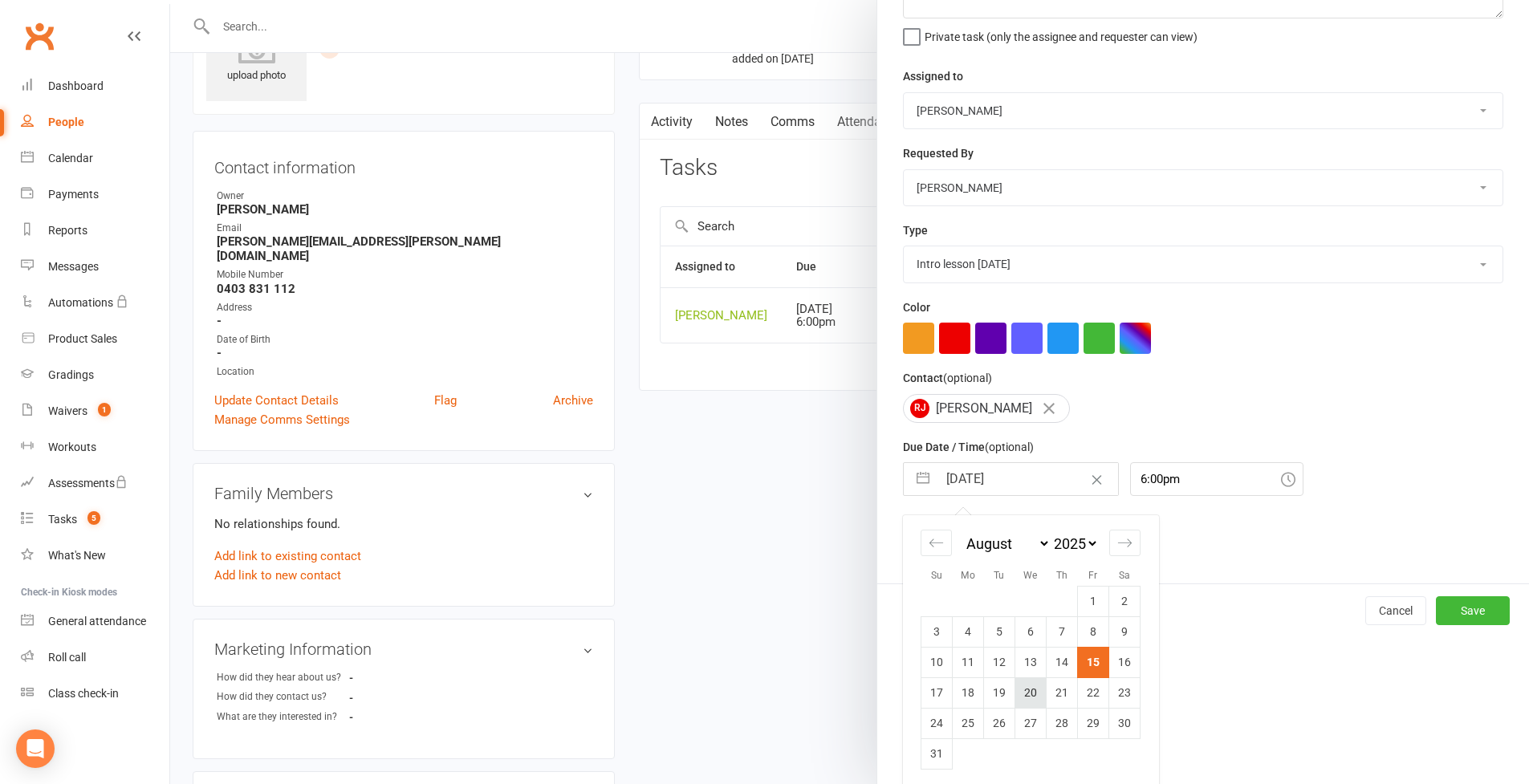
click at [1023, 687] on td "20" at bounding box center [1031, 692] width 31 height 31
type input "20 Aug 2025"
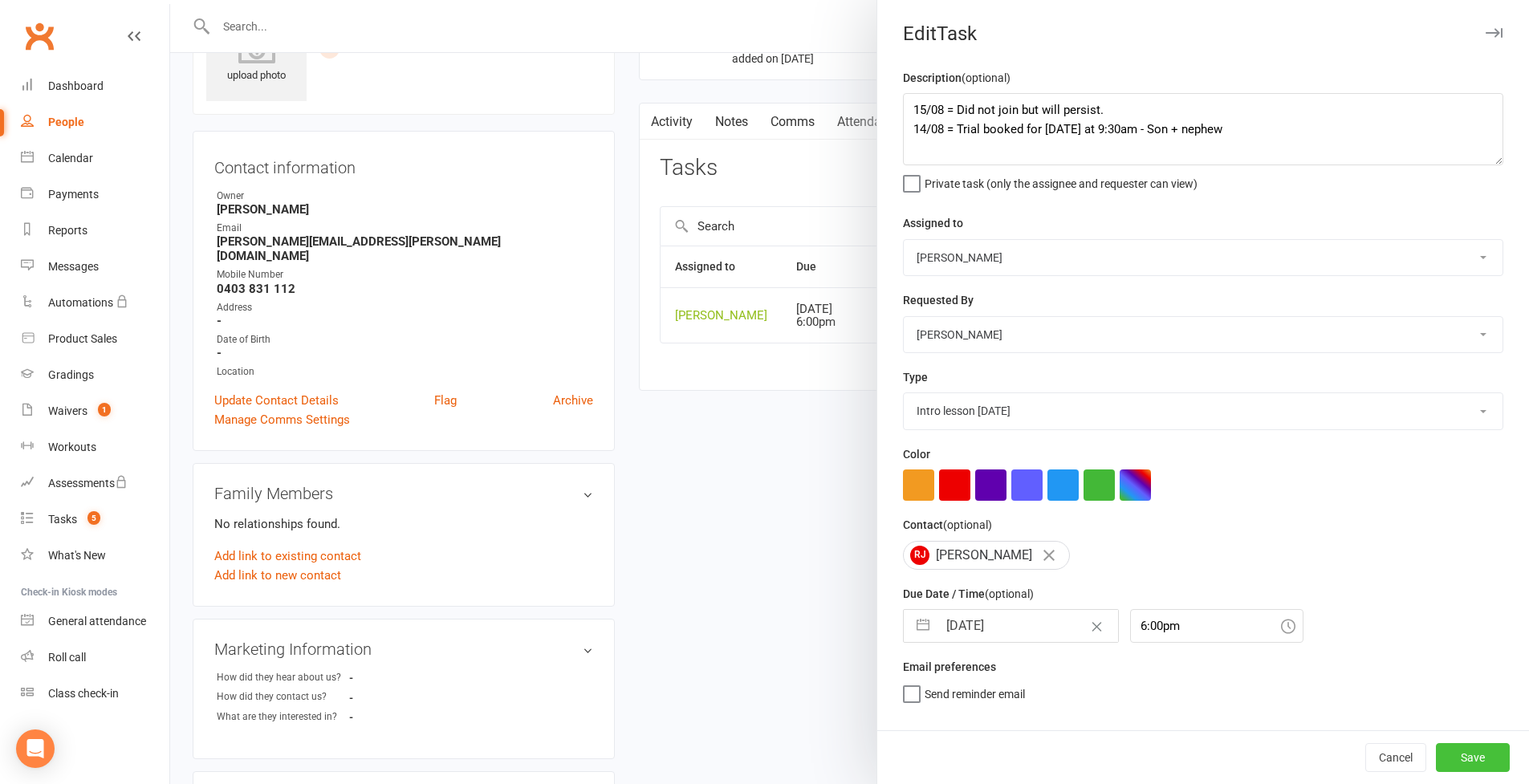
click at [1463, 761] on button "Save" at bounding box center [1473, 757] width 74 height 29
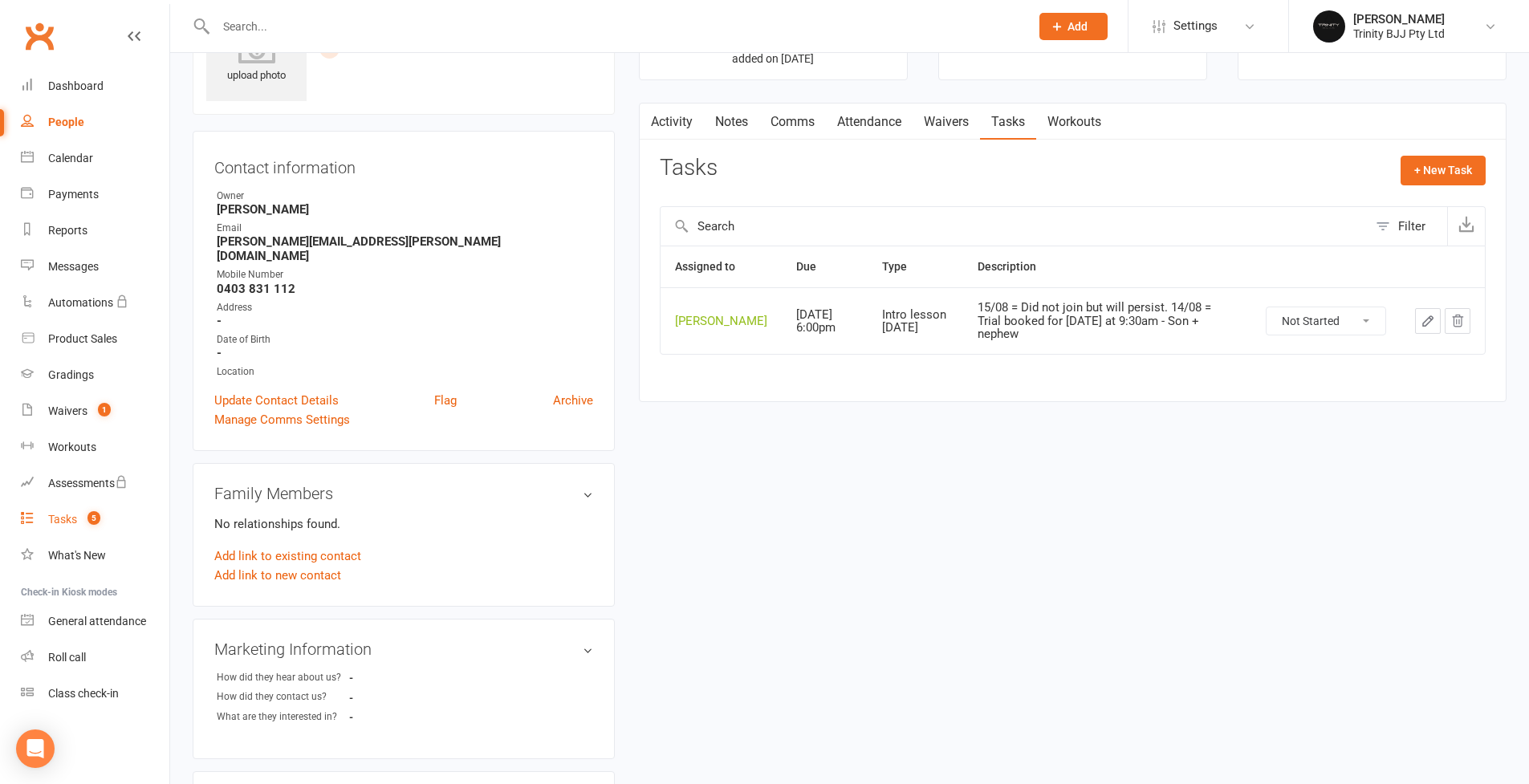
click at [56, 526] on link "Tasks 5" at bounding box center [95, 520] width 149 height 36
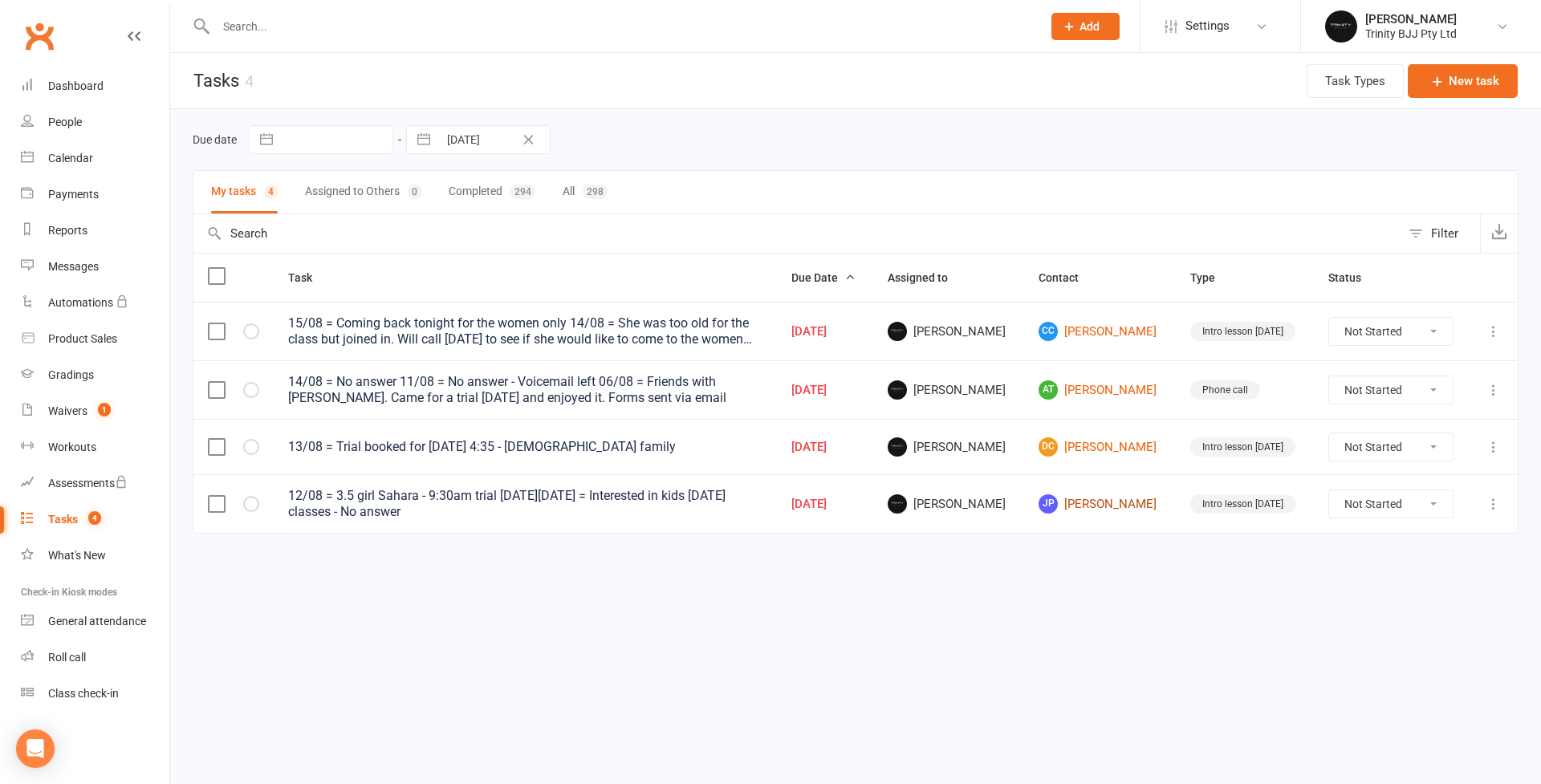
click at [1094, 506] on link "JP James Perkinson" at bounding box center [1100, 503] width 123 height 19
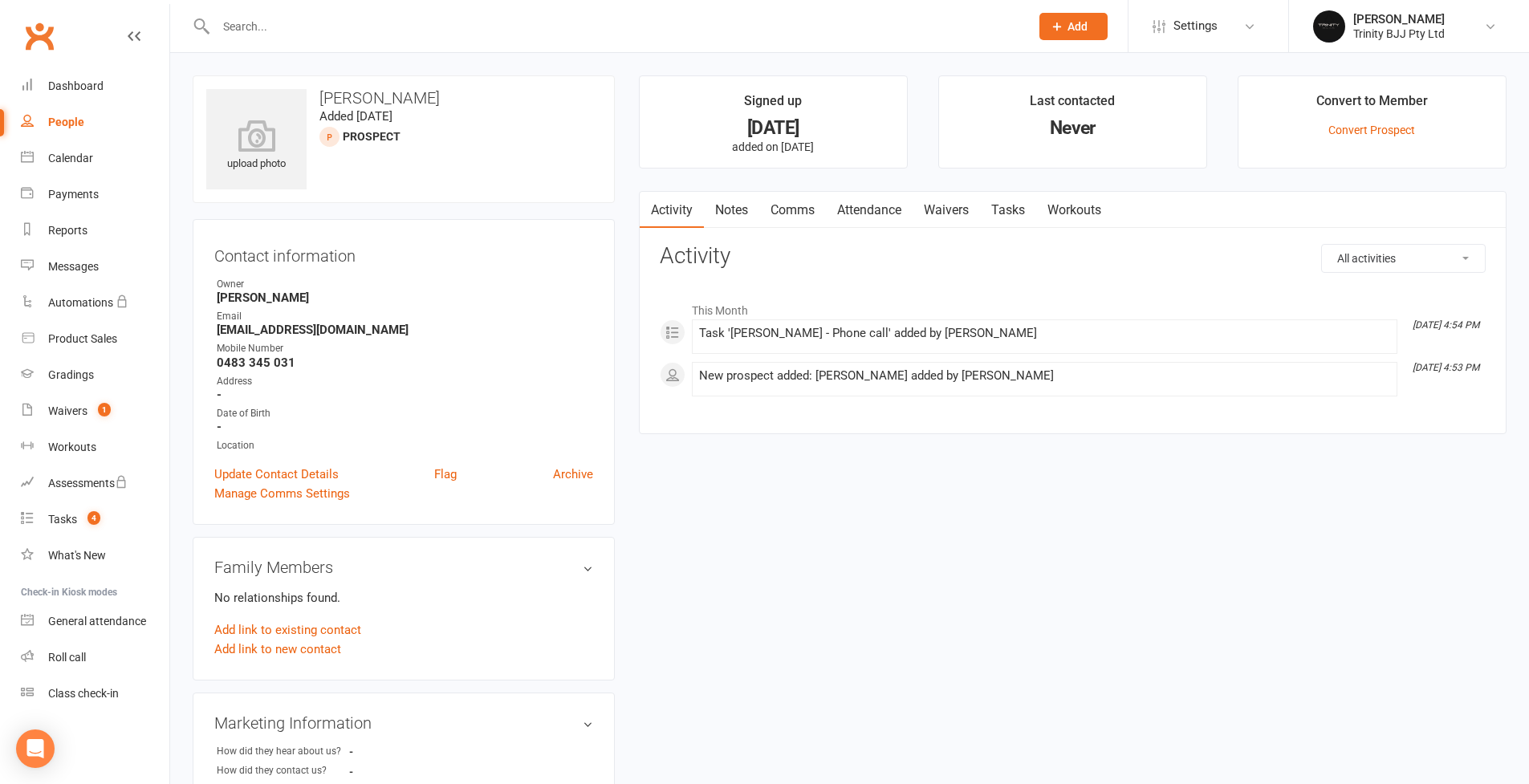
click at [1005, 209] on link "Tasks" at bounding box center [1008, 210] width 56 height 37
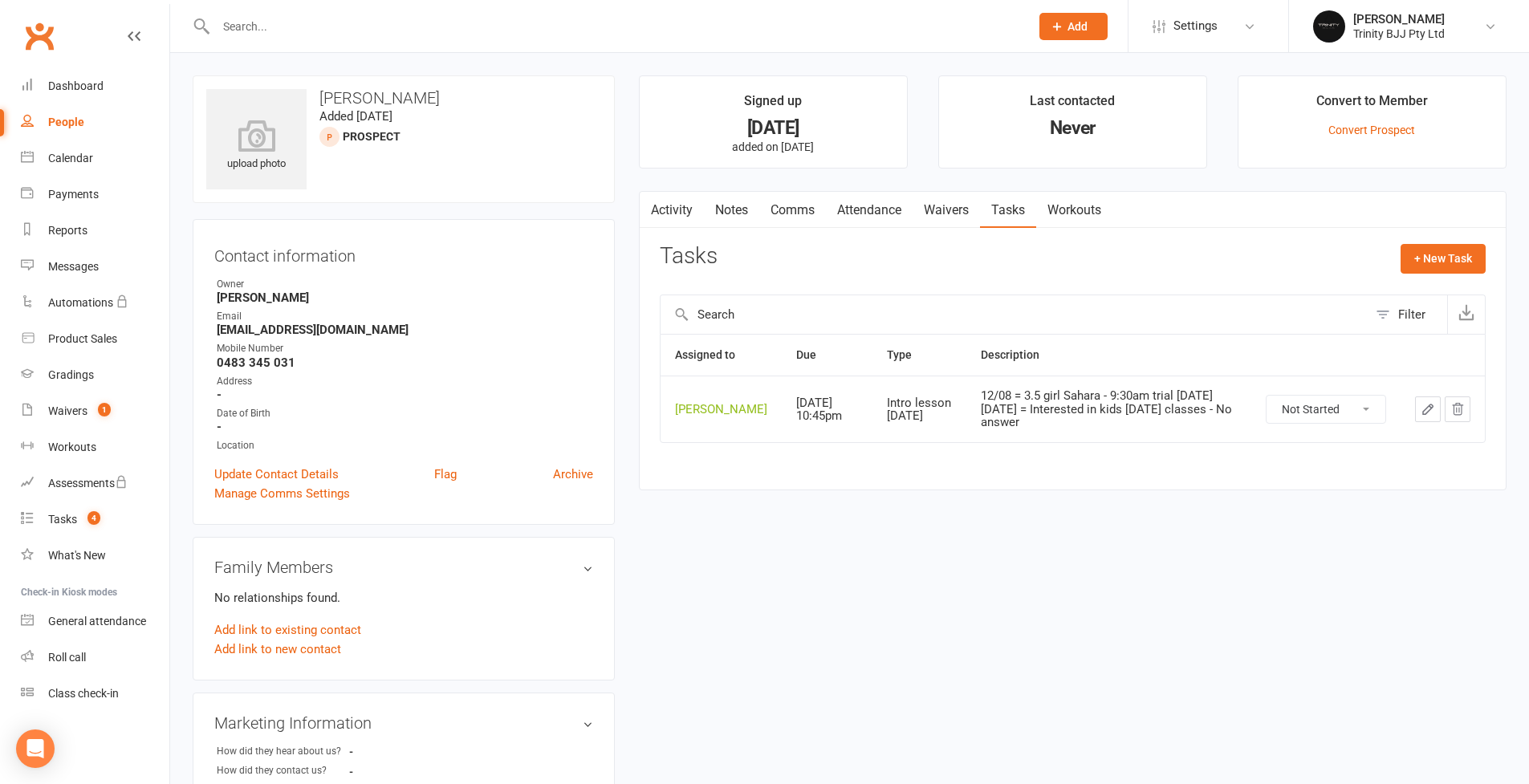
click at [1434, 416] on icon "button" at bounding box center [1427, 409] width 14 height 14
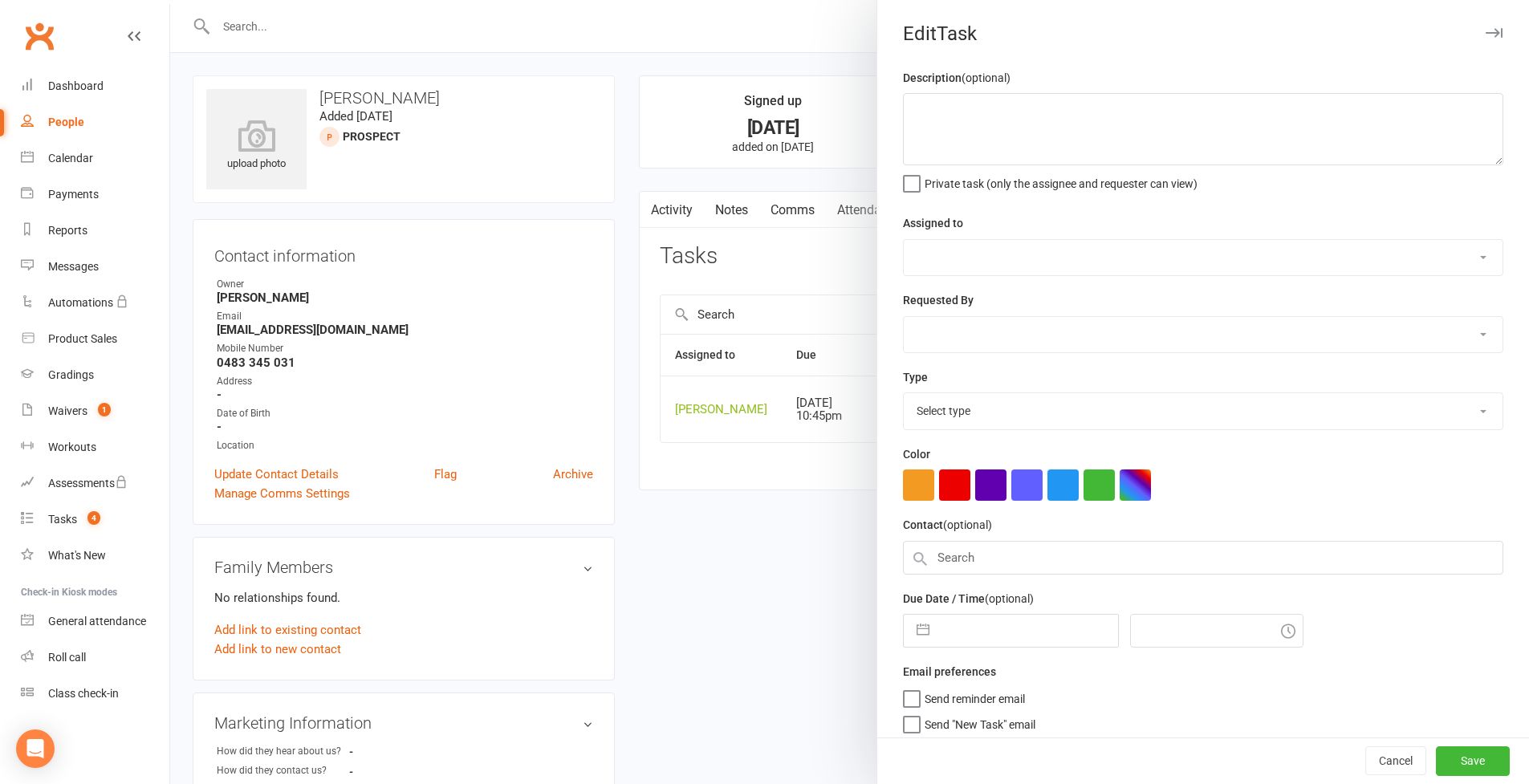
type textarea "12/08 = 3.5 girl Sahara - 9:30am trial on Friday 11/08 = Interested in kids Sat…"
select select "49772"
type input "15 Aug 2025"
type input "10:45pm"
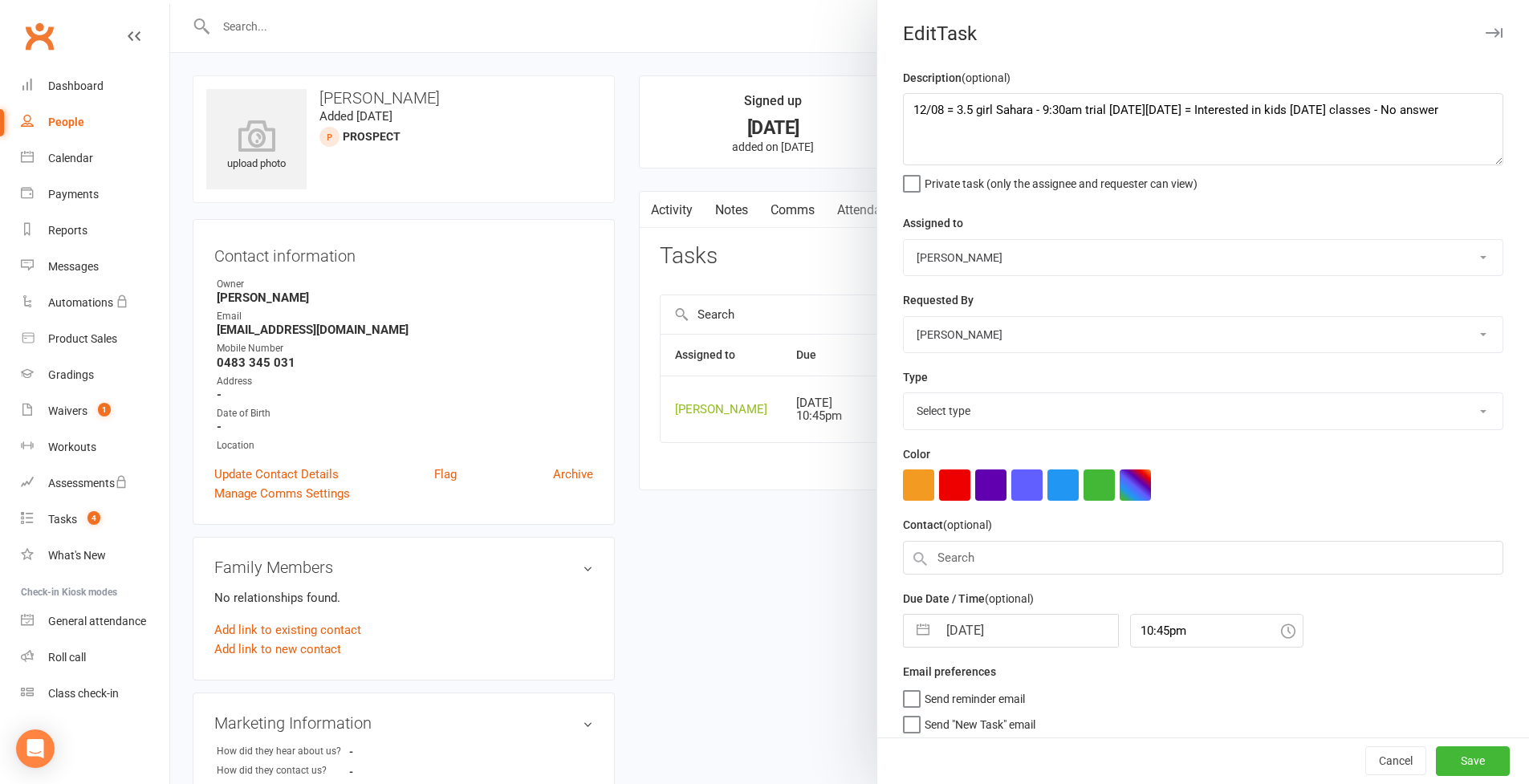
select select "30477"
click at [907, 109] on textarea "12/08 = 3.5 girl Sahara - 9:30am trial on Friday 11/08 = Interested in kids Sat…" at bounding box center [1203, 129] width 600 height 72
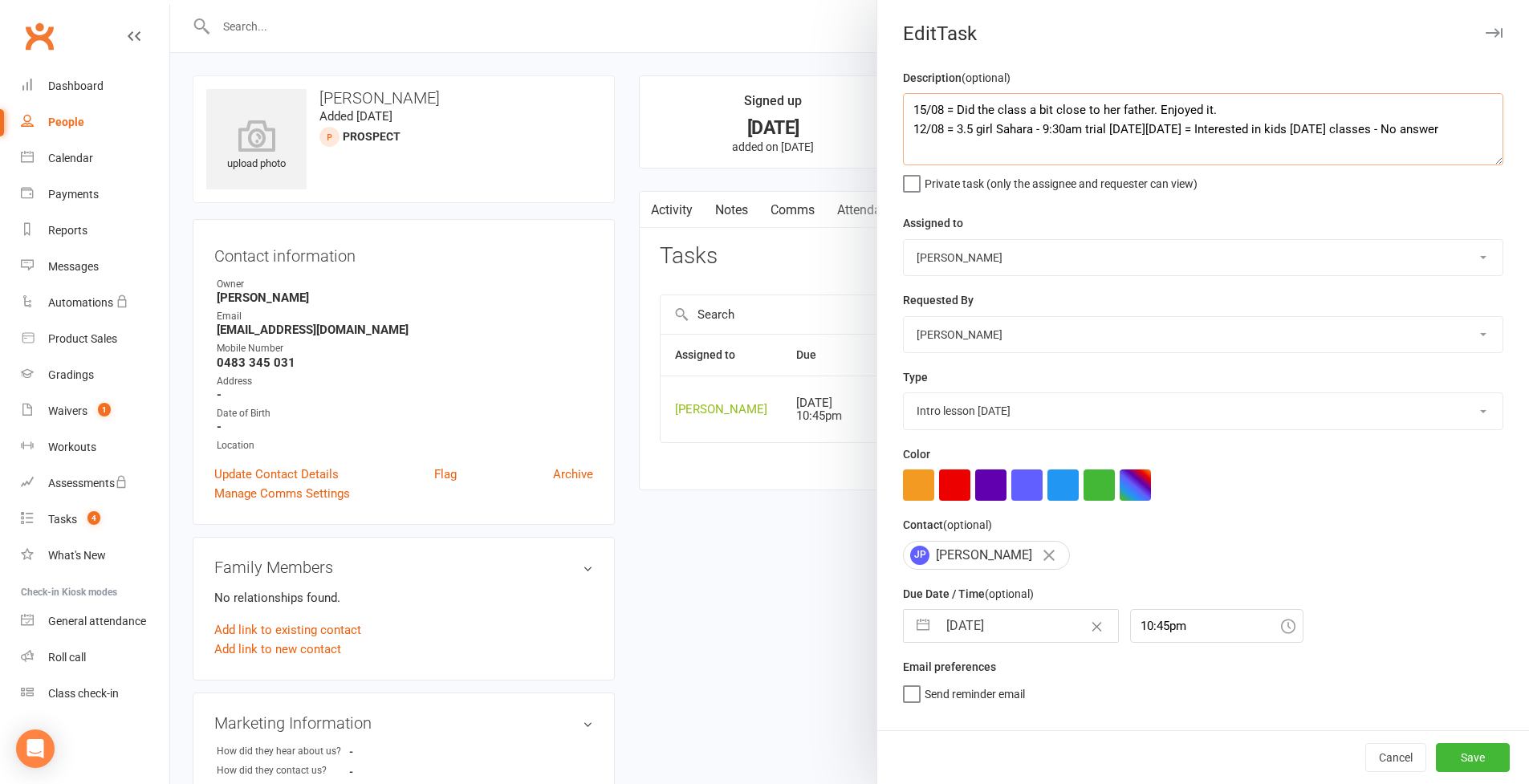
type textarea "15/08 = Did the class a bit close to her father. Enjoyed it. 12/08 = 3.5 girl S…"
click at [914, 621] on button "button" at bounding box center [922, 625] width 29 height 32
select select "6"
select select "2025"
select select "7"
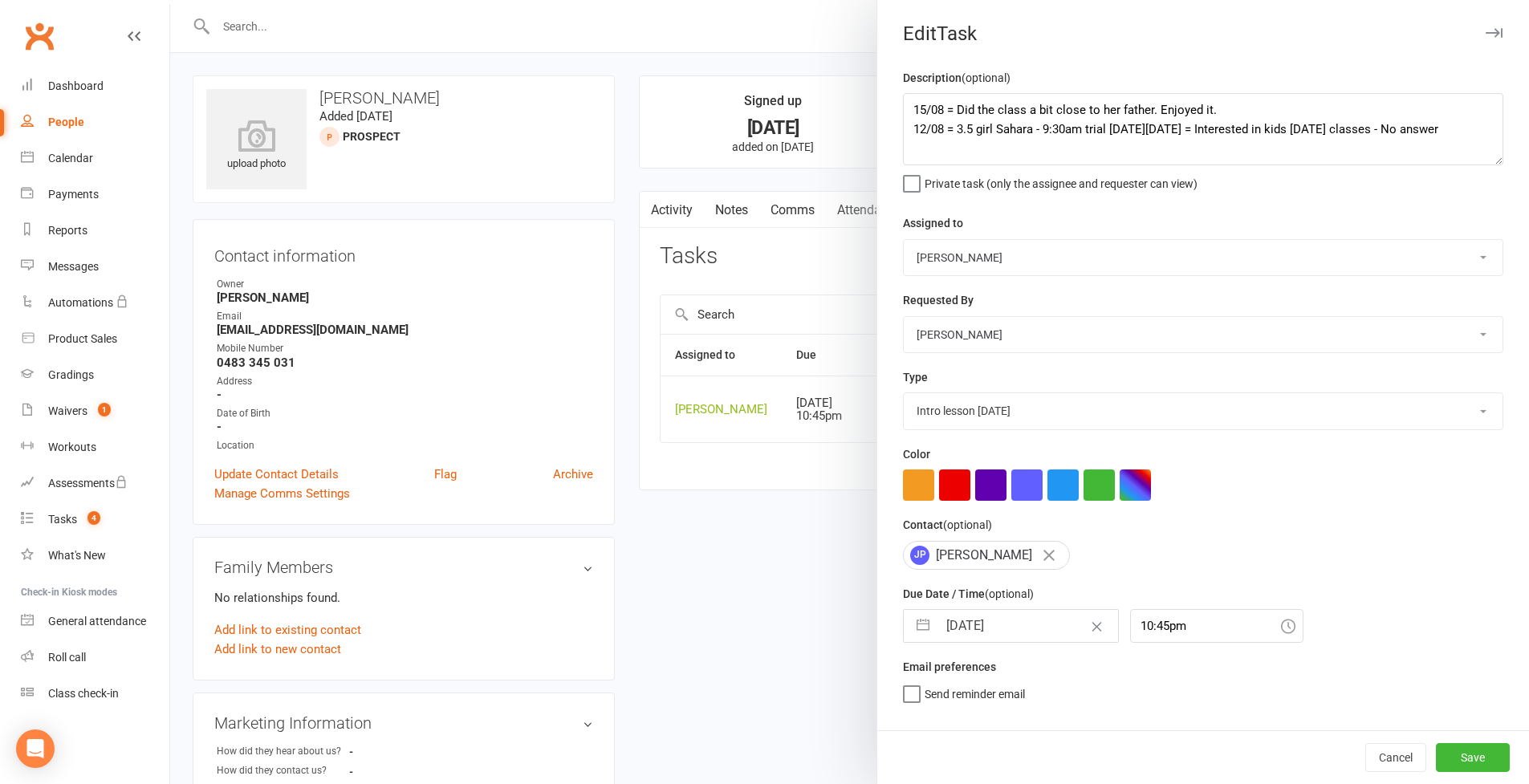
select select "2025"
select select "8"
select select "2025"
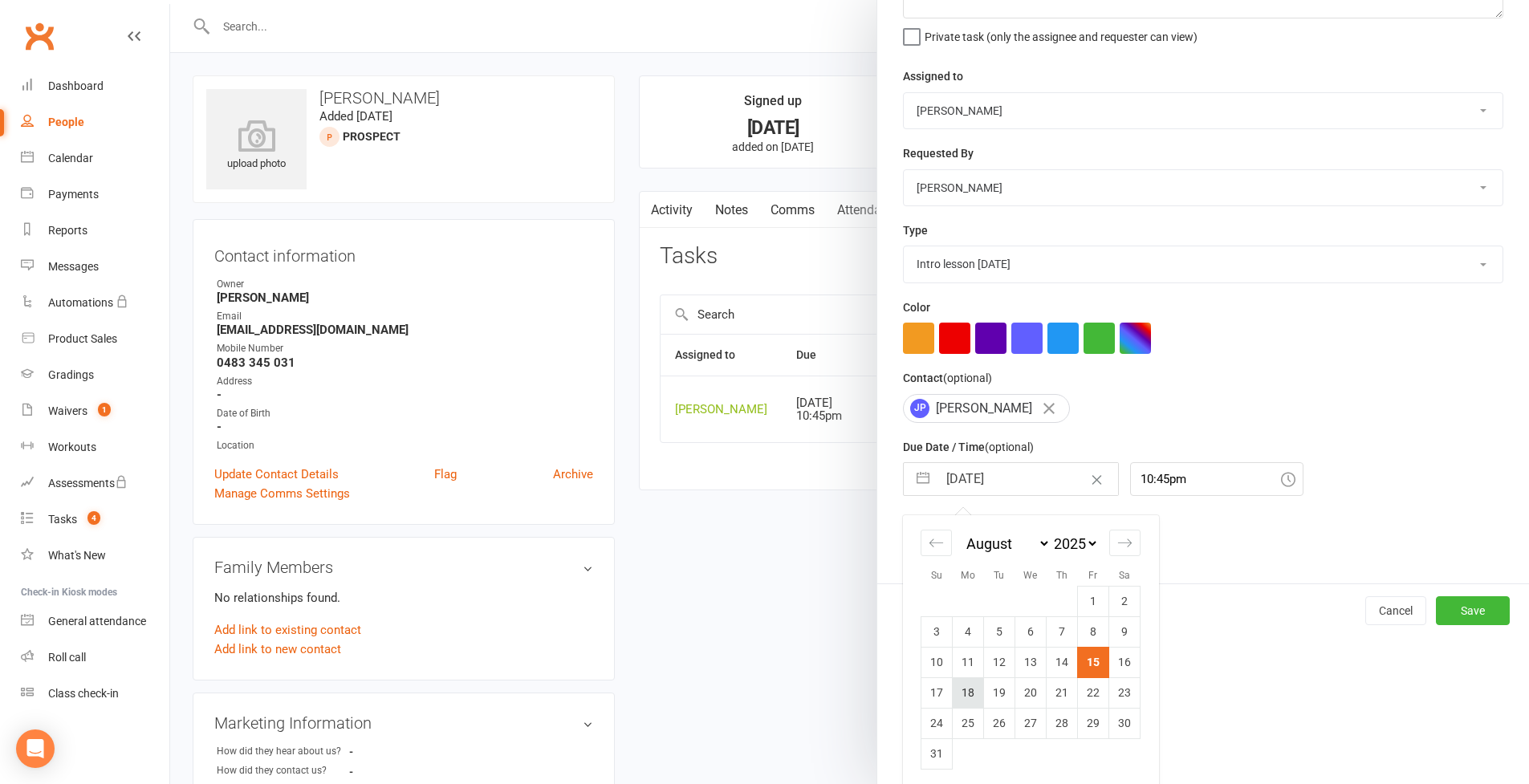
click at [960, 687] on td "18" at bounding box center [969, 692] width 31 height 31
type input "18 Aug 2025"
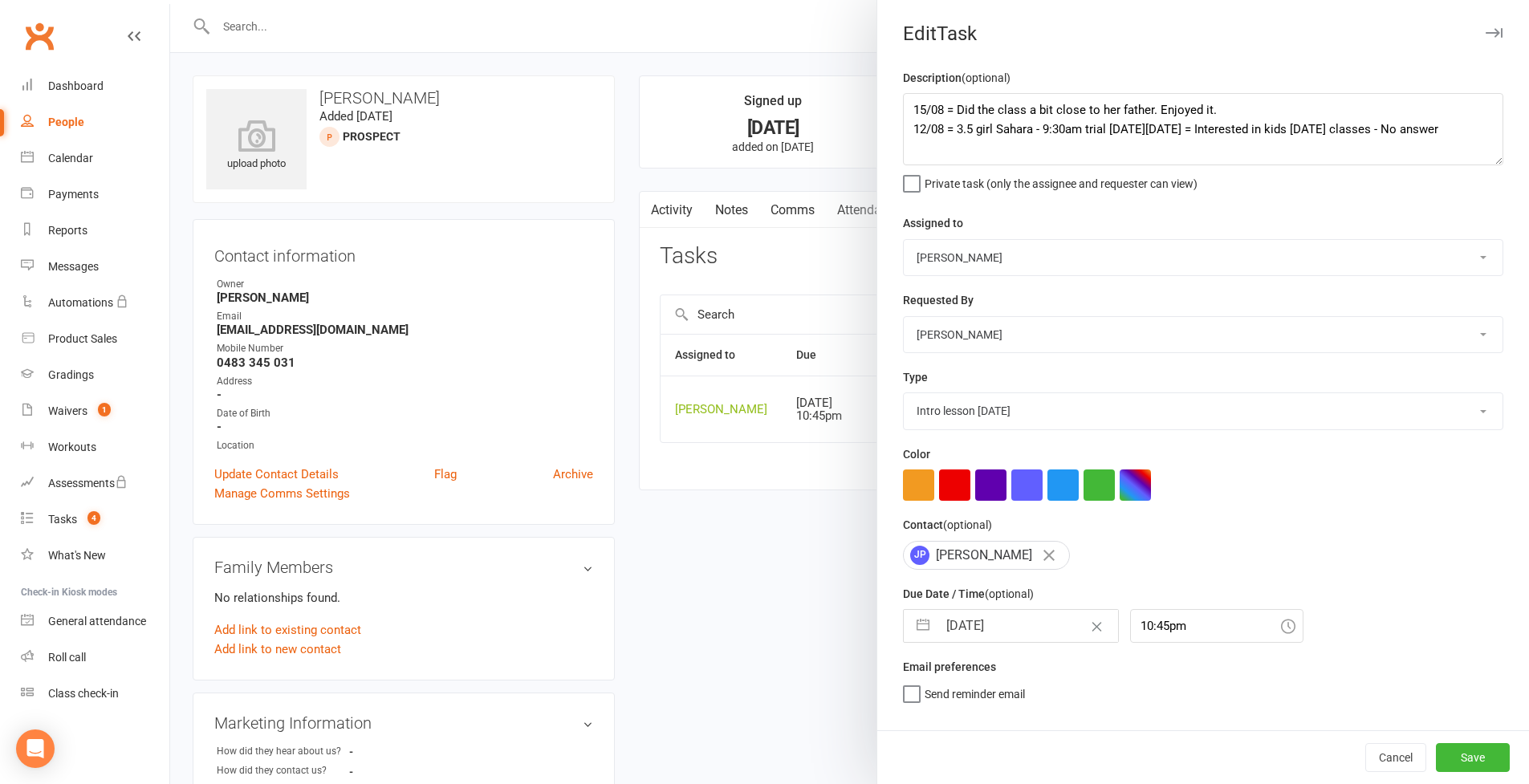
select select "28721"
click at [1467, 758] on button "Save" at bounding box center [1473, 757] width 74 height 29
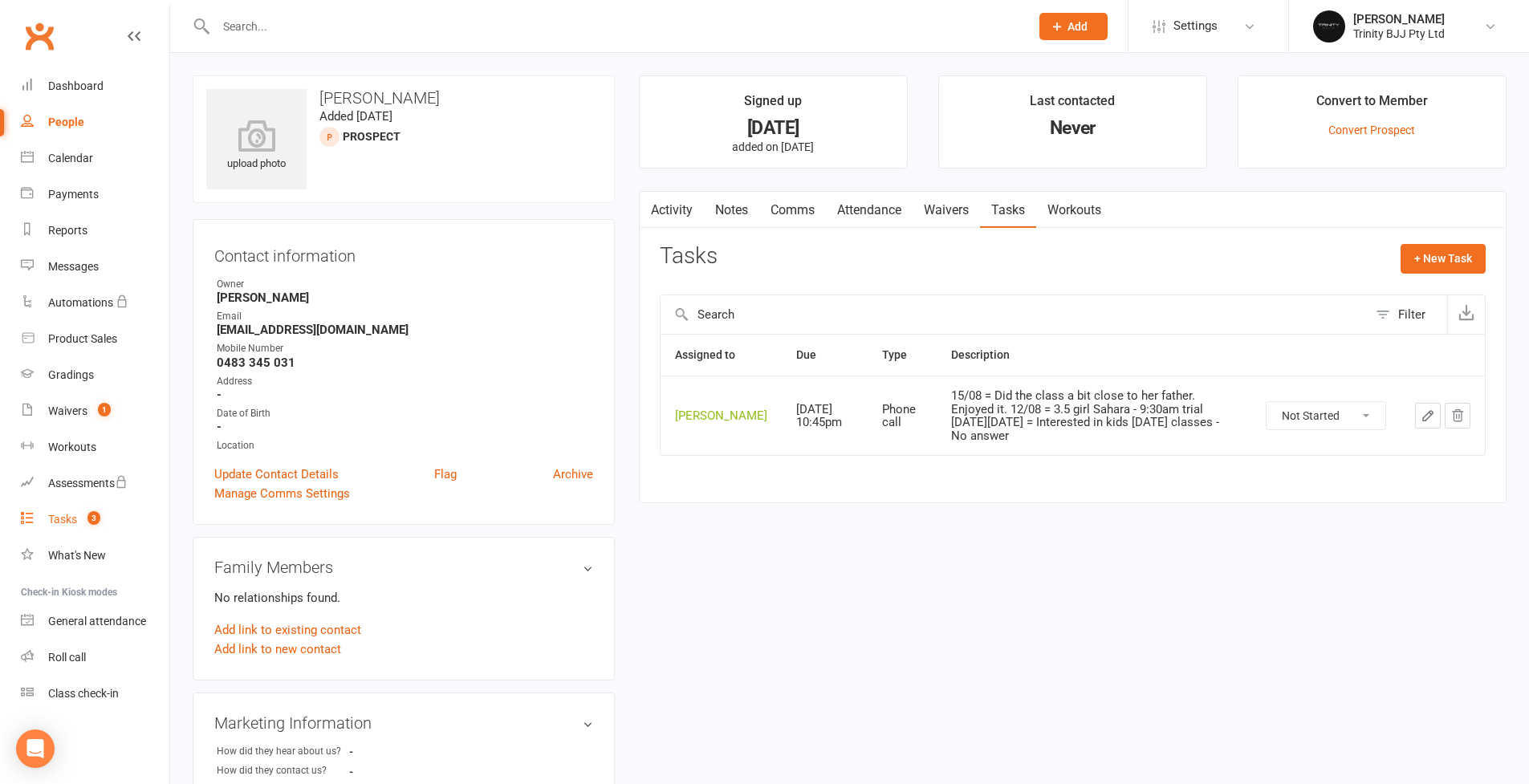
click at [68, 525] on link "Tasks 3" at bounding box center [95, 520] width 149 height 36
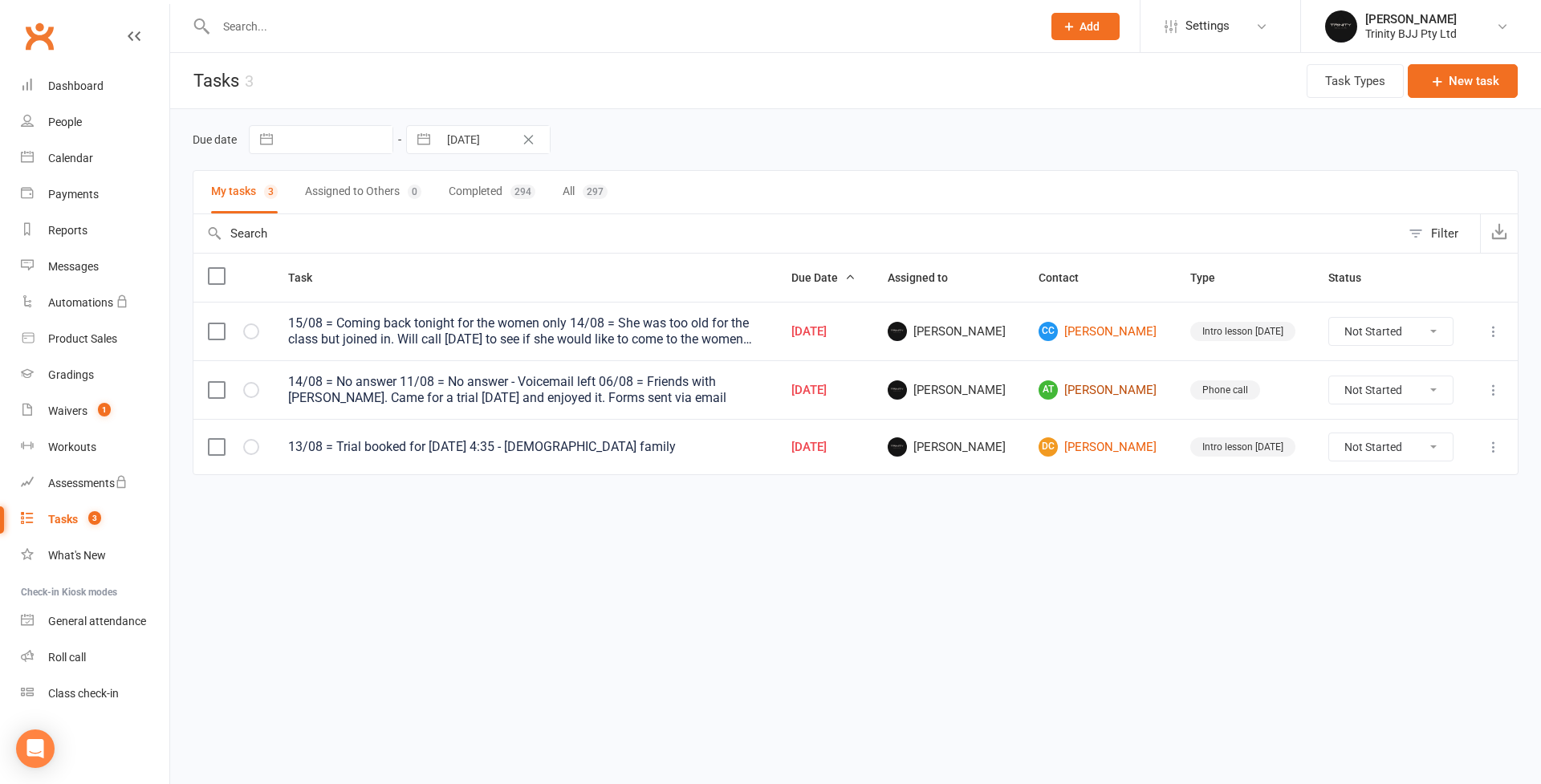
click at [1091, 390] on link "AT Ayla Tasker" at bounding box center [1100, 389] width 123 height 19
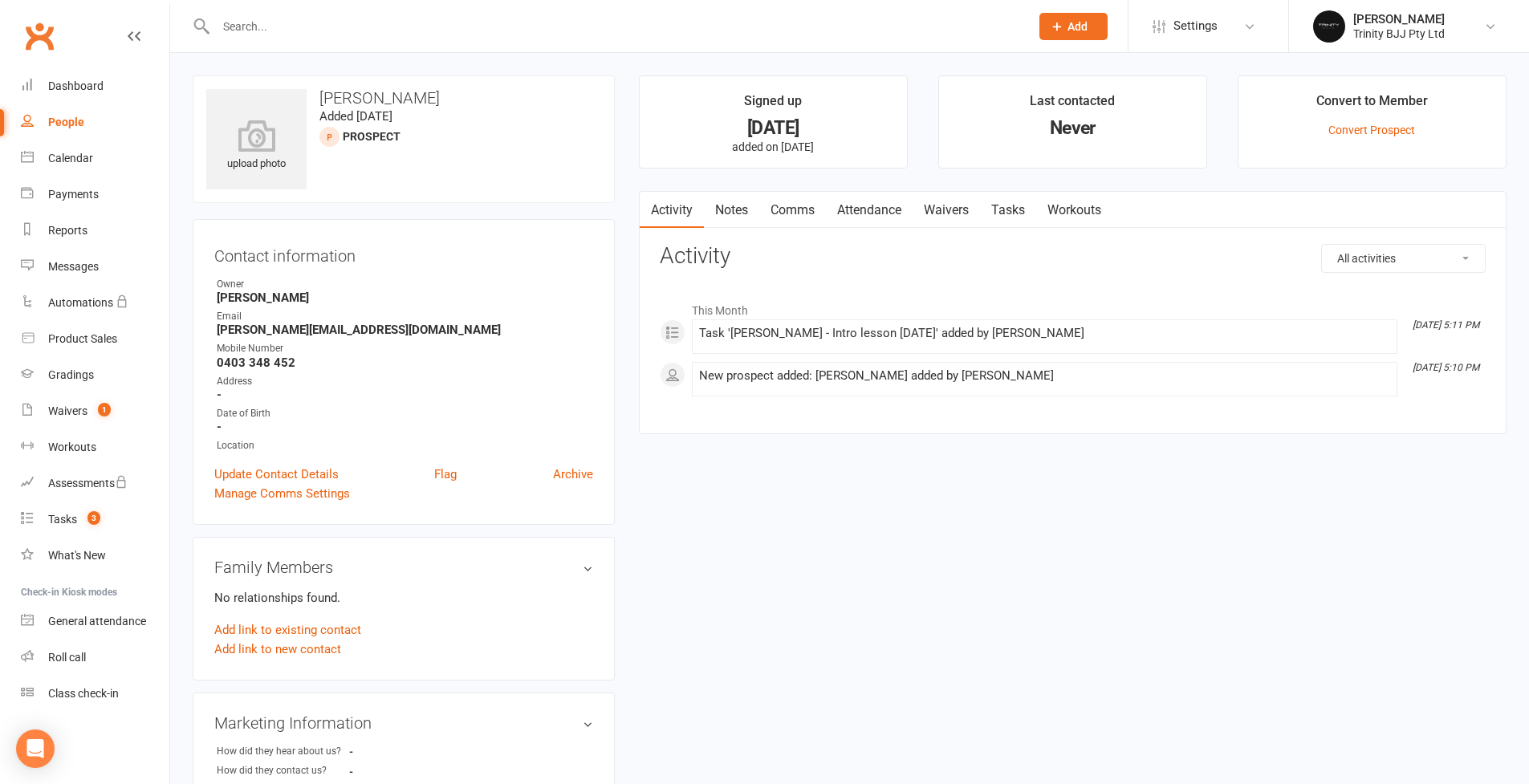
click at [1005, 213] on link "Tasks" at bounding box center [1008, 210] width 56 height 37
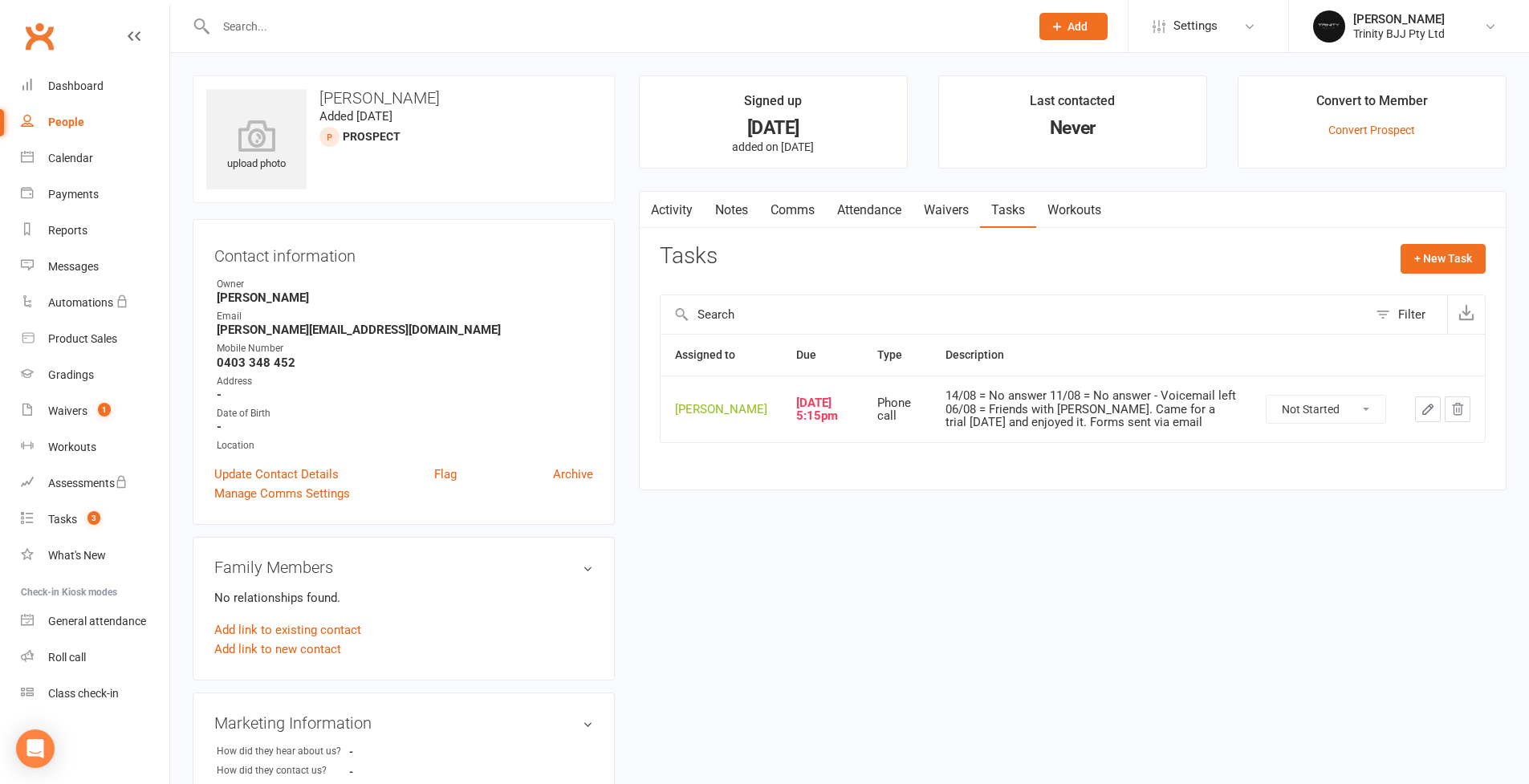
click at [1429, 416] on icon "button" at bounding box center [1427, 409] width 14 height 14
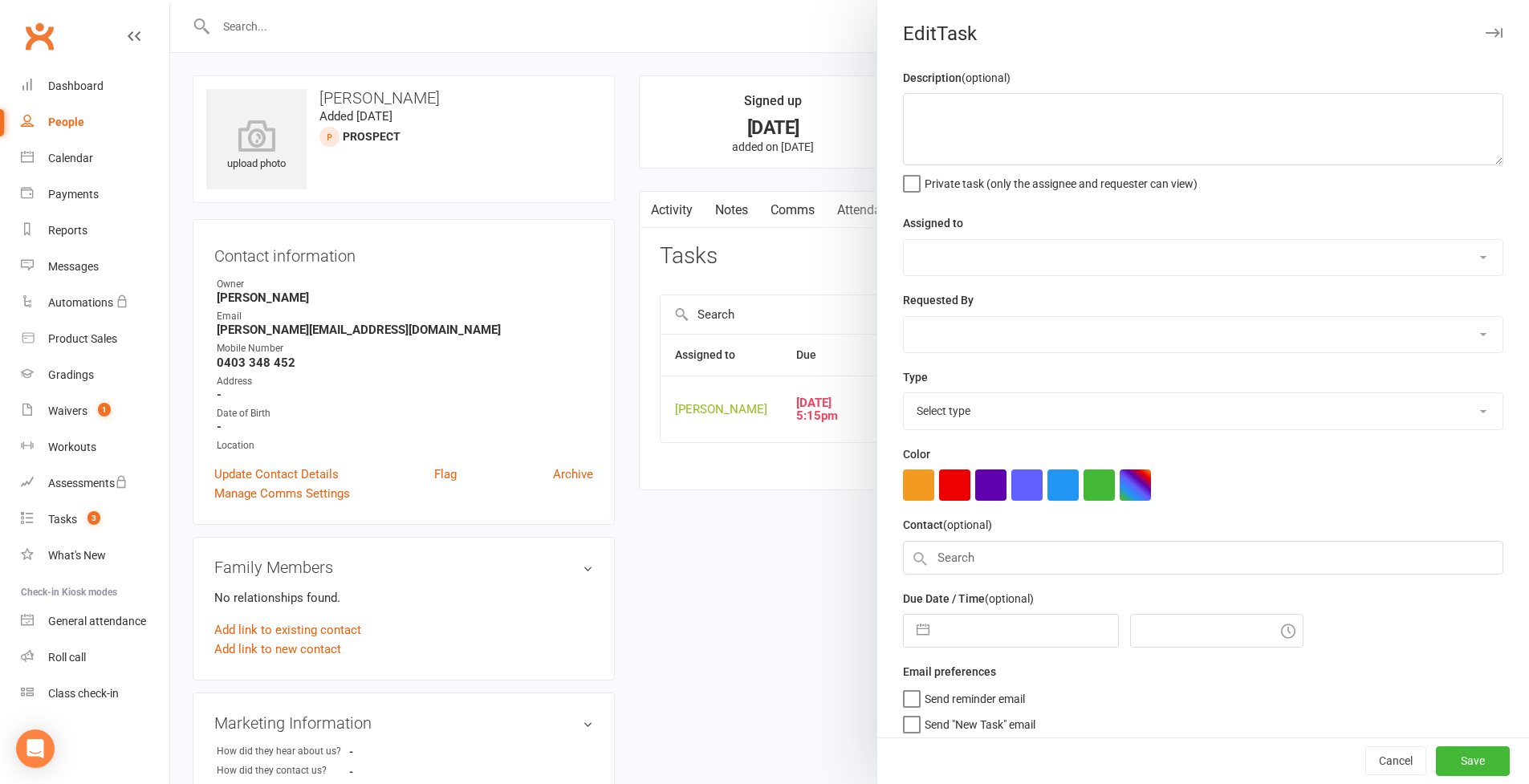
type textarea "14/08 = No answer 11/08 = No answer - Voicemail left 06/08 = Friends with Emily…"
select select "49772"
type input "15 Aug 2025"
type input "5:15pm"
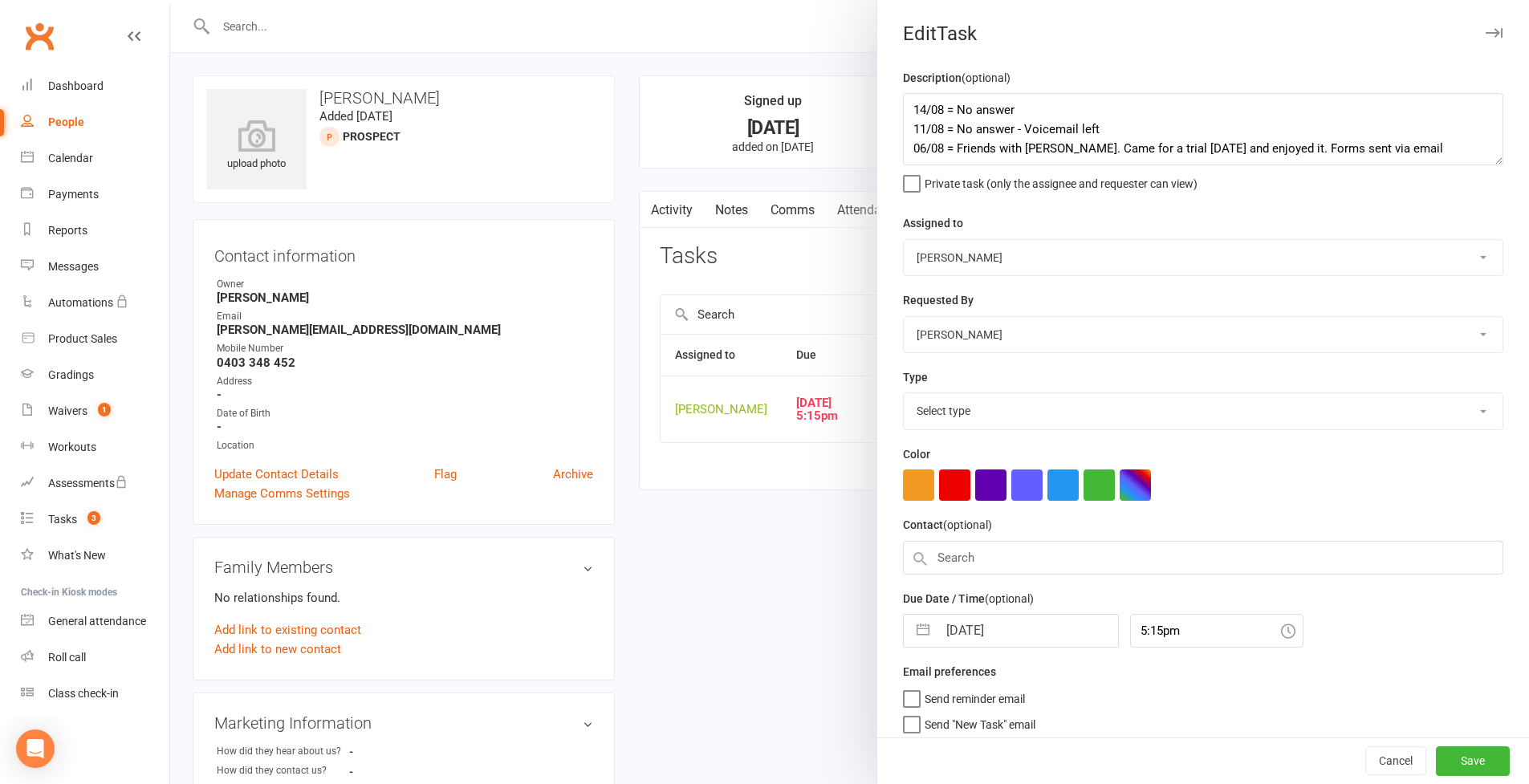
select select "28721"
click at [907, 107] on textarea "14/08 = No answer 11/08 = No answer - Voicemail left 06/08 = Friends with Emily…" at bounding box center [1203, 129] width 600 height 72
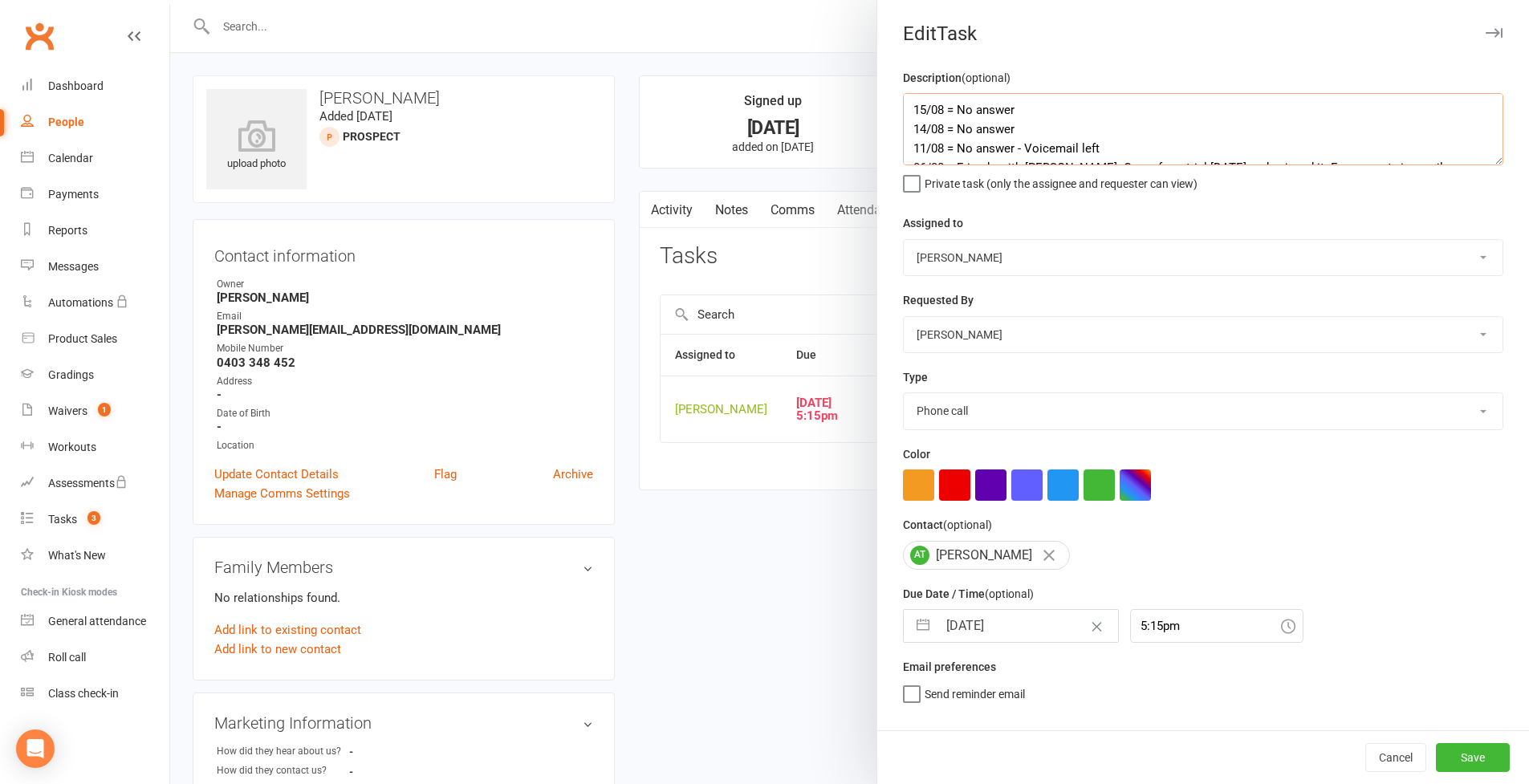
type textarea "15/08 = No answer 14/08 = No answer 11/08 = No answer - Voicemail left 06/08 = …"
click at [917, 623] on button "button" at bounding box center [922, 625] width 29 height 32
select select "6"
select select "2025"
select select "7"
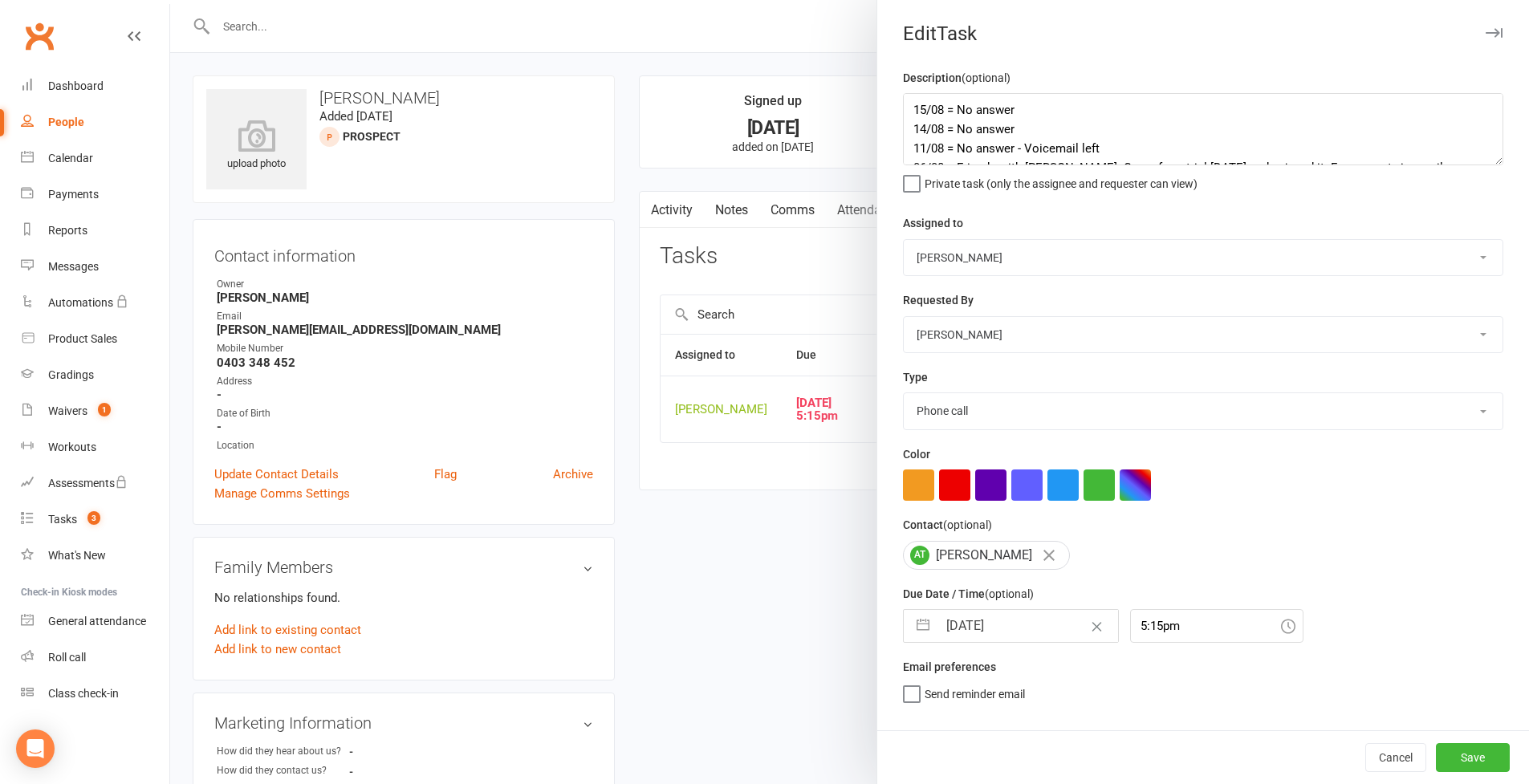
select select "2025"
select select "8"
select select "2025"
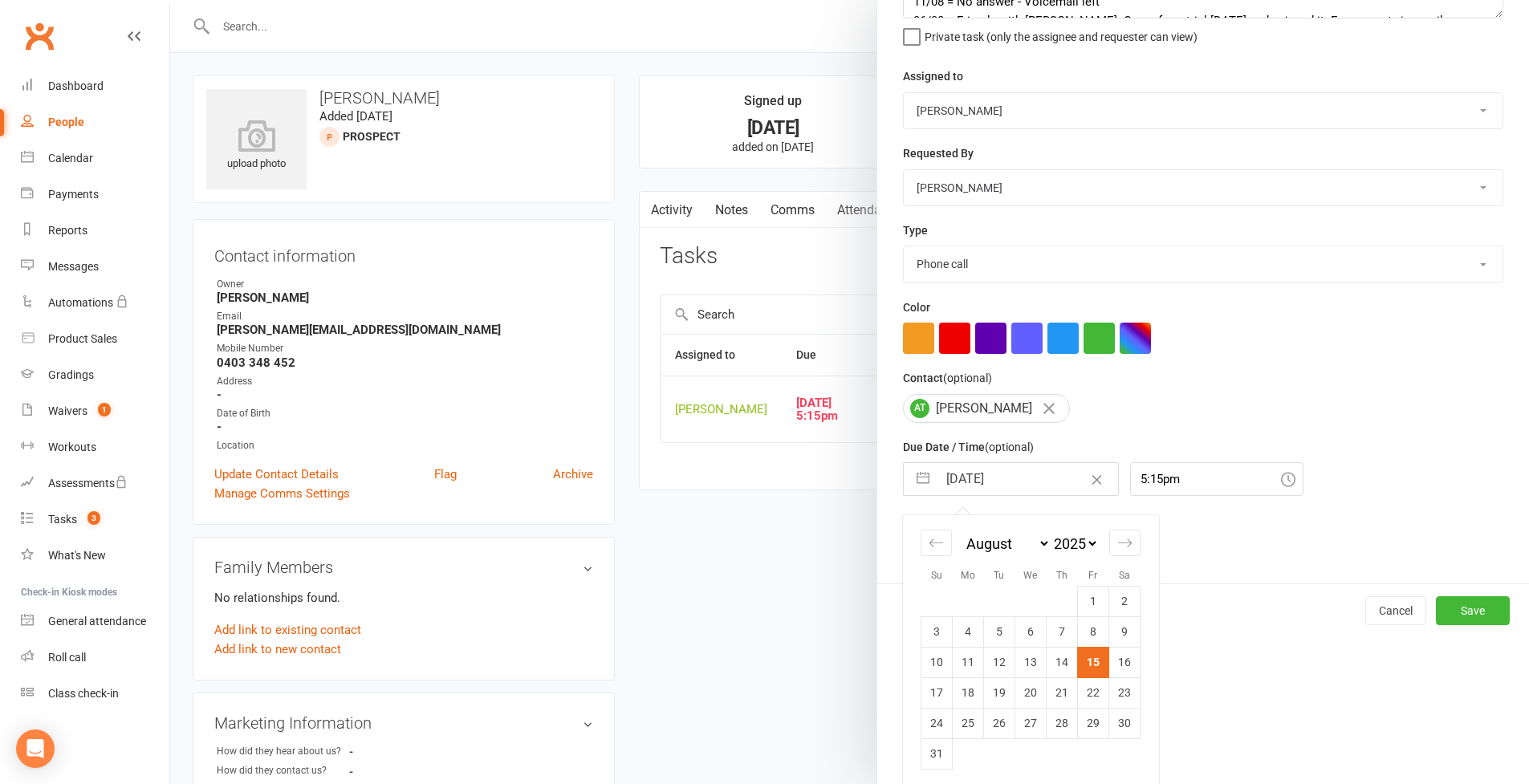
scroll to position [182, 0]
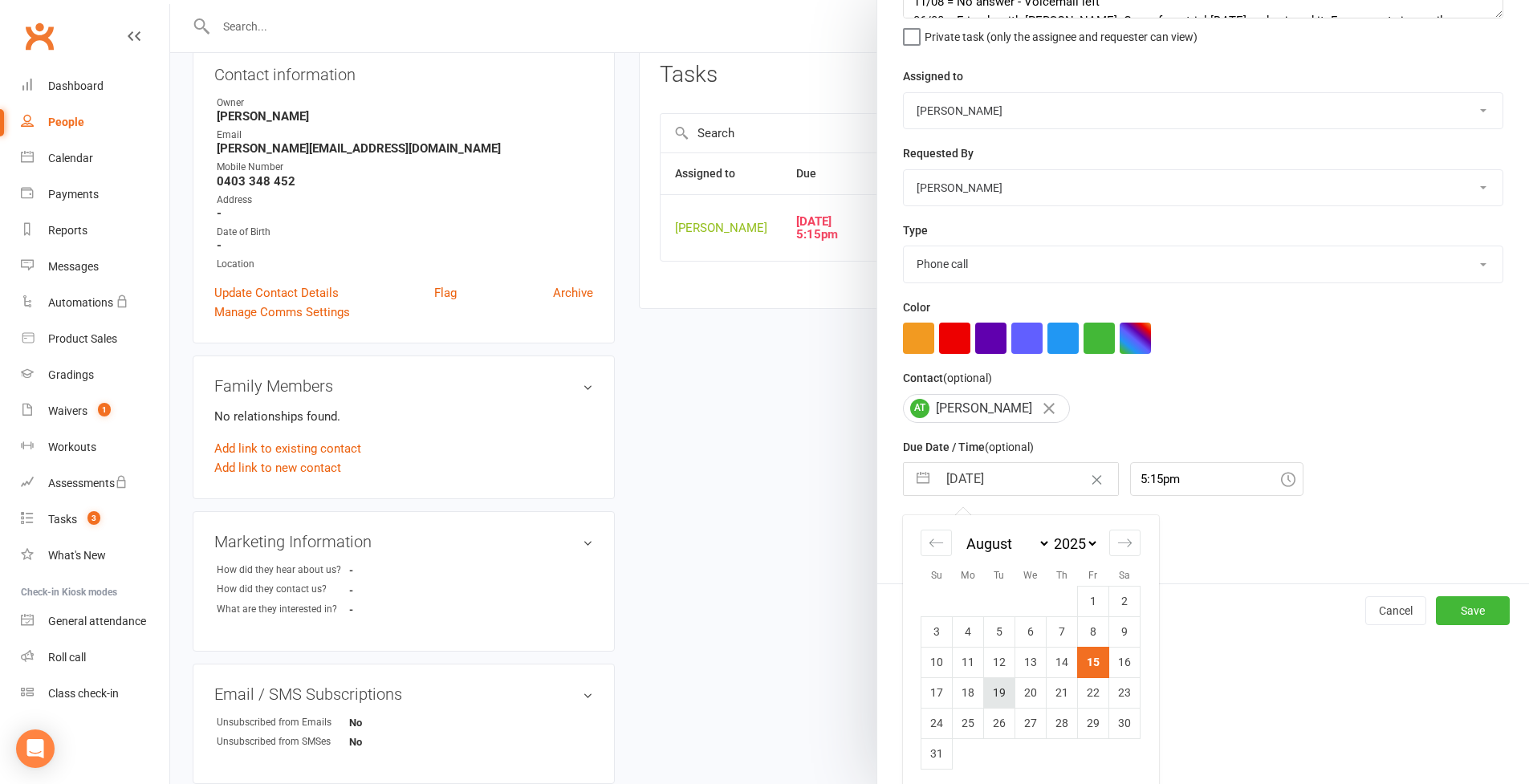
click at [996, 696] on td "19" at bounding box center [1000, 692] width 31 height 31
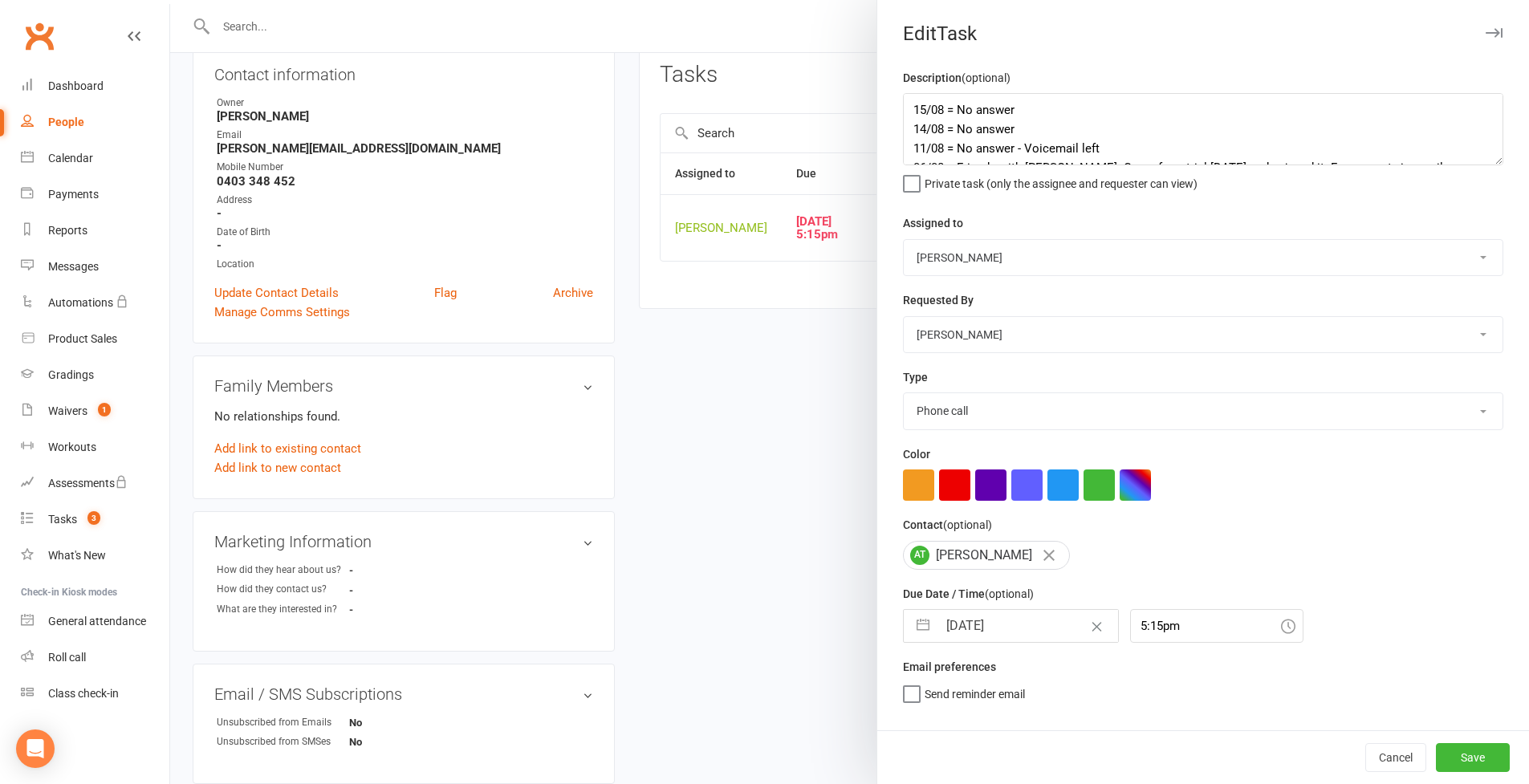
type input "19 Aug 2025"
click at [1462, 751] on button "Save" at bounding box center [1473, 757] width 74 height 29
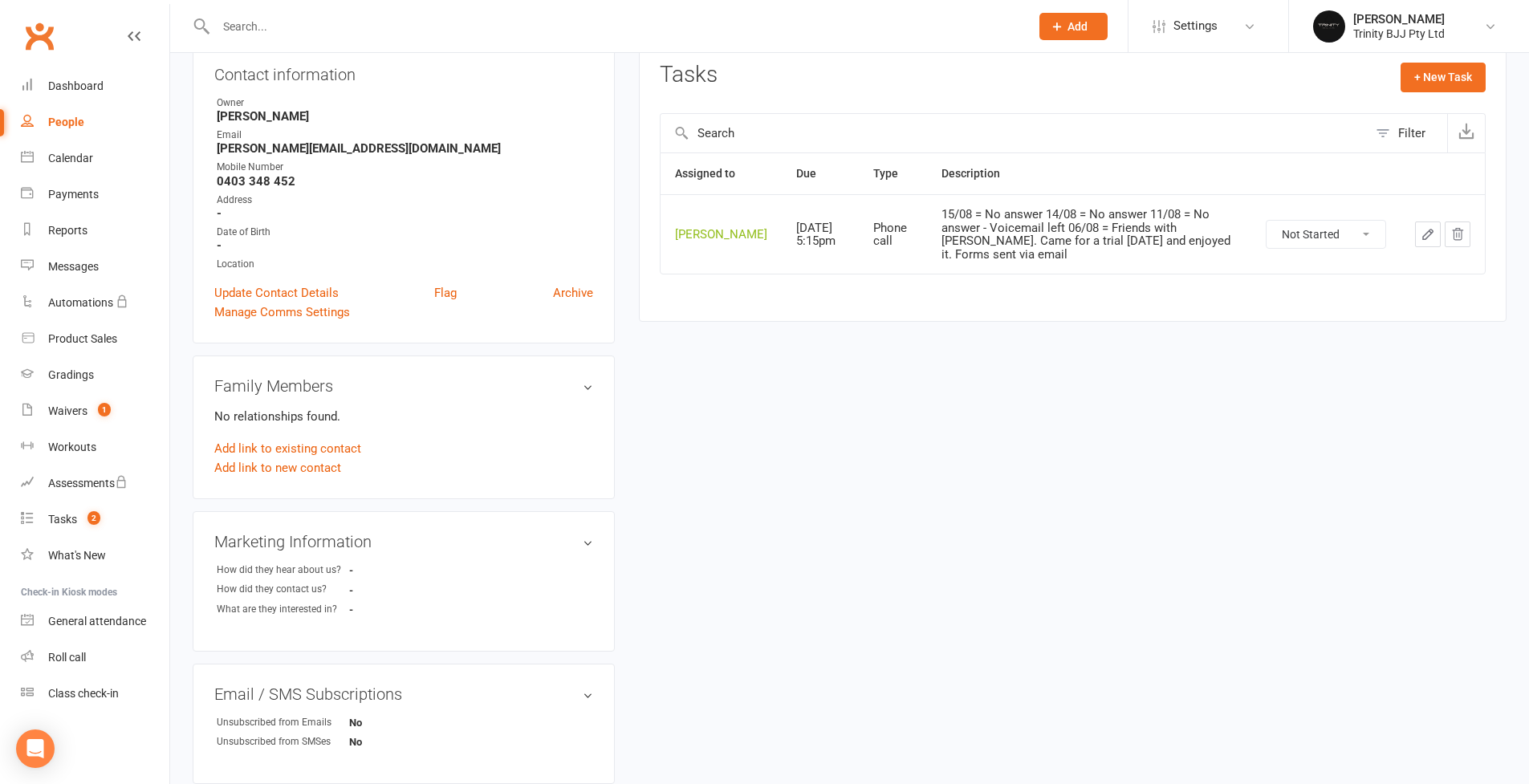
click at [71, 119] on div "People" at bounding box center [66, 122] width 36 height 13
select select "100"
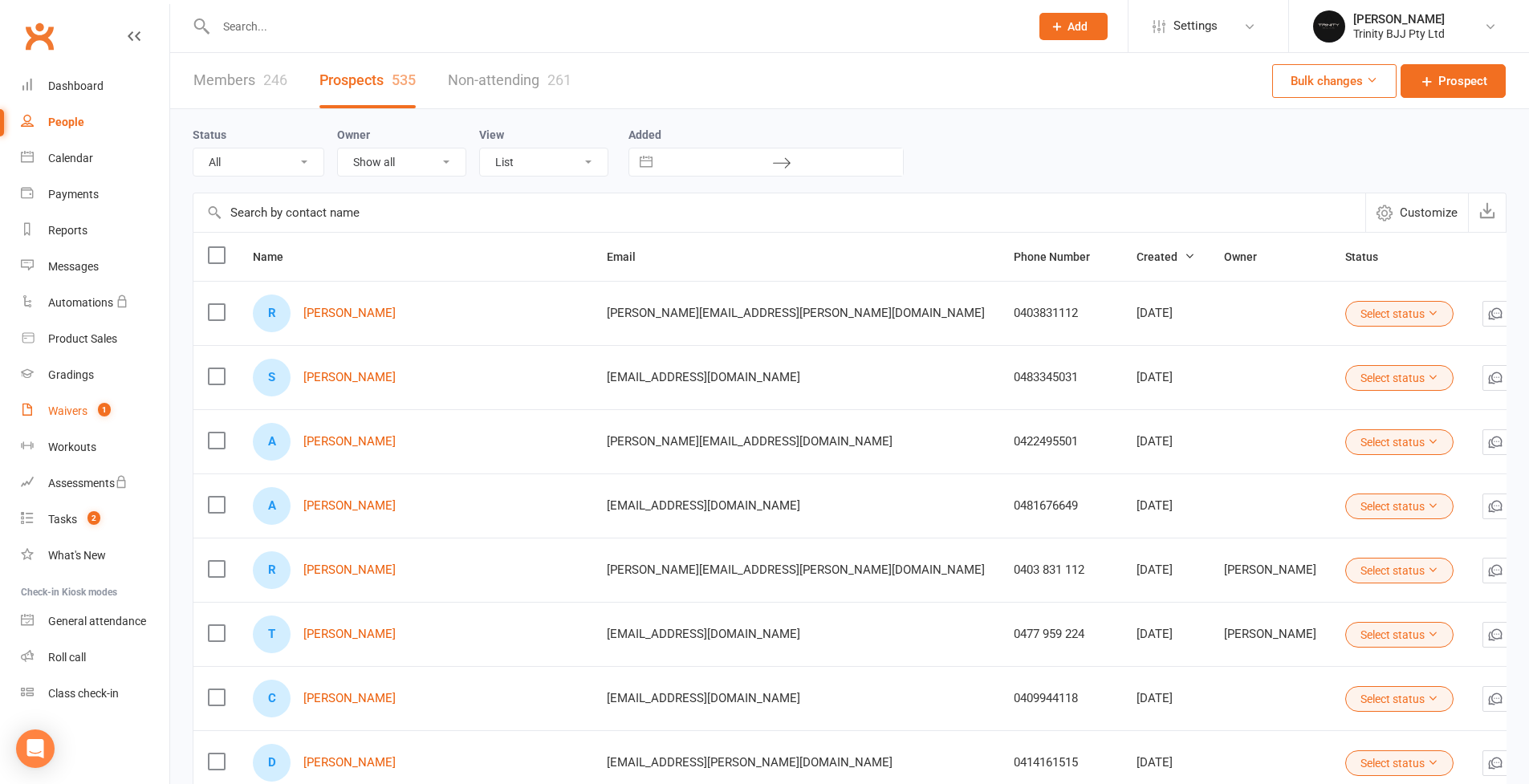
click at [79, 415] on div "Waivers" at bounding box center [68, 411] width 40 height 13
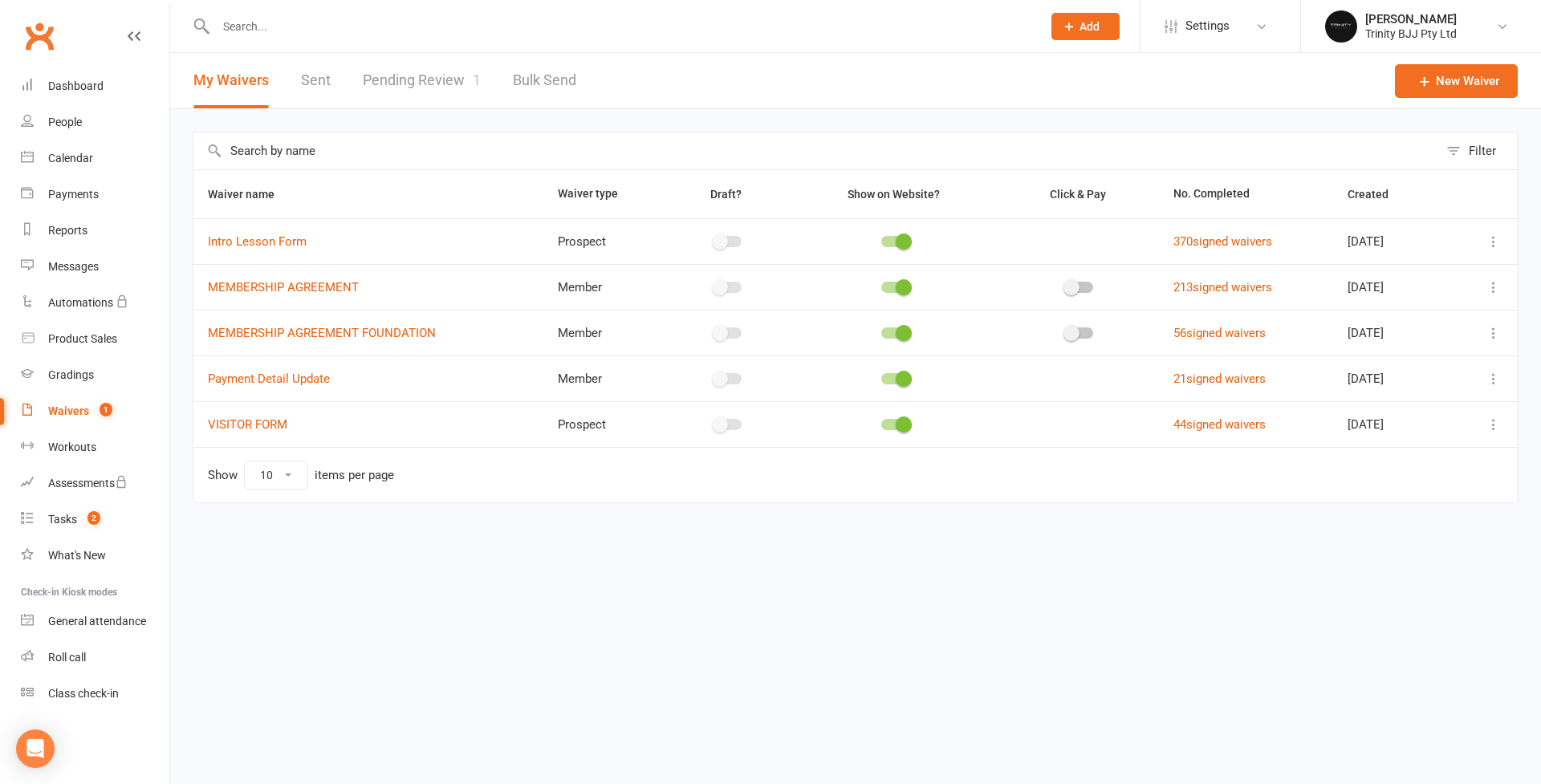
click at [432, 84] on link "Pending Review 1" at bounding box center [421, 80] width 118 height 55
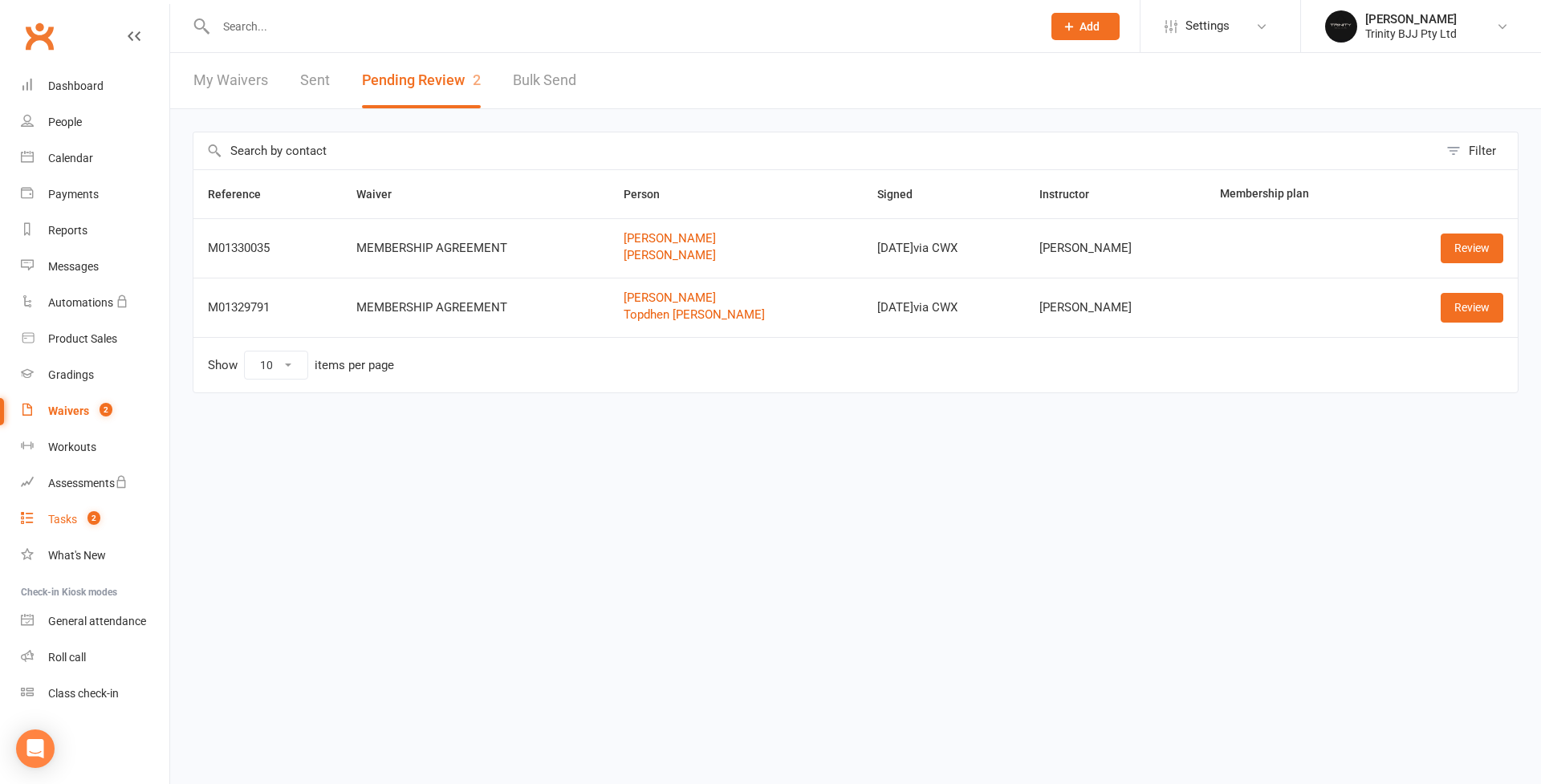
click at [62, 521] on div "Tasks" at bounding box center [62, 520] width 29 height 13
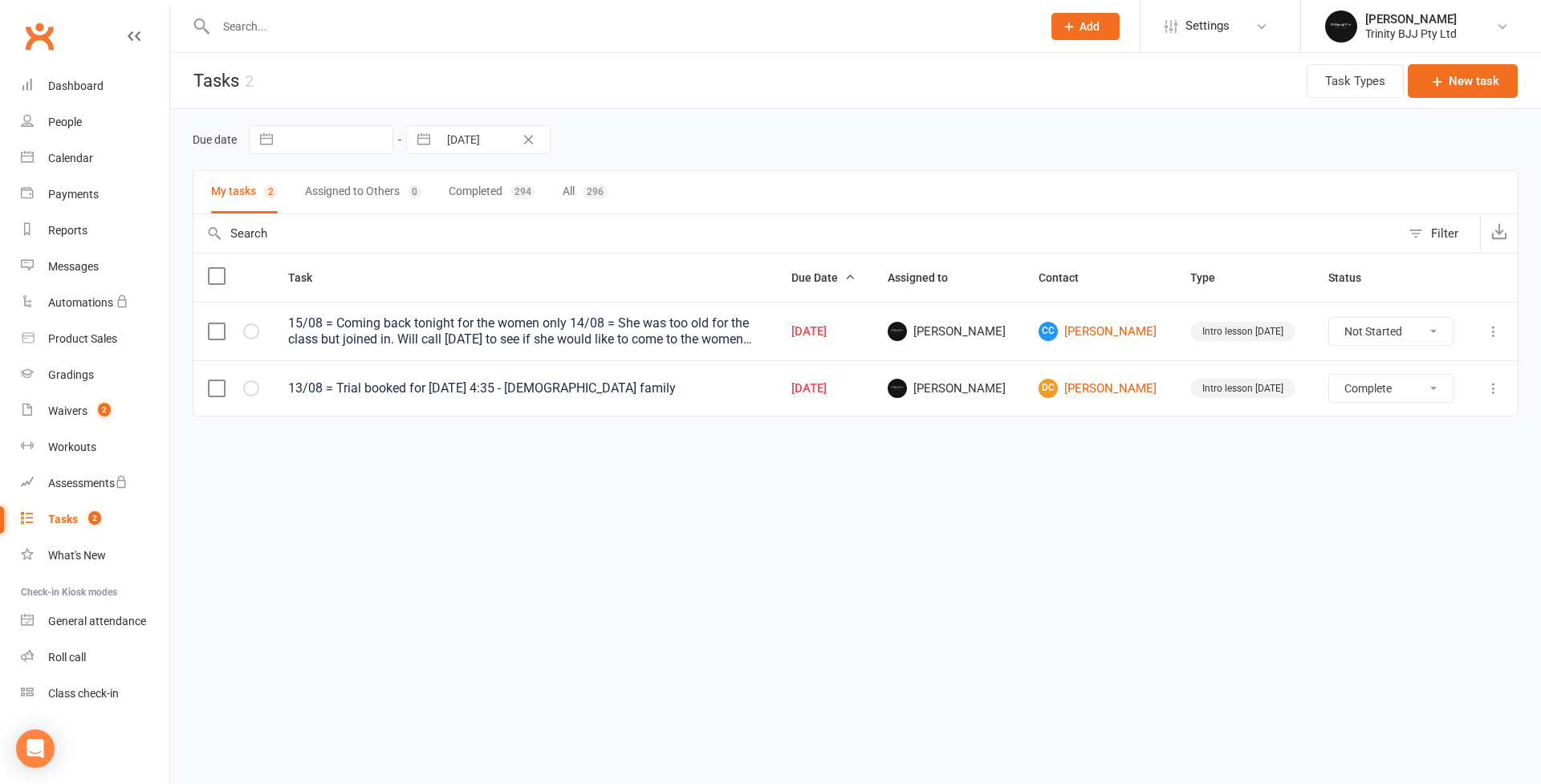
select select "unstarted"
click at [79, 414] on div "Waivers" at bounding box center [68, 411] width 40 height 13
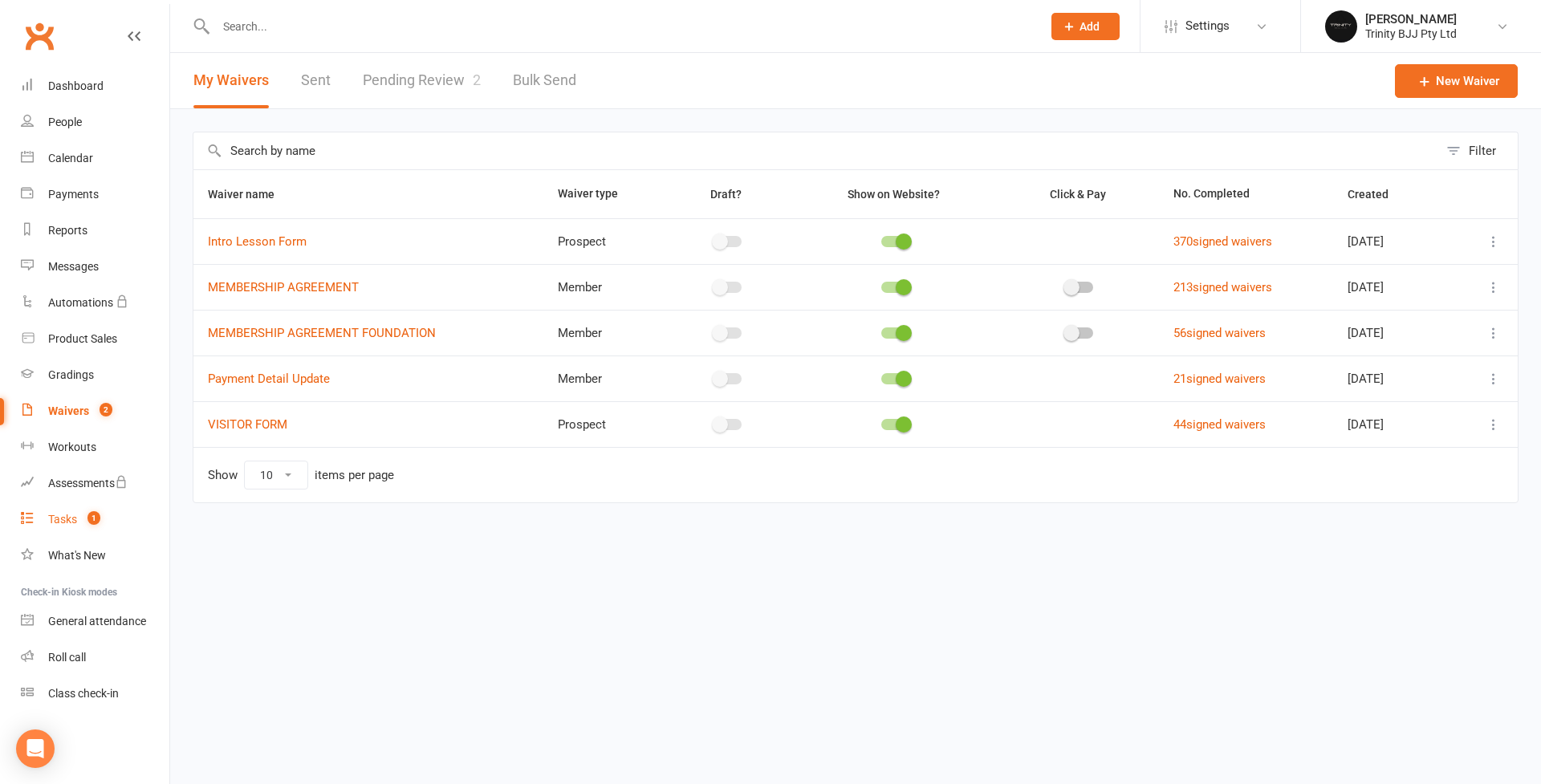
click at [66, 526] on link "Tasks 1" at bounding box center [95, 520] width 149 height 36
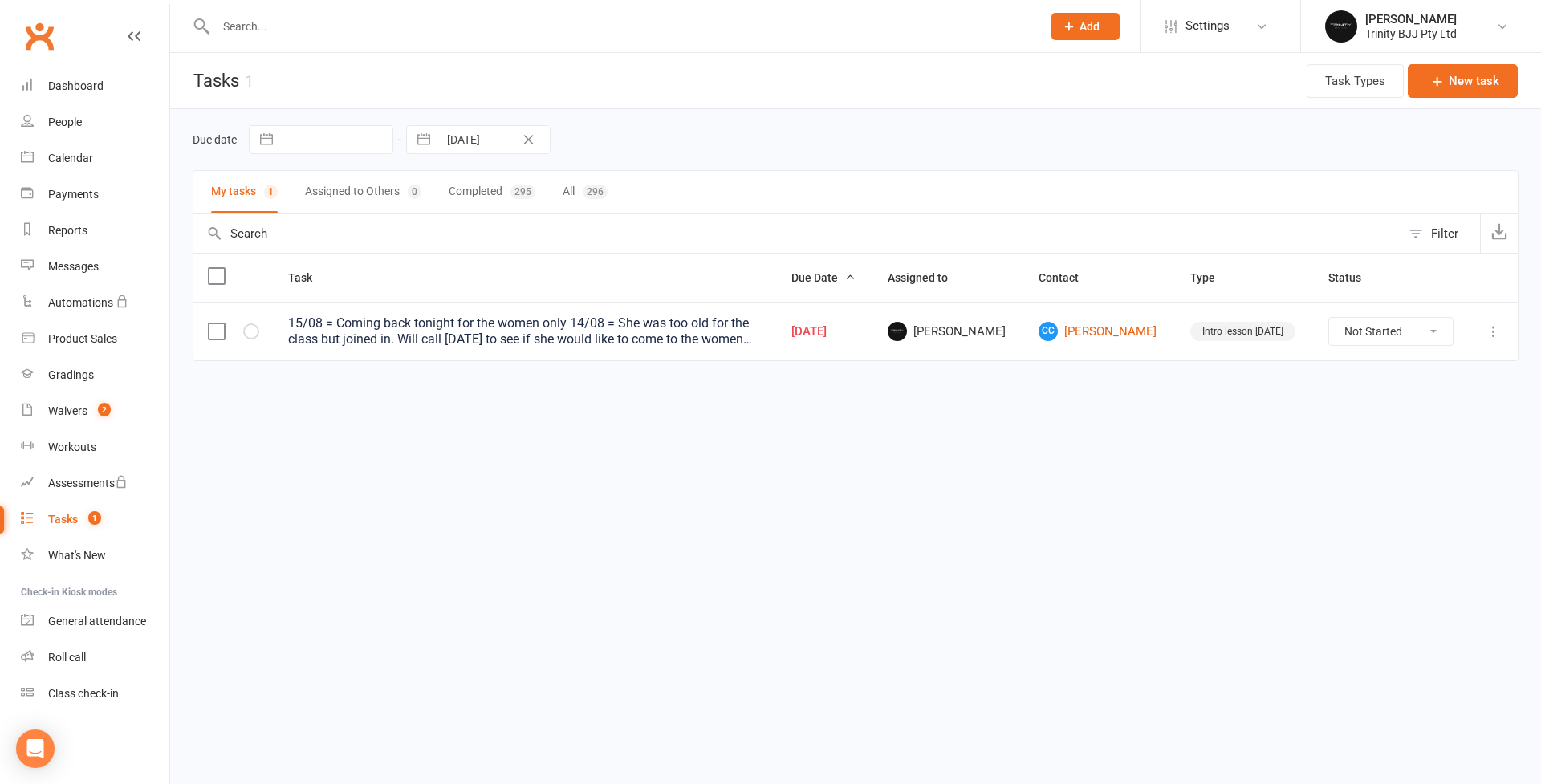
click at [383, 429] on html "Prospect Member Non-attending contact Class / event Appointment Grading event T…" at bounding box center [770, 214] width 1541 height 429
click at [71, 123] on div "People" at bounding box center [64, 122] width 34 height 13
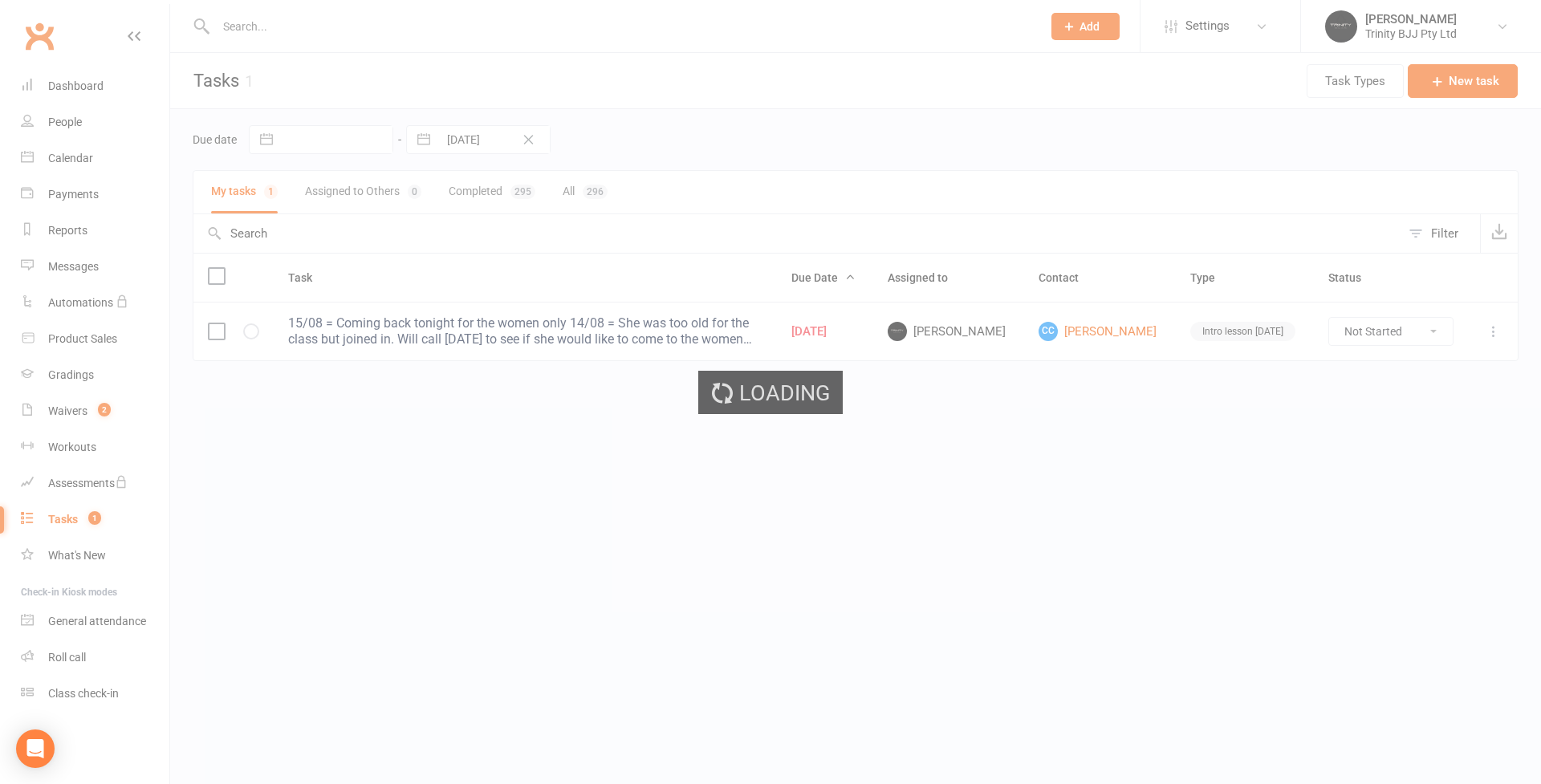
select select "100"
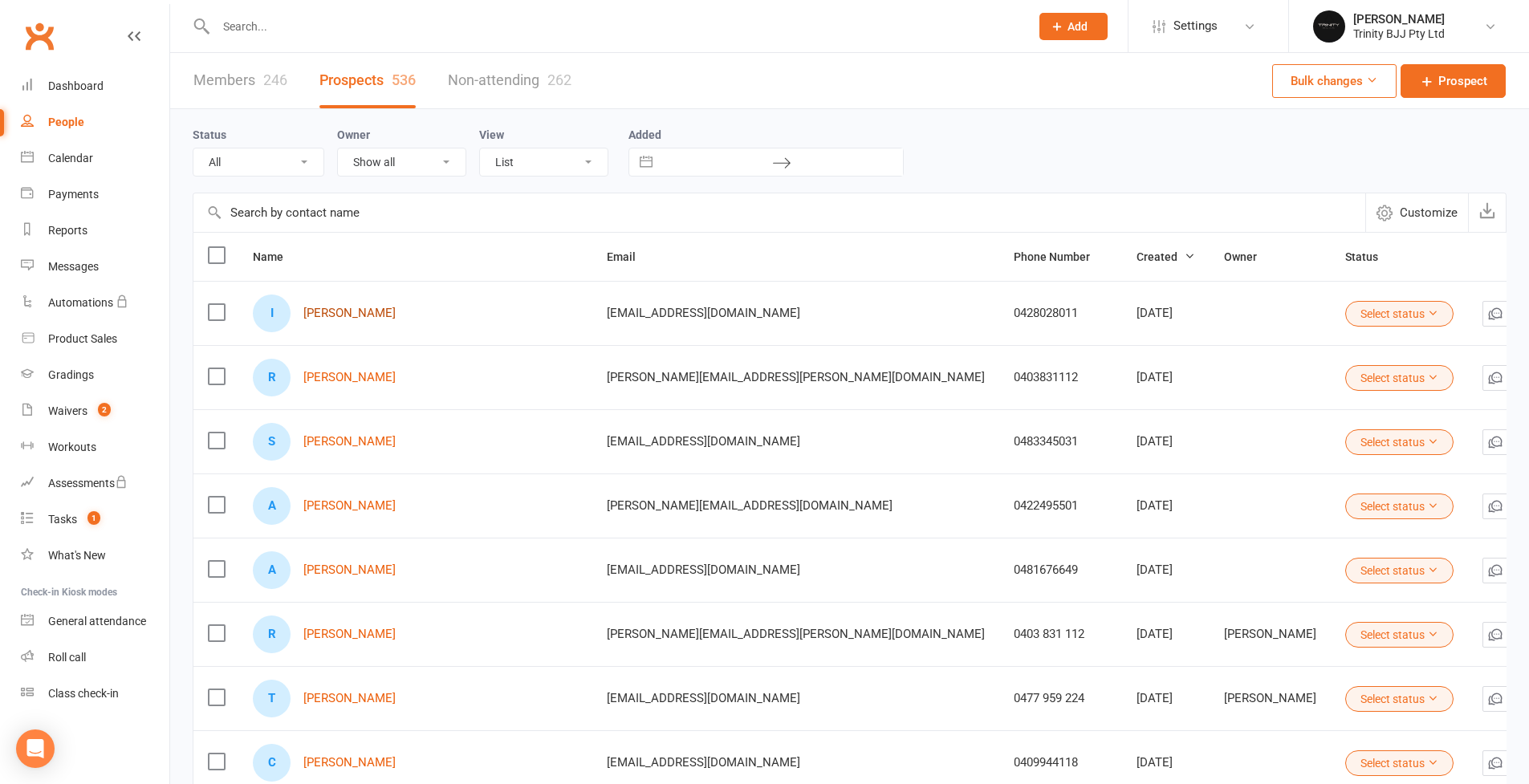
click at [366, 312] on link "Indi Barton" at bounding box center [350, 313] width 93 height 14
